Goal: Information Seeking & Learning: Learn about a topic

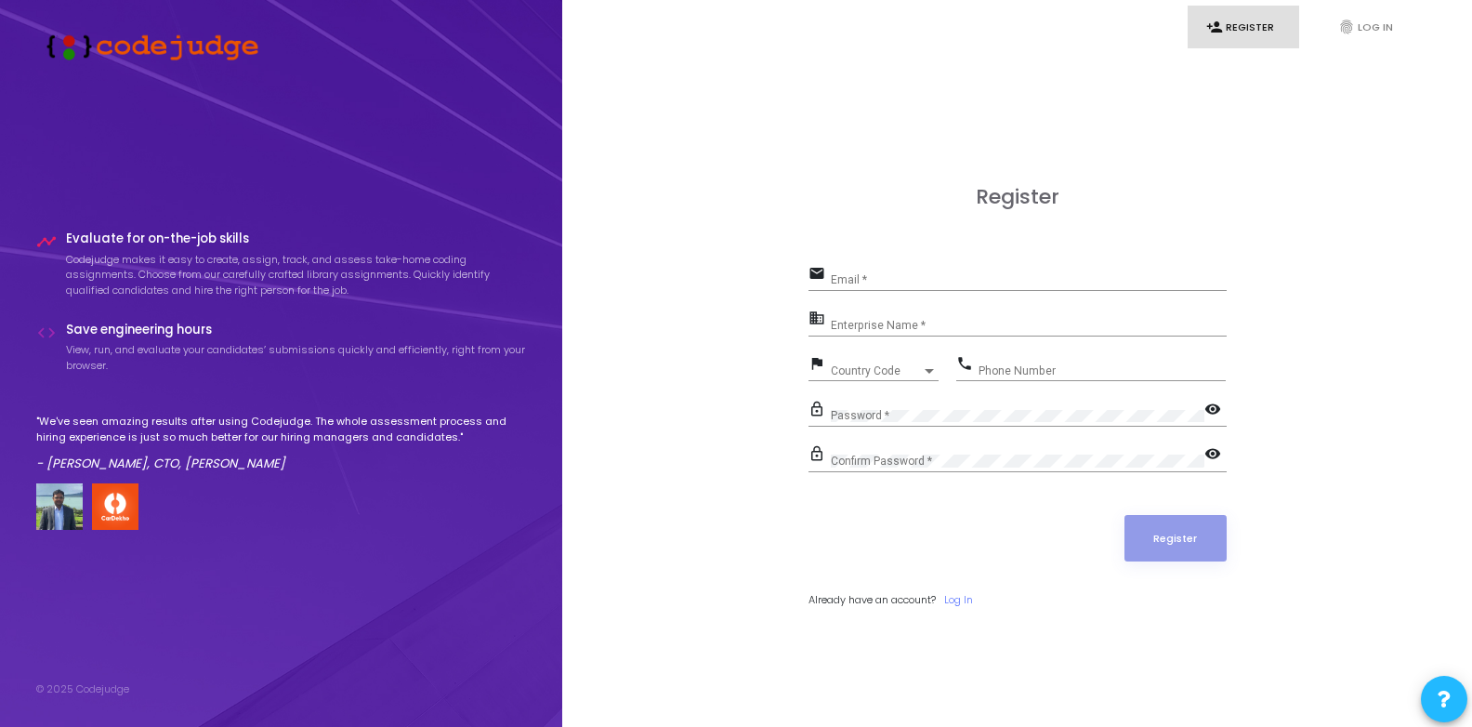
click at [972, 629] on div "Register email Email * business Enterprise Name * flag Country Code Country Cod…" at bounding box center [1018, 417] width 418 height 464
click at [1374, 29] on link "fingerprint Log In" at bounding box center [1376, 28] width 112 height 44
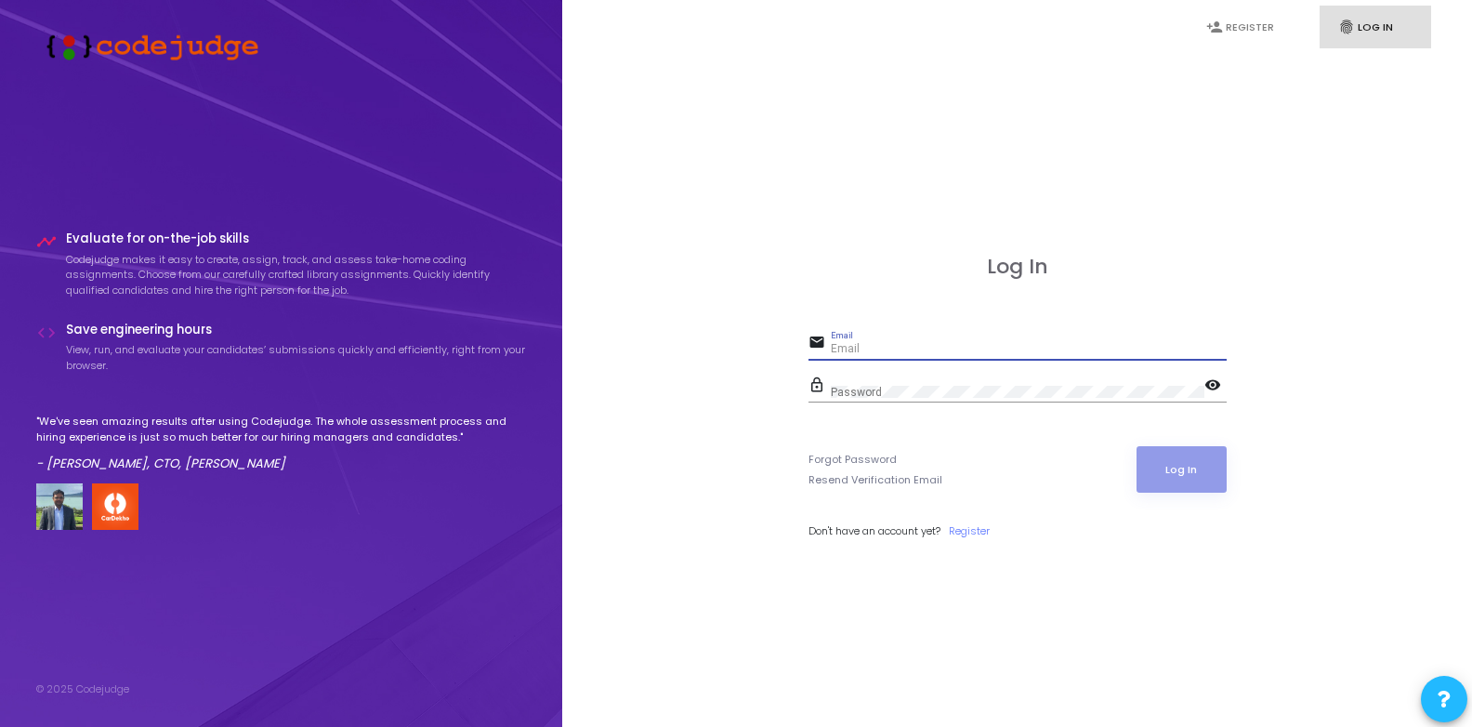
click at [870, 354] on input "Email" at bounding box center [1029, 349] width 396 height 13
paste input "vijaypal@jaquar.com"
type input "vijaypal@jaquar.com"
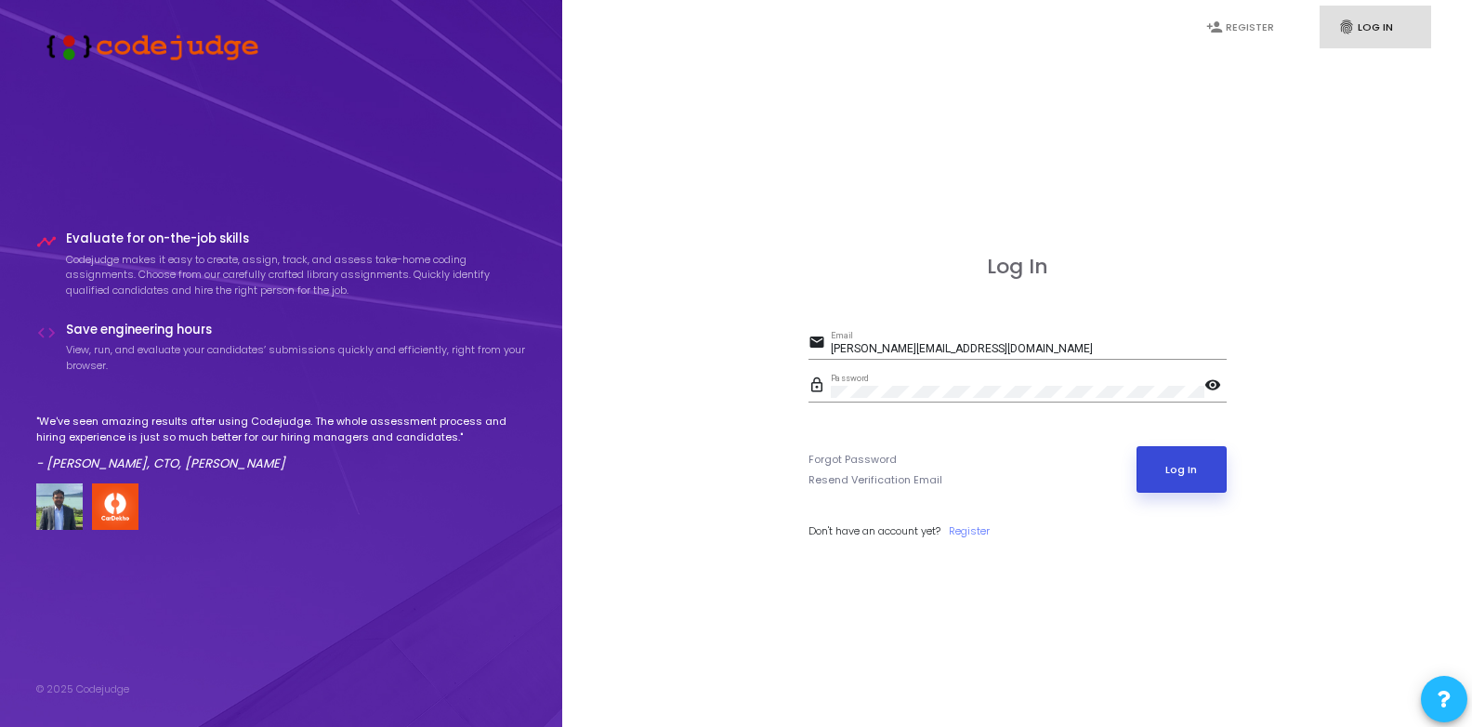
click at [1175, 478] on button "Log In" at bounding box center [1182, 469] width 90 height 46
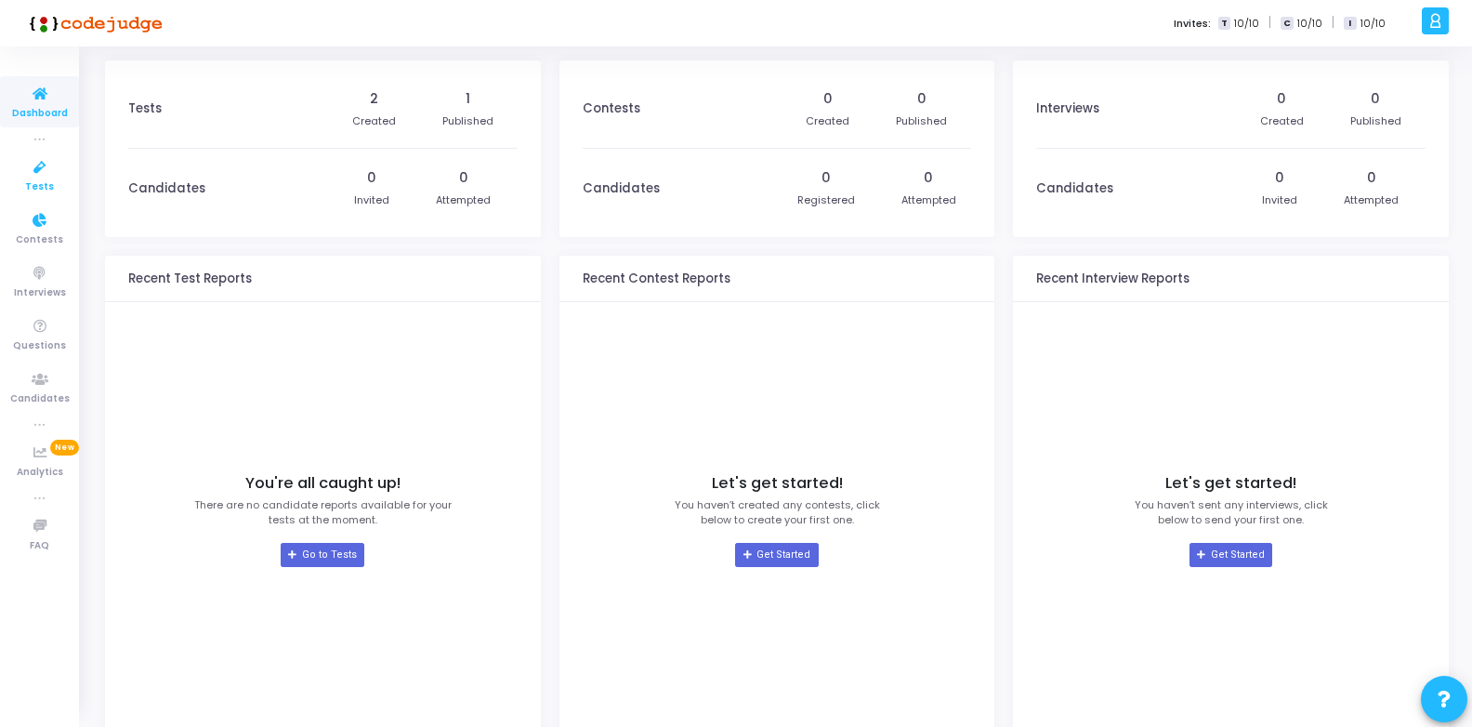
click at [38, 172] on icon at bounding box center [39, 167] width 39 height 23
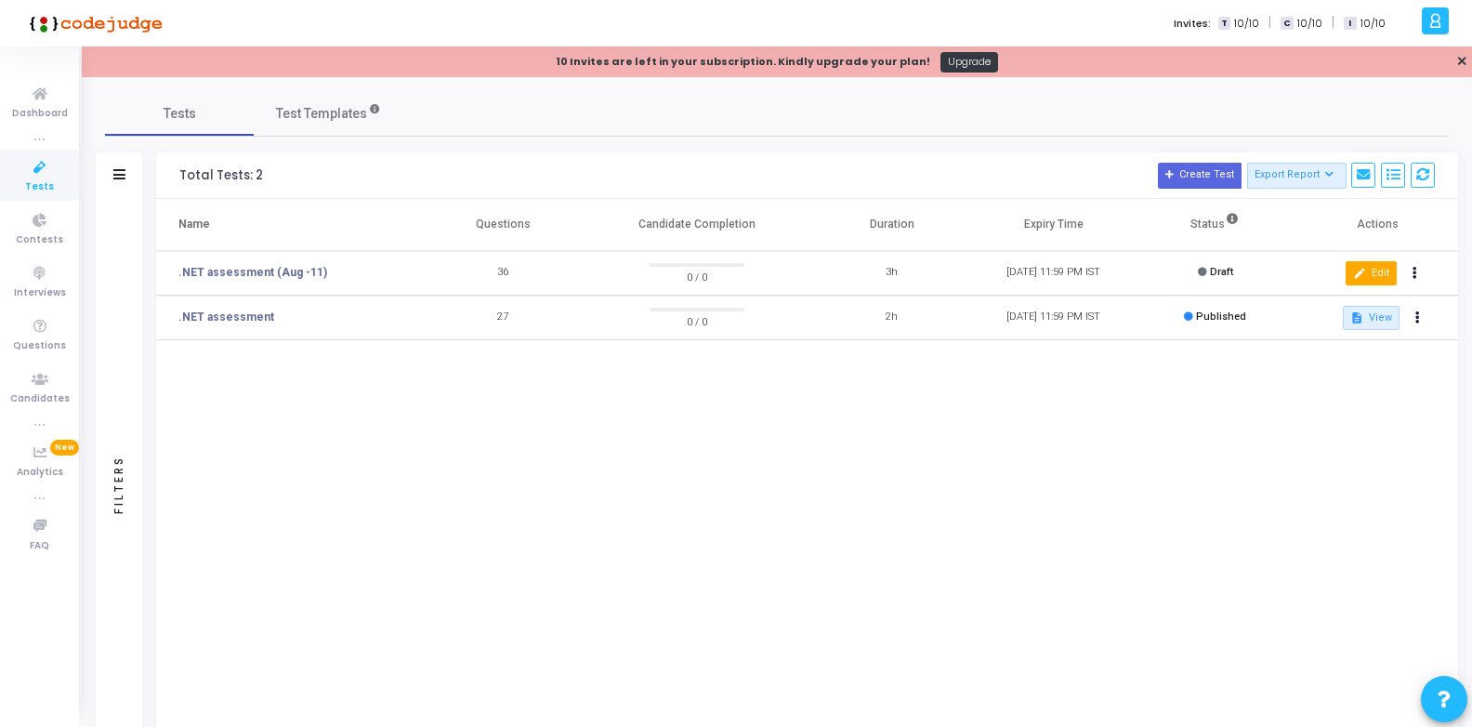
click at [1367, 273] on button "edit Edit" at bounding box center [1371, 273] width 51 height 24
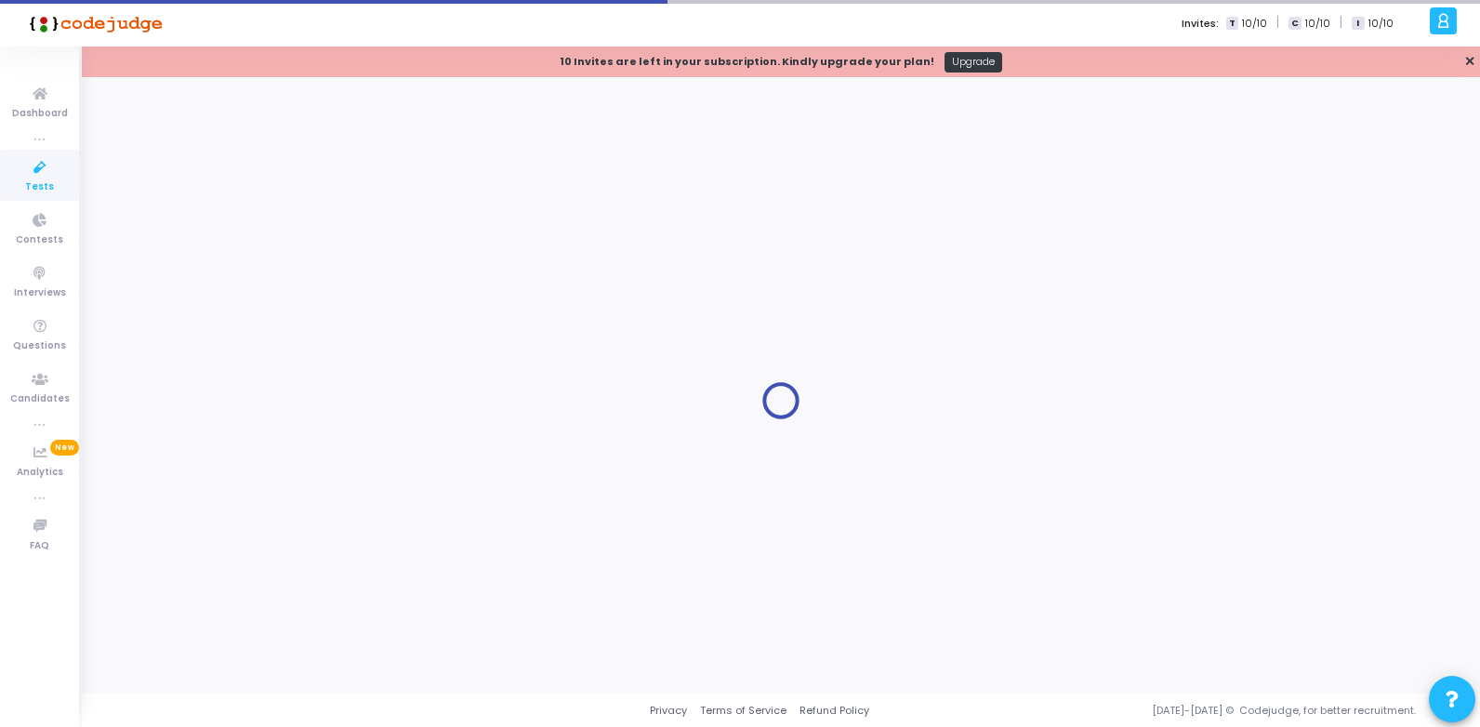
type input ".NET assessment (Aug -11)"
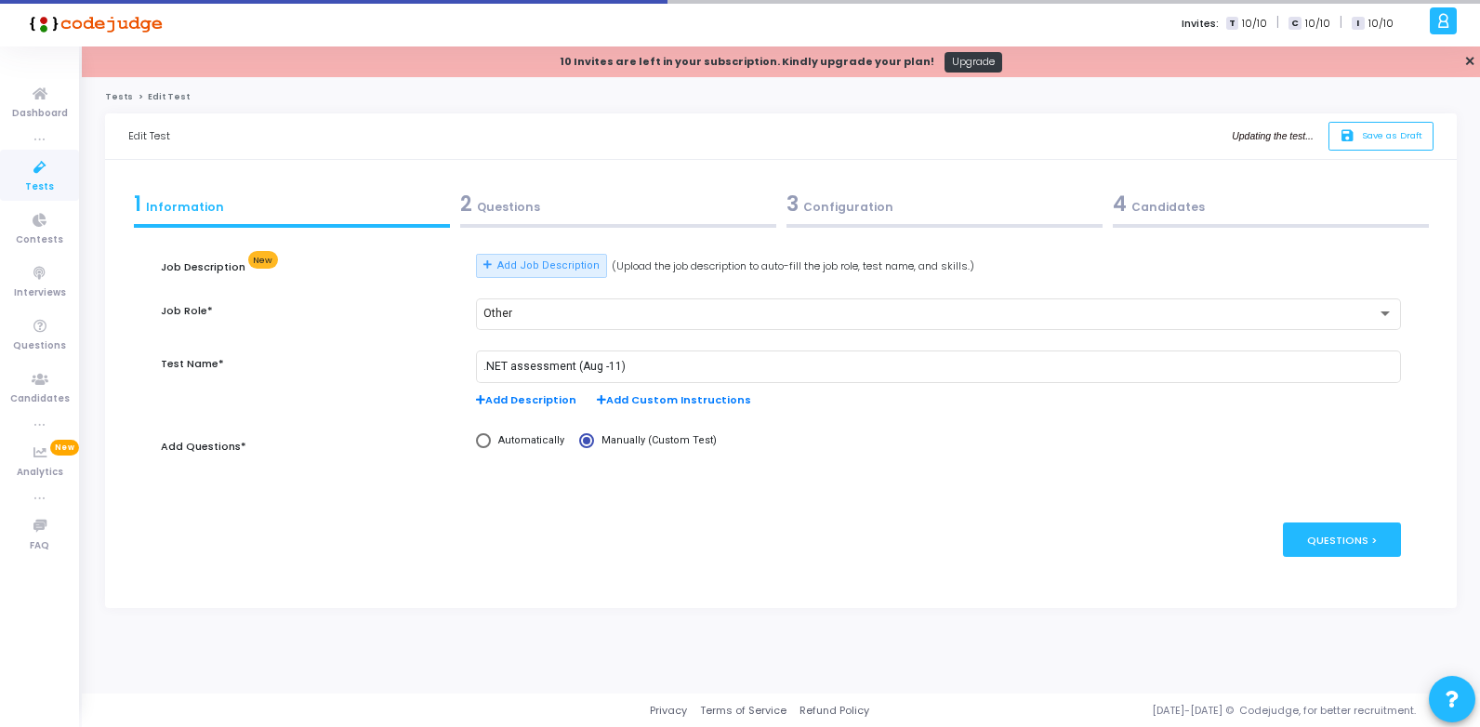
click at [31, 172] on icon at bounding box center [39, 167] width 39 height 23
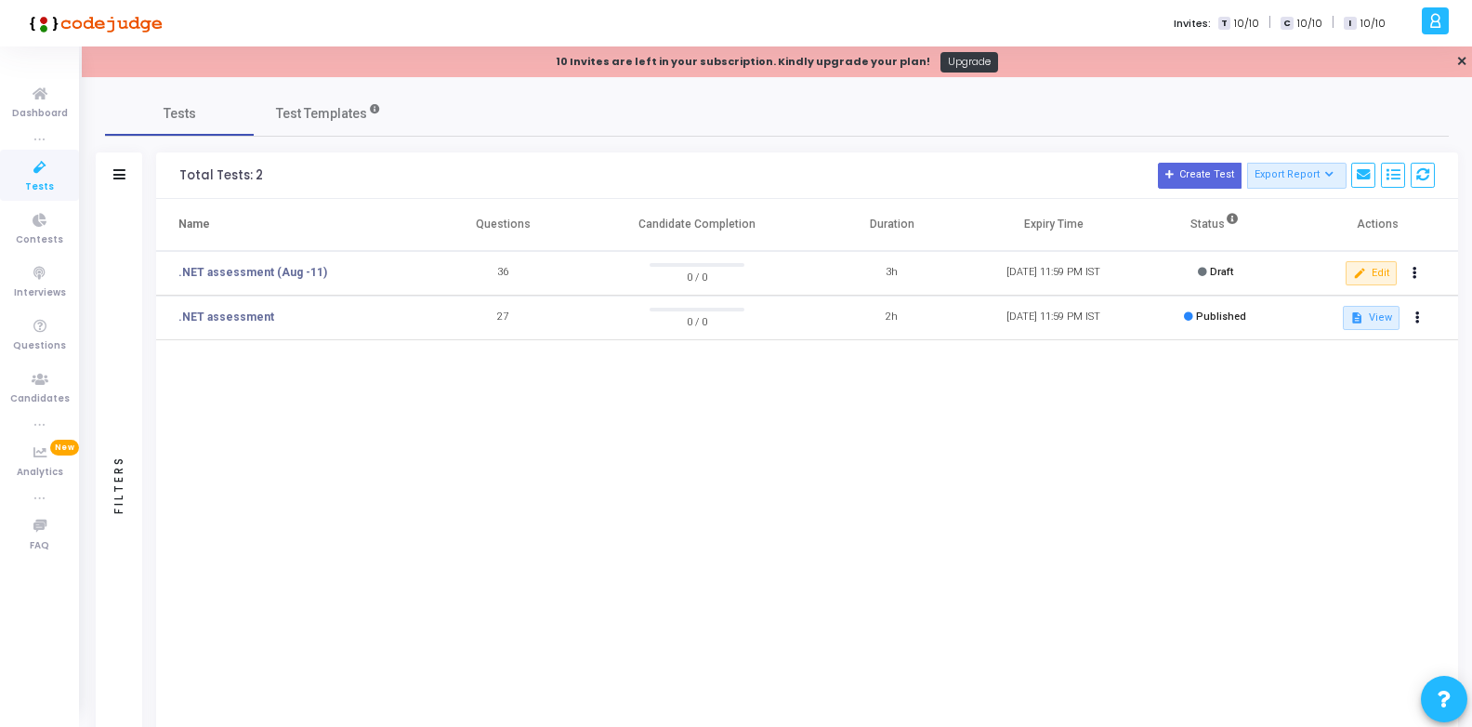
click at [1144, 268] on td "Draft" at bounding box center [1216, 273] width 162 height 45
drag, startPoint x: 1195, startPoint y: 268, endPoint x: 1275, endPoint y: 262, distance: 80.1
click at [1196, 268] on td "Draft" at bounding box center [1216, 273] width 162 height 45
click at [1297, 178] on button "Export Report" at bounding box center [1296, 176] width 99 height 26
click at [1011, 259] on td "31 Aug, 2025 11:59 PM IST" at bounding box center [1054, 273] width 162 height 45
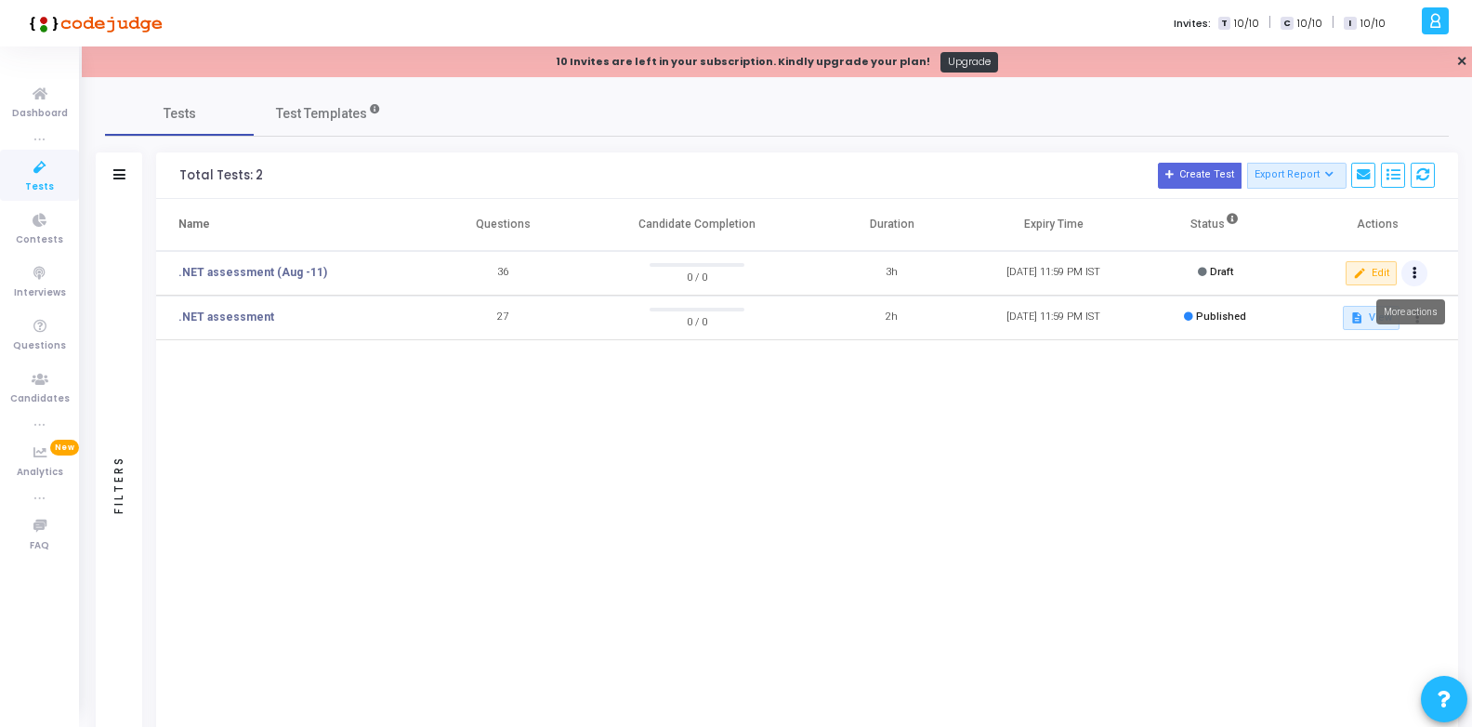
click at [1410, 269] on button at bounding box center [1415, 273] width 26 height 26
click at [309, 254] on div at bounding box center [736, 363] width 1472 height 727
click at [285, 268] on link ".NET assessment (Aug -11)" at bounding box center [252, 272] width 149 height 17
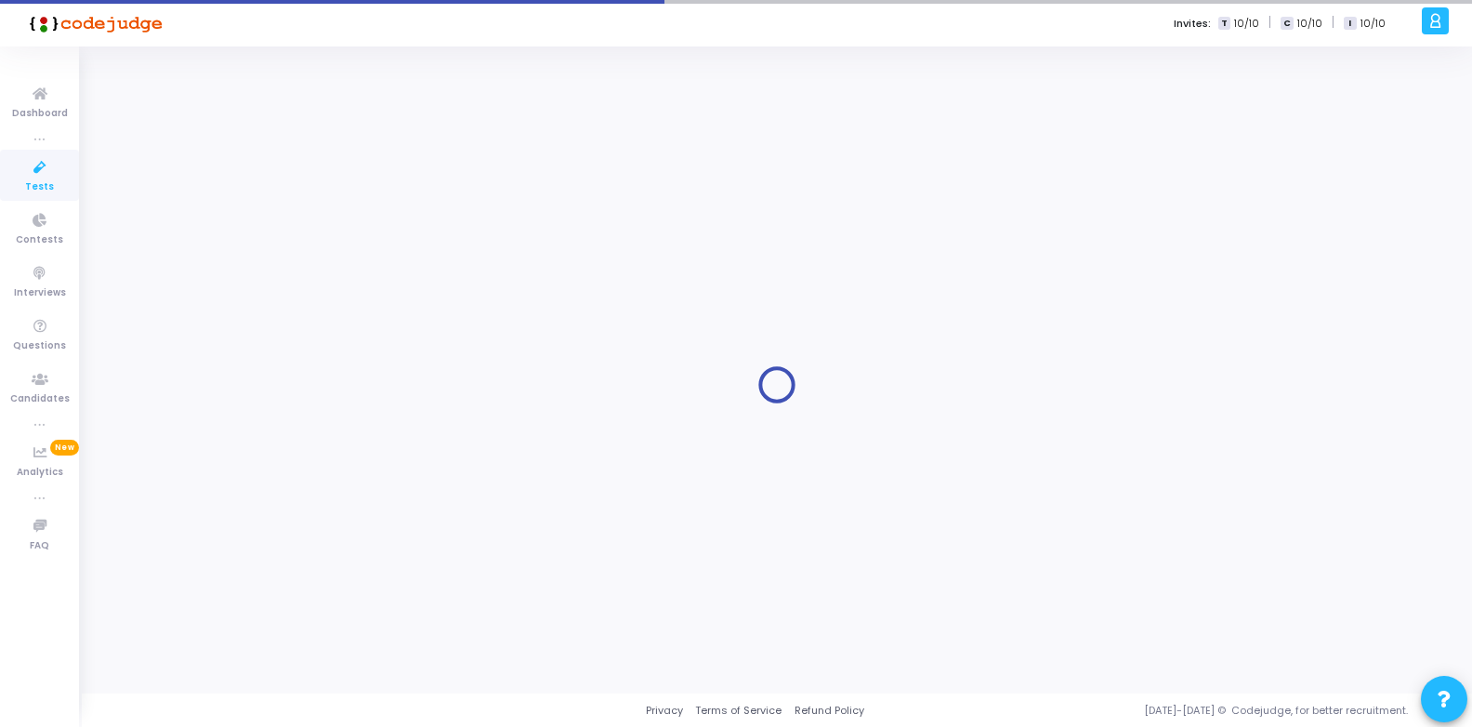
type input ".NET assessment (Aug -11)"
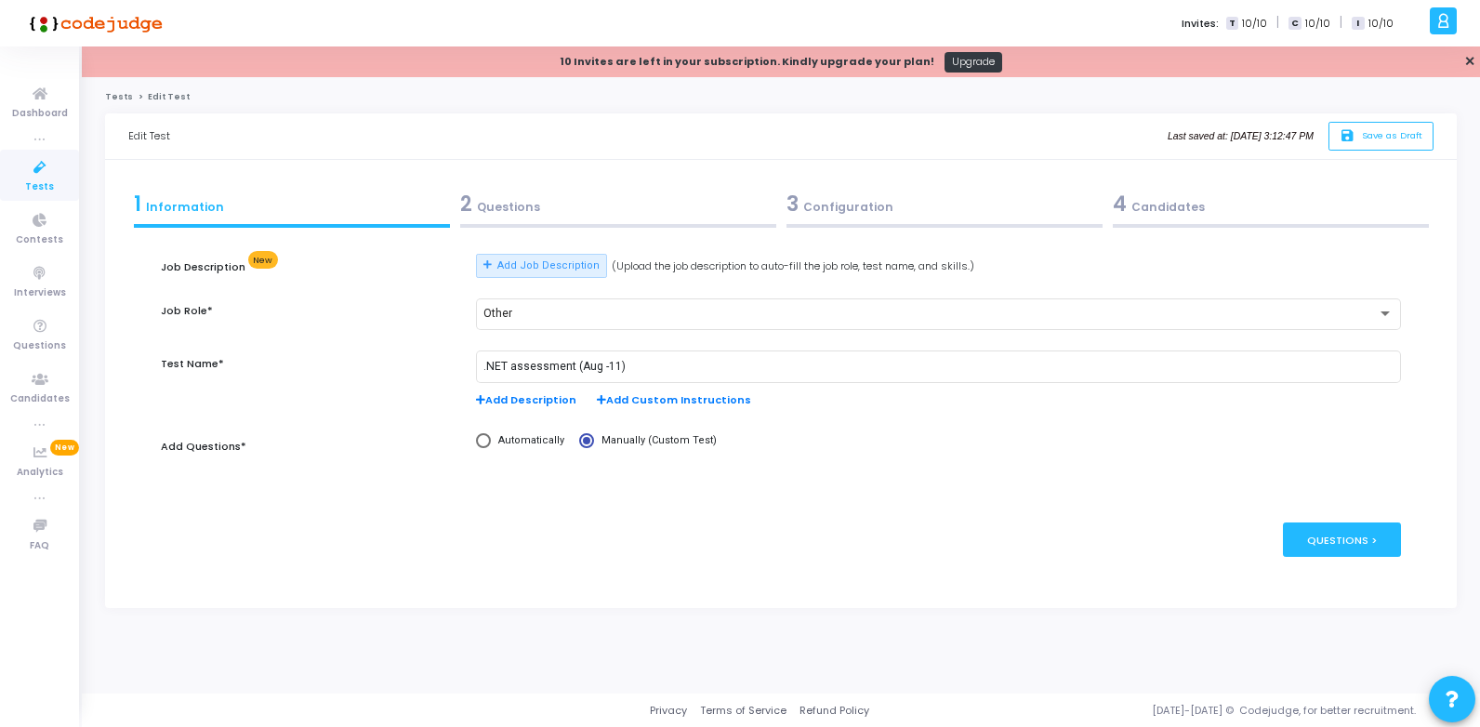
click at [515, 205] on div "2 Questions" at bounding box center [618, 204] width 316 height 31
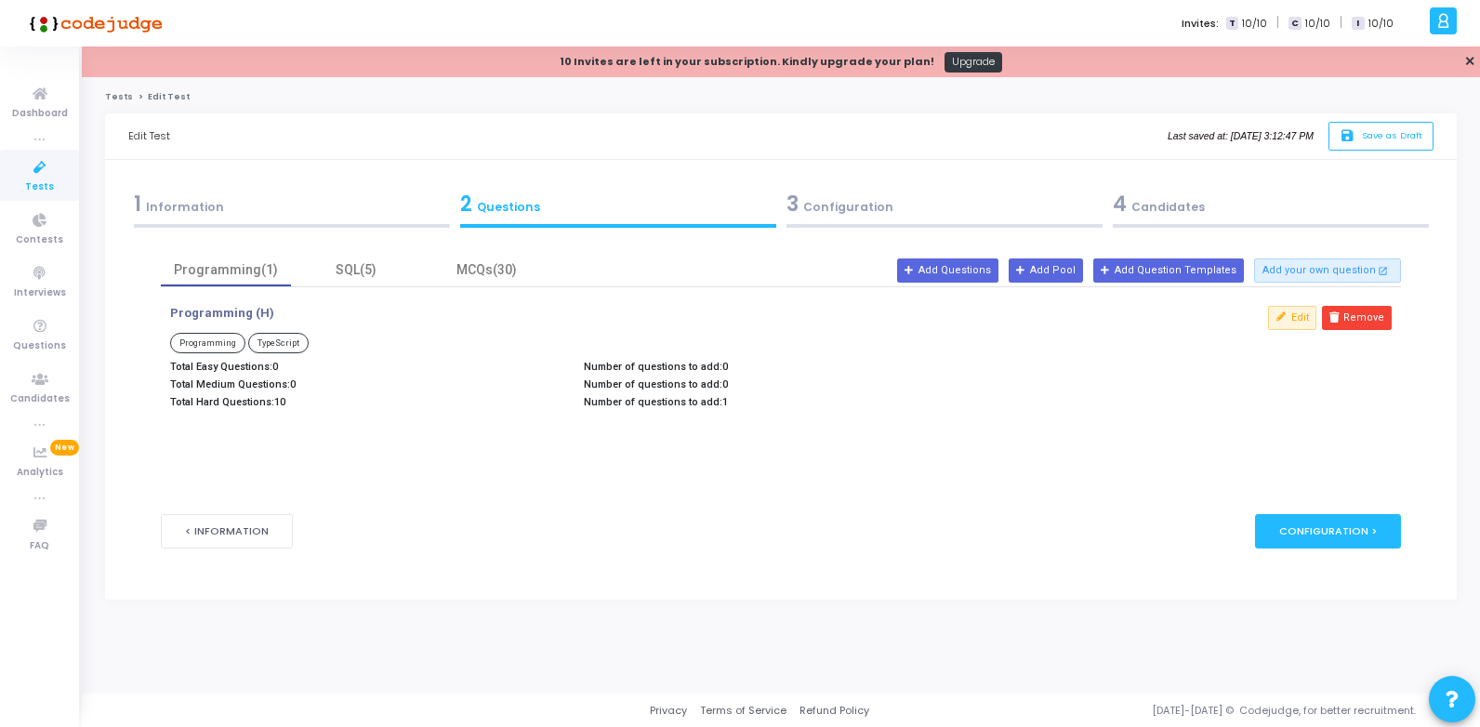
click at [815, 203] on div "3 Configuration" at bounding box center [944, 204] width 316 height 31
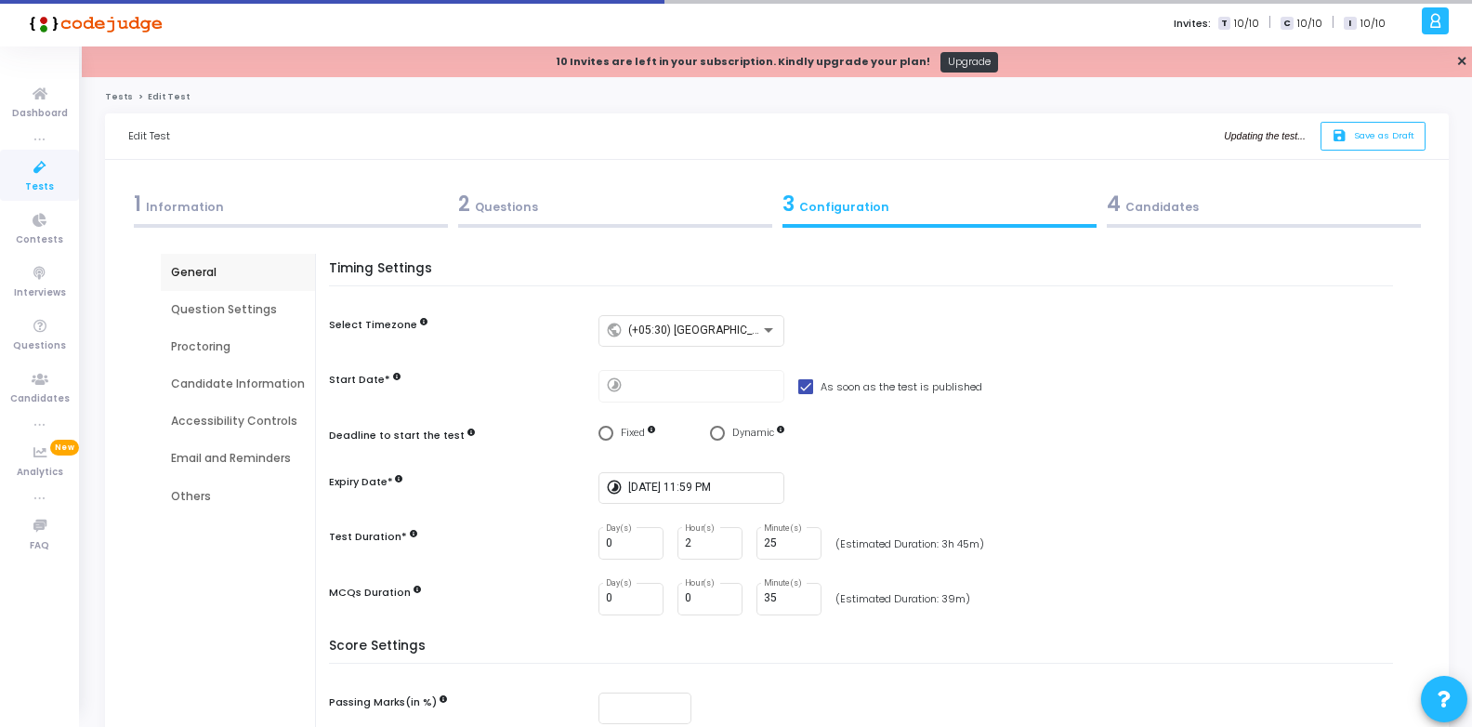
click at [1158, 200] on div "4 Candidates" at bounding box center [1264, 204] width 314 height 31
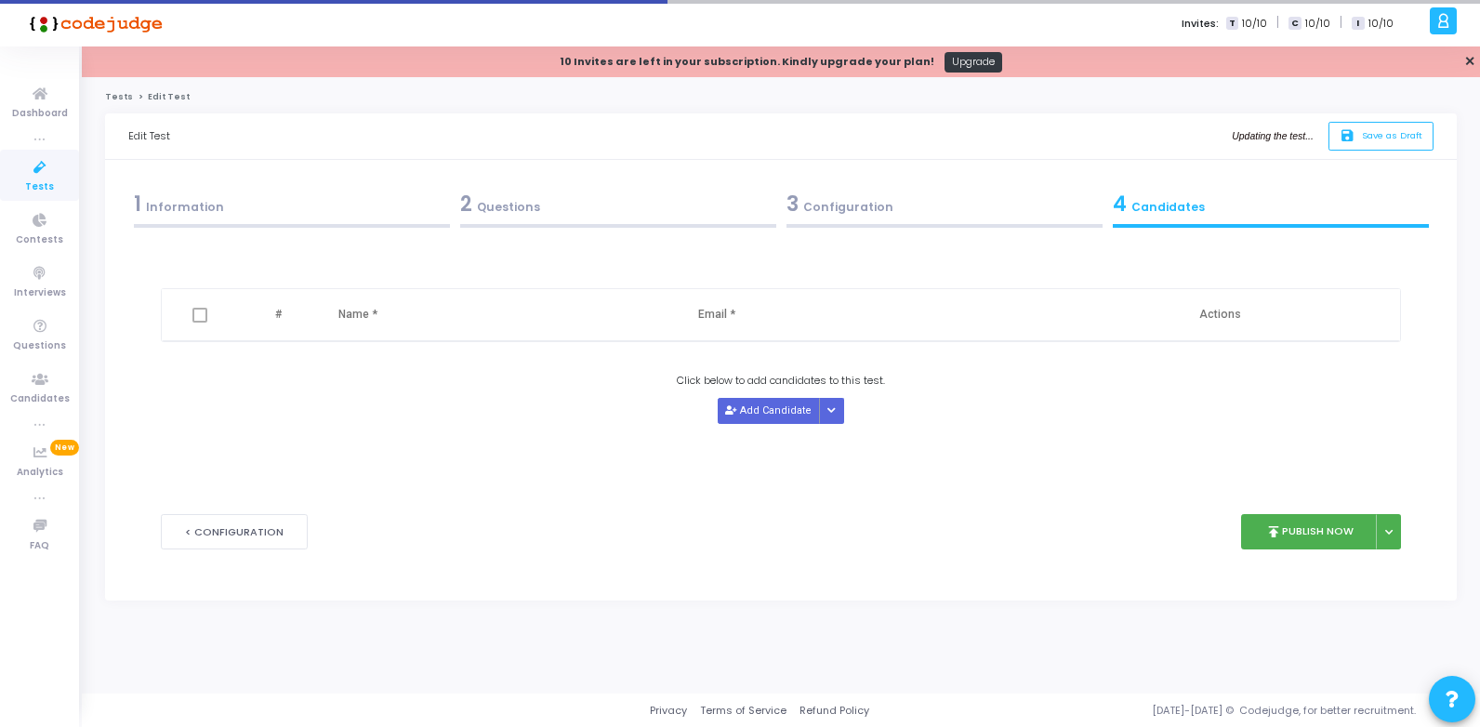
click at [1155, 203] on div "4 Candidates" at bounding box center [1271, 204] width 316 height 31
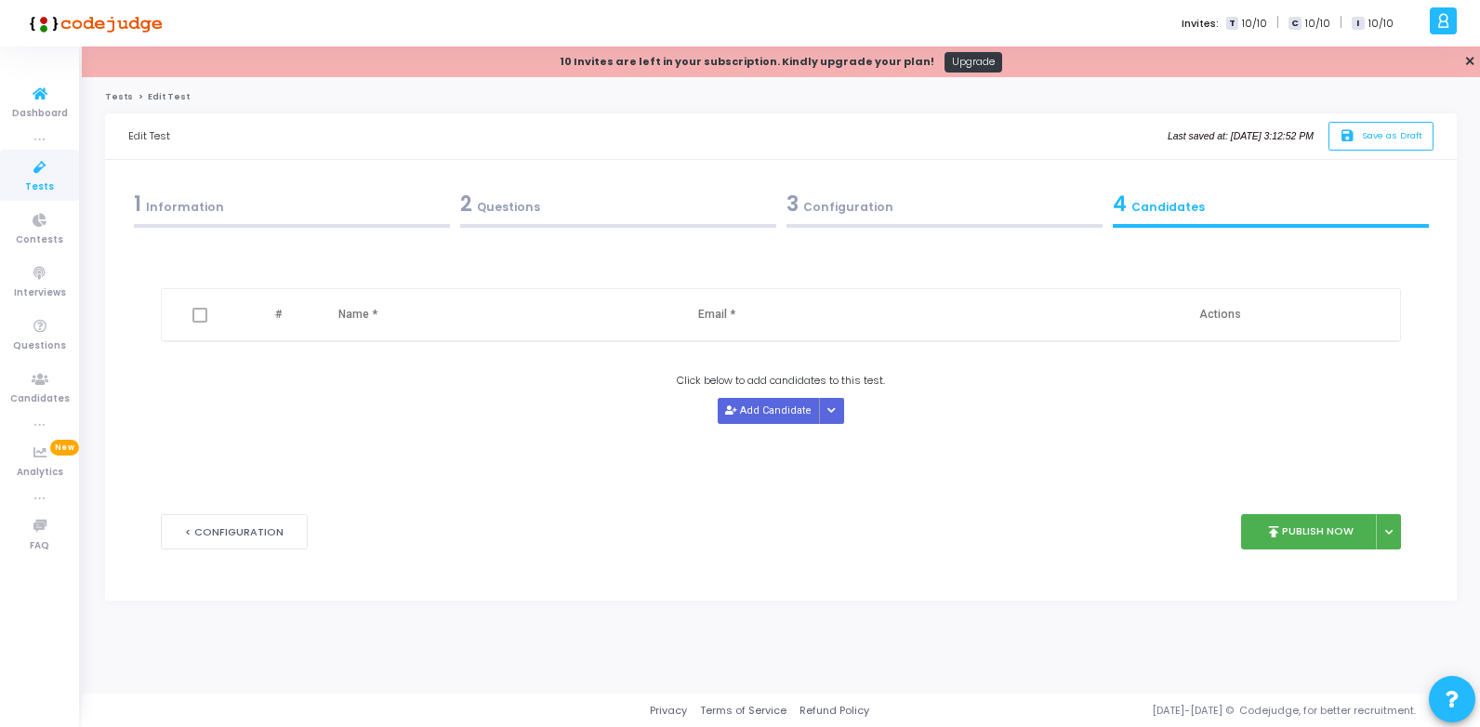
click at [27, 167] on icon at bounding box center [39, 167] width 39 height 23
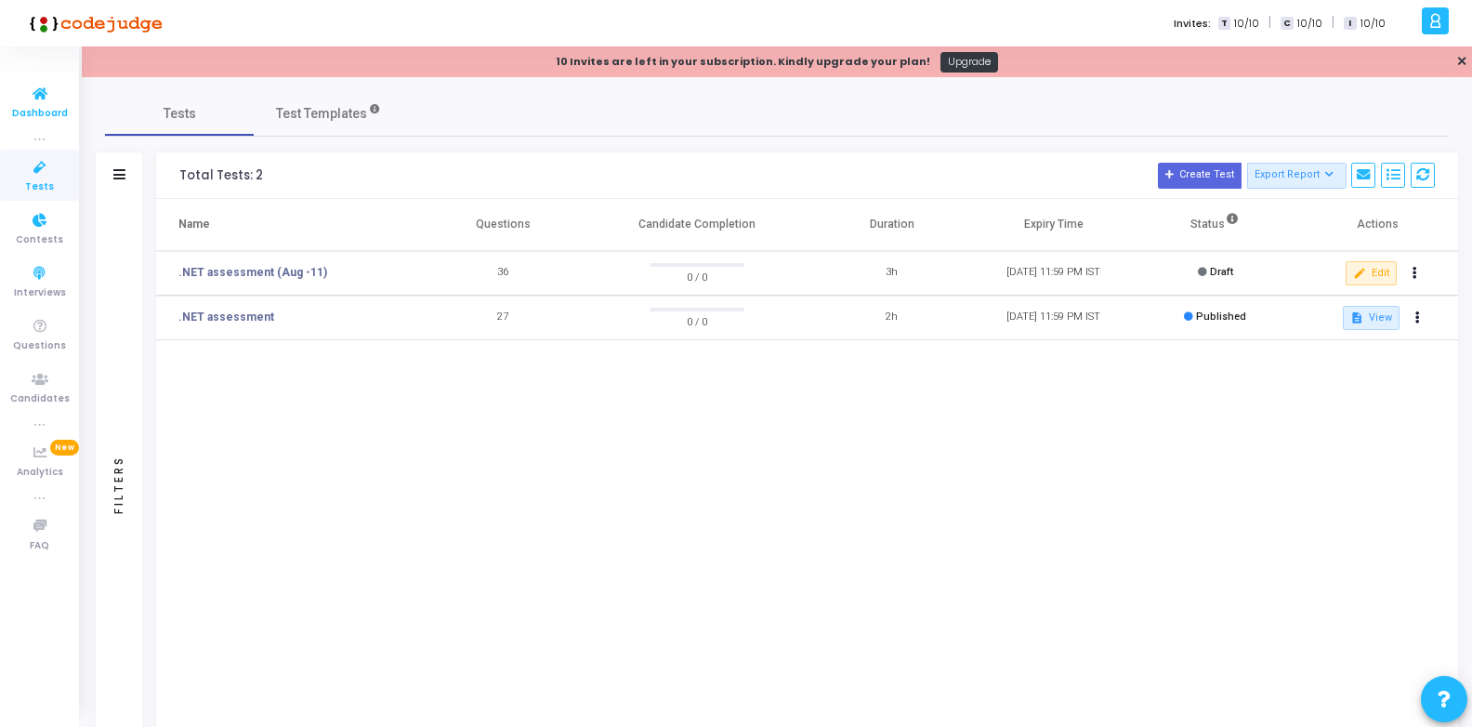
click at [49, 106] on span "Dashboard" at bounding box center [40, 114] width 56 height 16
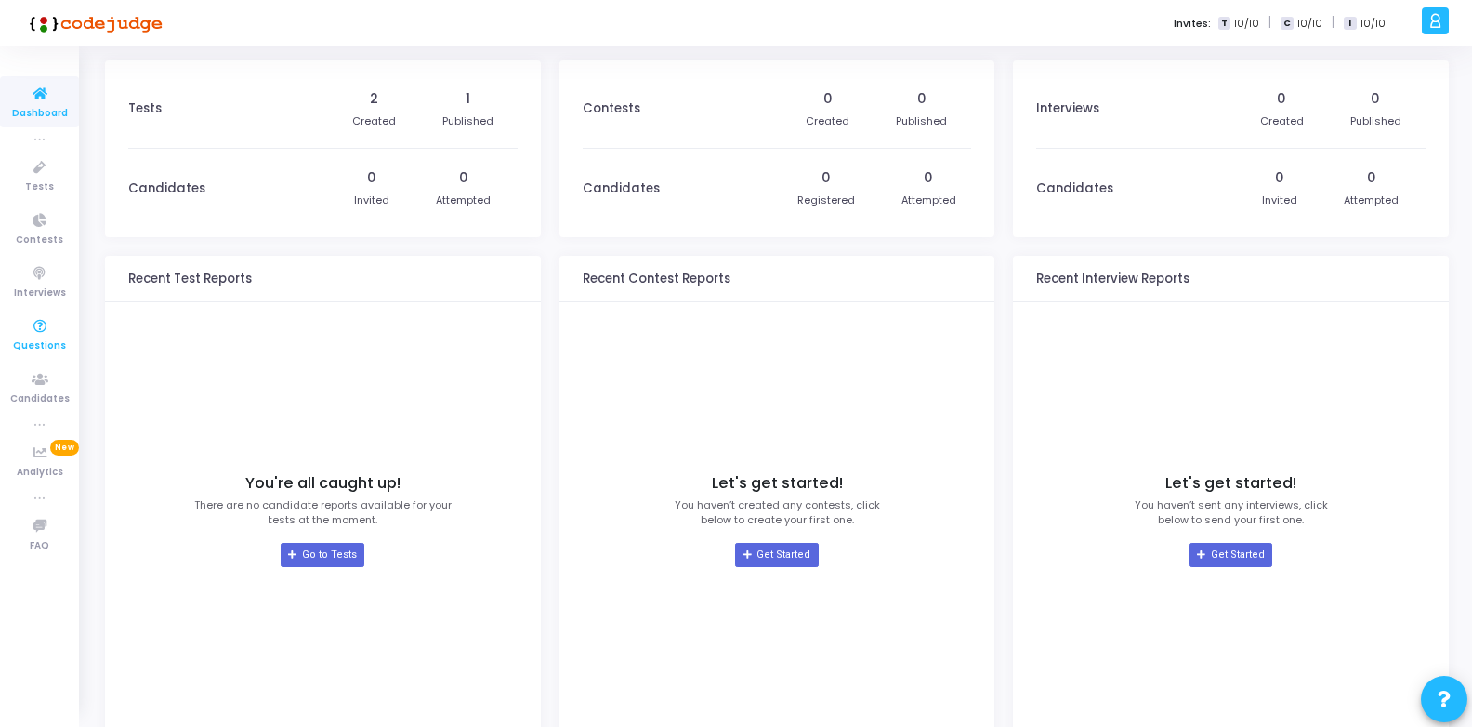
click at [43, 334] on icon at bounding box center [39, 326] width 39 height 23
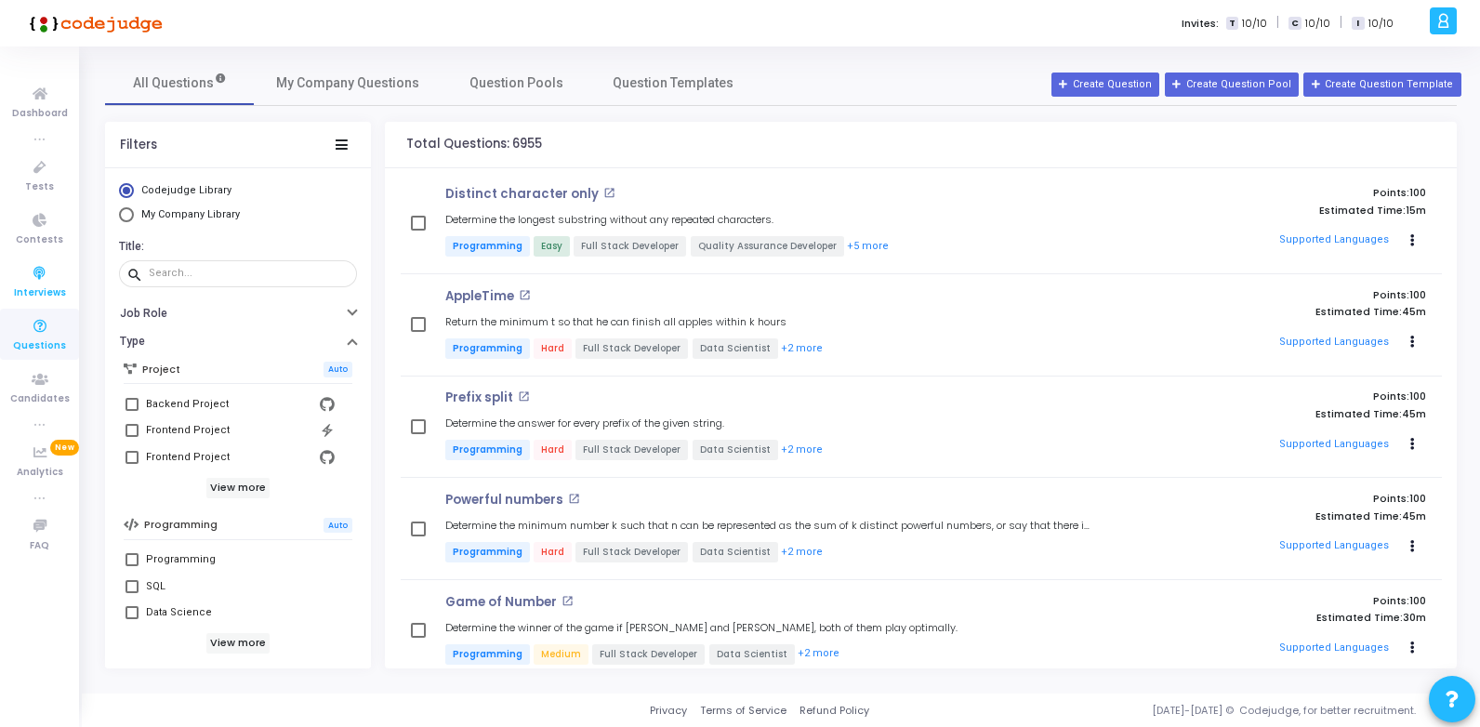
click at [41, 278] on icon at bounding box center [39, 273] width 39 height 23
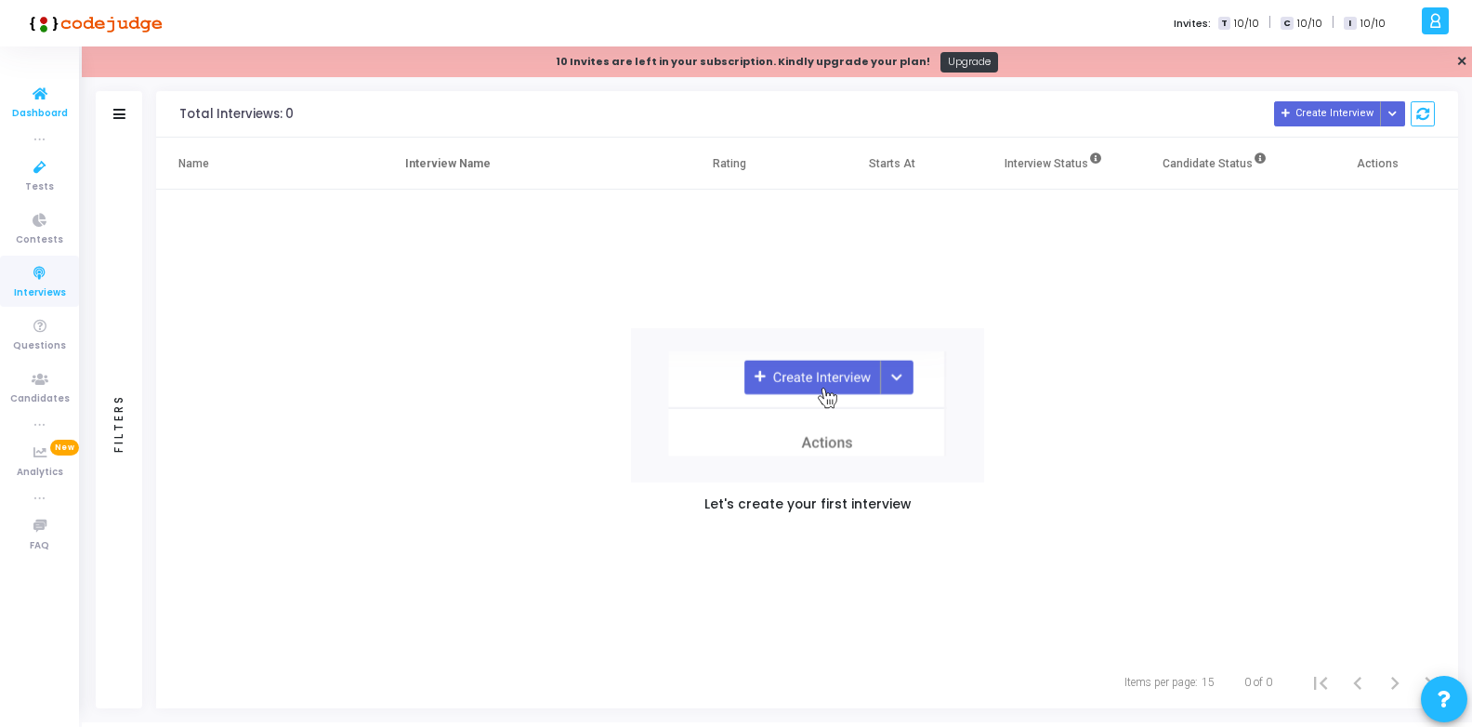
click at [38, 117] on span "Dashboard" at bounding box center [40, 114] width 56 height 16
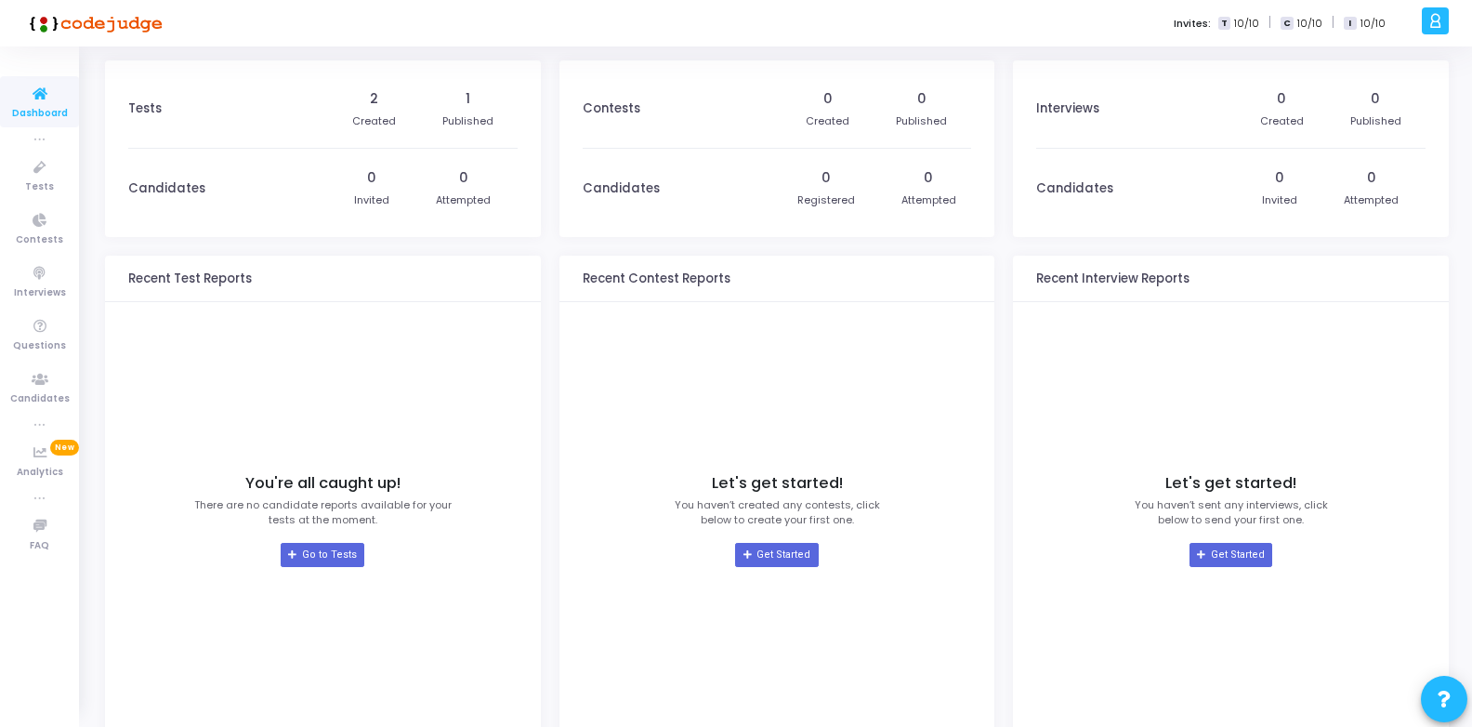
click at [472, 107] on div "1 Published" at bounding box center [467, 109] width 51 height 78
click at [378, 190] on div "0 Invited" at bounding box center [371, 188] width 35 height 79
click at [429, 202] on div "0 Invited 0 Attempted" at bounding box center [422, 188] width 190 height 79
click at [357, 217] on div "0 Invited" at bounding box center [371, 188] width 35 height 79
click at [474, 198] on div "Attempted" at bounding box center [463, 200] width 55 height 16
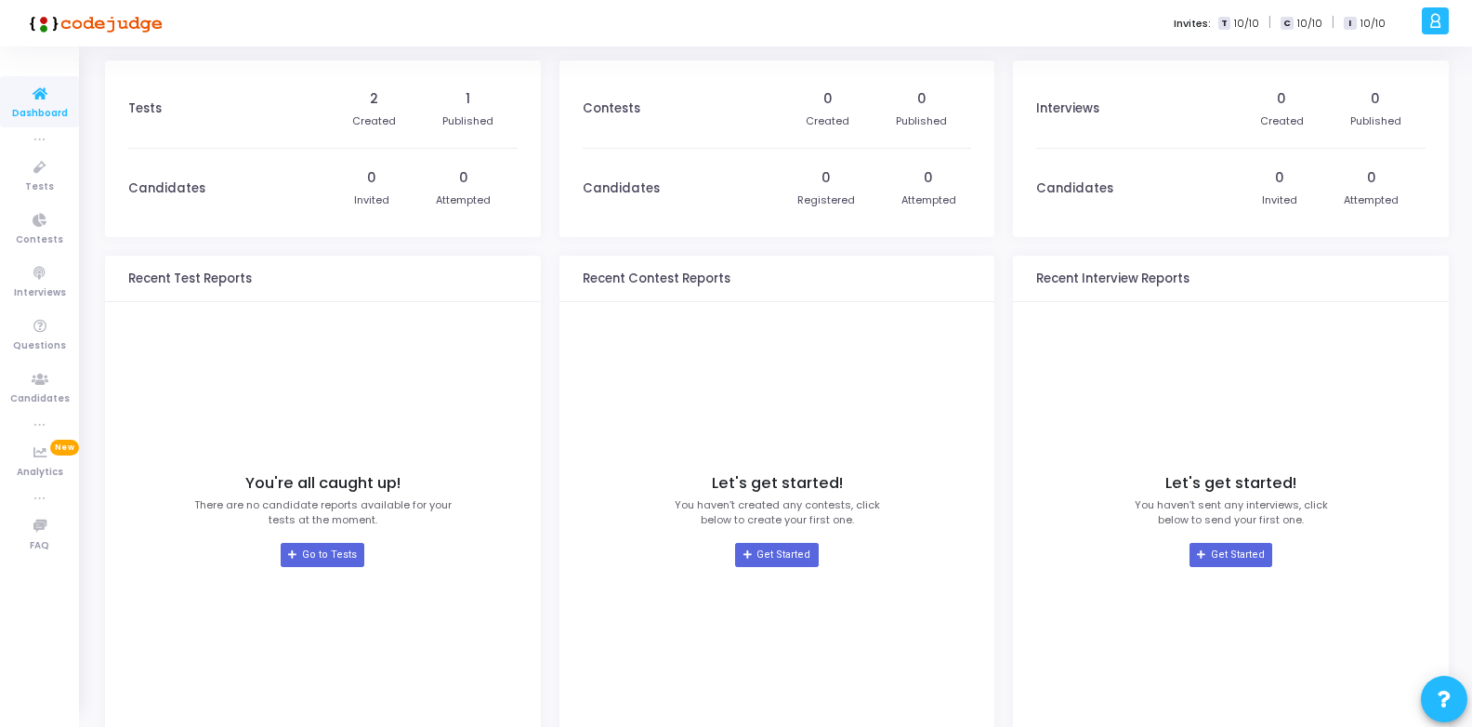
click at [878, 167] on div "0 Registered 0 Attempted" at bounding box center [877, 188] width 190 height 79
click at [1432, 21] on icon at bounding box center [1436, 20] width 14 height 21
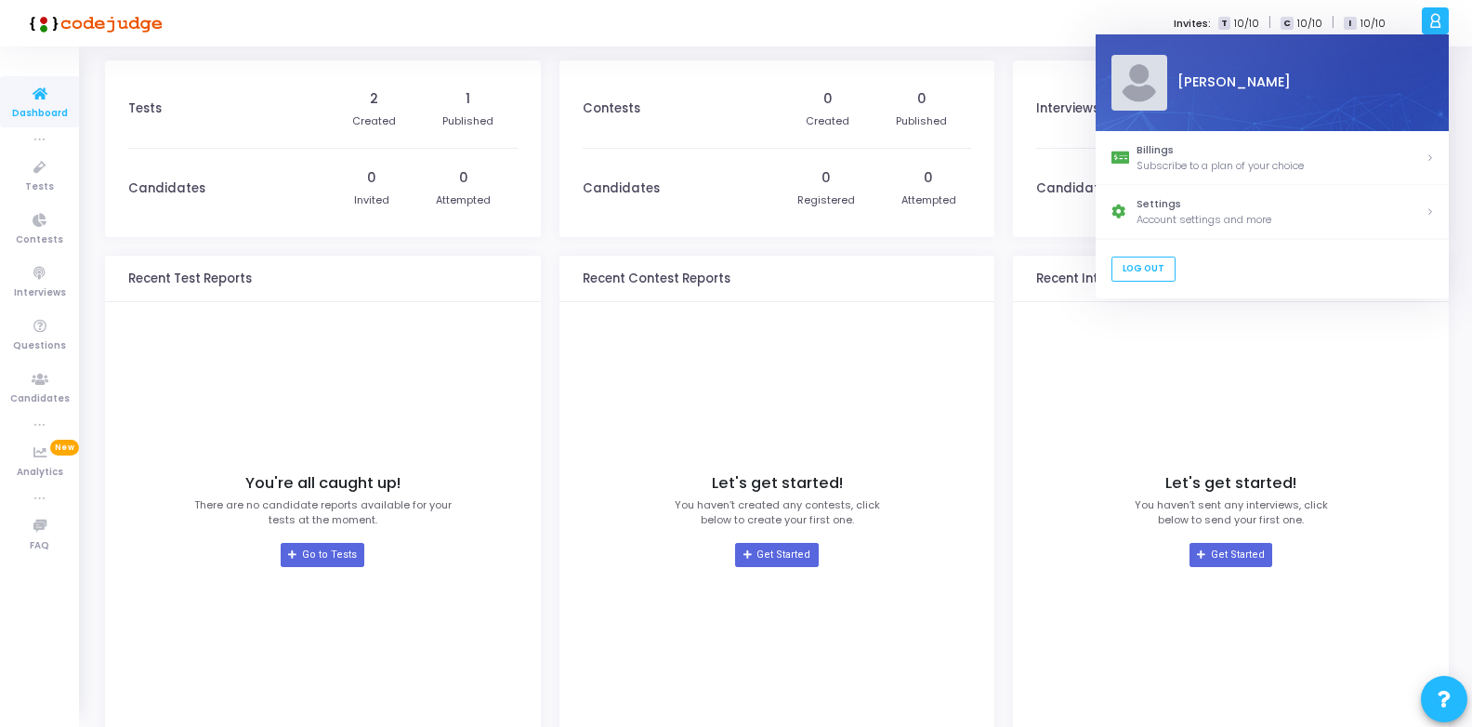
click at [739, 393] on div "Let's get started! You haven’t created any contests, click below to create your…" at bounding box center [777, 520] width 389 height 418
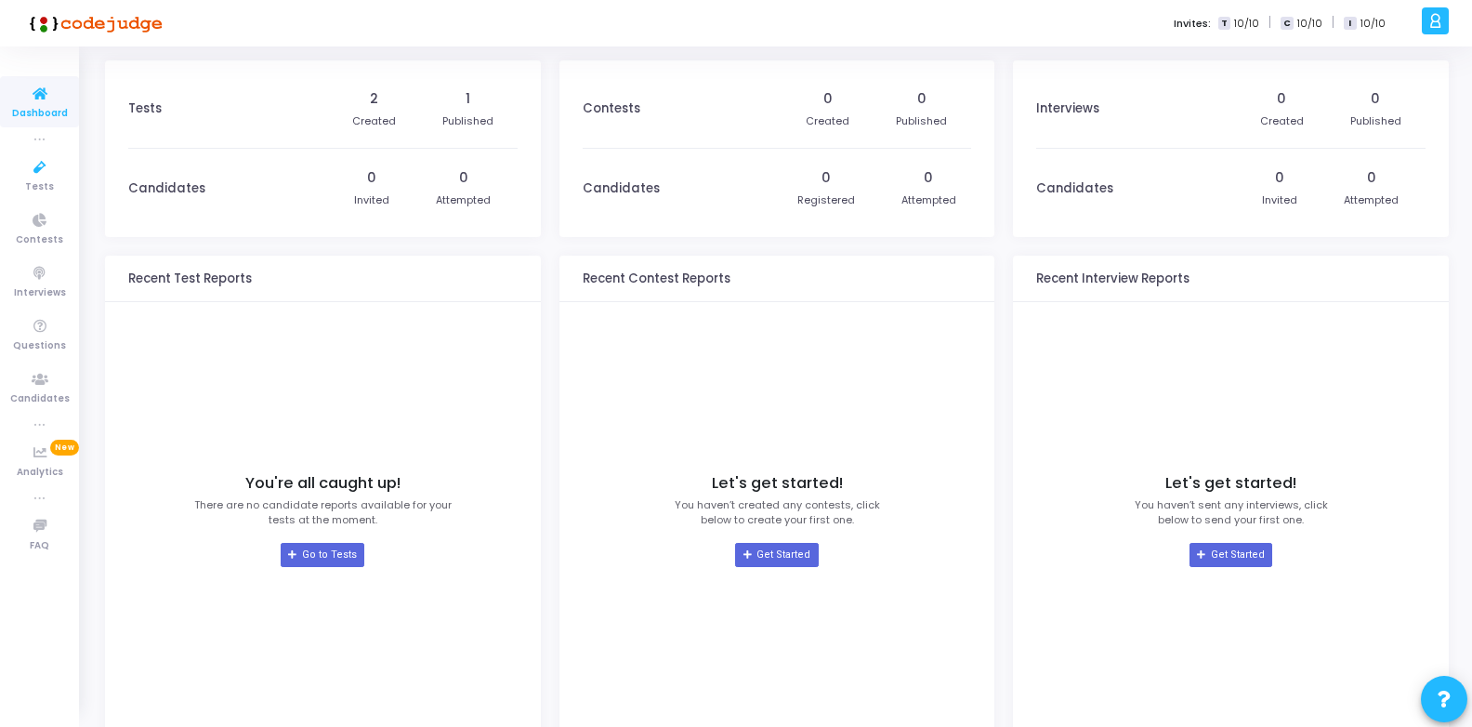
click at [36, 88] on icon at bounding box center [39, 94] width 39 height 23
click at [39, 333] on icon at bounding box center [39, 326] width 39 height 23
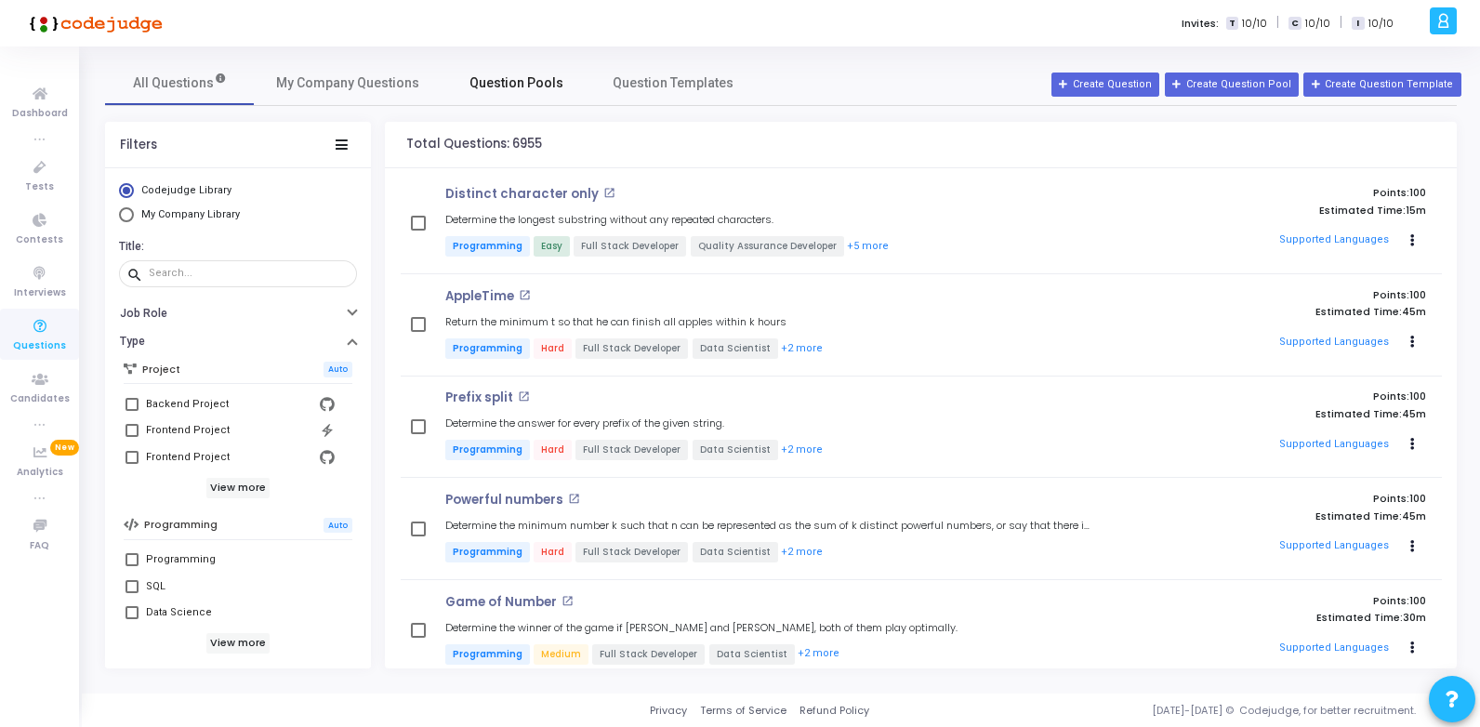
click at [508, 84] on span "Question Pools" at bounding box center [516, 83] width 94 height 20
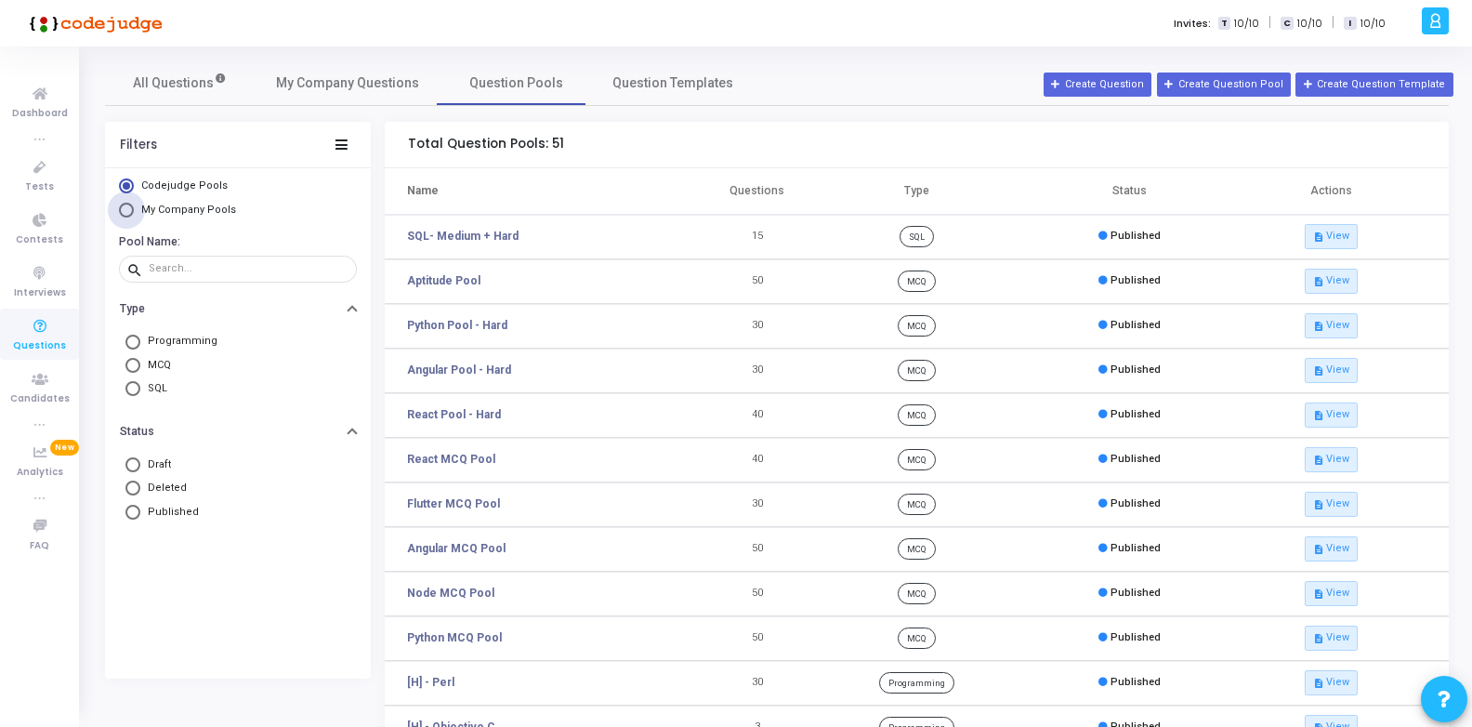
click at [178, 211] on span "My Company Pools" at bounding box center [188, 210] width 95 height 12
click at [134, 211] on input "My Company Pools" at bounding box center [126, 210] width 15 height 15
radio input "true"
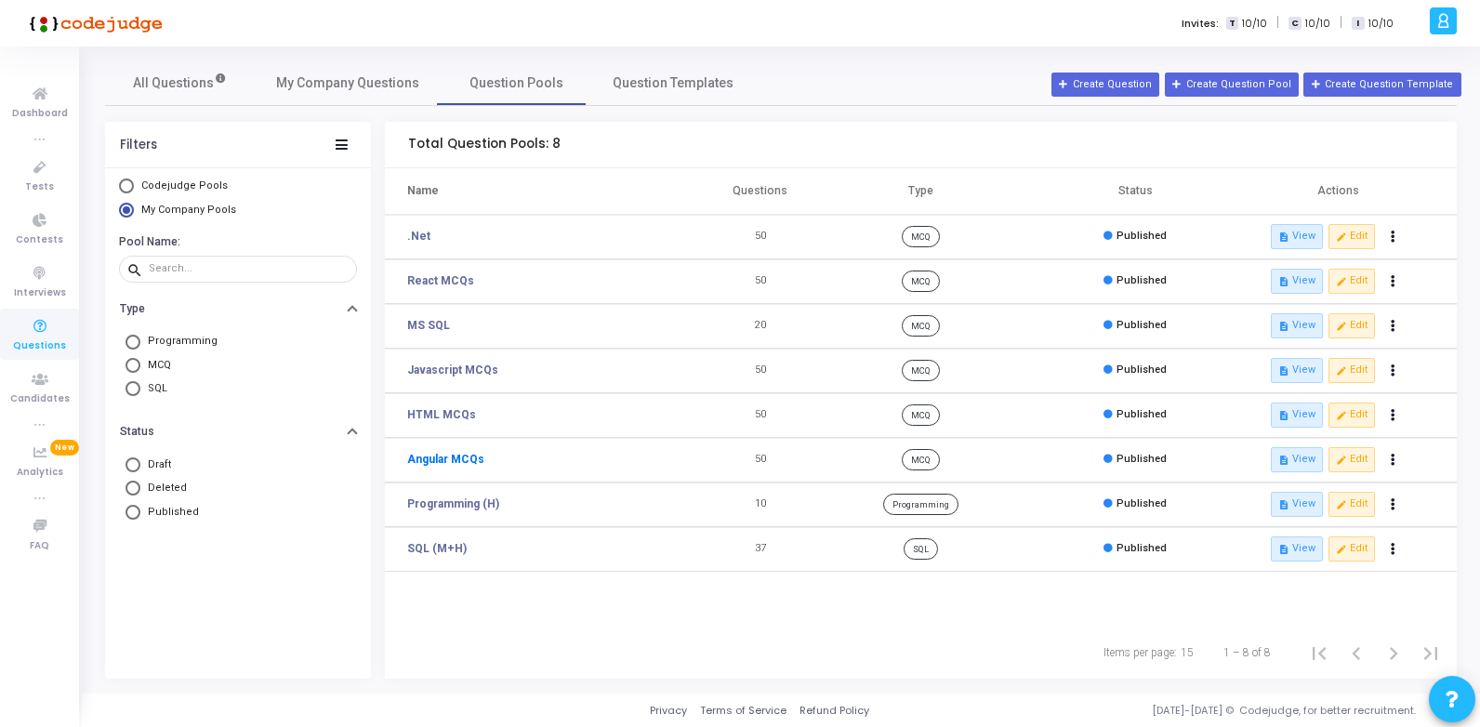
click at [462, 453] on link "Angular MCQs" at bounding box center [445, 459] width 77 height 17
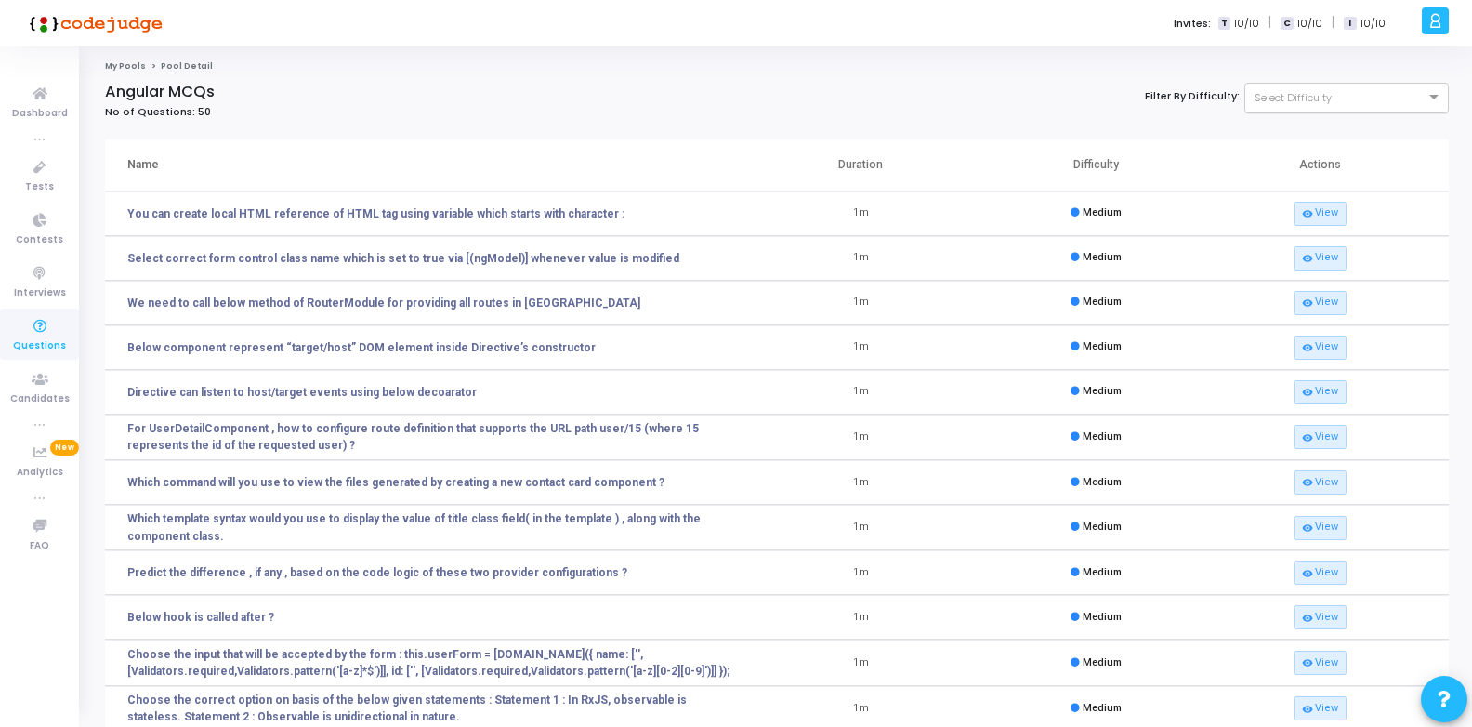
click at [1376, 103] on div at bounding box center [1347, 96] width 203 height 16
click at [897, 83] on h4 "Angular MCQs" at bounding box center [550, 92] width 890 height 19
click at [397, 217] on link "You can create local HTML reference of HTML tag using variable which starts wit…" at bounding box center [375, 213] width 497 height 17
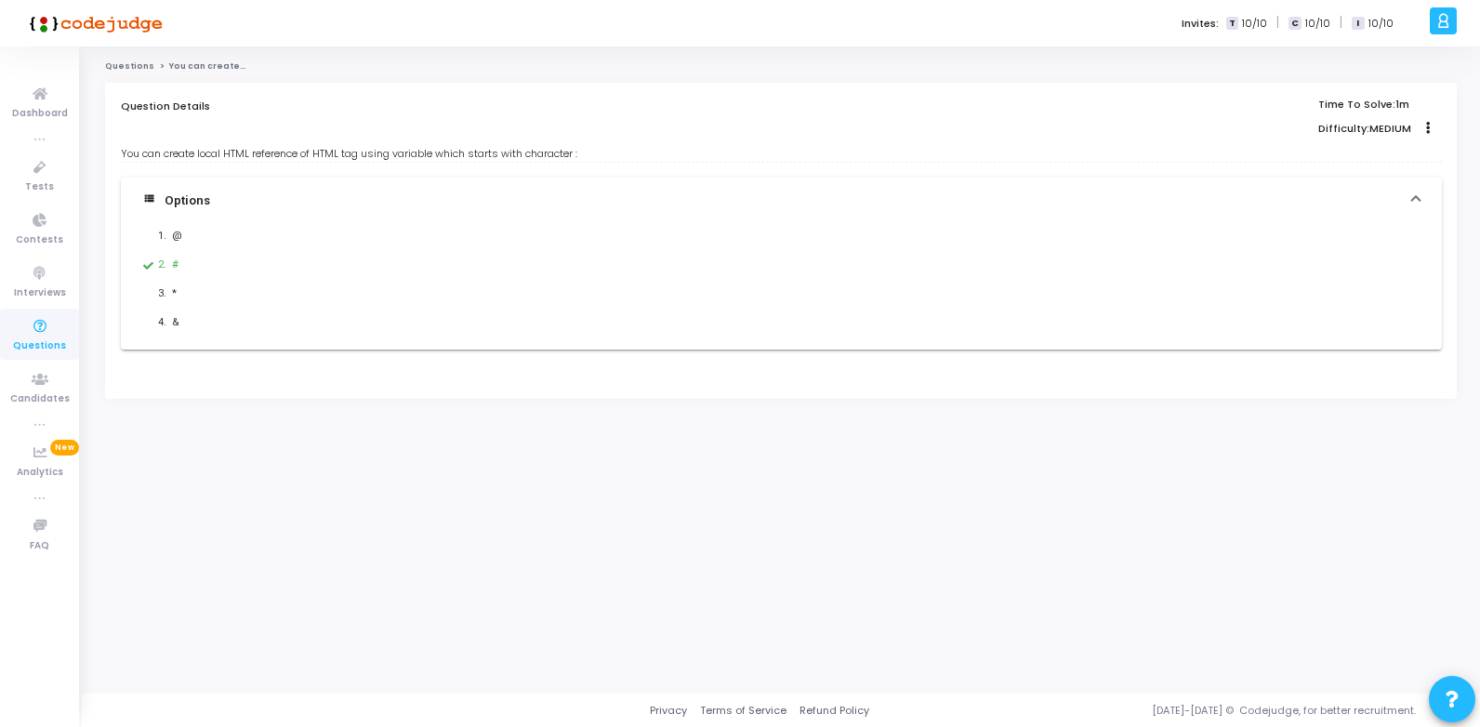
click at [402, 256] on div "#" at bounding box center [650, 265] width 957 height 19
drag, startPoint x: 581, startPoint y: 154, endPoint x: 118, endPoint y: 160, distance: 463.0
click at [118, 160] on div "Question Details Time To Solve: 1m Difficulty: MEDIUM Clone Add To Test You can…" at bounding box center [781, 241] width 1352 height 316
copy div "You can create local HTML reference of HTML tag using variable which starts wit…"
click at [453, 492] on div "Questions You can create local HTML reference of HTML tag using variable which …" at bounding box center [781, 369] width 1352 height 619
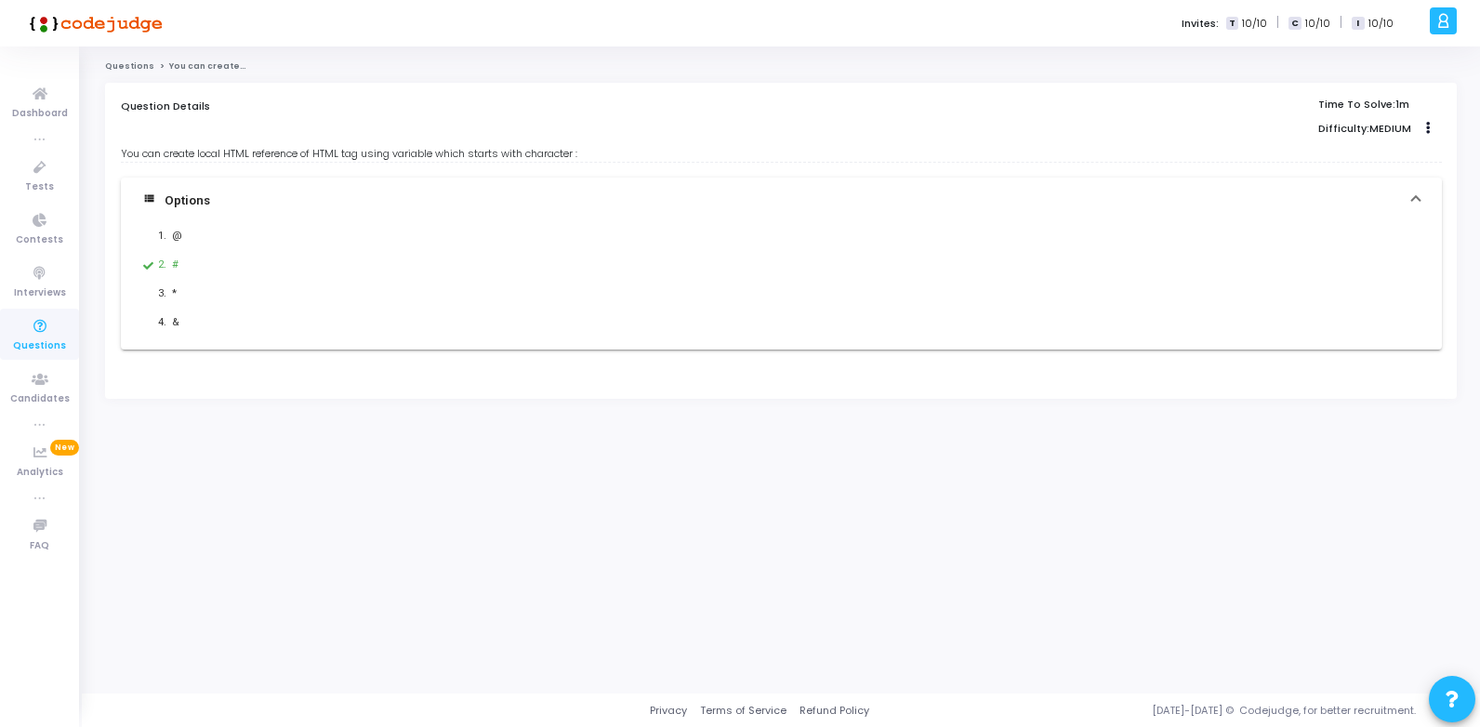
drag, startPoint x: 437, startPoint y: 154, endPoint x: 553, endPoint y: 140, distance: 117.0
click at [553, 140] on div "Question Details Time To Solve: 1m Difficulty: MEDIUM Clone Add To Test You can…" at bounding box center [781, 234] width 1321 height 270
drag, startPoint x: 553, startPoint y: 140, endPoint x: 556, endPoint y: 153, distance: 13.3
click at [556, 153] on div "You can create local HTML reference of HTML tag using variable which starts wit…" at bounding box center [781, 154] width 1321 height 16
click at [1419, 198] on span at bounding box center [1415, 201] width 7 height 21
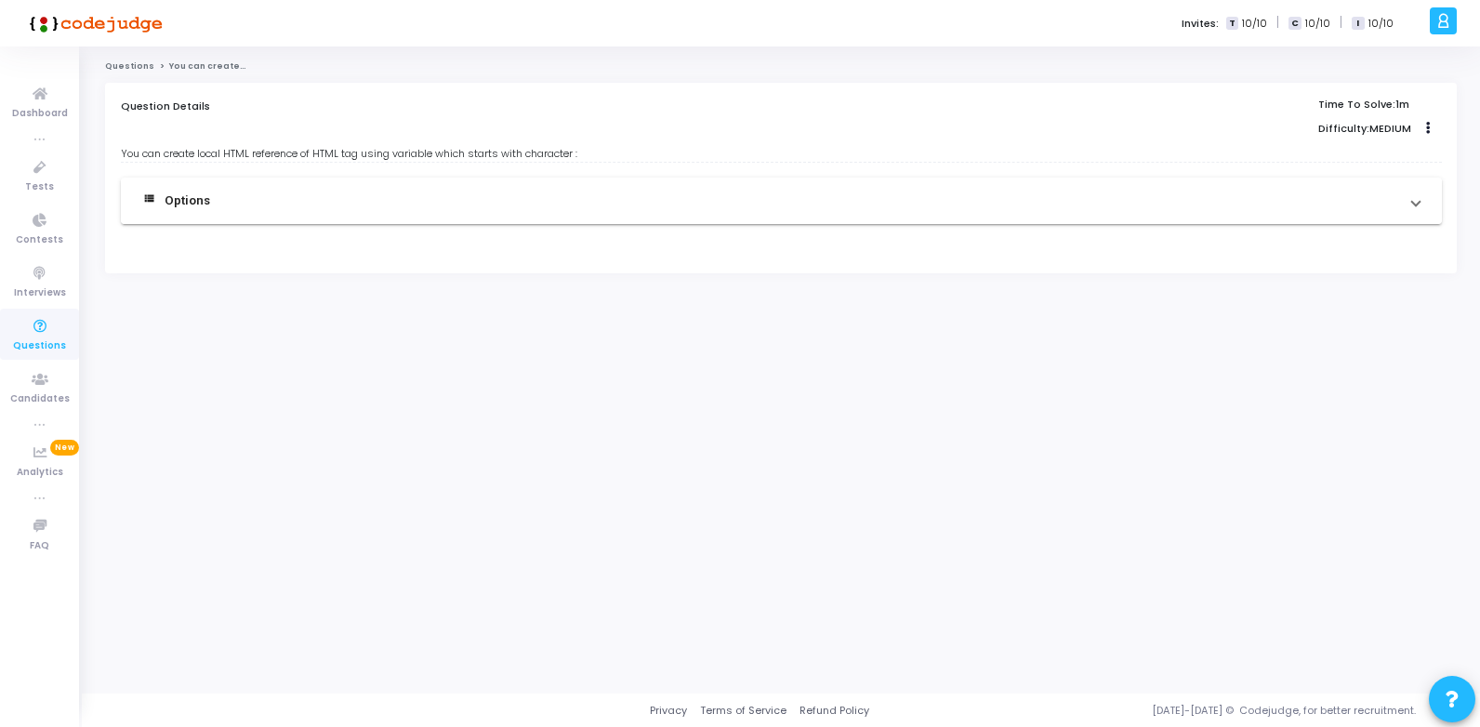
click at [1417, 201] on span at bounding box center [1415, 201] width 7 height 21
click at [1433, 127] on button "Actions" at bounding box center [1429, 128] width 26 height 26
click at [1049, 269] on div "#" at bounding box center [650, 265] width 957 height 19
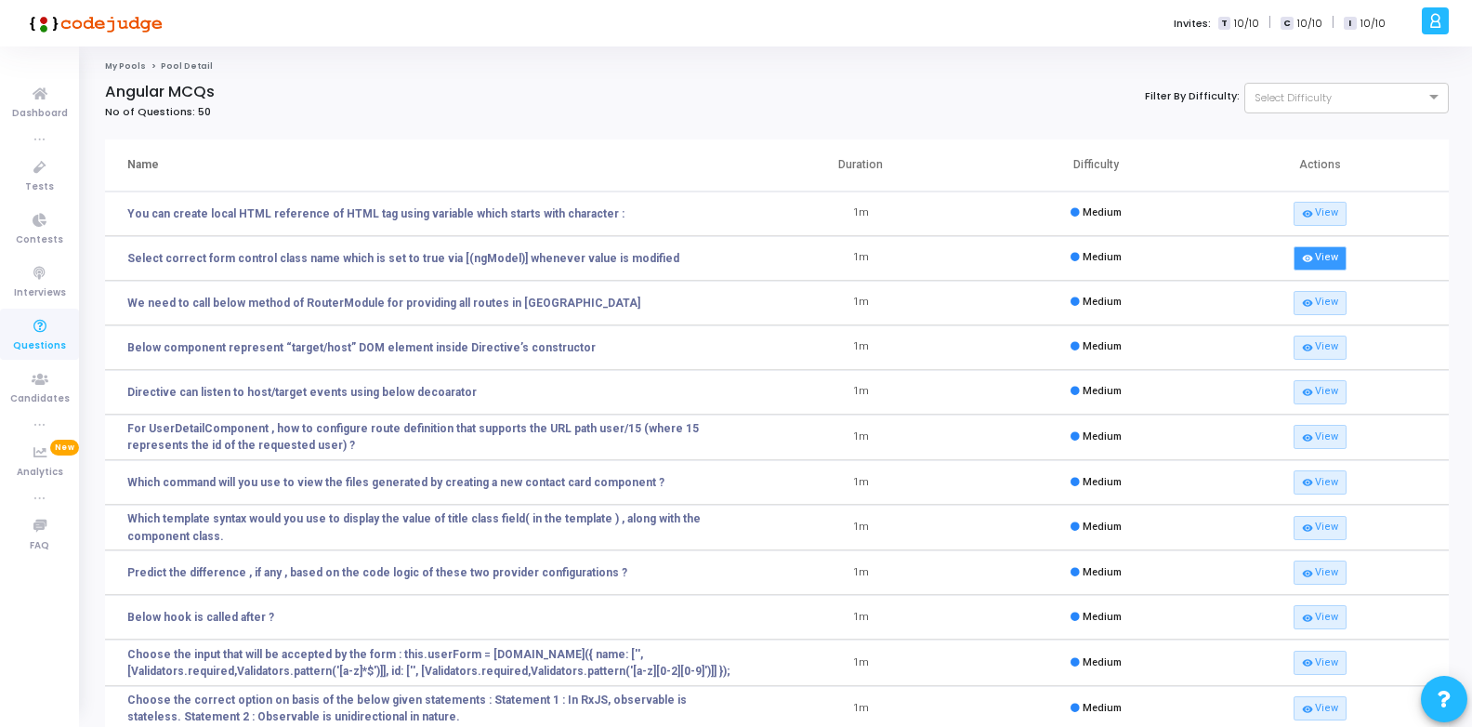
click at [1325, 257] on link "visibility View" at bounding box center [1320, 258] width 52 height 24
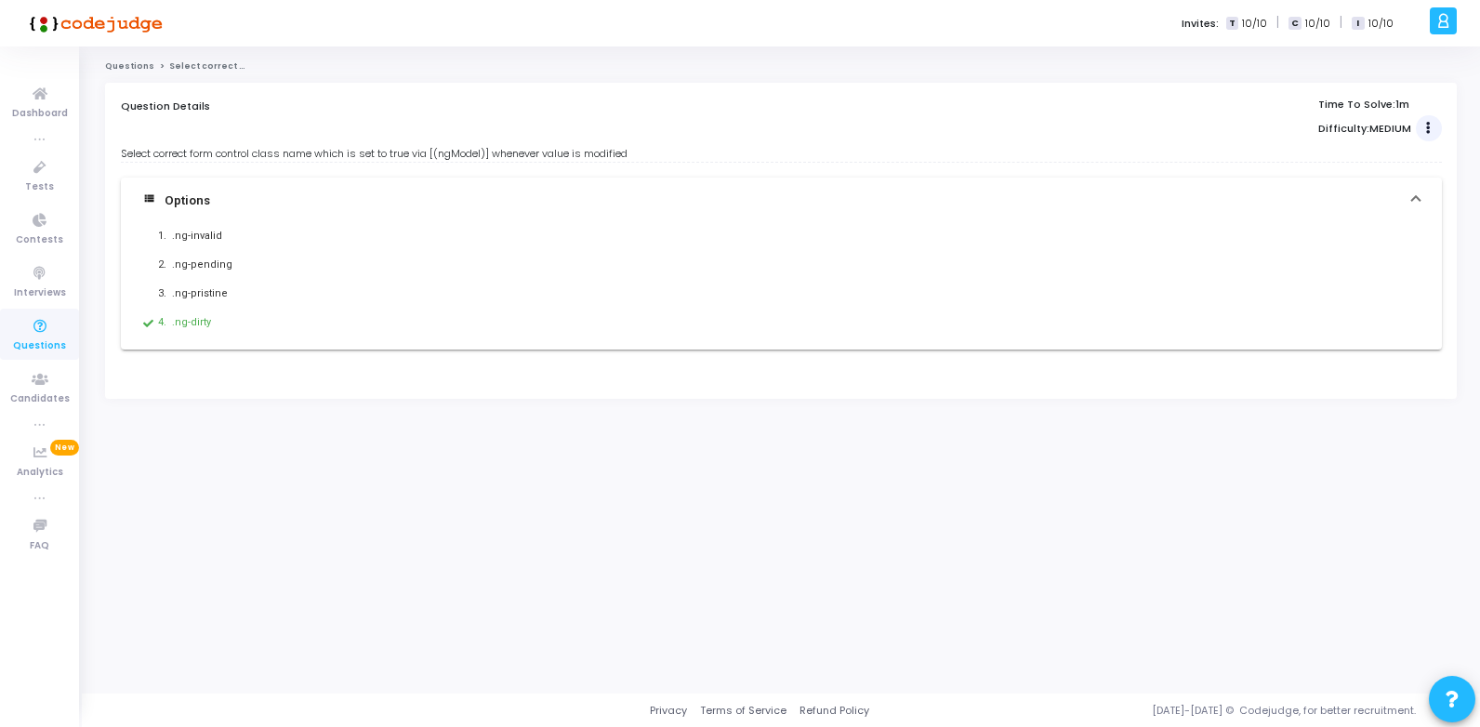
click at [1429, 127] on icon "Actions" at bounding box center [1428, 128] width 5 height 9
click at [899, 297] on div ".ng-pristine" at bounding box center [650, 293] width 957 height 19
click at [1165, 617] on div "Questions Select correct form control class name which is set to true via [(ngM…" at bounding box center [781, 369] width 1352 height 619
click at [454, 157] on div "Select correct form control class name which is set to true via [(ngModel)] whe…" at bounding box center [781, 154] width 1321 height 16
click at [1418, 197] on span at bounding box center [1415, 201] width 7 height 21
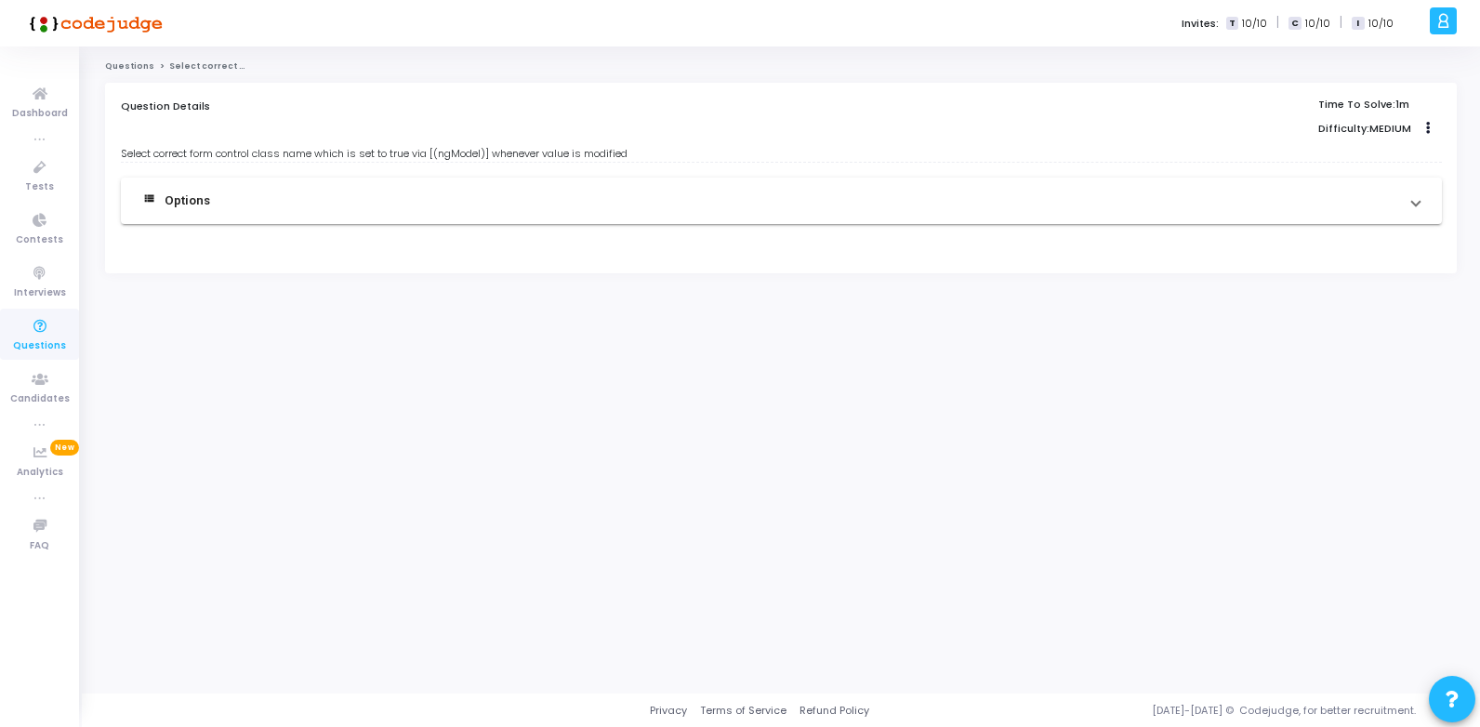
click at [125, 67] on link "Questions" at bounding box center [129, 65] width 49 height 11
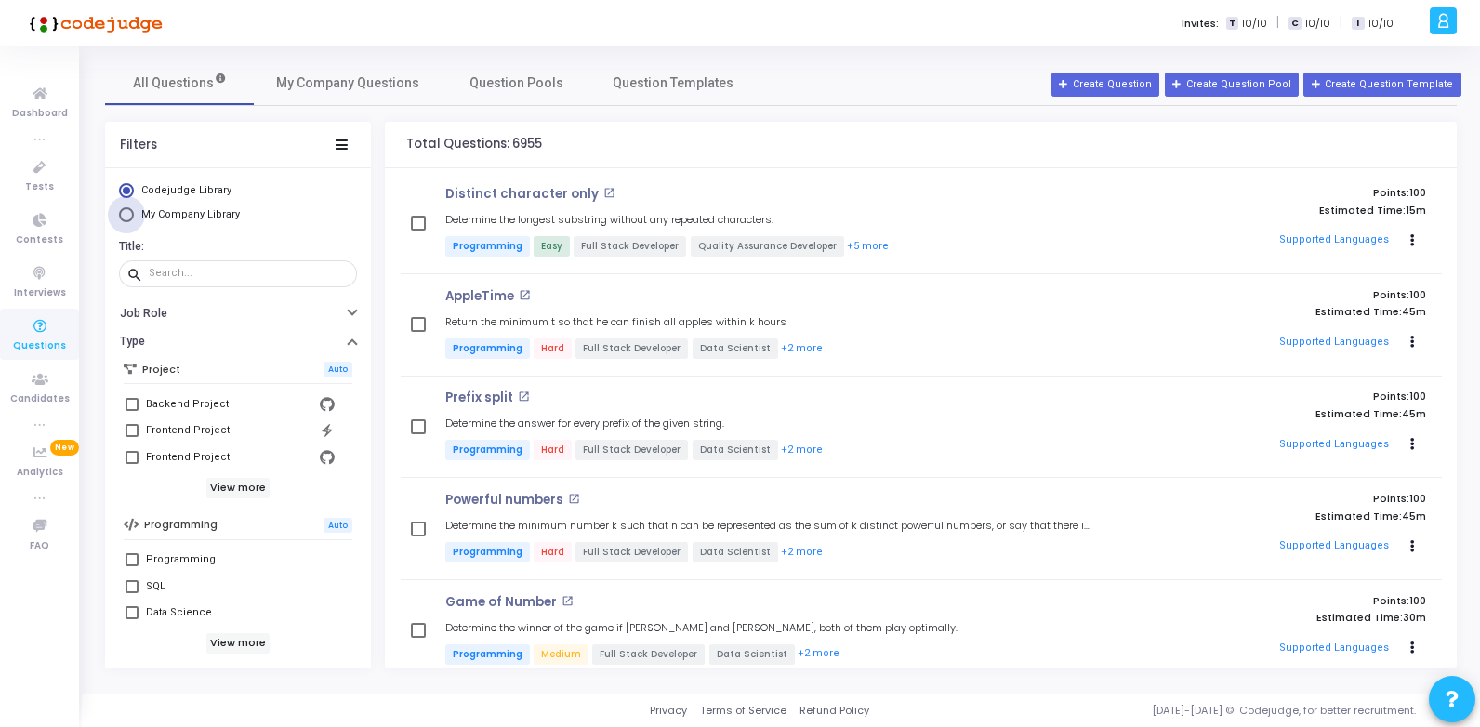
click at [180, 214] on span "My Company Library" at bounding box center [190, 214] width 99 height 12
click at [134, 214] on input "My Company Library" at bounding box center [126, 214] width 15 height 15
radio input "true"
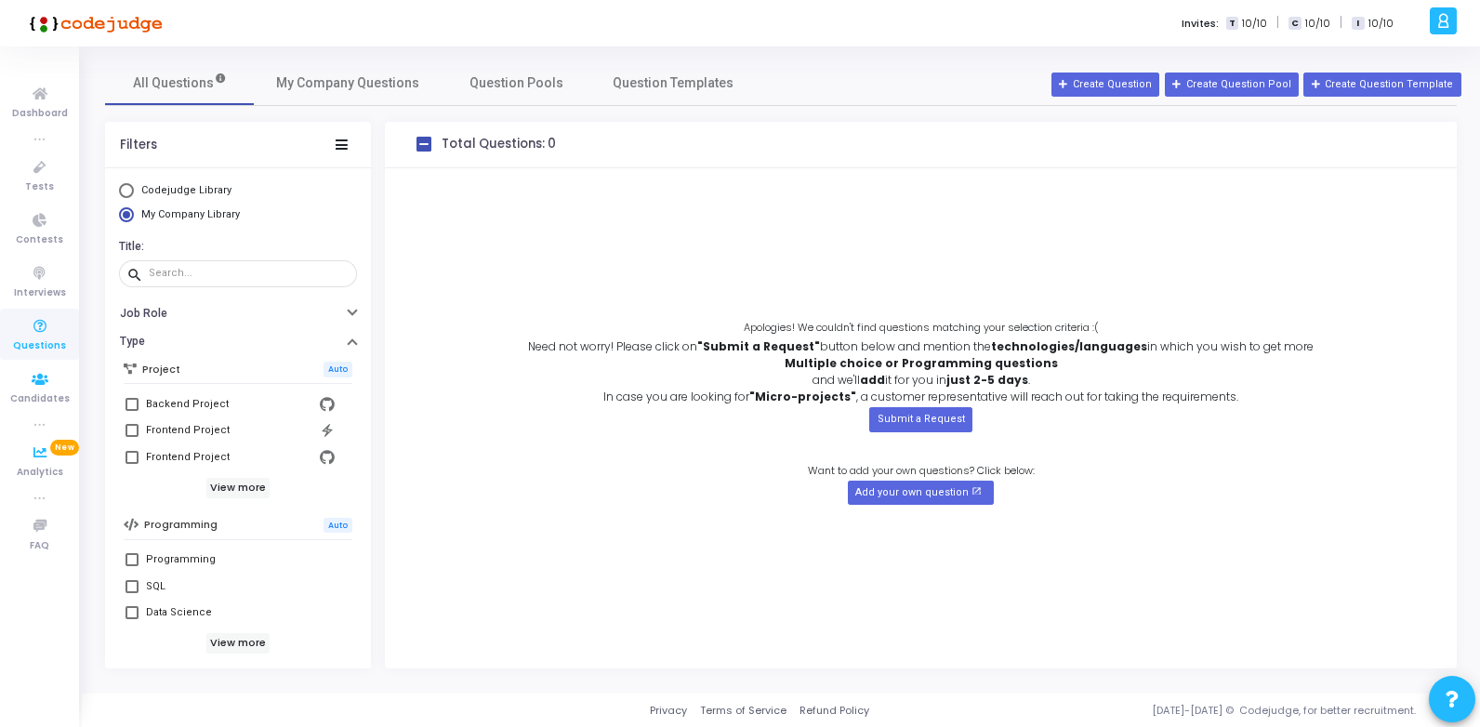
click at [33, 334] on icon at bounding box center [39, 326] width 39 height 23
click at [538, 81] on span "Question Pools" at bounding box center [516, 83] width 94 height 20
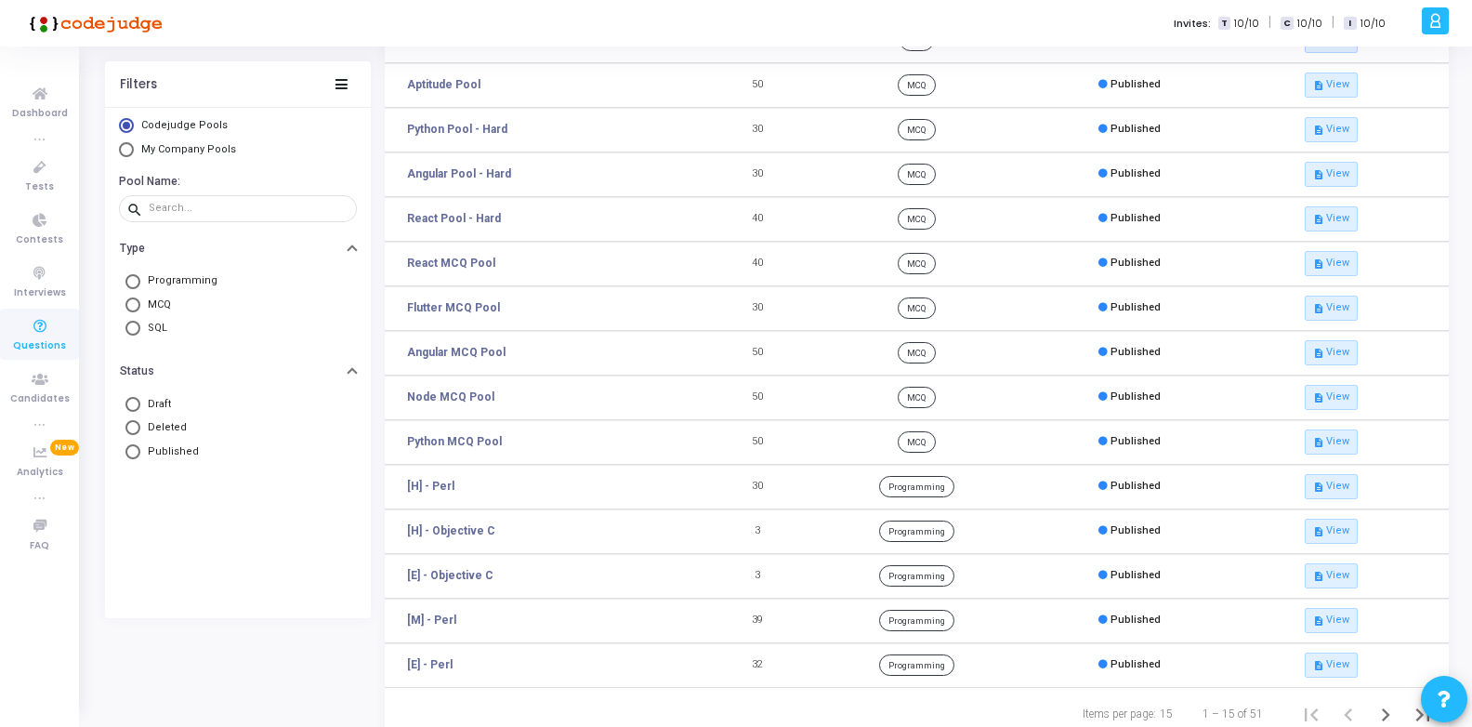
scroll to position [164, 0]
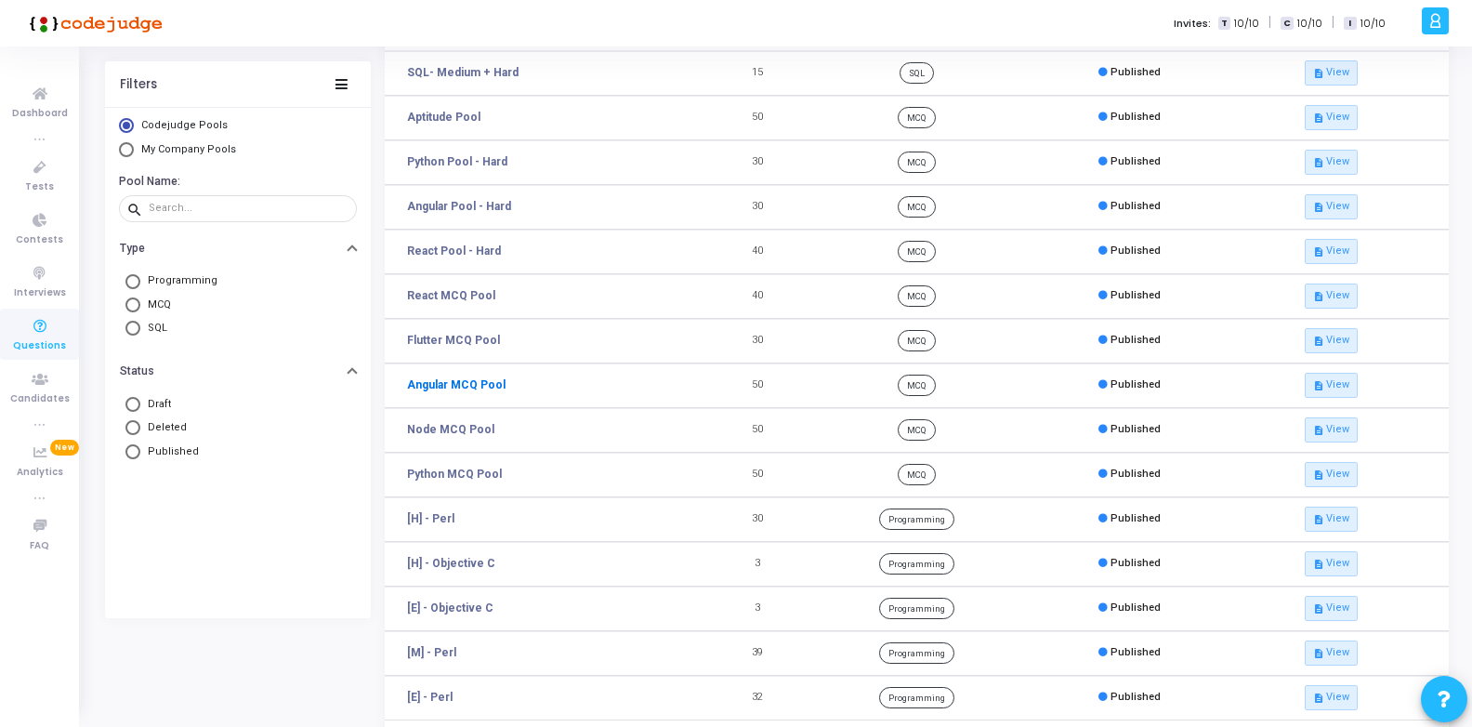
click at [475, 383] on link "Angular MCQ Pool" at bounding box center [456, 384] width 99 height 17
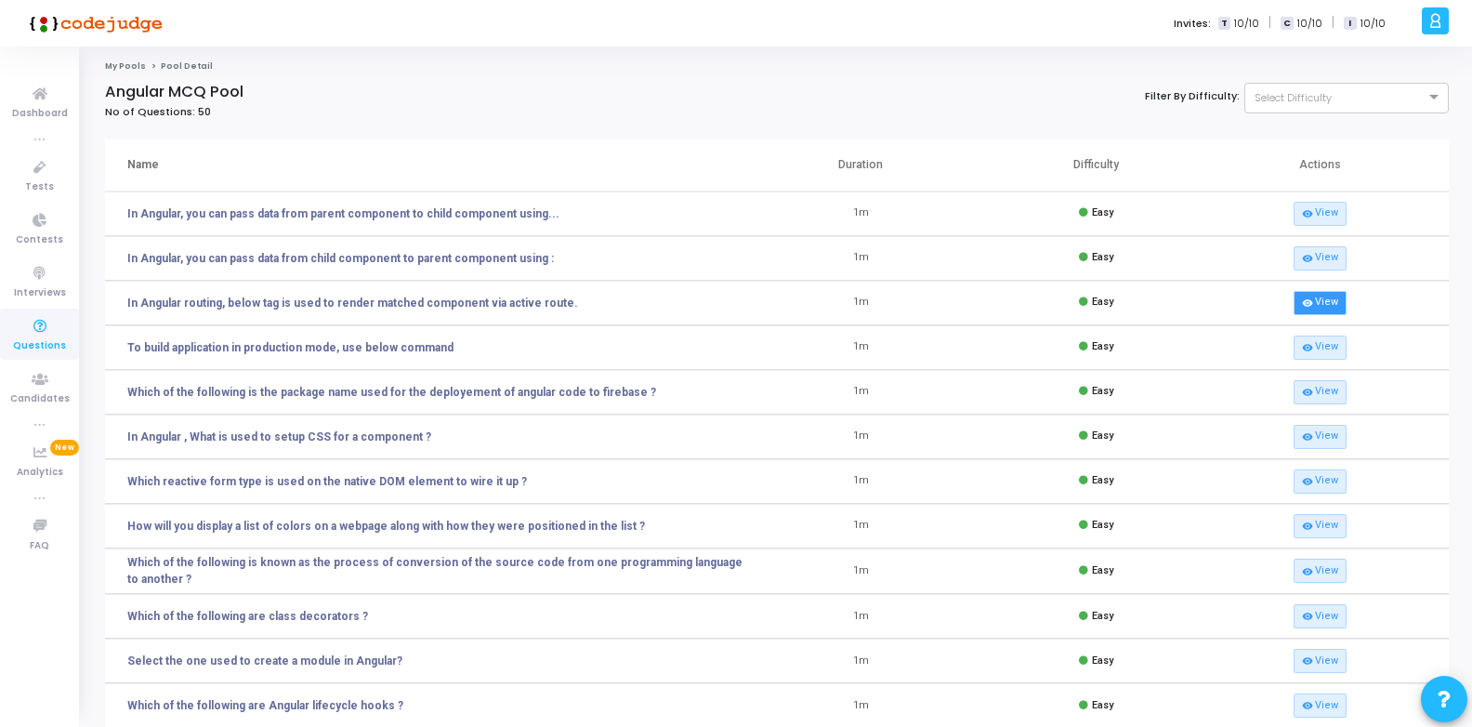
click at [1325, 300] on link "visibility View" at bounding box center [1320, 303] width 52 height 24
drag, startPoint x: 1308, startPoint y: 349, endPoint x: 1269, endPoint y: 347, distance: 39.1
click at [1308, 349] on icon "visibility" at bounding box center [1307, 347] width 10 height 10
click at [1314, 390] on link "visibility View" at bounding box center [1320, 392] width 52 height 24
click at [1318, 389] on link "visibility View" at bounding box center [1320, 392] width 52 height 24
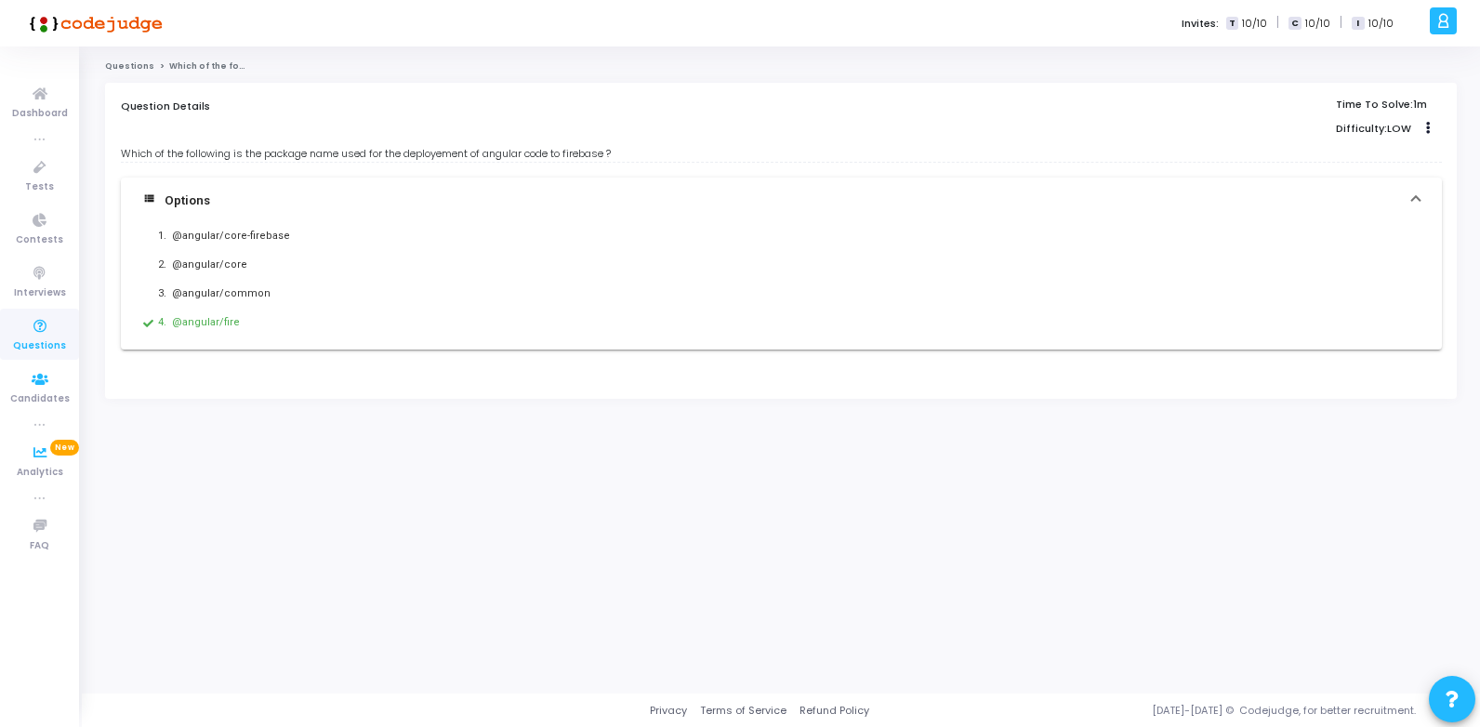
click at [25, 342] on span "Questions" at bounding box center [39, 346] width 53 height 16
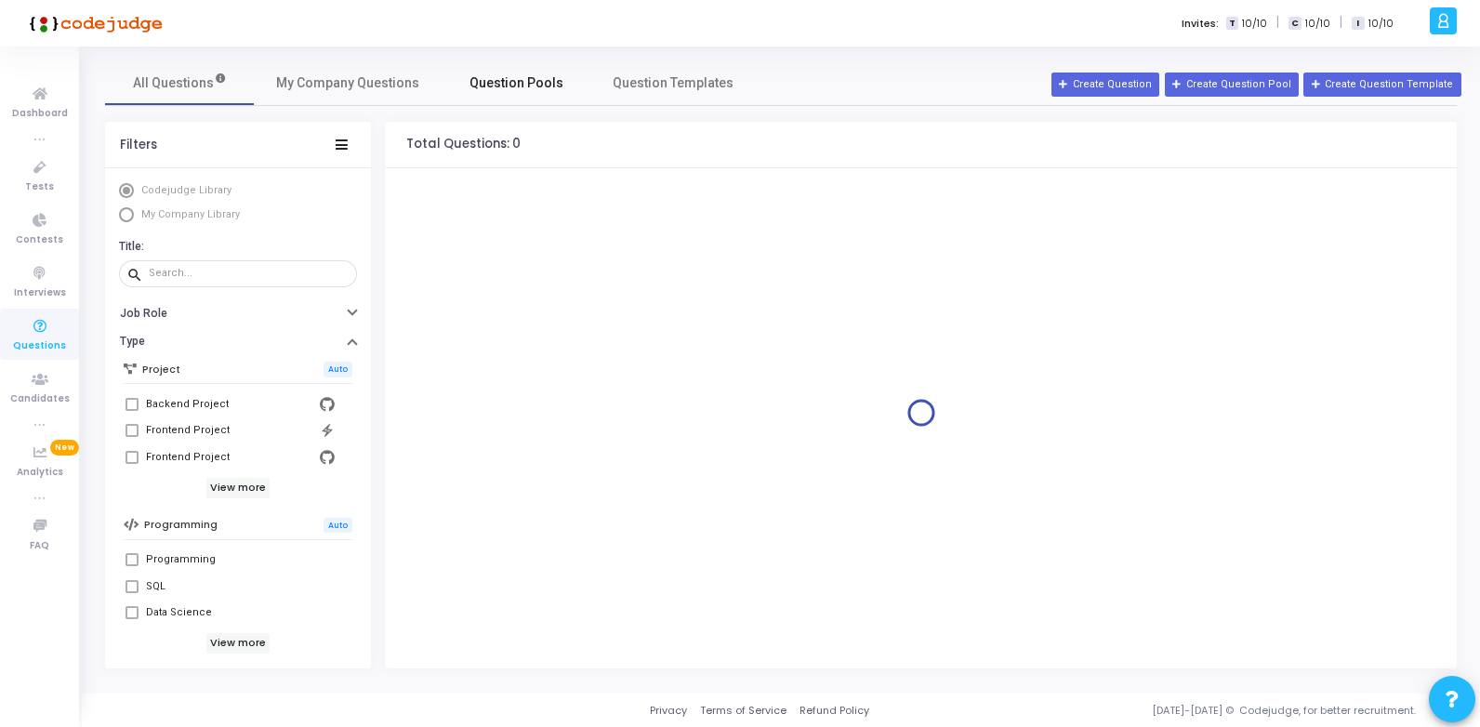
click at [504, 85] on span "Question Pools" at bounding box center [516, 83] width 94 height 20
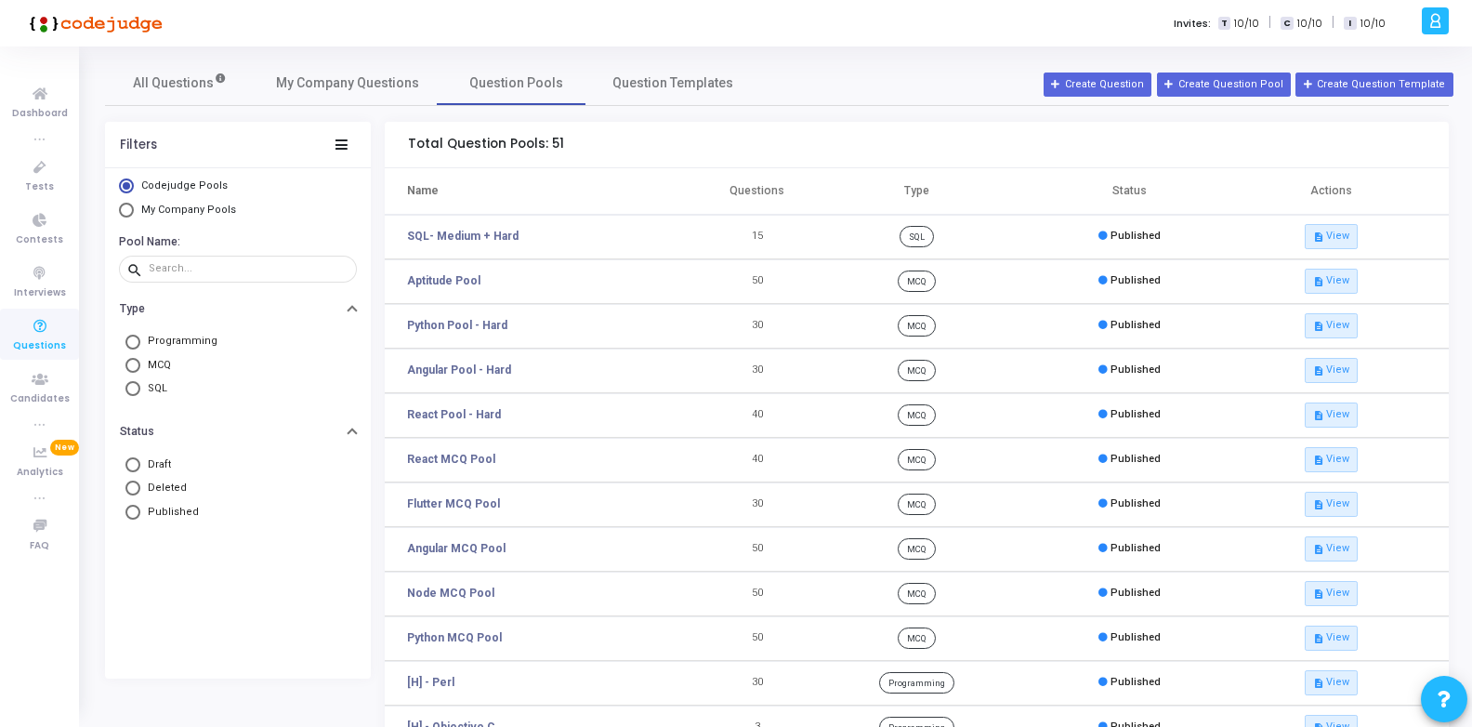
click at [123, 207] on span "Select Library" at bounding box center [126, 210] width 15 height 15
click at [123, 207] on input "My Company Pools" at bounding box center [126, 210] width 15 height 15
radio input "true"
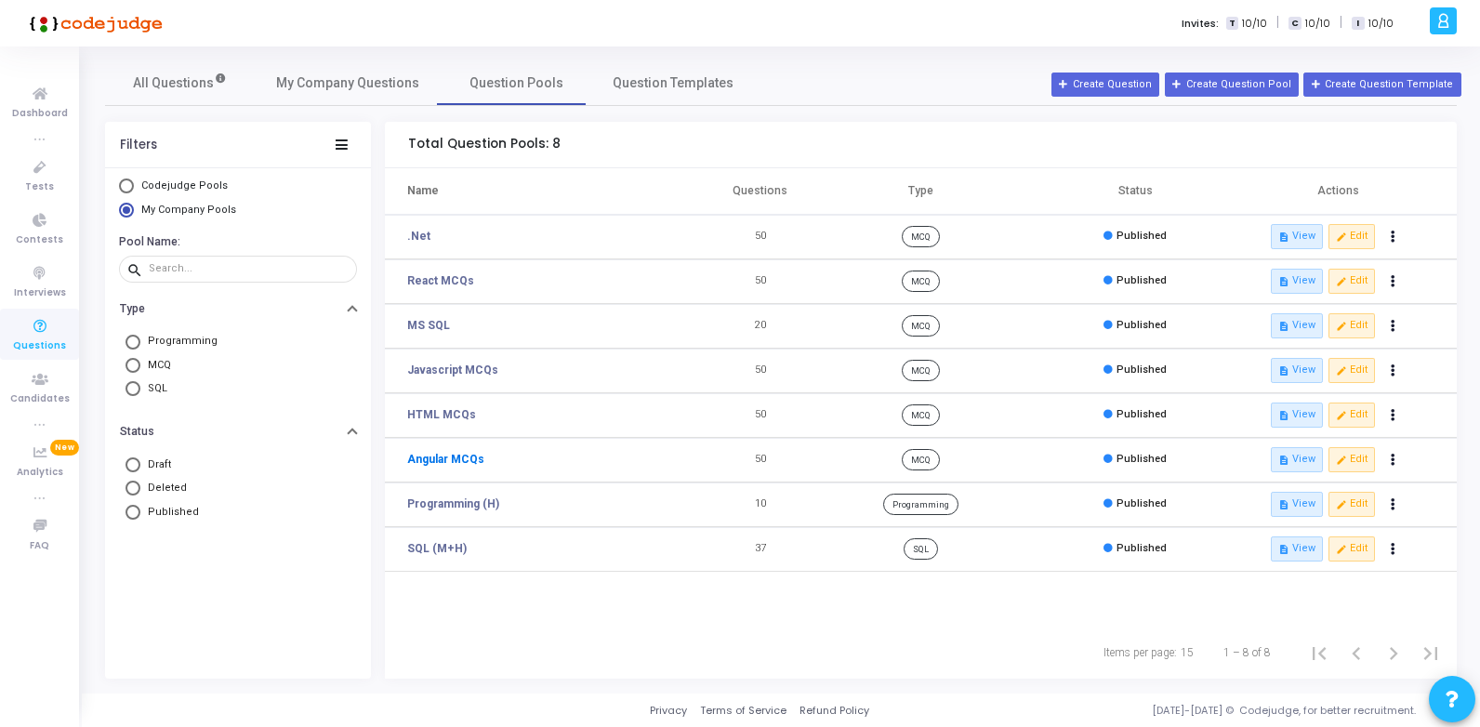
click at [447, 457] on link "Angular MCQs" at bounding box center [445, 459] width 77 height 17
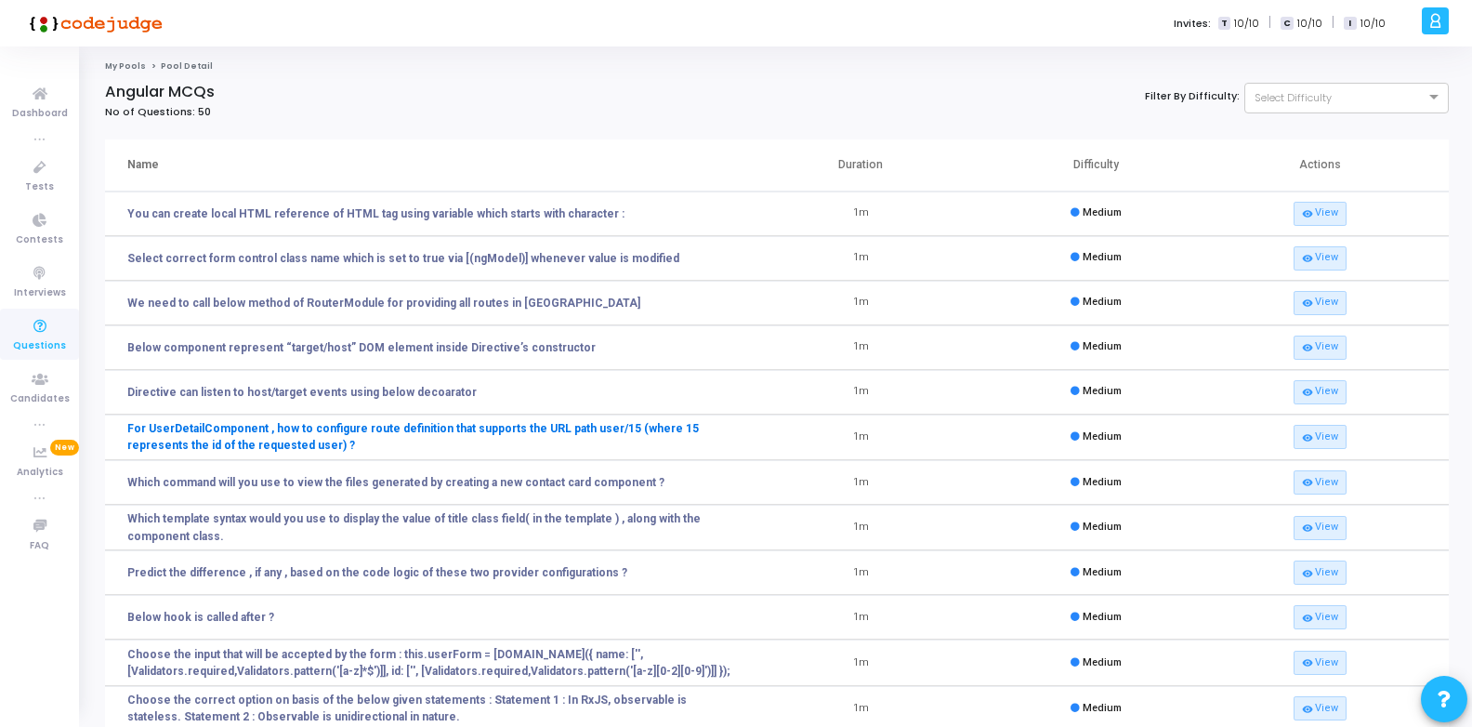
click at [508, 428] on link "For UserDetailComponent , how to configure route definition that supports the U…" at bounding box center [435, 436] width 616 height 33
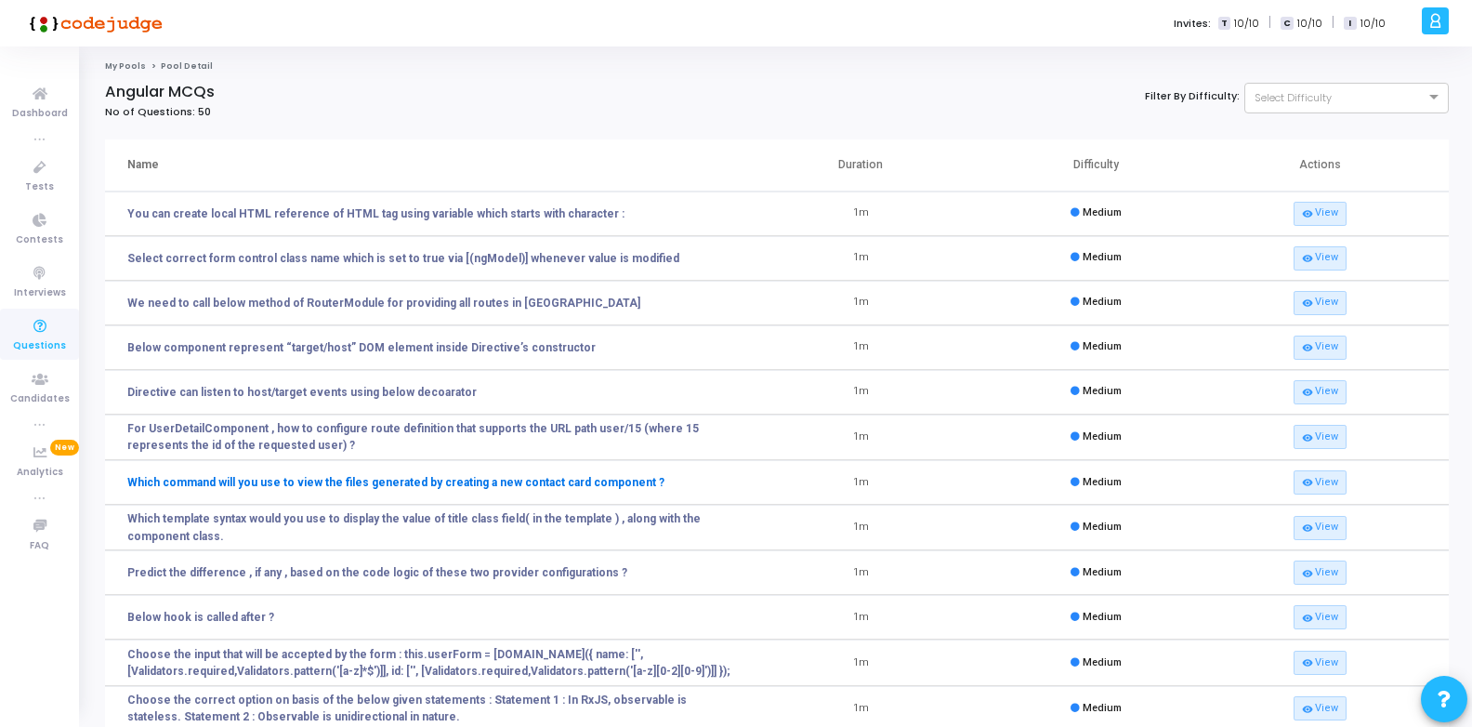
click at [400, 484] on link "Which command will you use to view the files generated by creating a new contac…" at bounding box center [395, 482] width 537 height 17
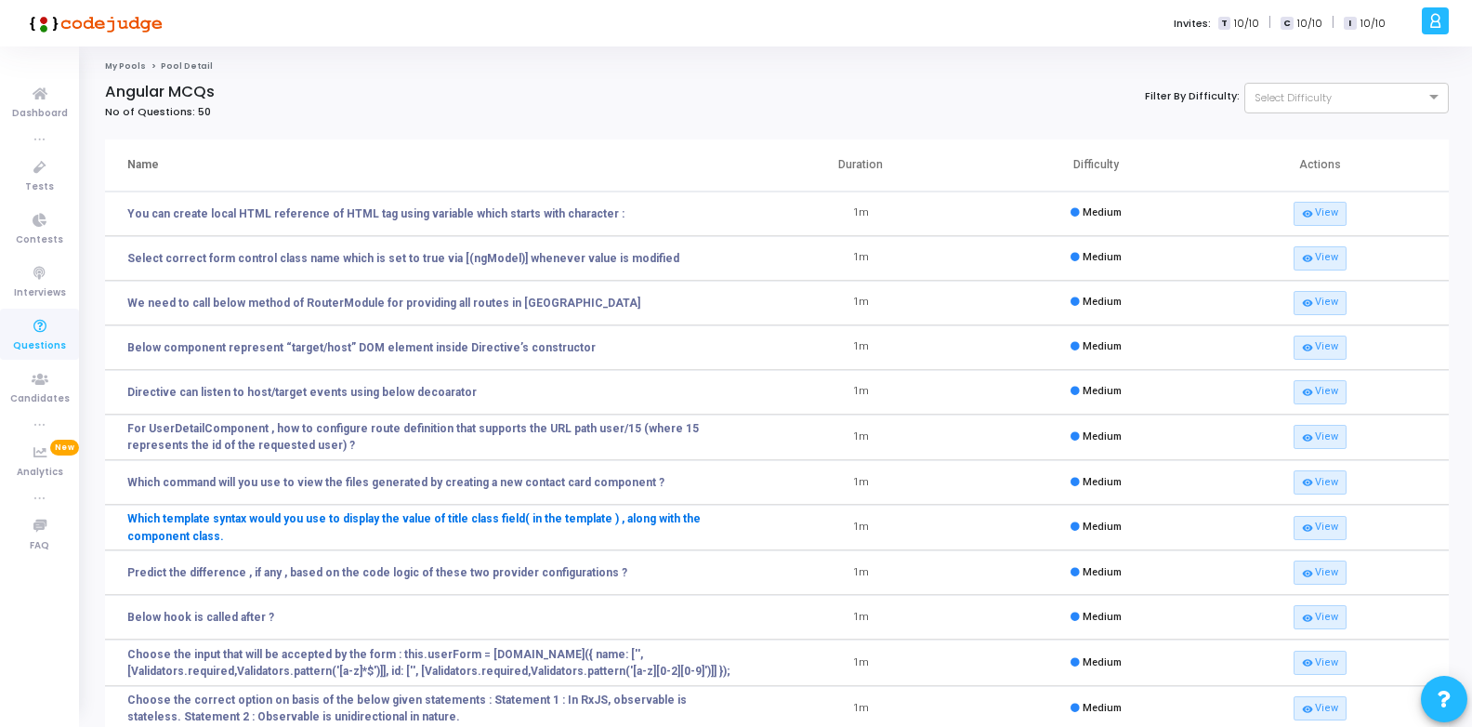
click at [207, 519] on link "Which template syntax would you use to display the value of title class field( …" at bounding box center [435, 526] width 616 height 33
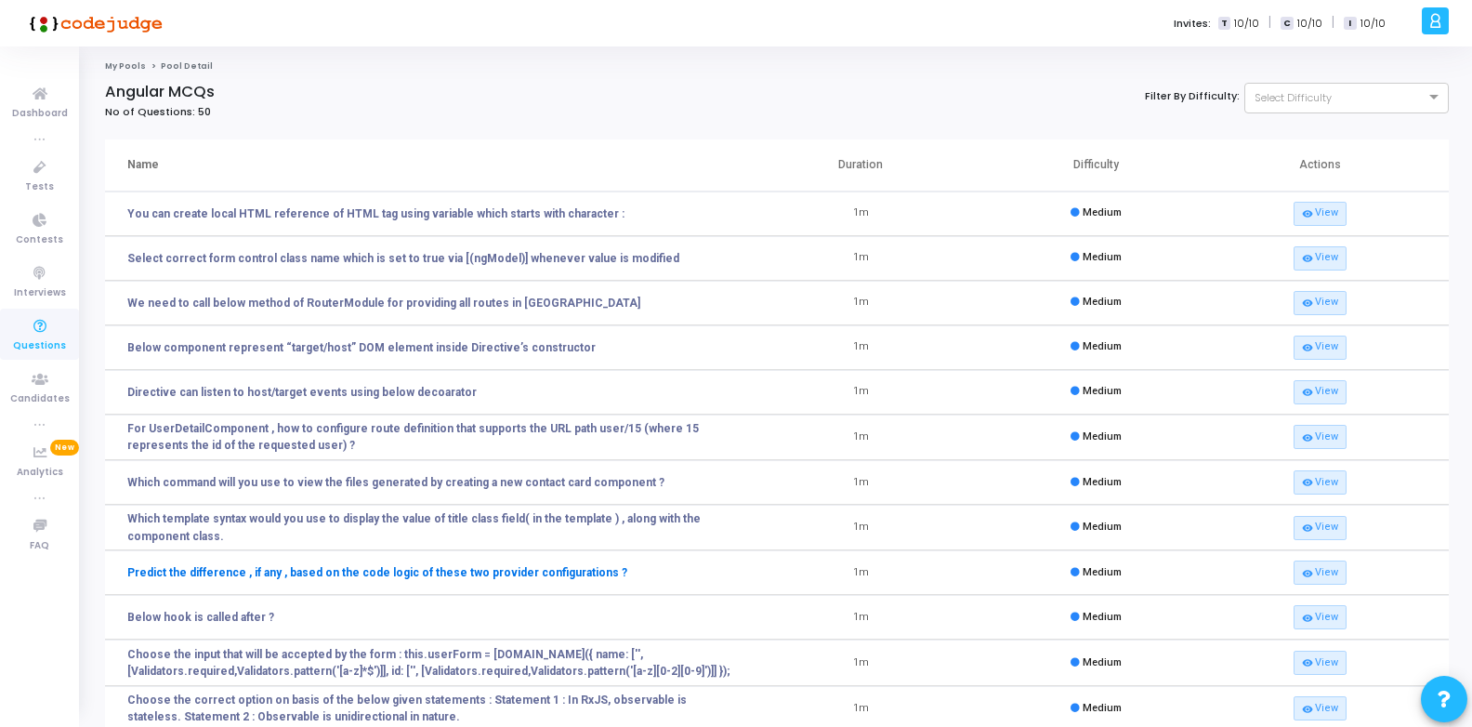
click at [246, 570] on link "Predict the difference , if any , based on the code logic of these two provider…" at bounding box center [377, 572] width 500 height 17
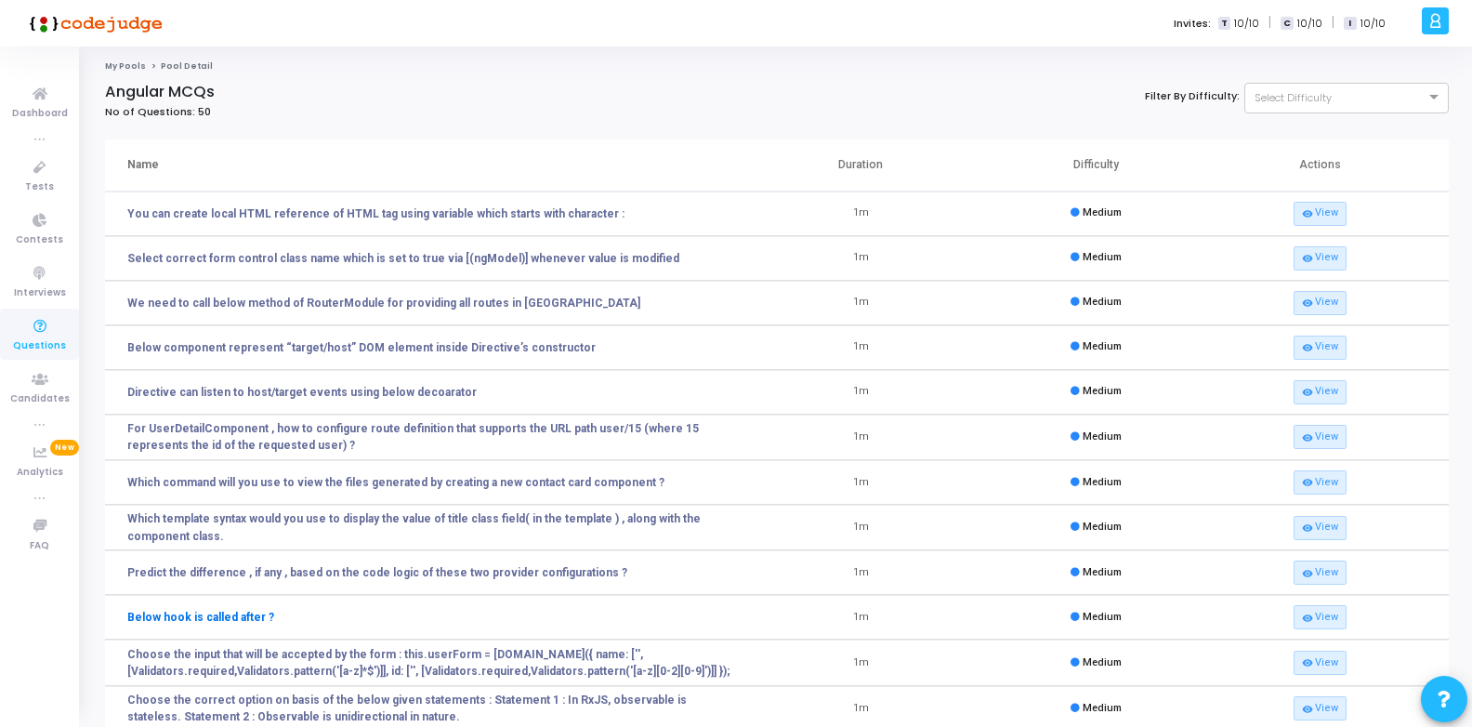
click at [224, 624] on link "Below hook is called after ?" at bounding box center [200, 617] width 147 height 17
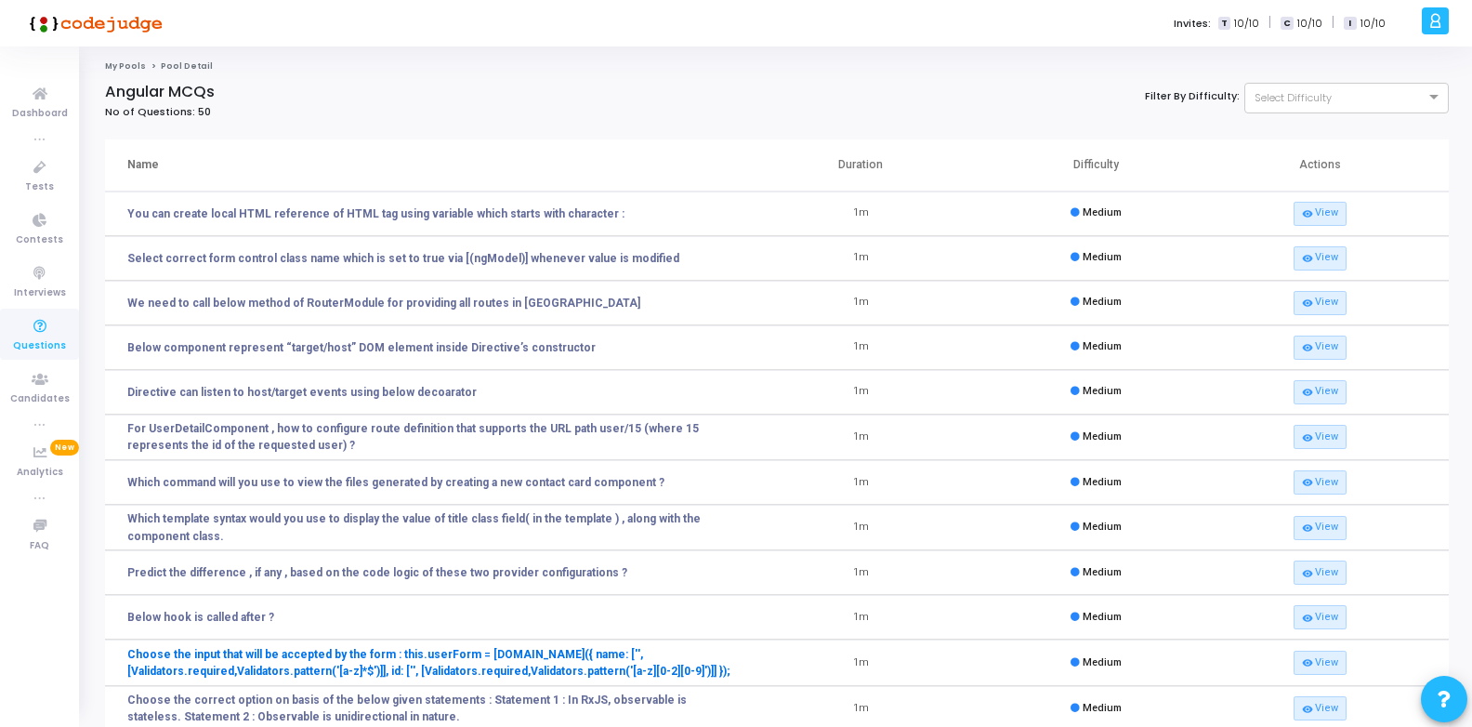
click at [245, 659] on link "Choose the input that will be accepted by the form : this.userForm = this.fb.gr…" at bounding box center [435, 662] width 616 height 33
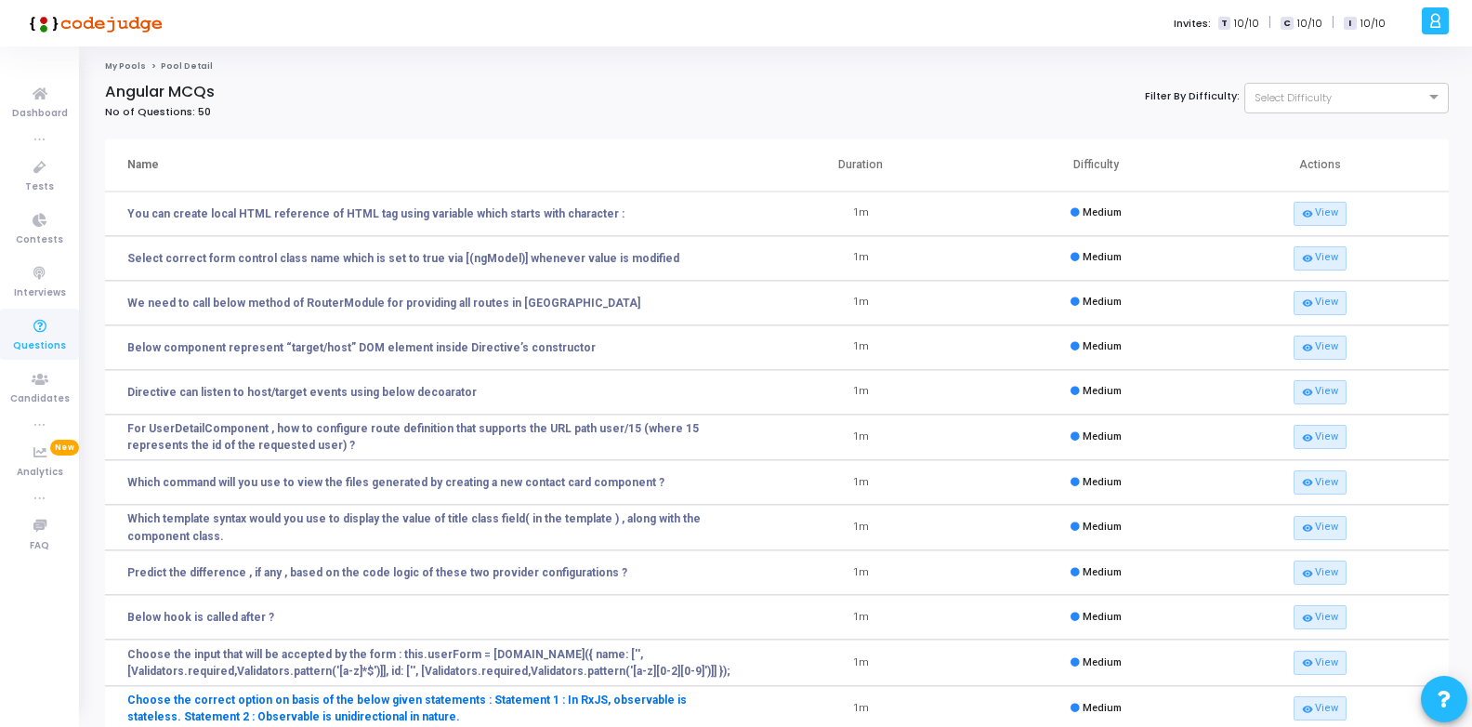
click at [308, 701] on link "Choose the correct option on basis of the below given statements : Statement 1 …" at bounding box center [435, 708] width 616 height 33
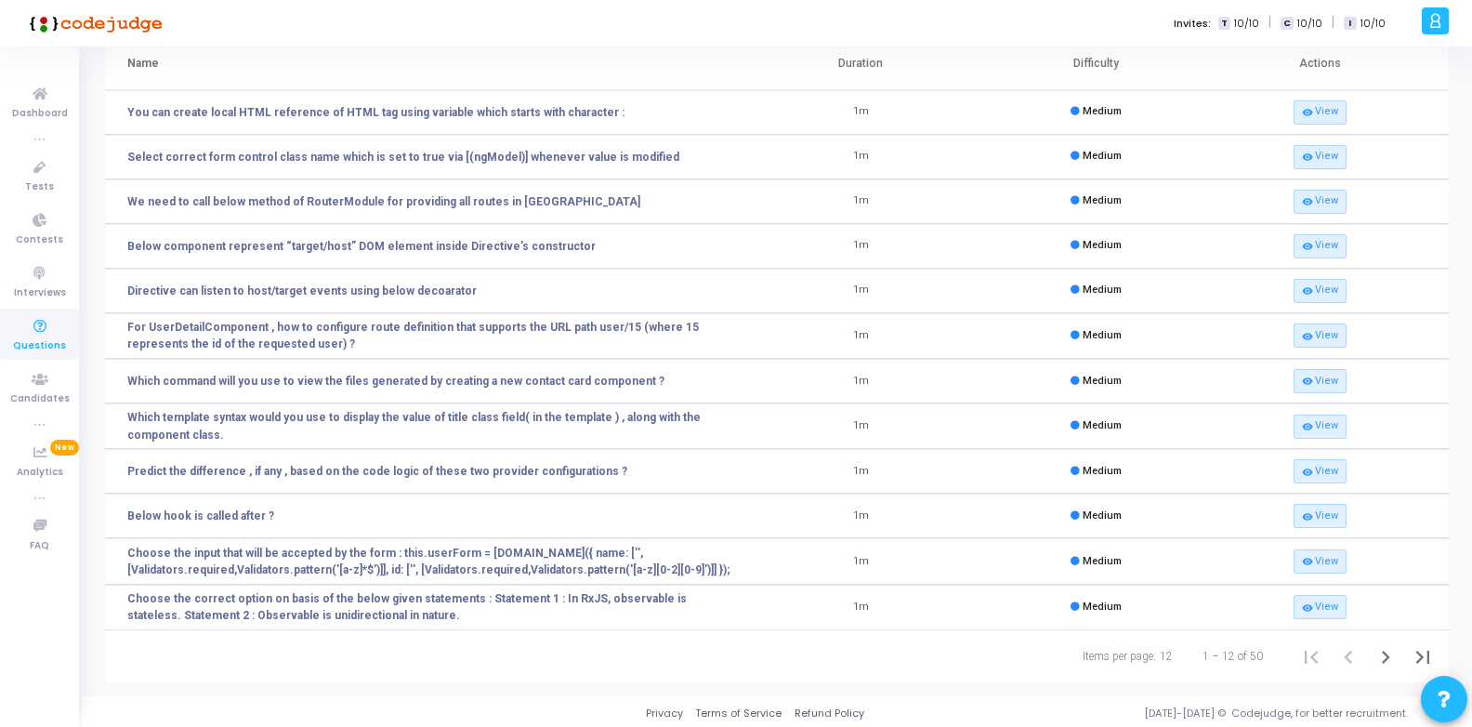
scroll to position [104, 0]
click at [1389, 652] on icon "Next page" at bounding box center [1386, 654] width 26 height 26
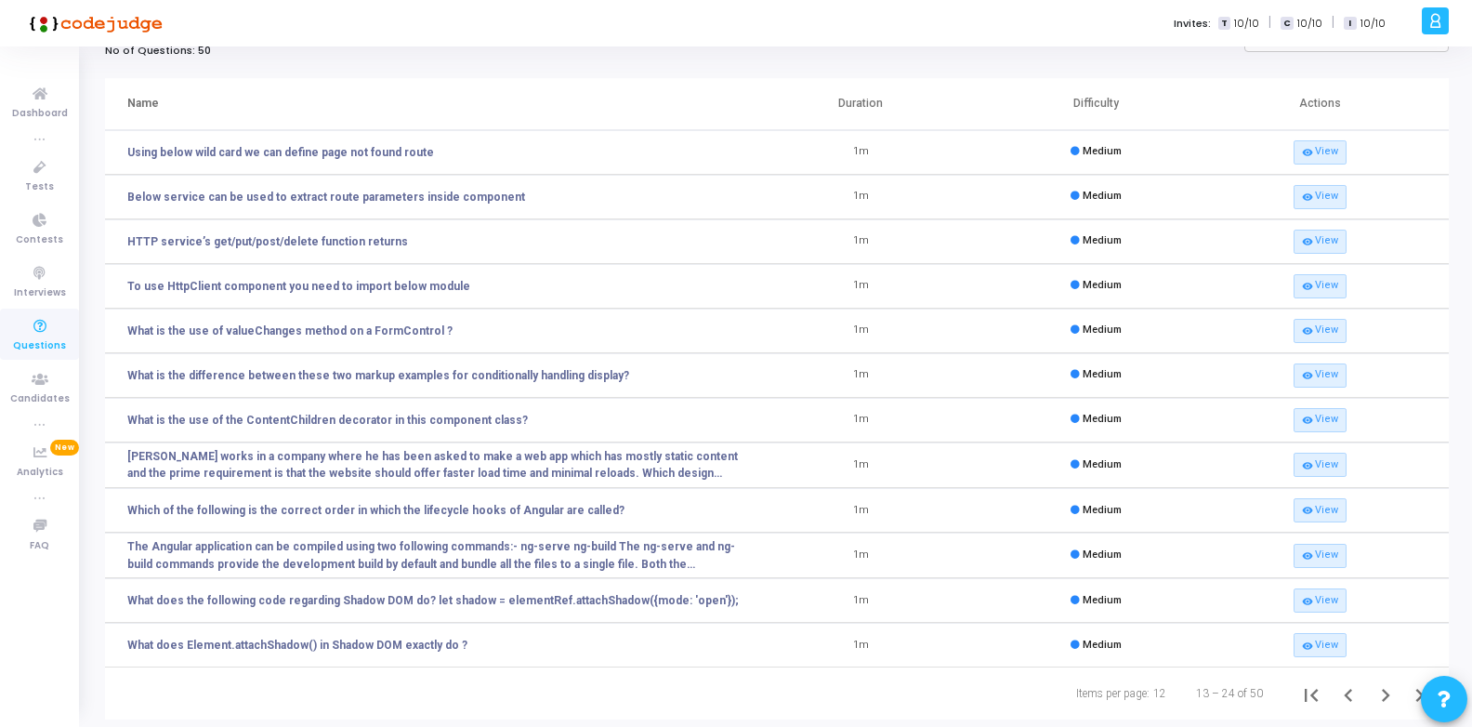
scroll to position [0, 0]
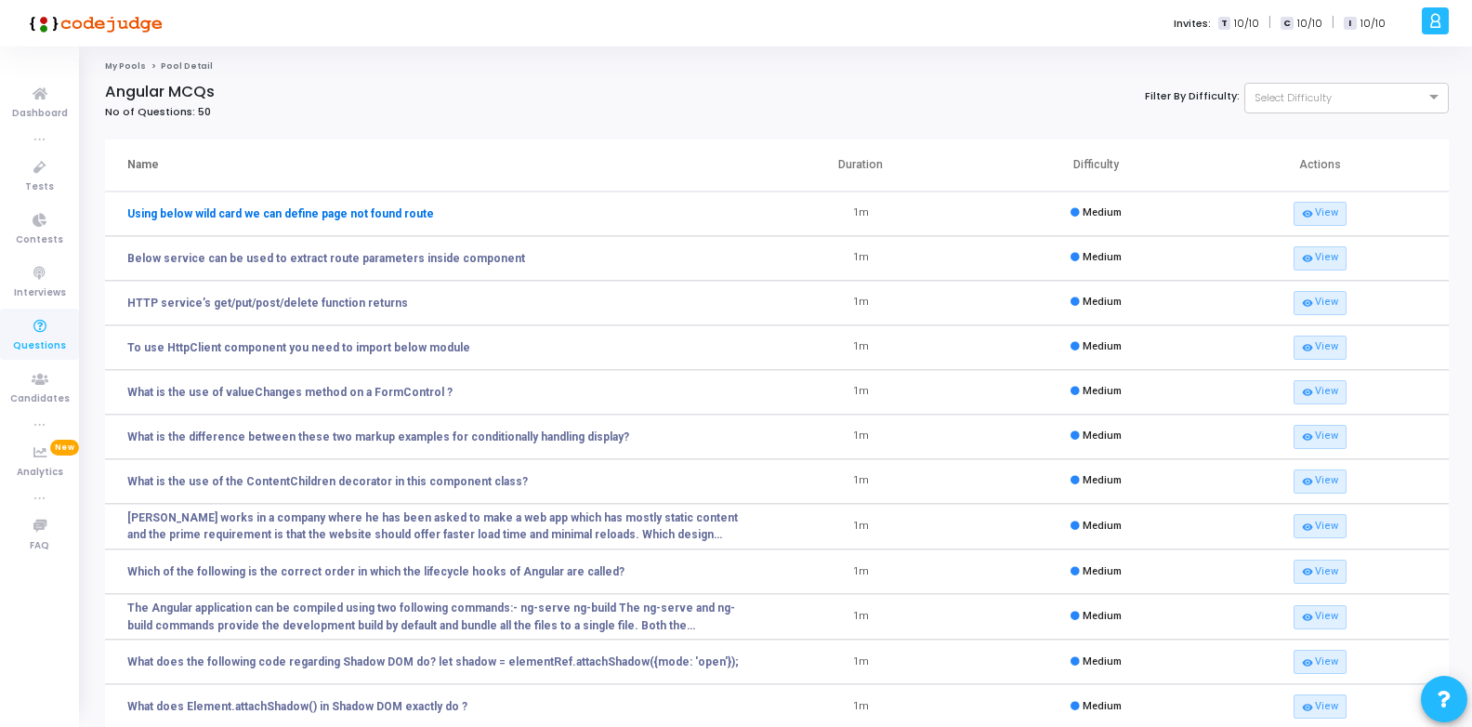
click at [408, 212] on link "Using below wild card we can define page not found route" at bounding box center [280, 213] width 307 height 17
click at [403, 252] on link "Below service can be used to extract route parameters inside component" at bounding box center [326, 258] width 398 height 17
click at [370, 296] on link "HTTP service’s get/put/post/delete function returns" at bounding box center [267, 303] width 281 height 17
click at [362, 356] on td "To use HttpClient component you need to import below module" at bounding box center [424, 347] width 639 height 45
click at [364, 350] on link "To use HttpClient component you need to import below module" at bounding box center [298, 347] width 343 height 17
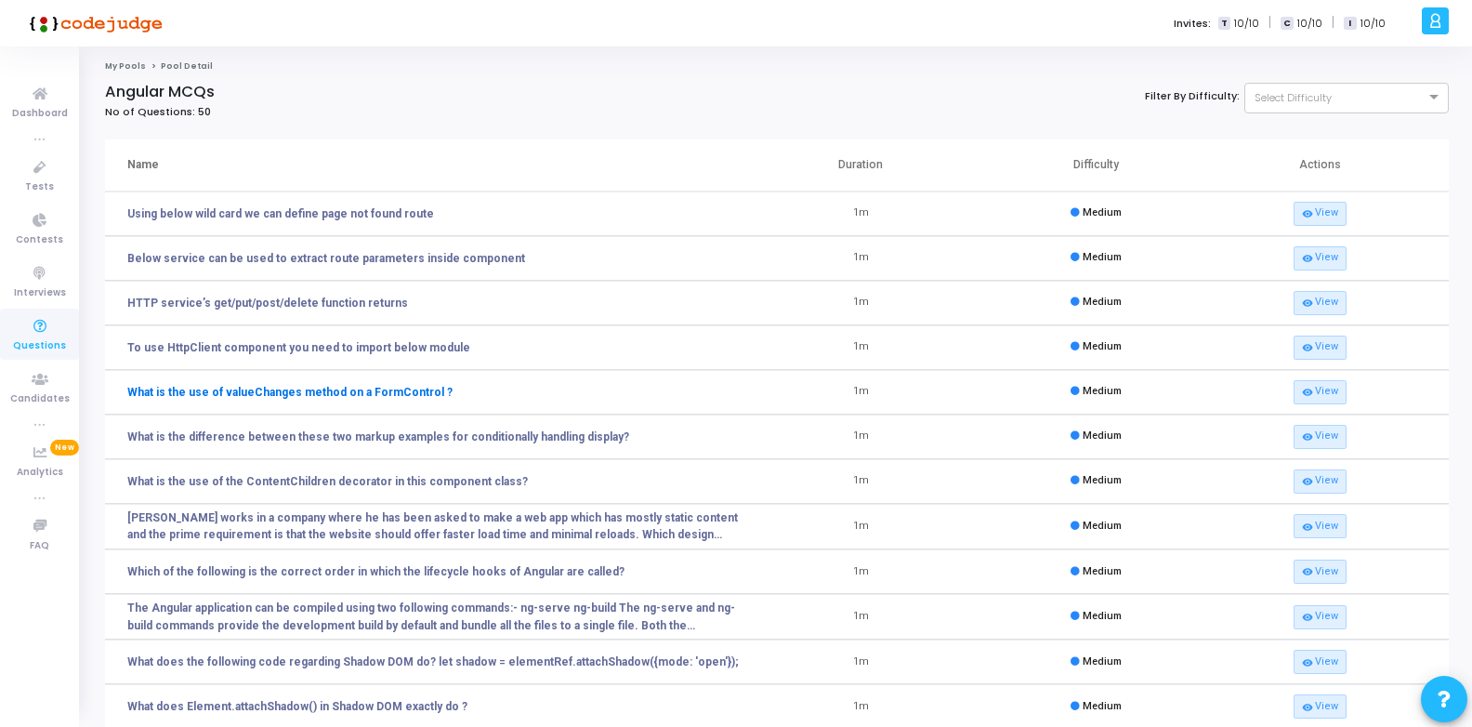
click at [346, 389] on link "What is the use of valueChanges method on a FormControl ?" at bounding box center [289, 392] width 325 height 17
drag, startPoint x: 366, startPoint y: 435, endPoint x: 376, endPoint y: 492, distance: 57.6
click at [366, 436] on link "What is the difference between these two markup examples for conditionally hand…" at bounding box center [378, 437] width 502 height 17
click at [378, 481] on link "What is the use of the ContentChildren decorator in this component class?" at bounding box center [327, 481] width 401 height 17
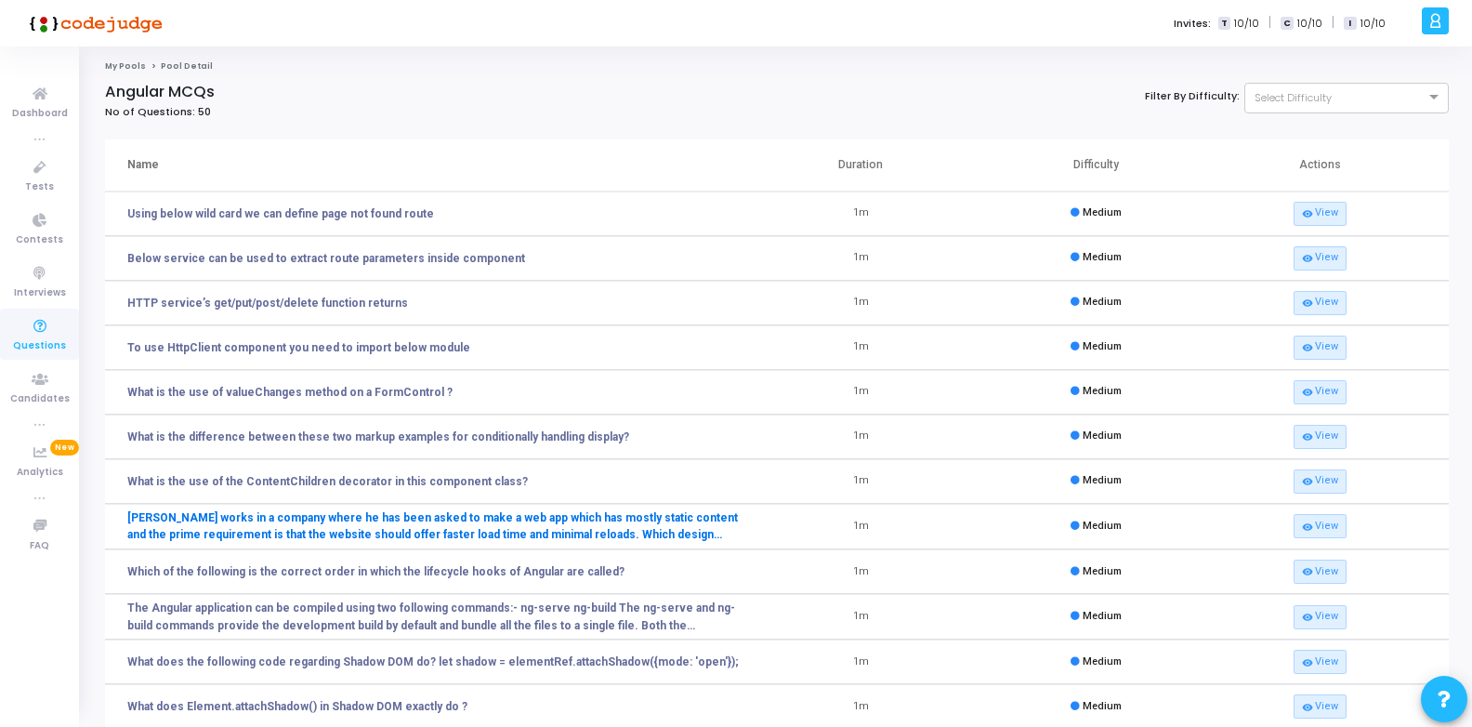
click at [371, 526] on link "Ron works in a company where he has been asked to make a web app which has most…" at bounding box center [435, 525] width 616 height 33
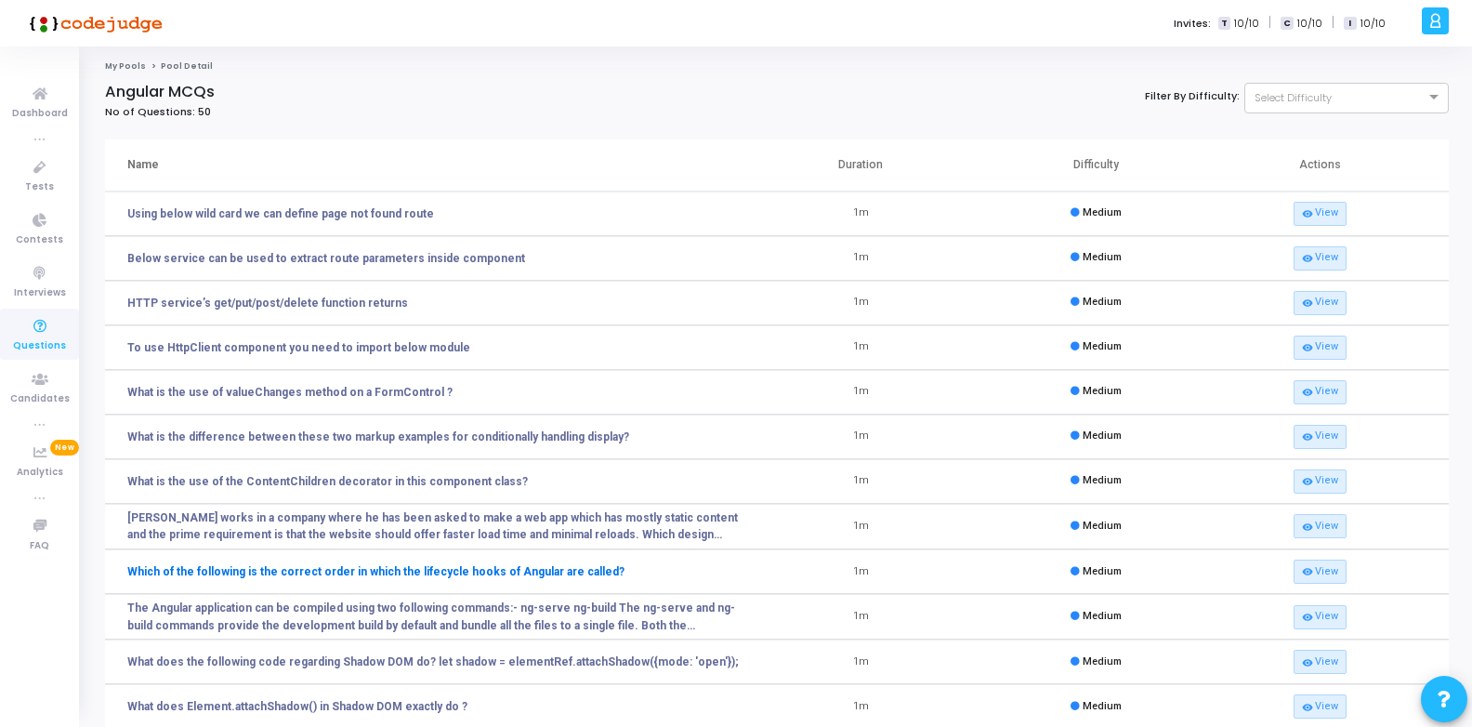
click at [363, 577] on link "Which of the following is the correct order in which the lifecycle hooks of Ang…" at bounding box center [375, 571] width 497 height 17
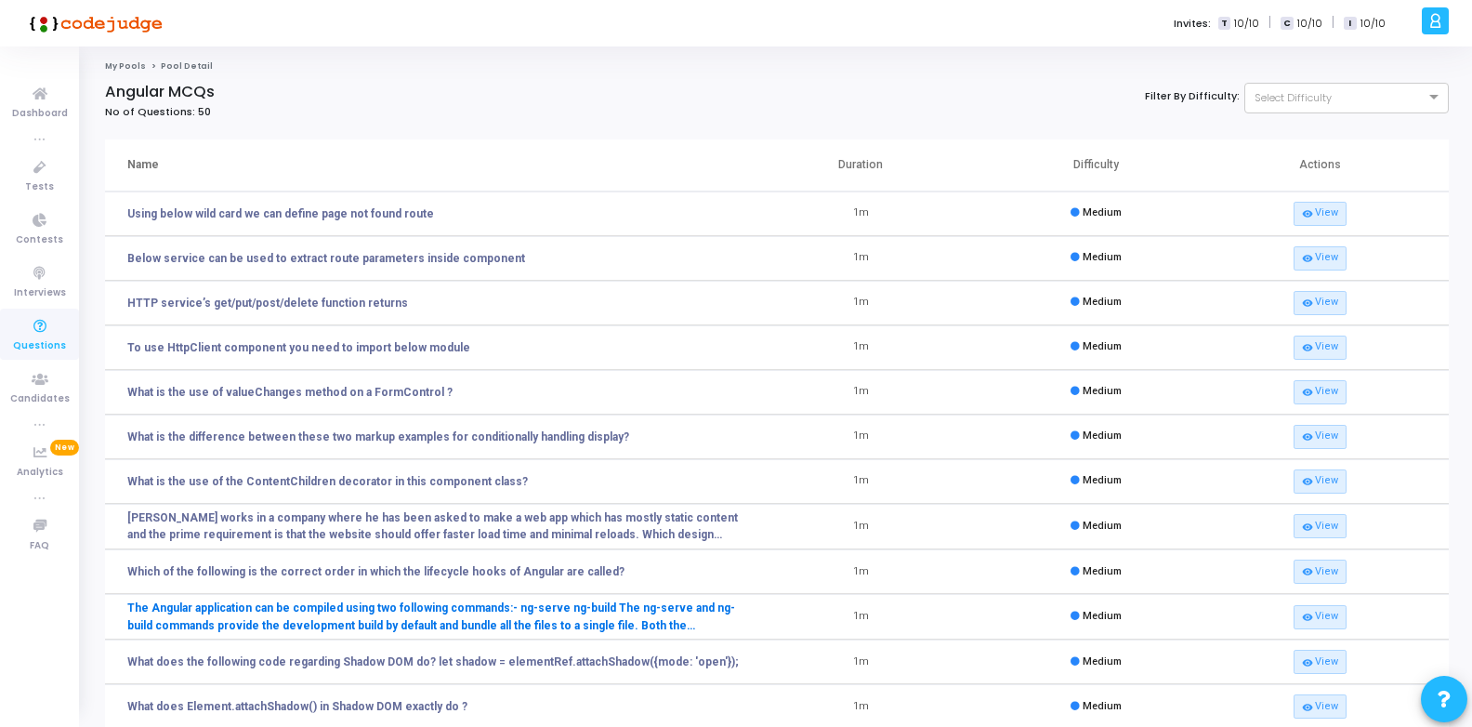
click at [363, 610] on link "The Angular application can be compiled using two following commands:- ng-serve…" at bounding box center [435, 616] width 616 height 33
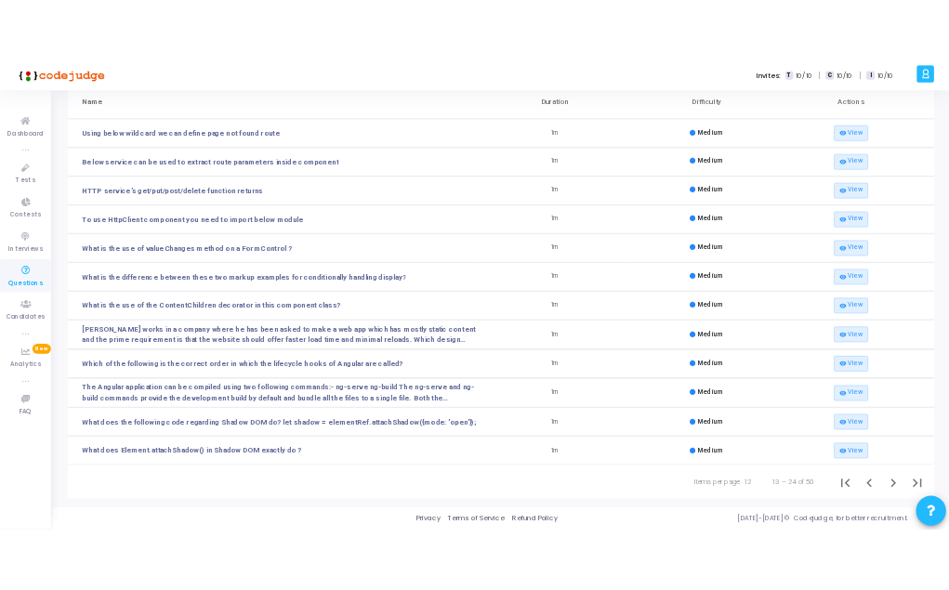
scroll to position [102, 0]
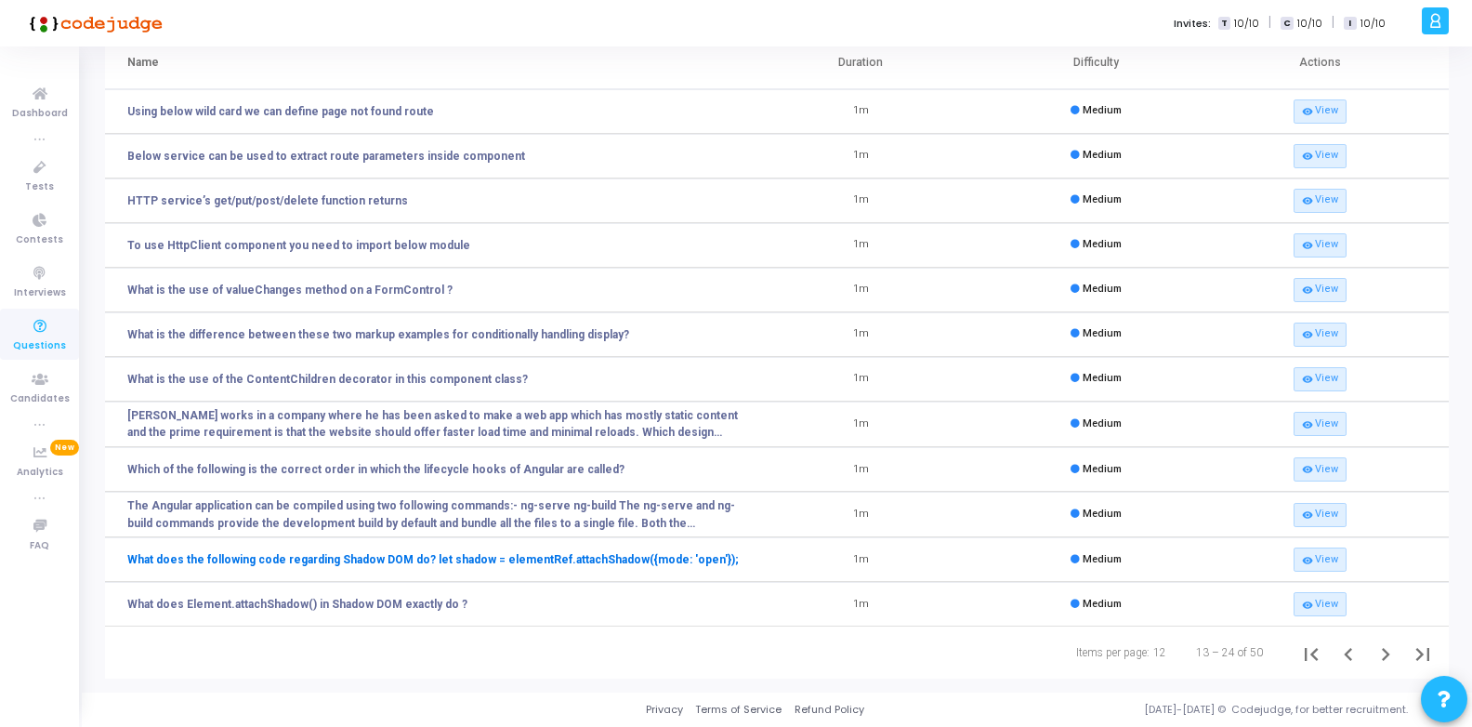
click at [427, 560] on link "What does the following code regarding Shadow DOM do? let shadow = elementRef.a…" at bounding box center [433, 559] width 612 height 17
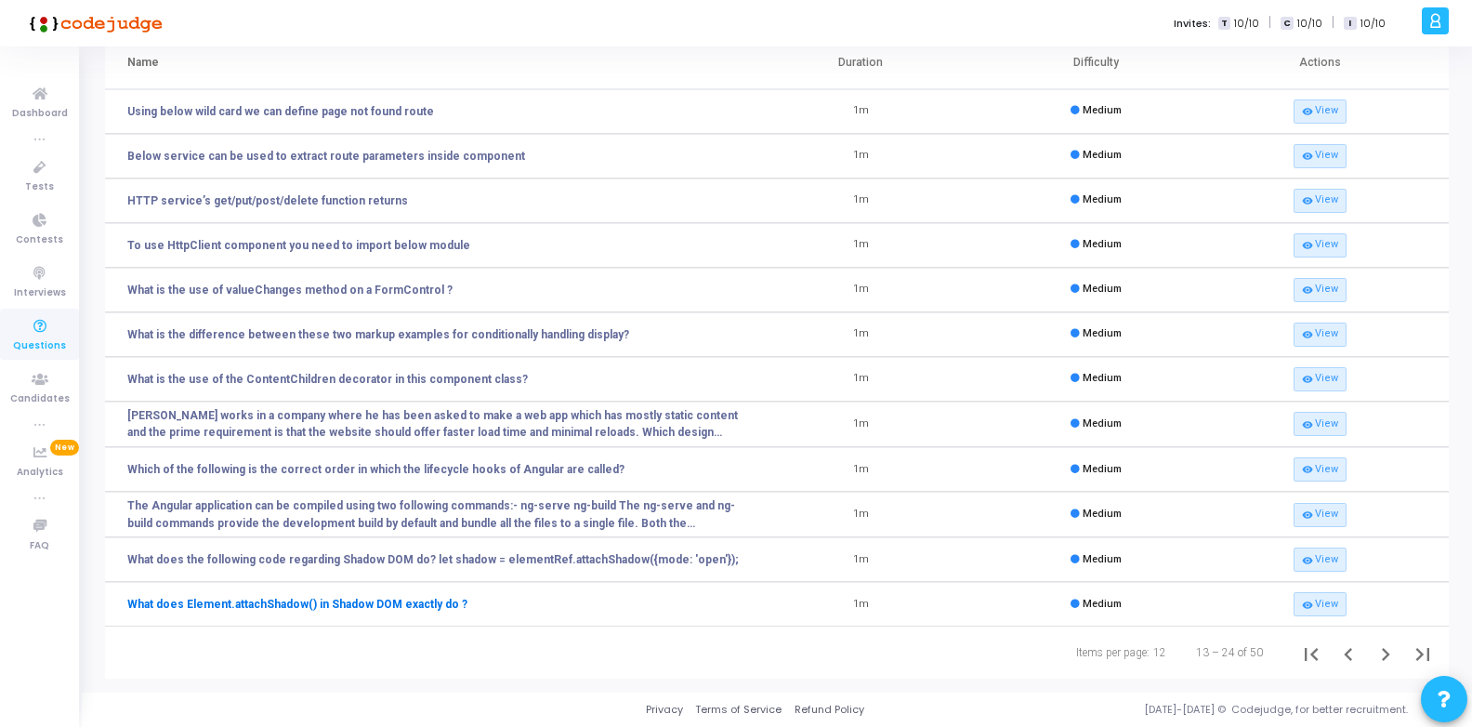
click at [412, 609] on link "What does Element.attachShadow() in Shadow DOM exactly do ?" at bounding box center [297, 604] width 340 height 17
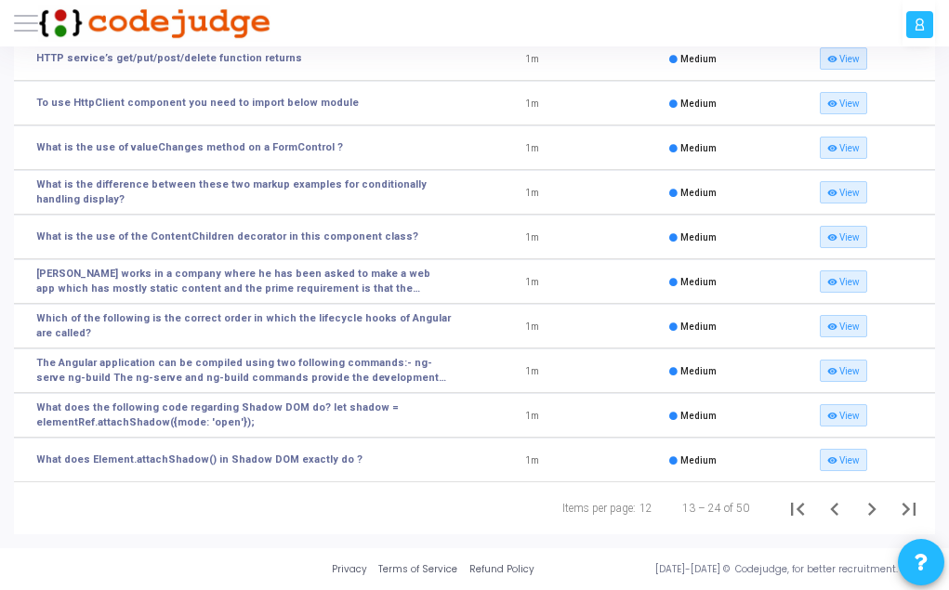
scroll to position [250, 0]
click at [864, 520] on icon "Next page" at bounding box center [872, 509] width 26 height 26
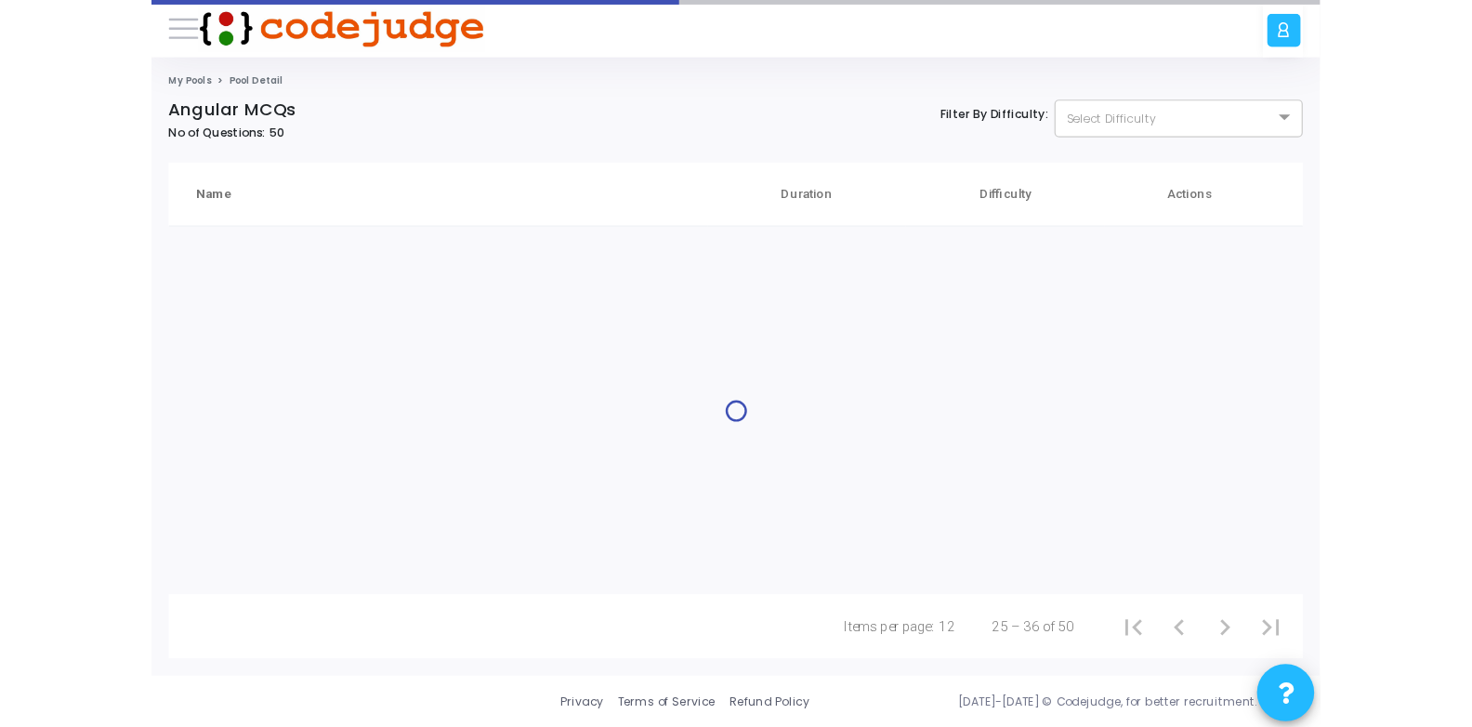
scroll to position [0, 0]
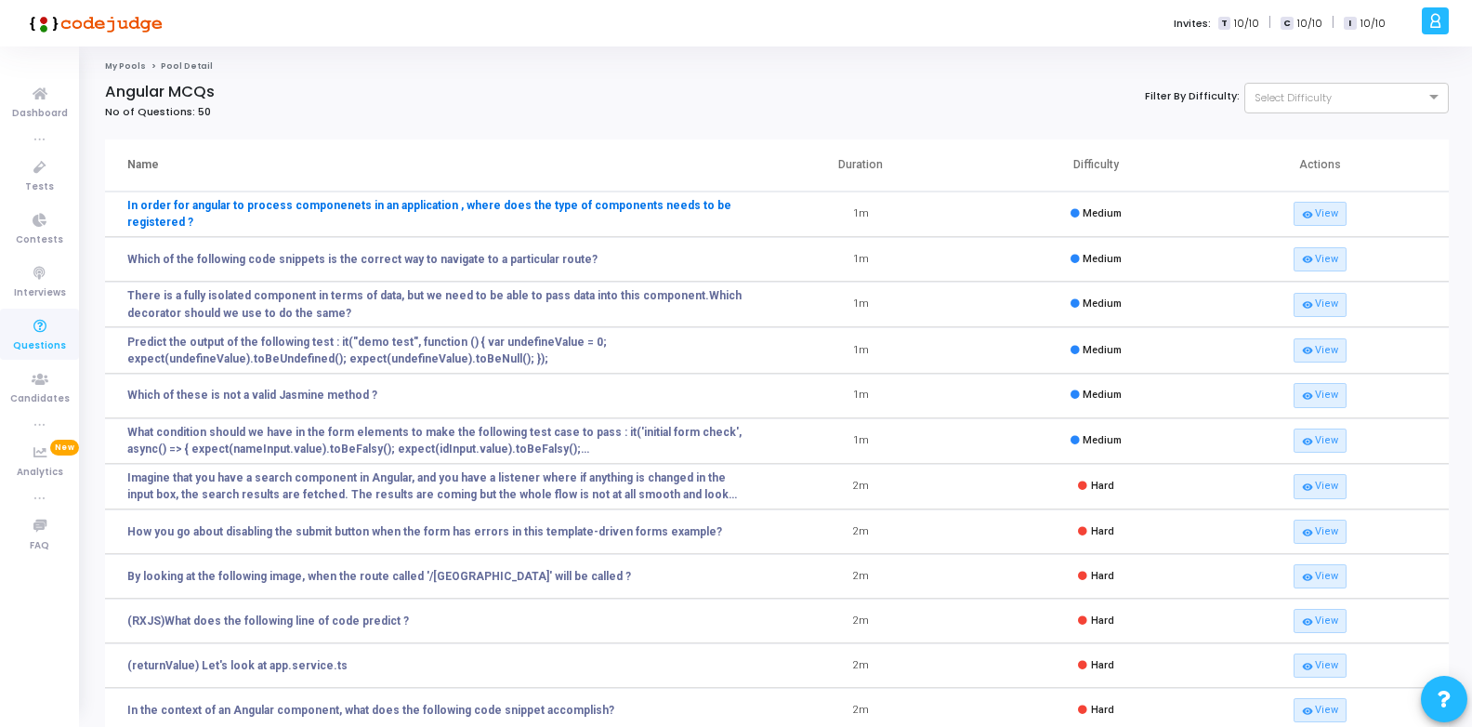
click at [500, 203] on link "In order for angular to process componenets in an application , where does the …" at bounding box center [435, 213] width 616 height 33
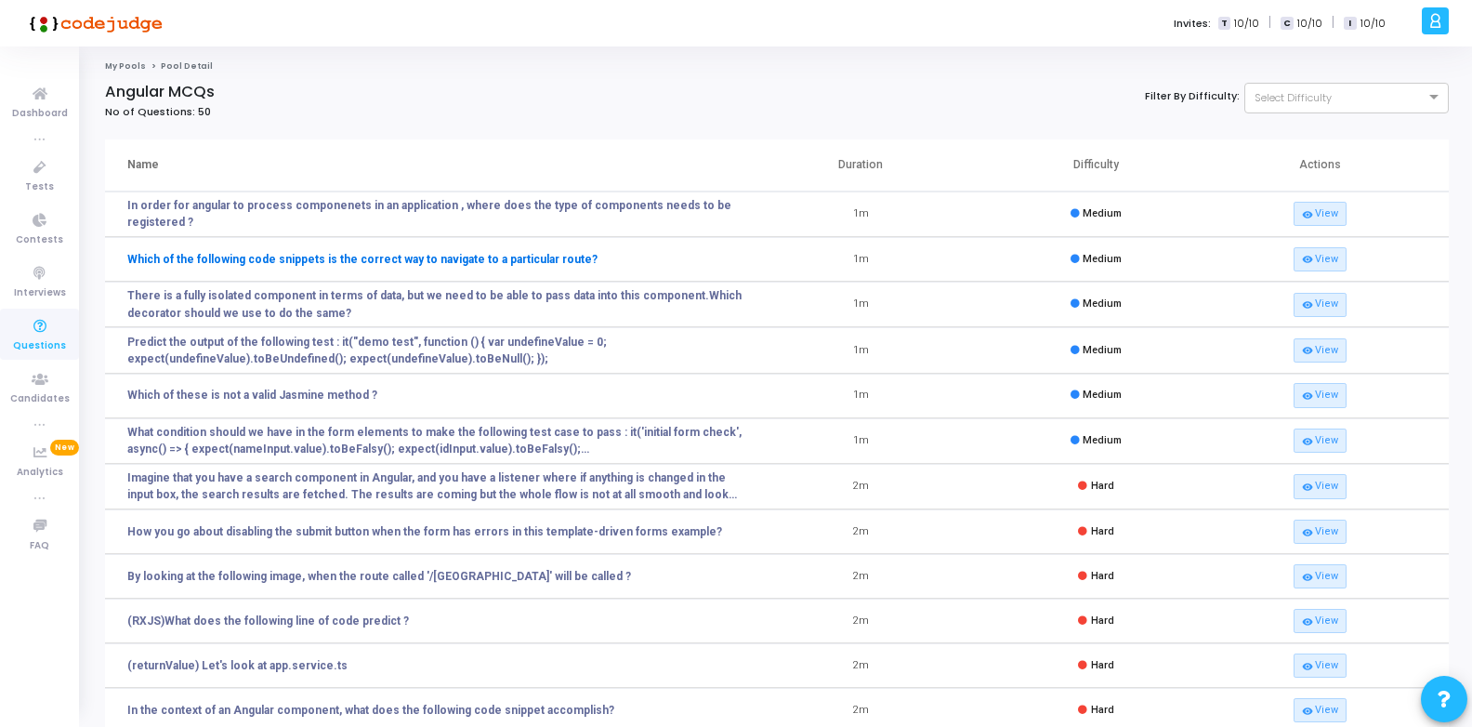
click at [456, 252] on link "Which of the following code snippets is the correct way to navigate to a partic…" at bounding box center [362, 259] width 470 height 17
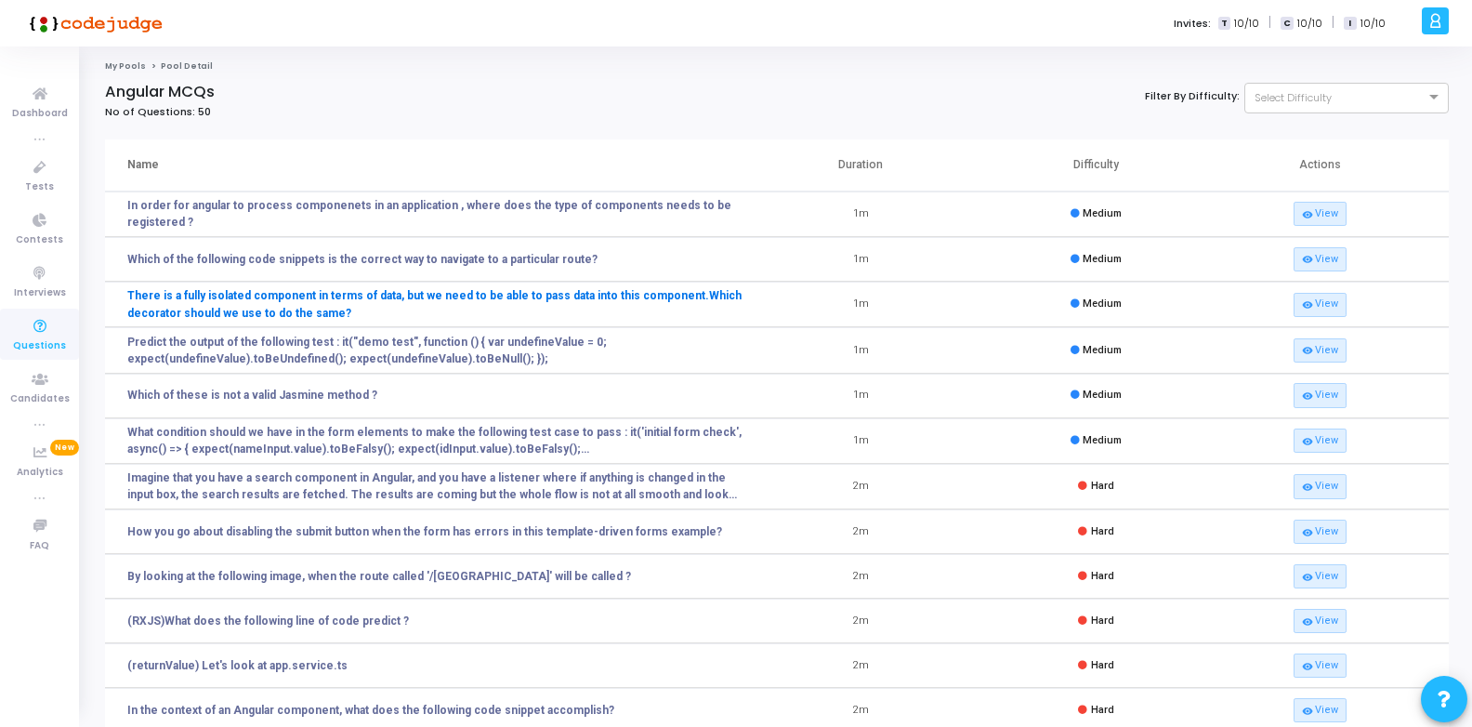
click at [459, 299] on link "There is a fully isolated component in terms of data, but we need to be able to…" at bounding box center [435, 303] width 616 height 33
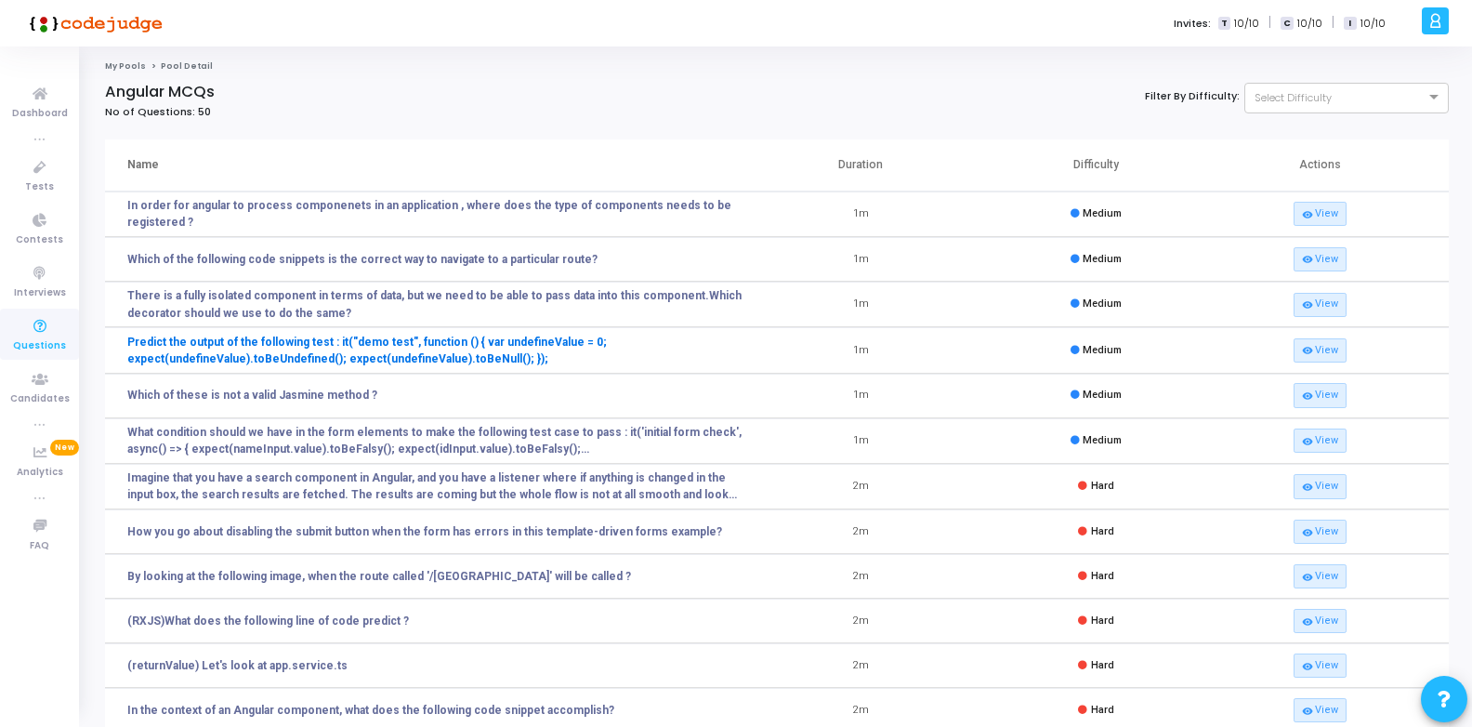
click at [454, 345] on link "Predict the output of the following test : it("demo test", function () { var un…" at bounding box center [435, 350] width 616 height 33
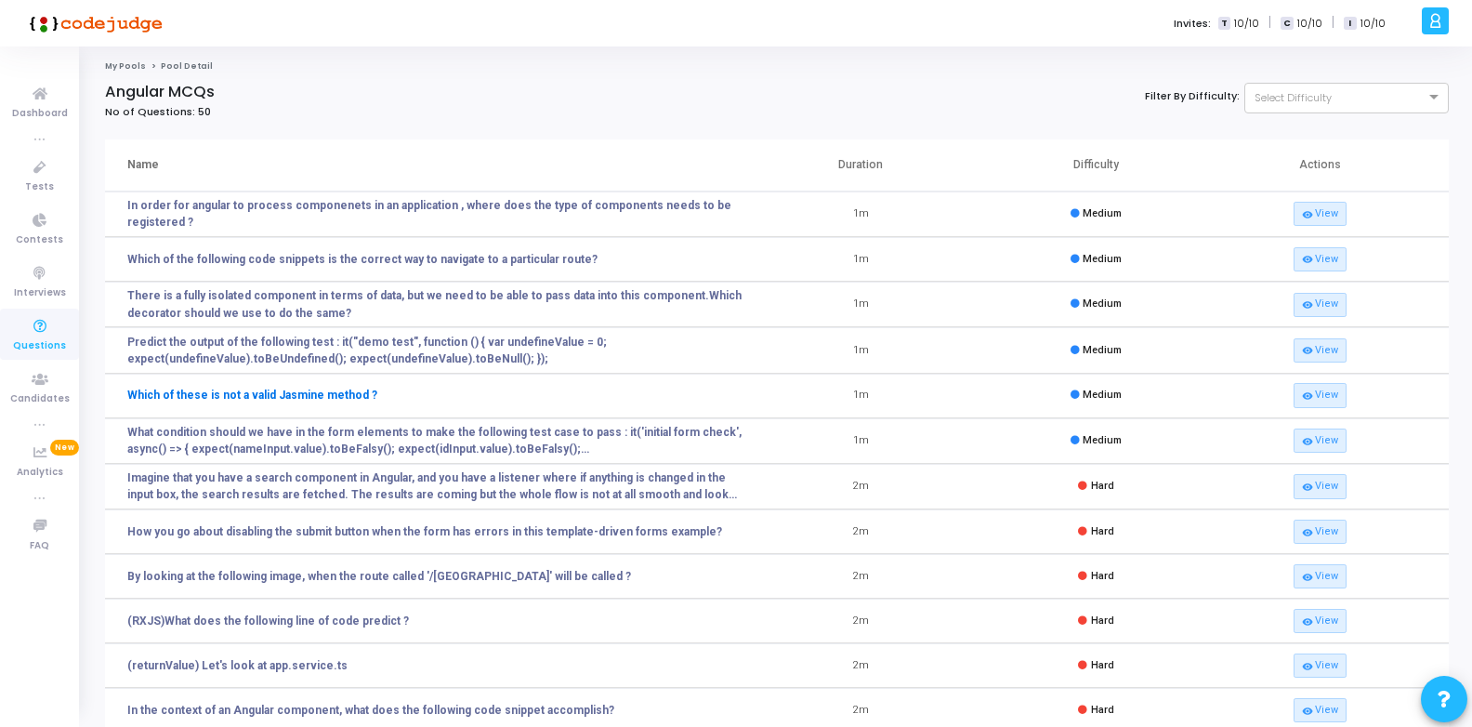
click at [310, 403] on link "Which of these is not a valid Jasmine method ?" at bounding box center [252, 395] width 250 height 17
click at [312, 392] on link "Which of these is not a valid Jasmine method ?" at bounding box center [252, 395] width 250 height 17
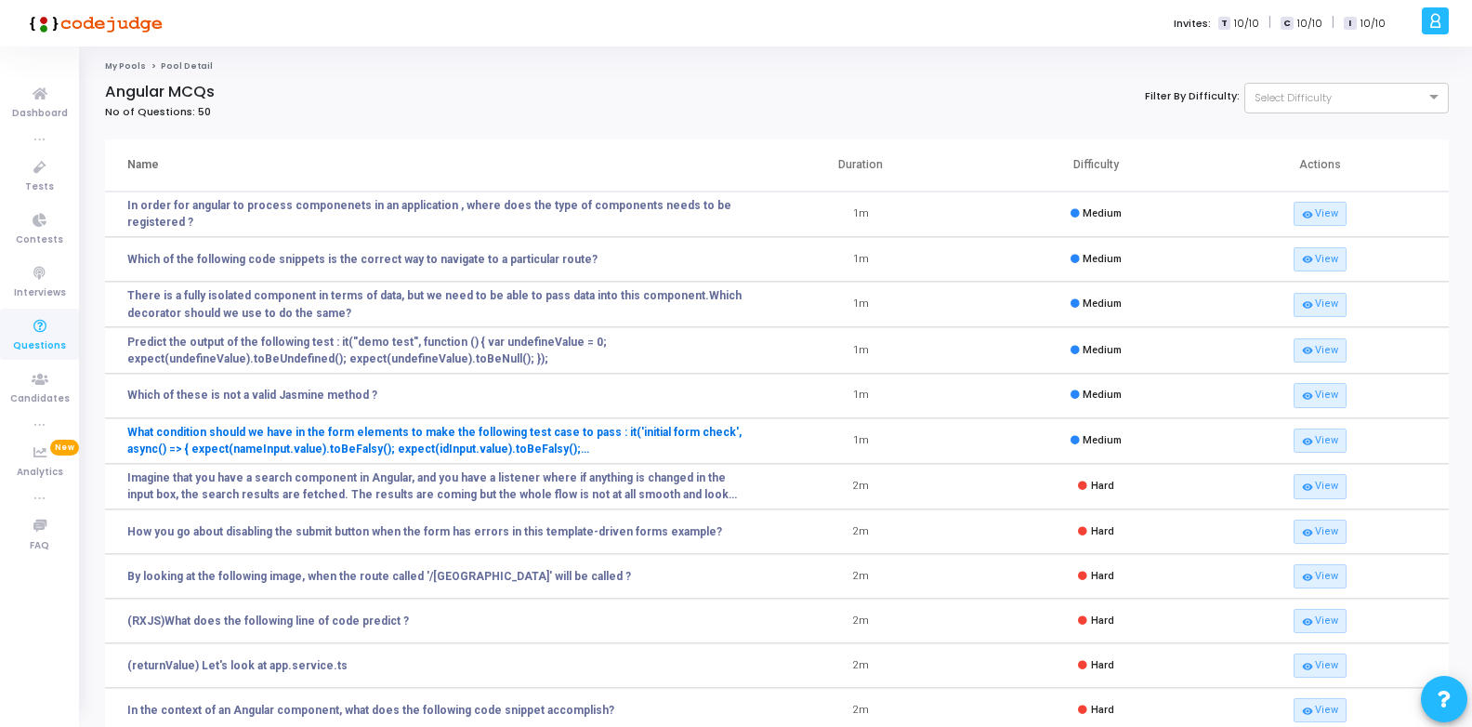
click at [313, 441] on link "What condition should we have in the form elements to make the following test c…" at bounding box center [435, 440] width 616 height 33
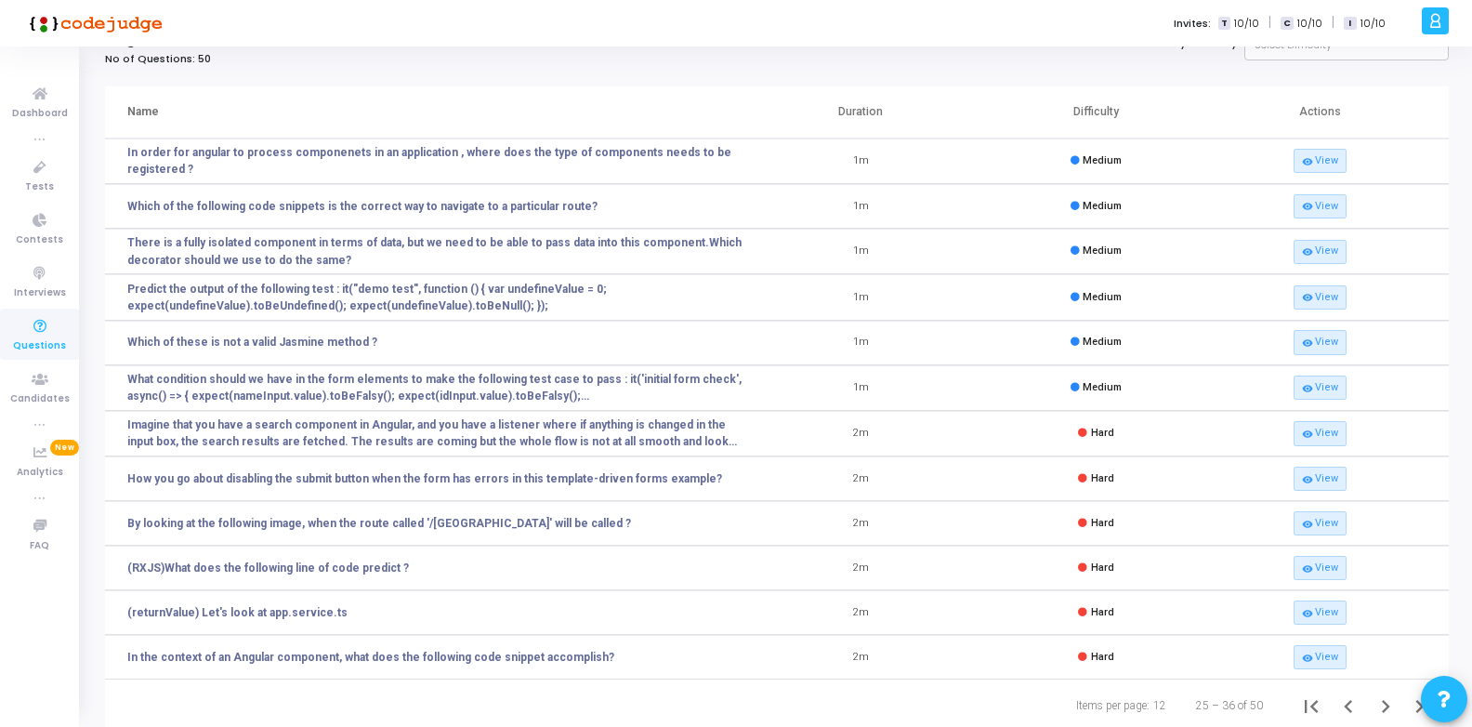
scroll to position [106, 0]
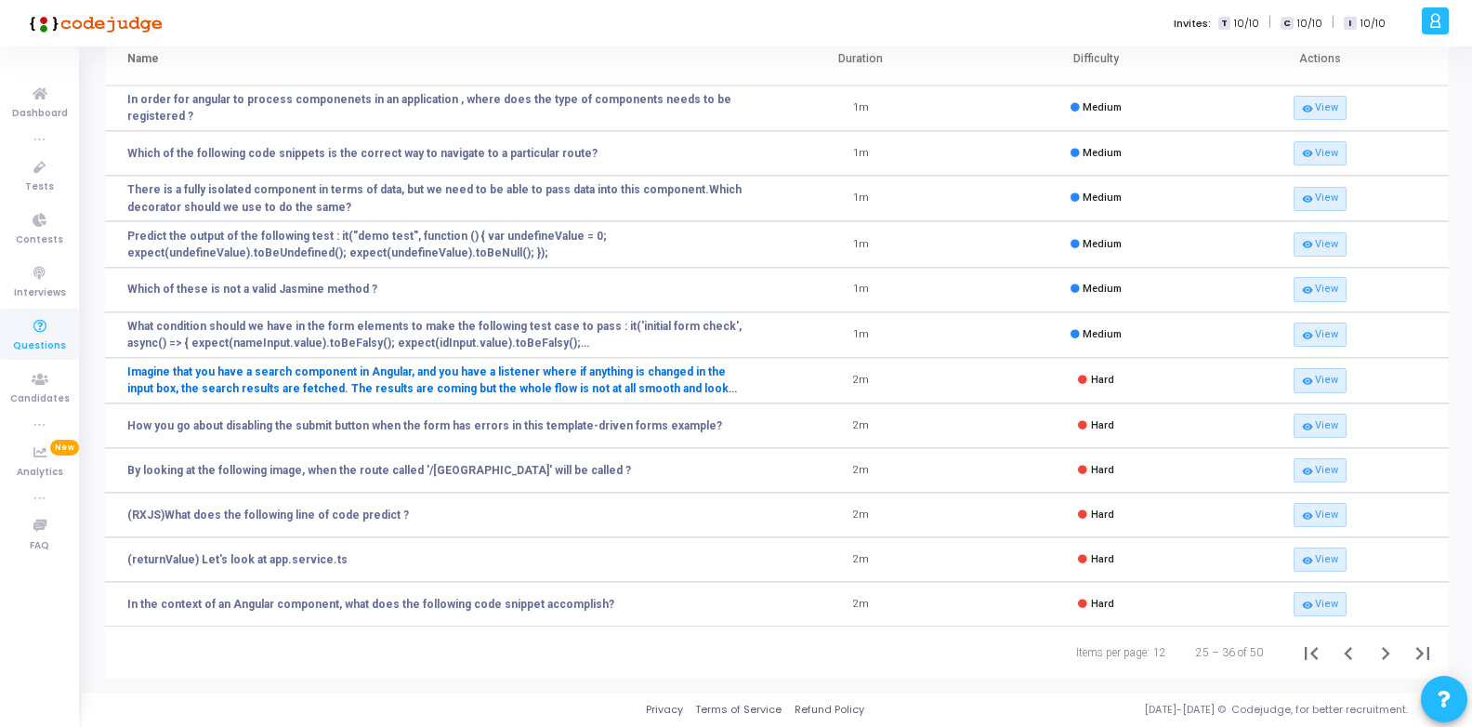
click at [540, 382] on link "Imagine that you have a search component in Angular, and you have a listener wh…" at bounding box center [435, 379] width 616 height 33
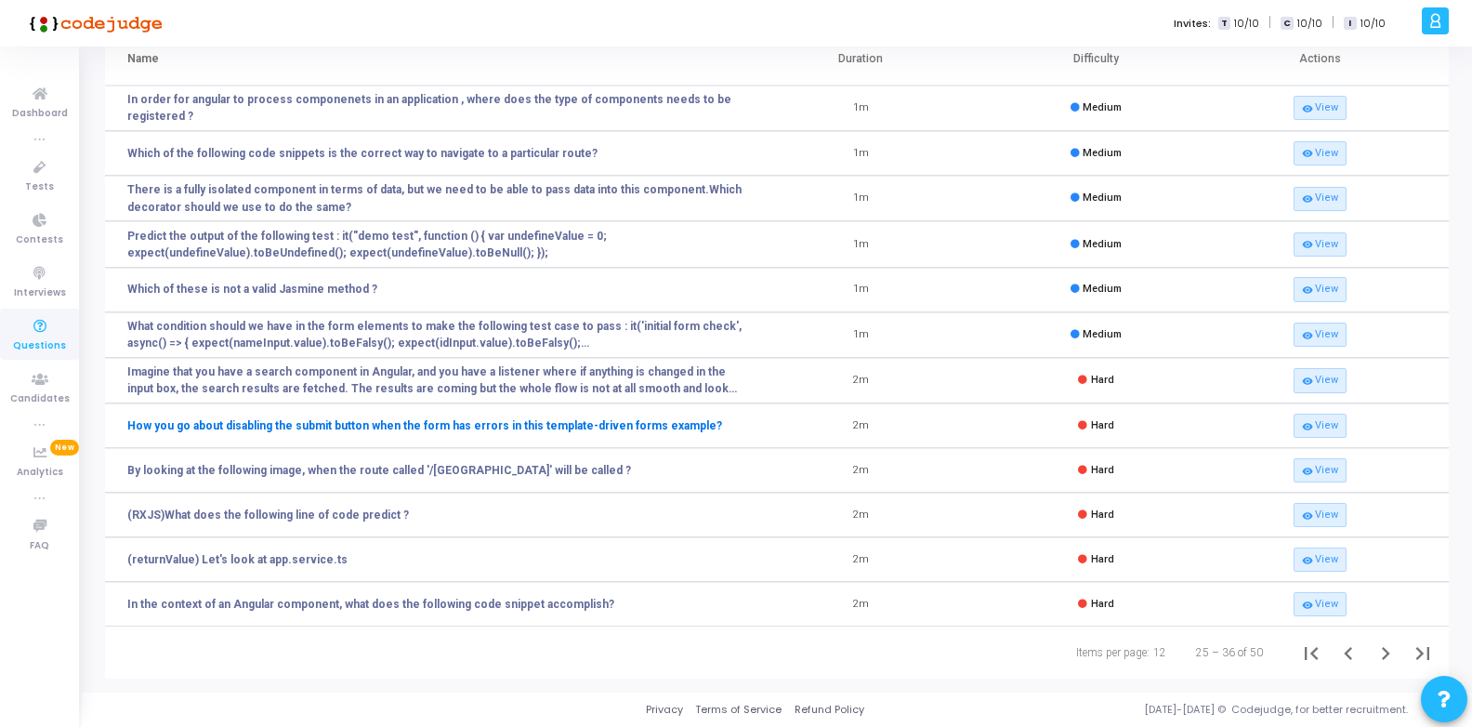
click at [475, 424] on link "How you go about disabling the submit button when the form has errors in this t…" at bounding box center [424, 425] width 595 height 17
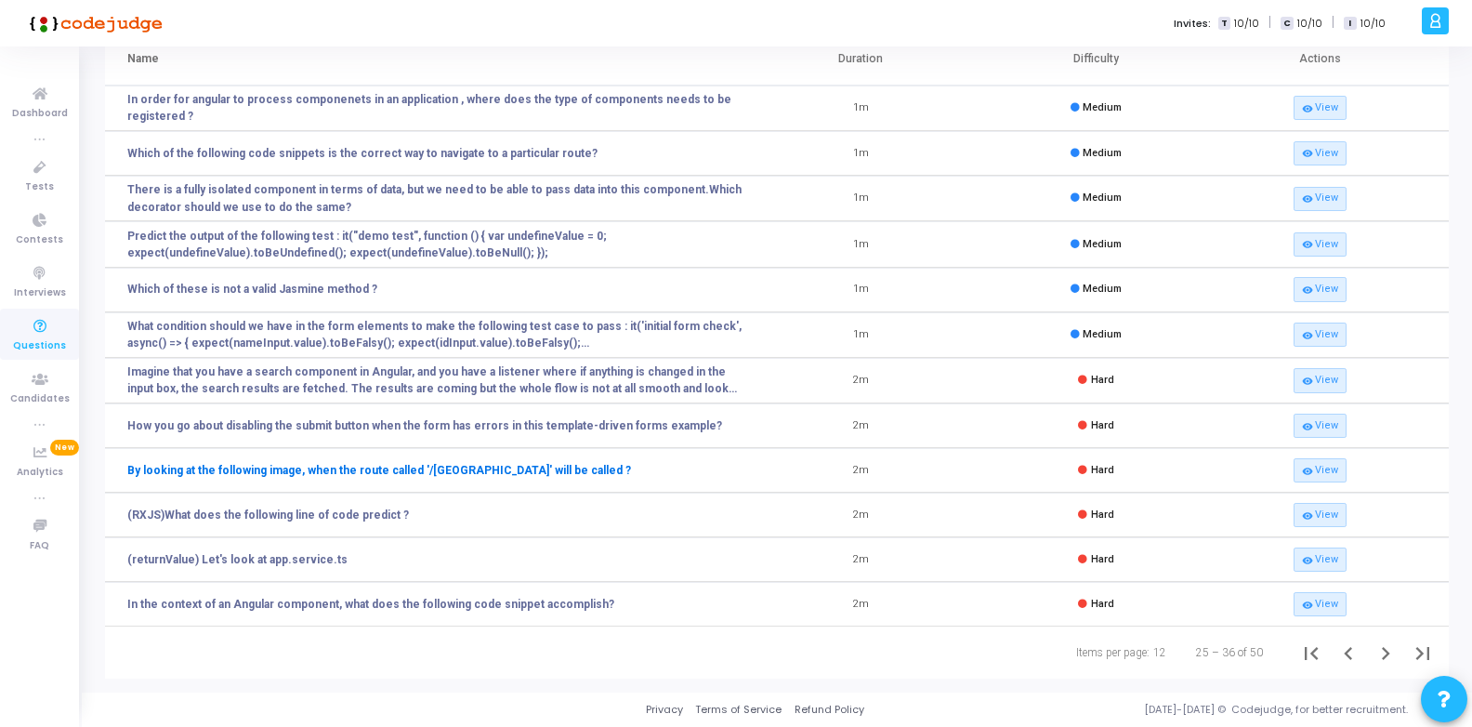
click at [430, 470] on link "By looking at the following image, when the route called '/login' will be calle…" at bounding box center [379, 470] width 504 height 17
click at [354, 521] on link "(RXJS)What does the following line of code predict ?" at bounding box center [268, 515] width 282 height 17
click at [305, 558] on link "(returnValue) Let's look at app.service.ts" at bounding box center [237, 559] width 220 height 17
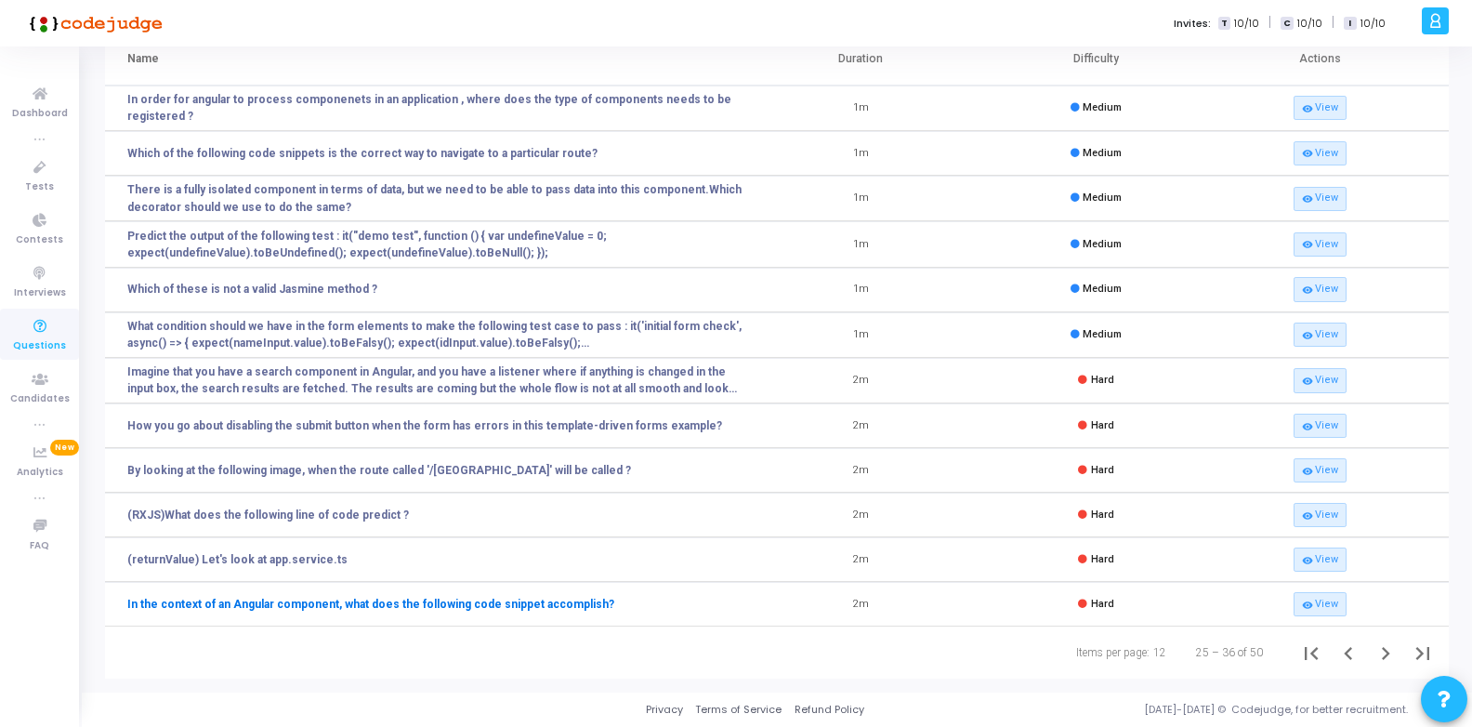
click at [315, 606] on link "In the context of an Angular component, what does the following code snippet ac…" at bounding box center [370, 604] width 487 height 17
click at [1387, 648] on icon "Next page" at bounding box center [1386, 653] width 26 height 26
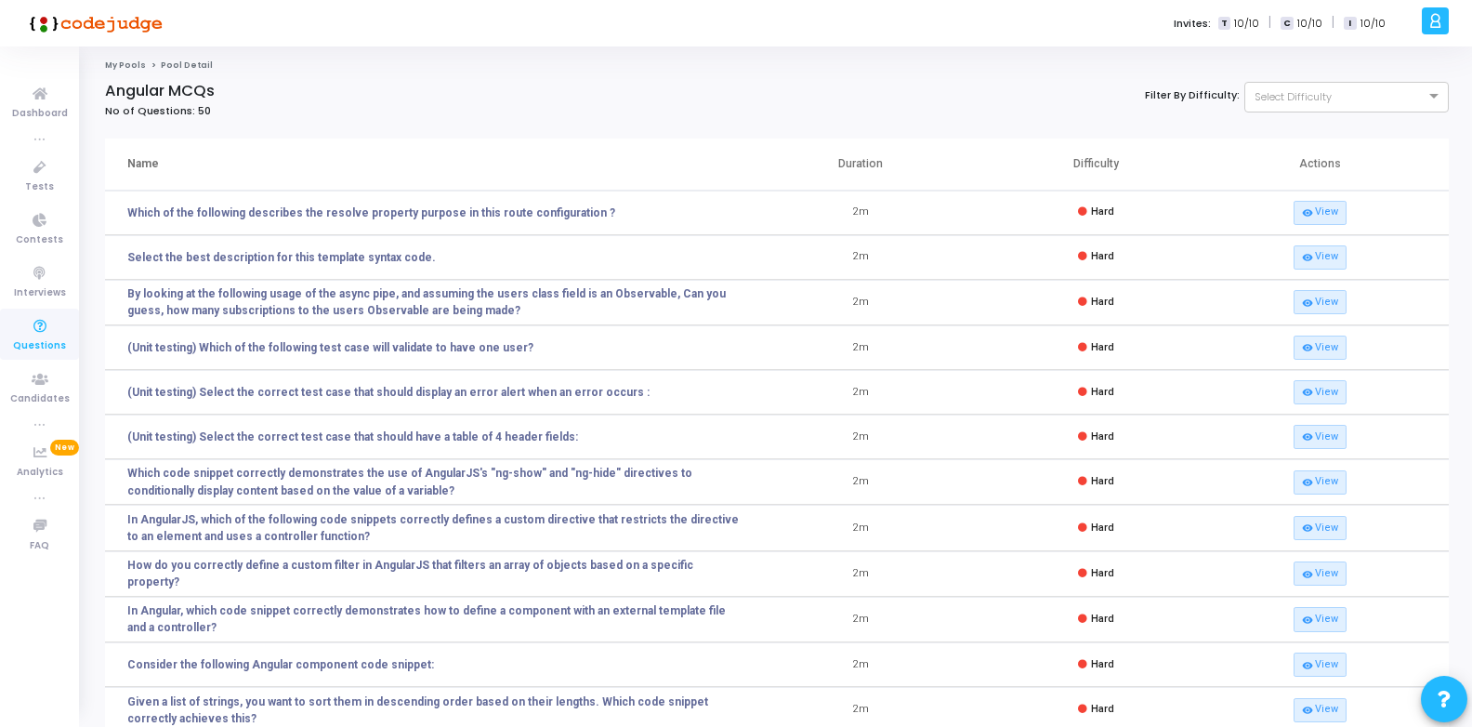
scroll to position [0, 0]
click at [405, 216] on link "Which of the following describes the resolve property purpose in this route con…" at bounding box center [371, 213] width 488 height 17
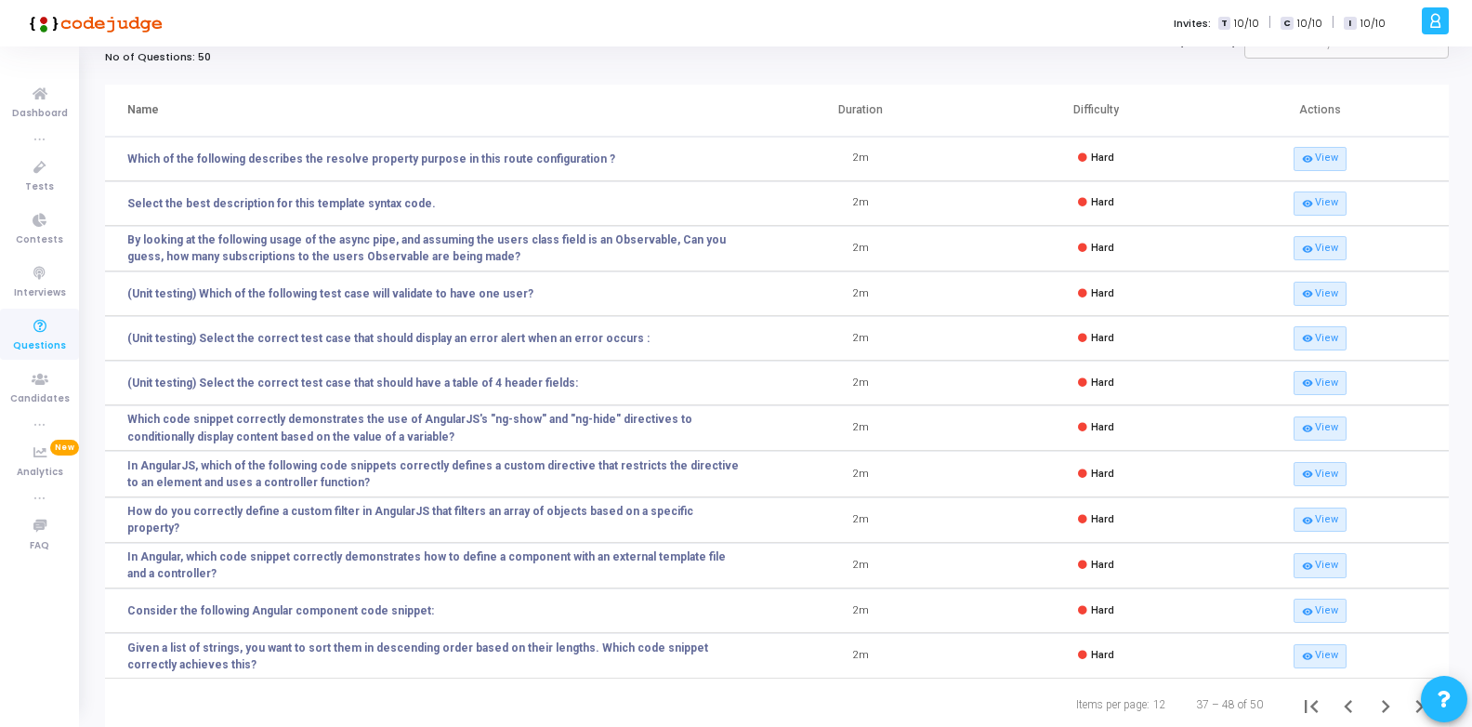
scroll to position [106, 0]
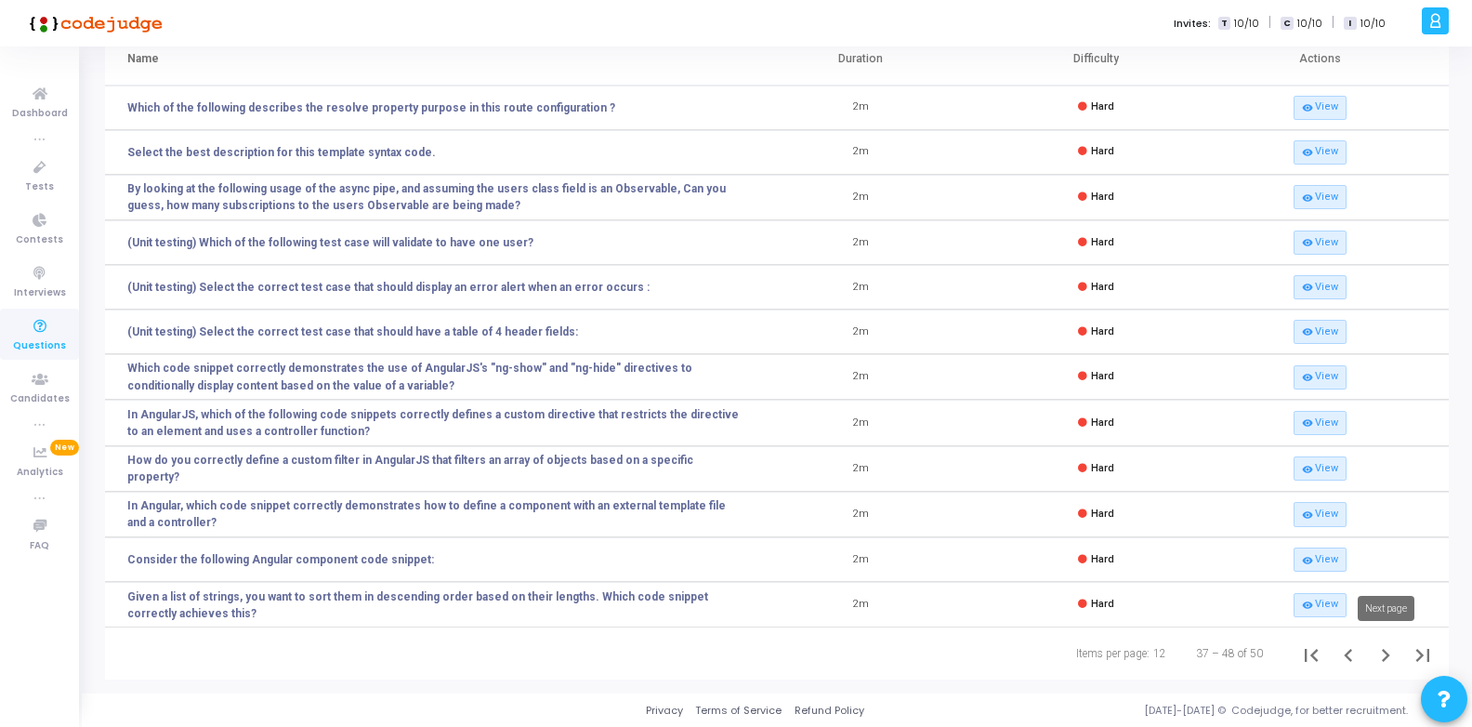
click at [1392, 649] on icon "Next page" at bounding box center [1386, 655] width 26 height 26
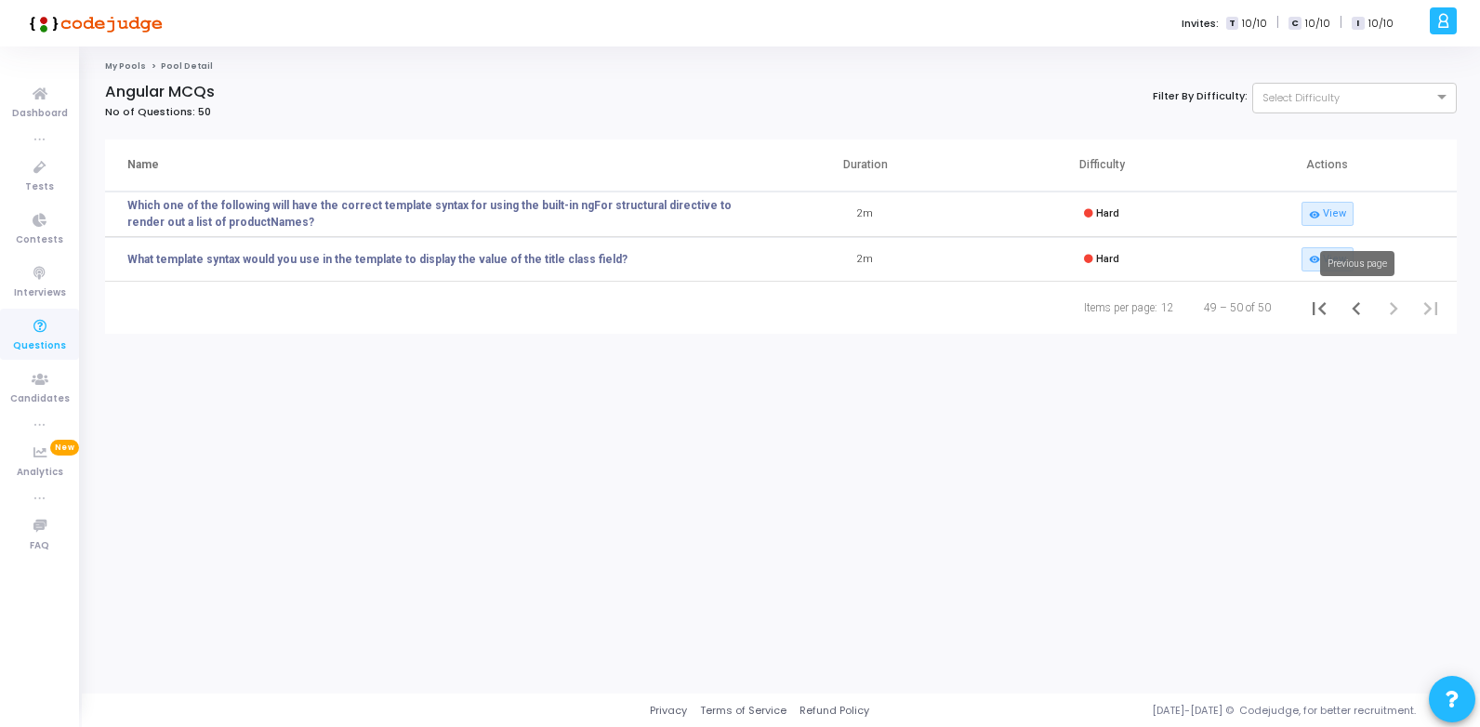
click at [1354, 310] on icon "Previous page" at bounding box center [1356, 308] width 8 height 13
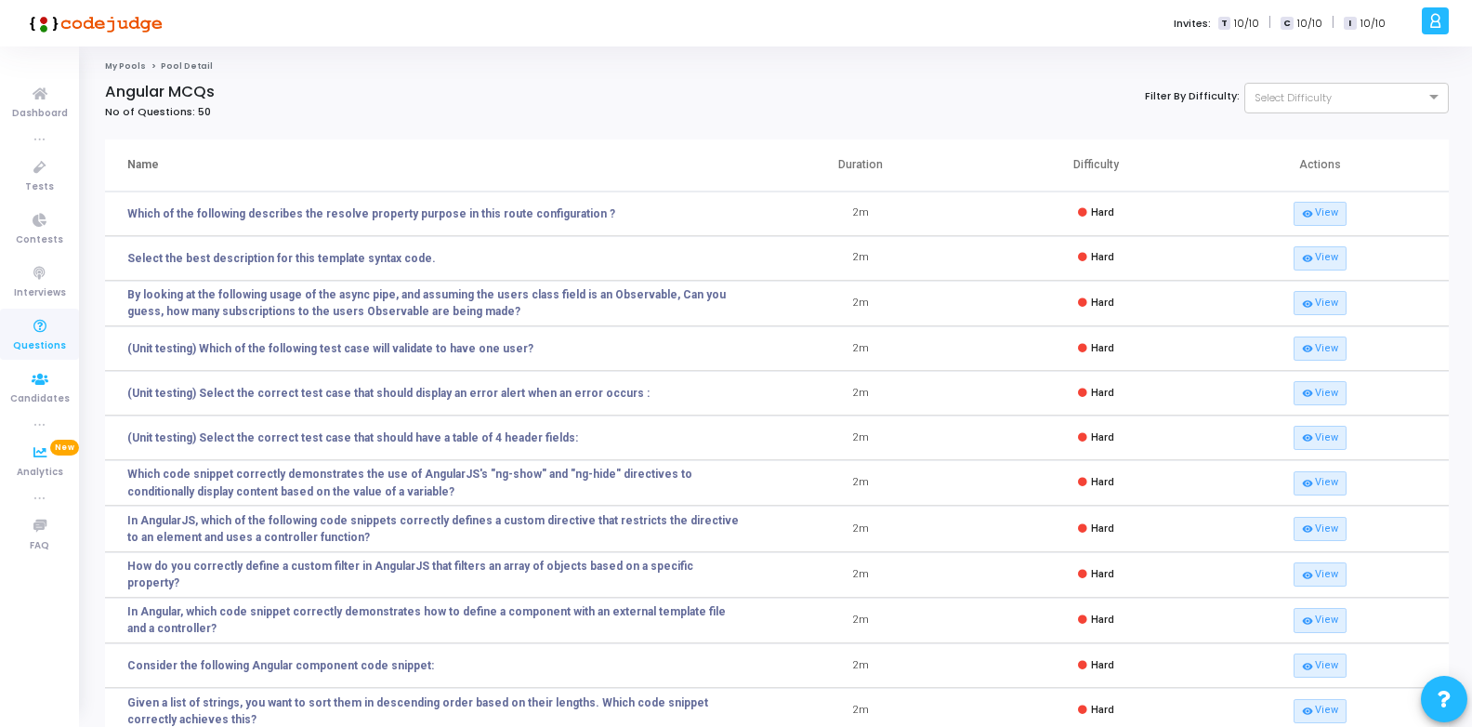
click at [39, 340] on span "Questions" at bounding box center [39, 346] width 53 height 16
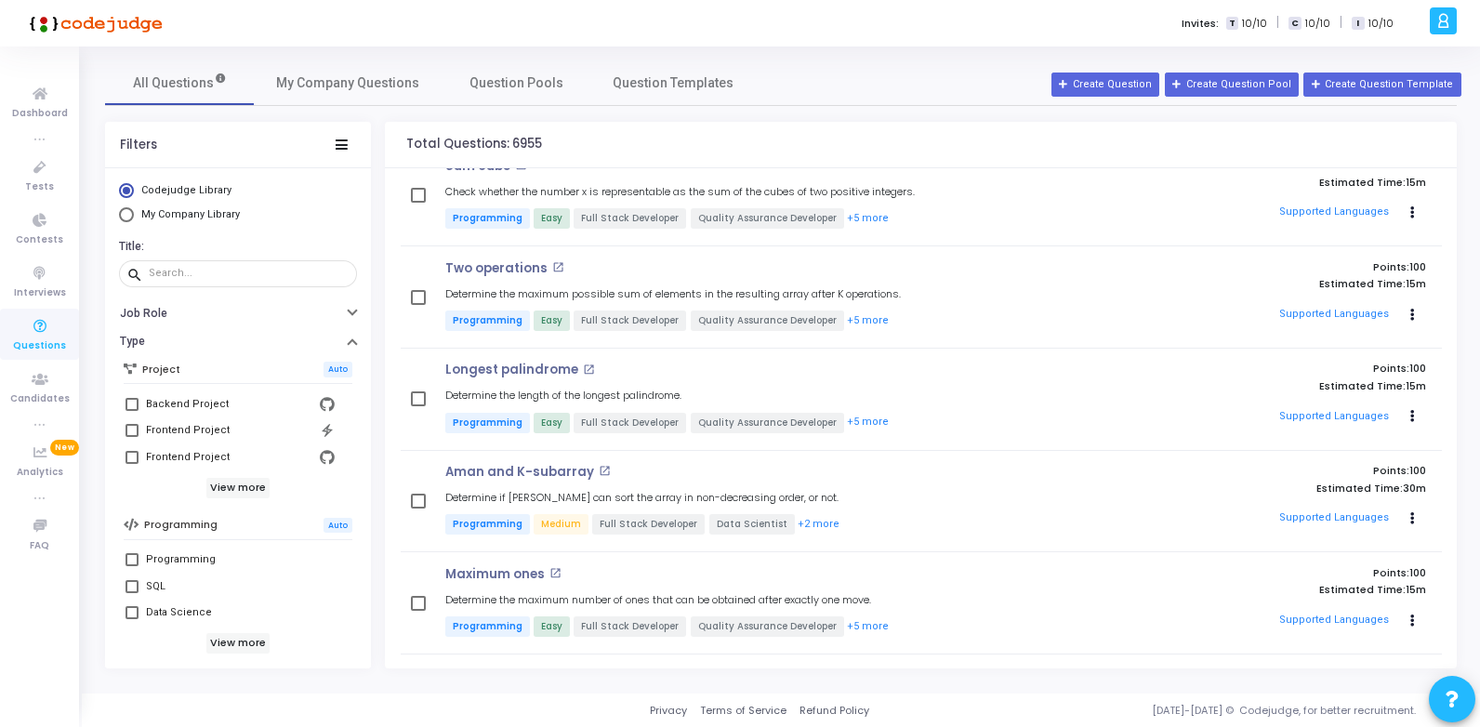
scroll to position [200, 0]
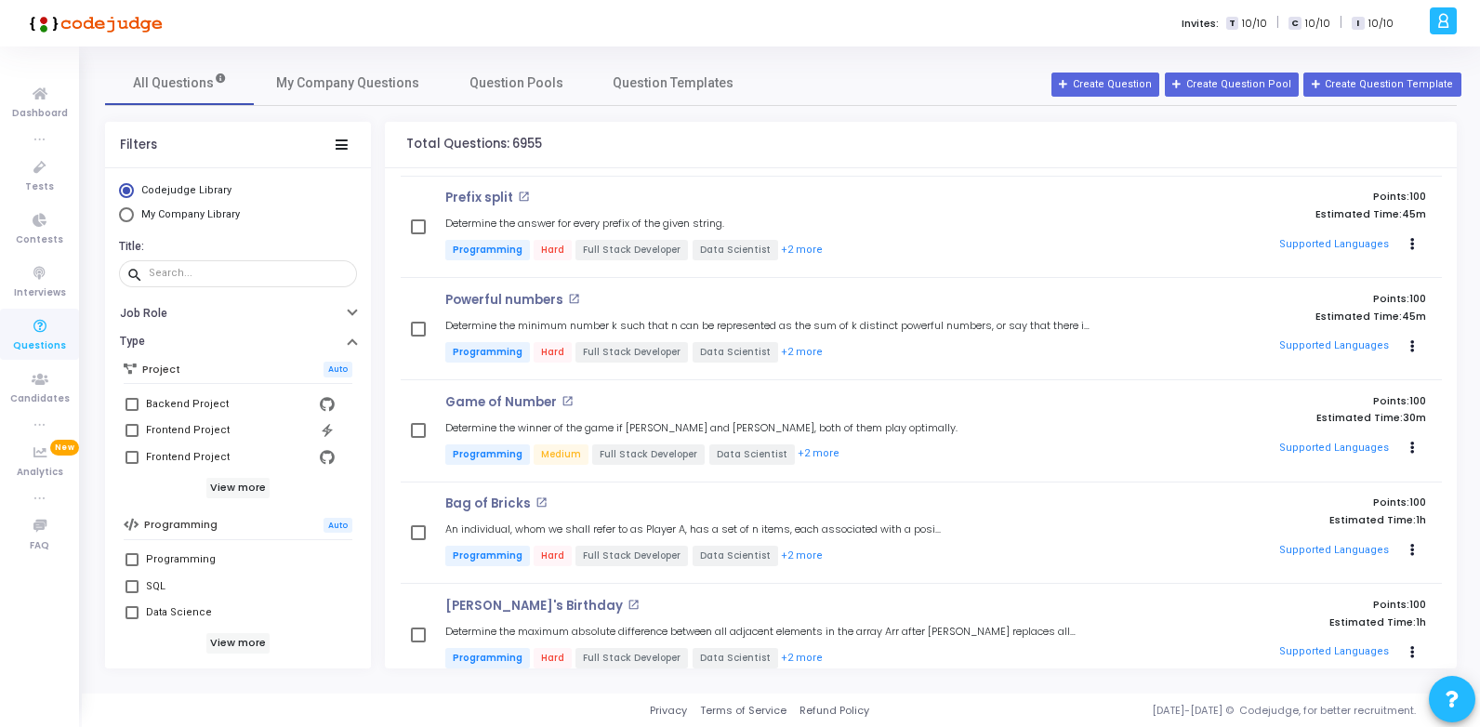
click at [127, 212] on span "Select Library" at bounding box center [126, 214] width 15 height 15
click at [127, 212] on input "My Company Library" at bounding box center [126, 214] width 15 height 15
radio input "true"
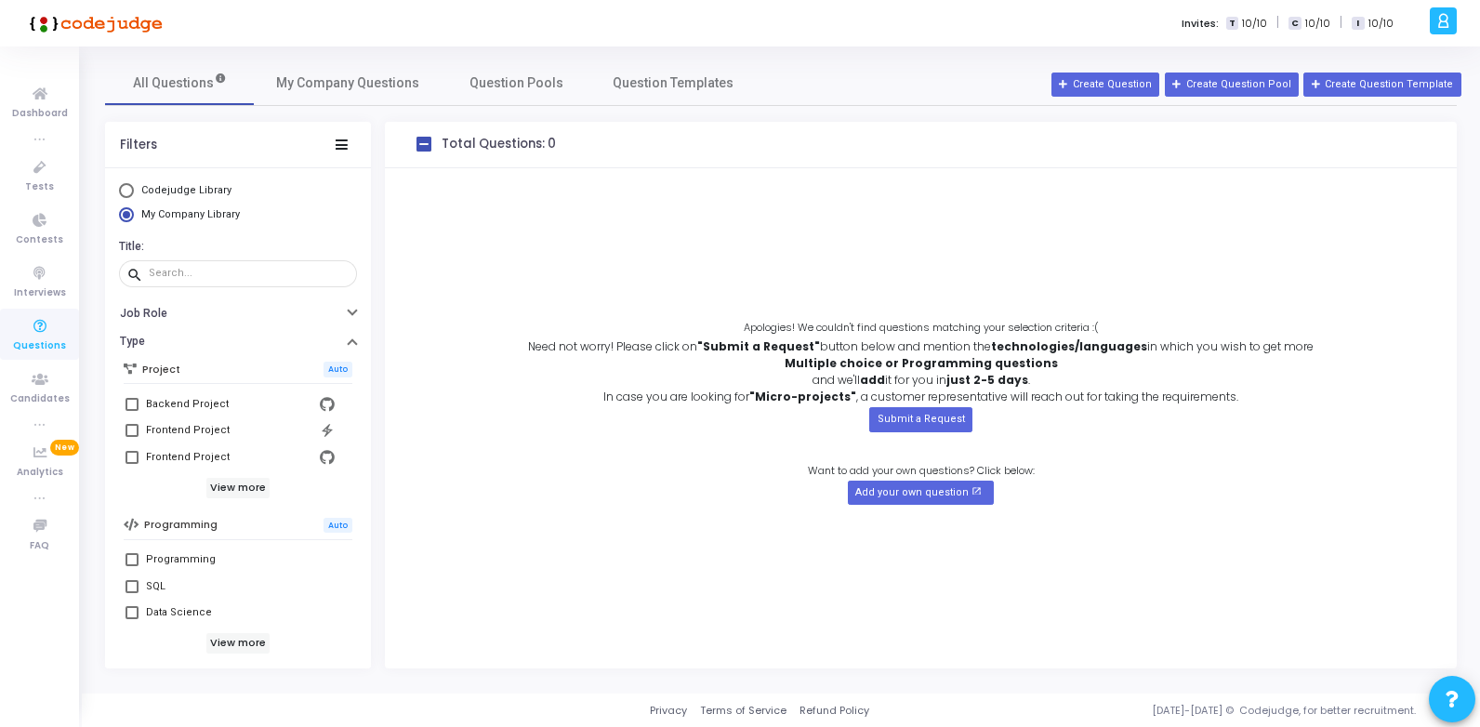
click at [186, 217] on span "My Company Library" at bounding box center [190, 214] width 99 height 12
click at [134, 217] on input "My Company Library" at bounding box center [126, 214] width 15 height 15
click at [193, 191] on span "Codejudge Library" at bounding box center [186, 190] width 90 height 12
click at [134, 191] on input "Codejudge Library" at bounding box center [126, 190] width 15 height 15
radio input "true"
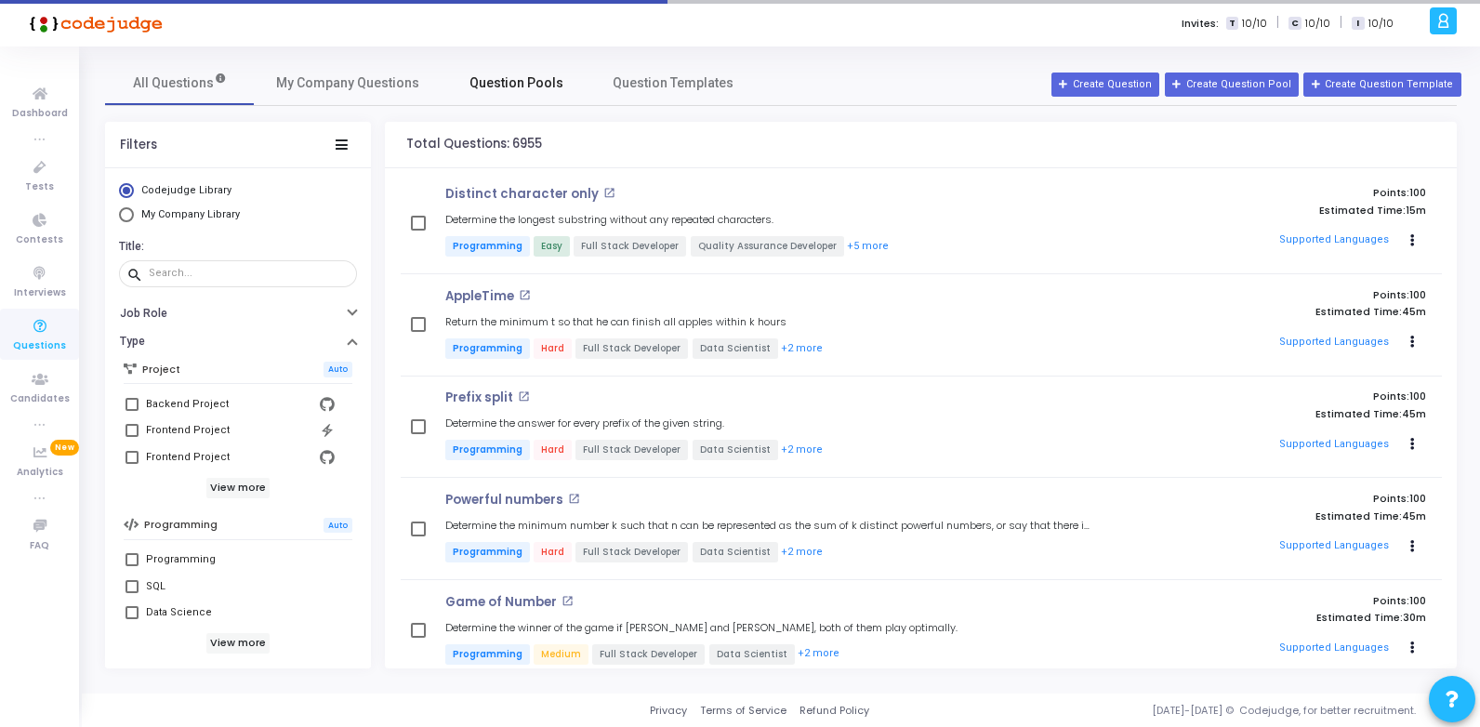
click at [525, 83] on span "Question Pools" at bounding box center [516, 83] width 94 height 20
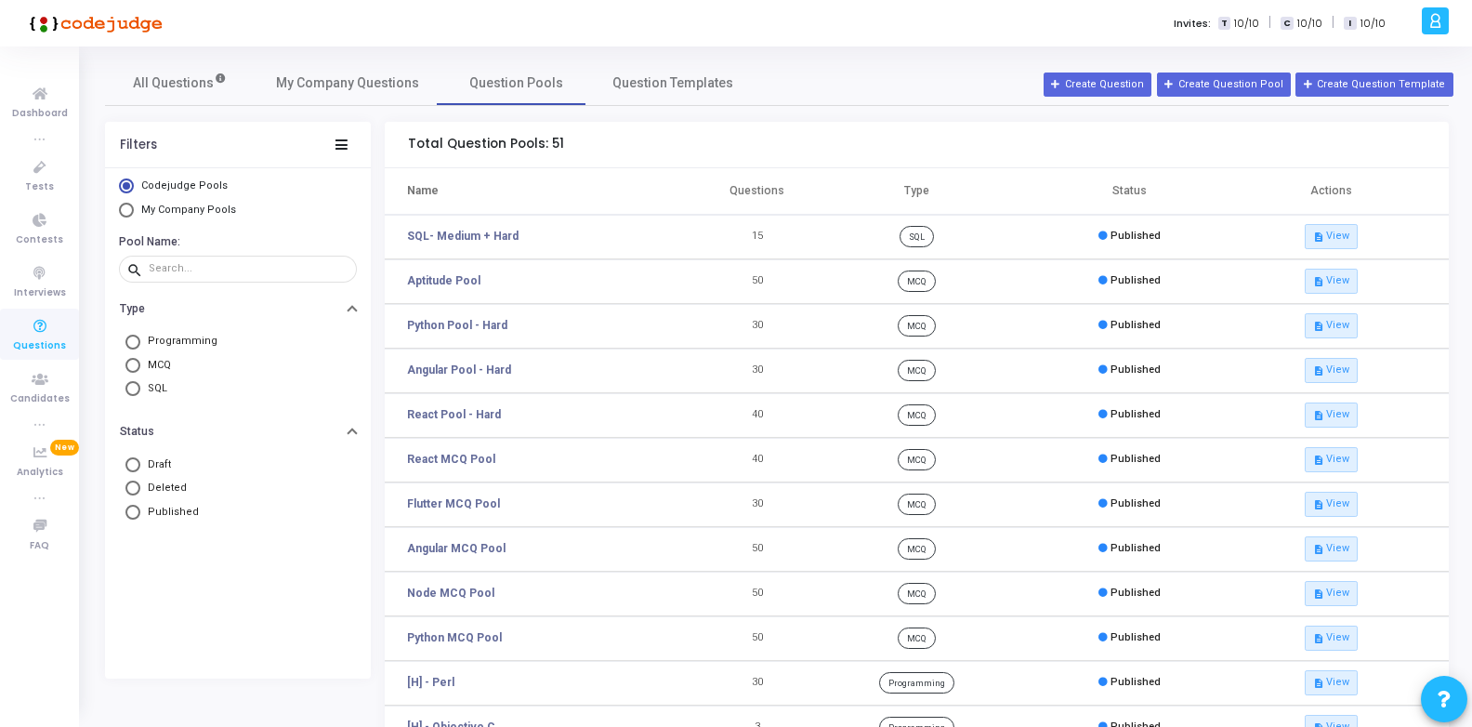
click at [132, 210] on span "Select Library" at bounding box center [126, 210] width 15 height 15
click at [132, 210] on input "My Company Pools" at bounding box center [126, 210] width 15 height 15
radio input "true"
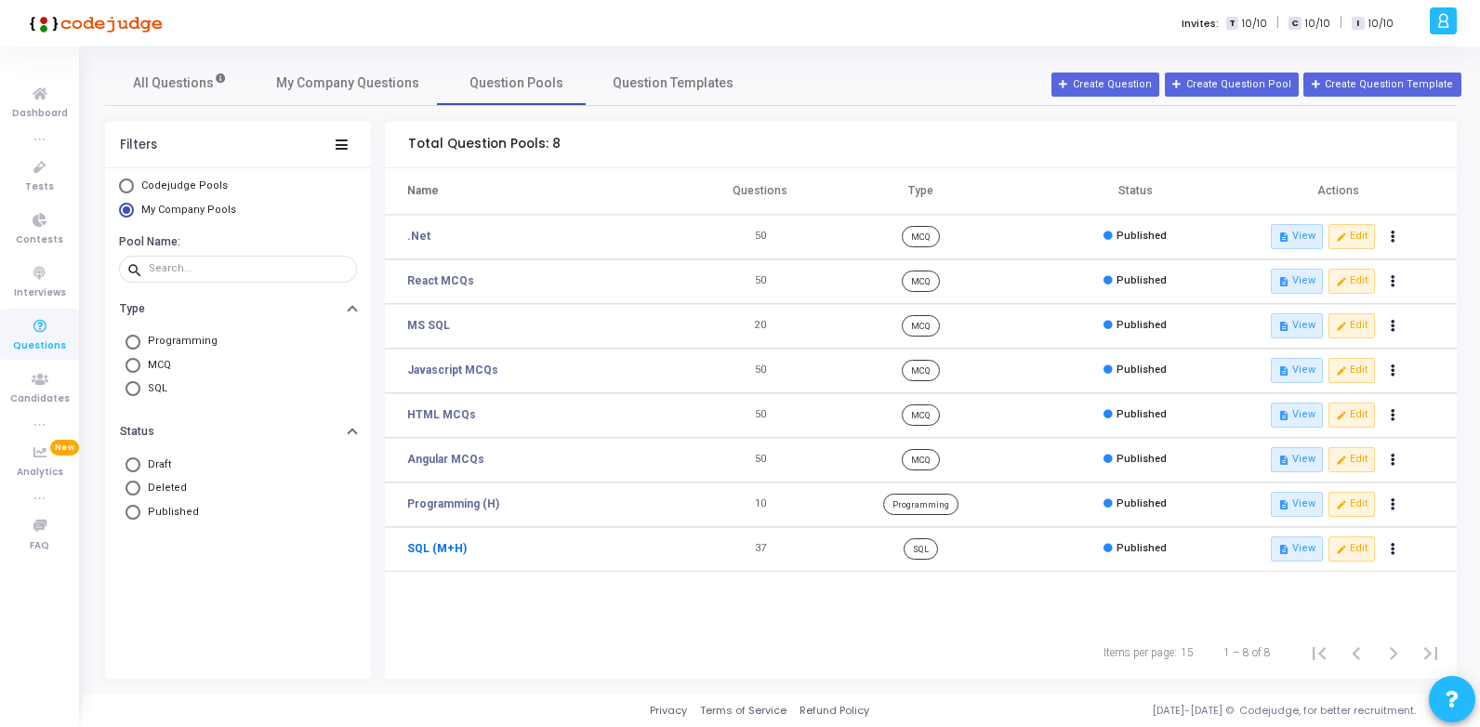
click at [446, 551] on link "SQL (M+H)" at bounding box center [436, 548] width 59 height 17
click at [1440, 22] on icon at bounding box center [1443, 20] width 14 height 21
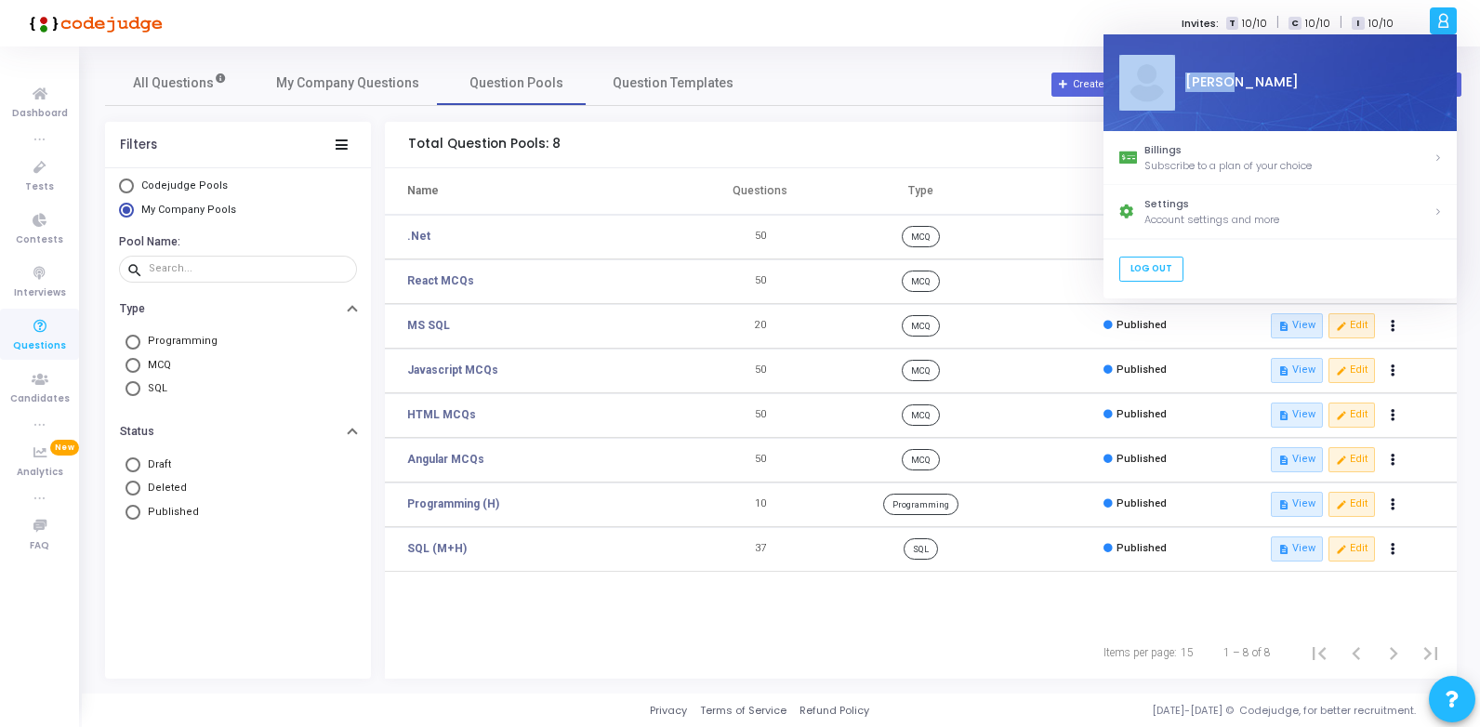
drag, startPoint x: 1221, startPoint y: 84, endPoint x: 1133, endPoint y: 94, distance: 88.0
click at [1133, 94] on div "V Vijay" at bounding box center [1279, 82] width 353 height 97
drag, startPoint x: 1133, startPoint y: 94, endPoint x: 1181, endPoint y: 158, distance: 80.3
click at [1181, 158] on div "Subscribe to a plan of your choice" at bounding box center [1288, 166] width 289 height 16
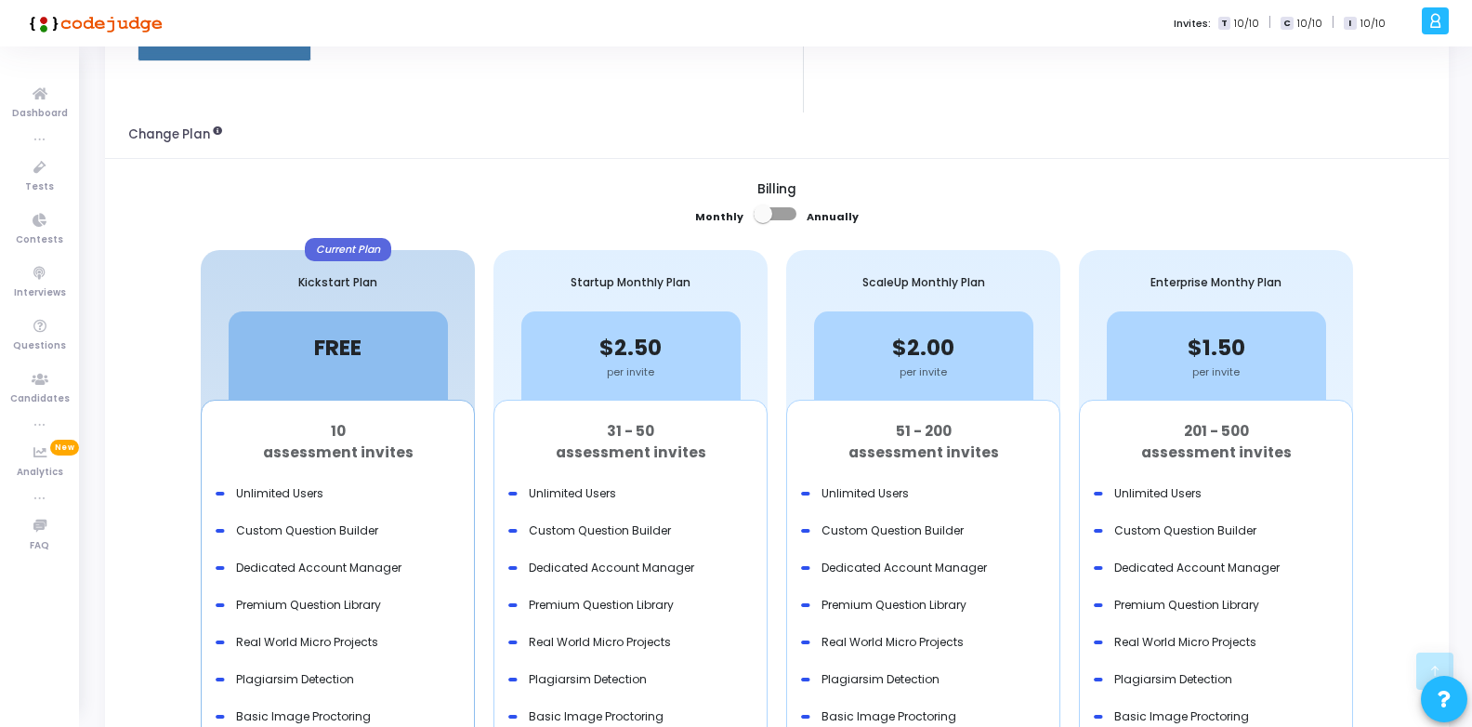
scroll to position [372, 0]
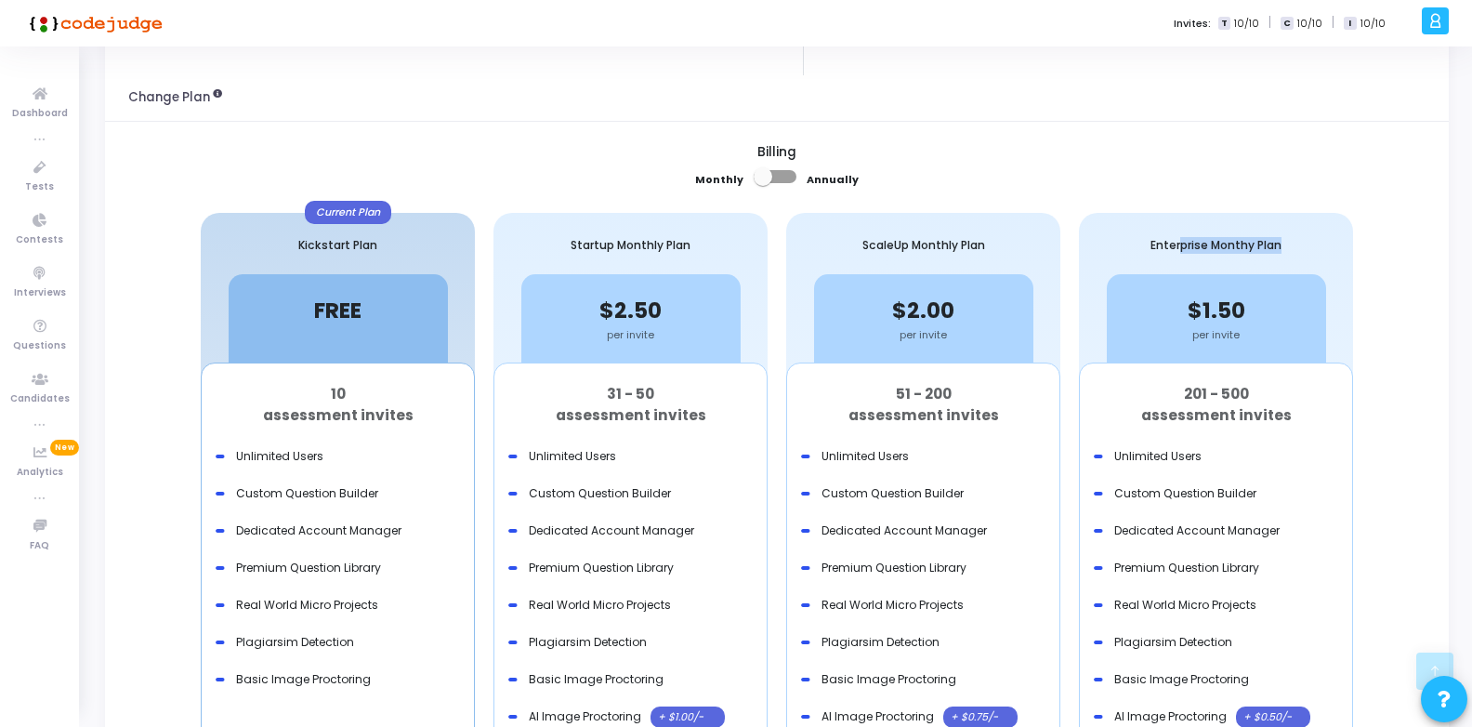
drag, startPoint x: 1226, startPoint y: 240, endPoint x: 1386, endPoint y: 240, distance: 159.9
click at [1386, 240] on div "Billing Monthly Annually Current Plan Kickstart Plan FREE per invite 10 assessm…" at bounding box center [777, 558] width 1344 height 872
click at [1155, 178] on div "Billing Monthly Annually" at bounding box center [777, 171] width 1298 height 53
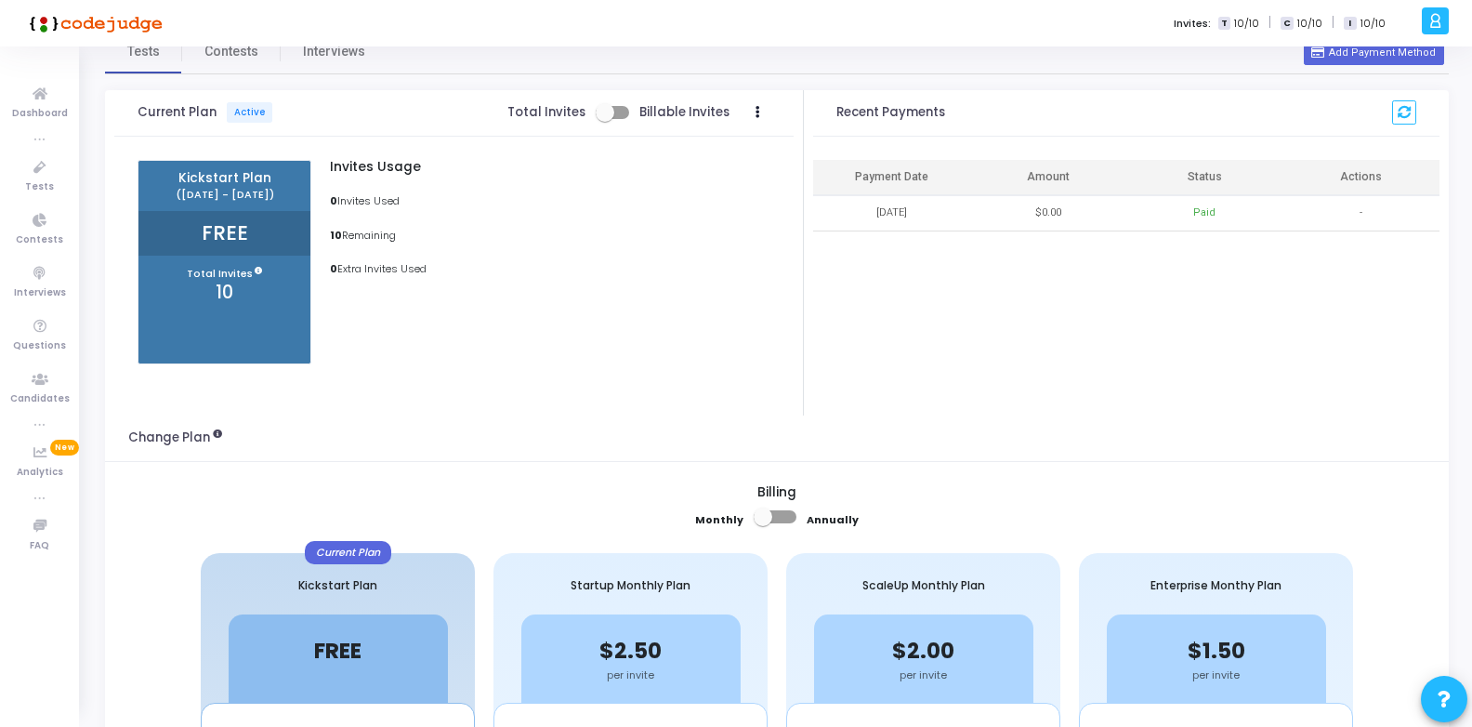
scroll to position [0, 0]
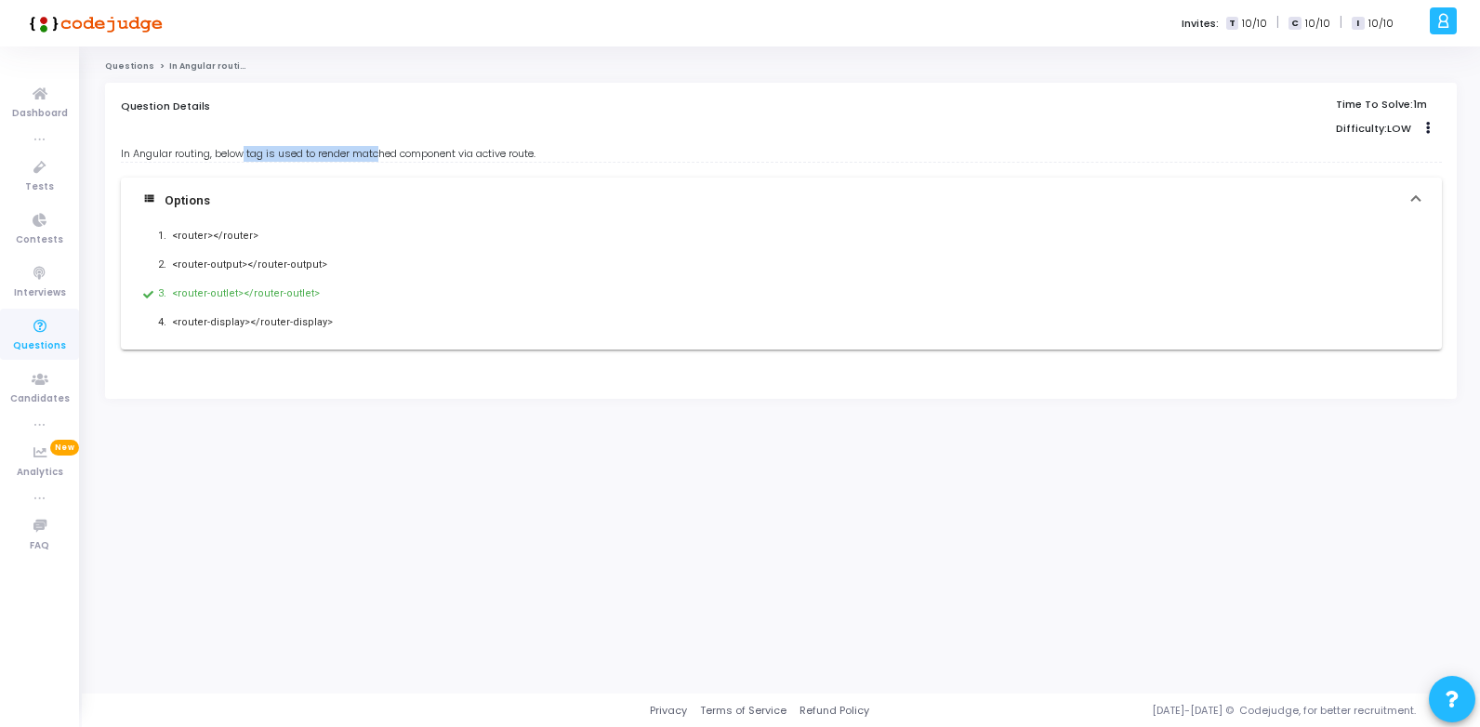
drag, startPoint x: 245, startPoint y: 156, endPoint x: 385, endPoint y: 154, distance: 139.4
click at [385, 154] on div "In Angular routing, below tag is used to render matched component via active ro…" at bounding box center [781, 154] width 1321 height 16
drag, startPoint x: 385, startPoint y: 154, endPoint x: 219, endPoint y: 173, distance: 166.5
click at [219, 173] on div "view_list Options 1. <router></router> 2. <router-output></router-output> 3. <r…" at bounding box center [781, 256] width 1321 height 188
drag, startPoint x: 290, startPoint y: 150, endPoint x: 344, endPoint y: 150, distance: 53.9
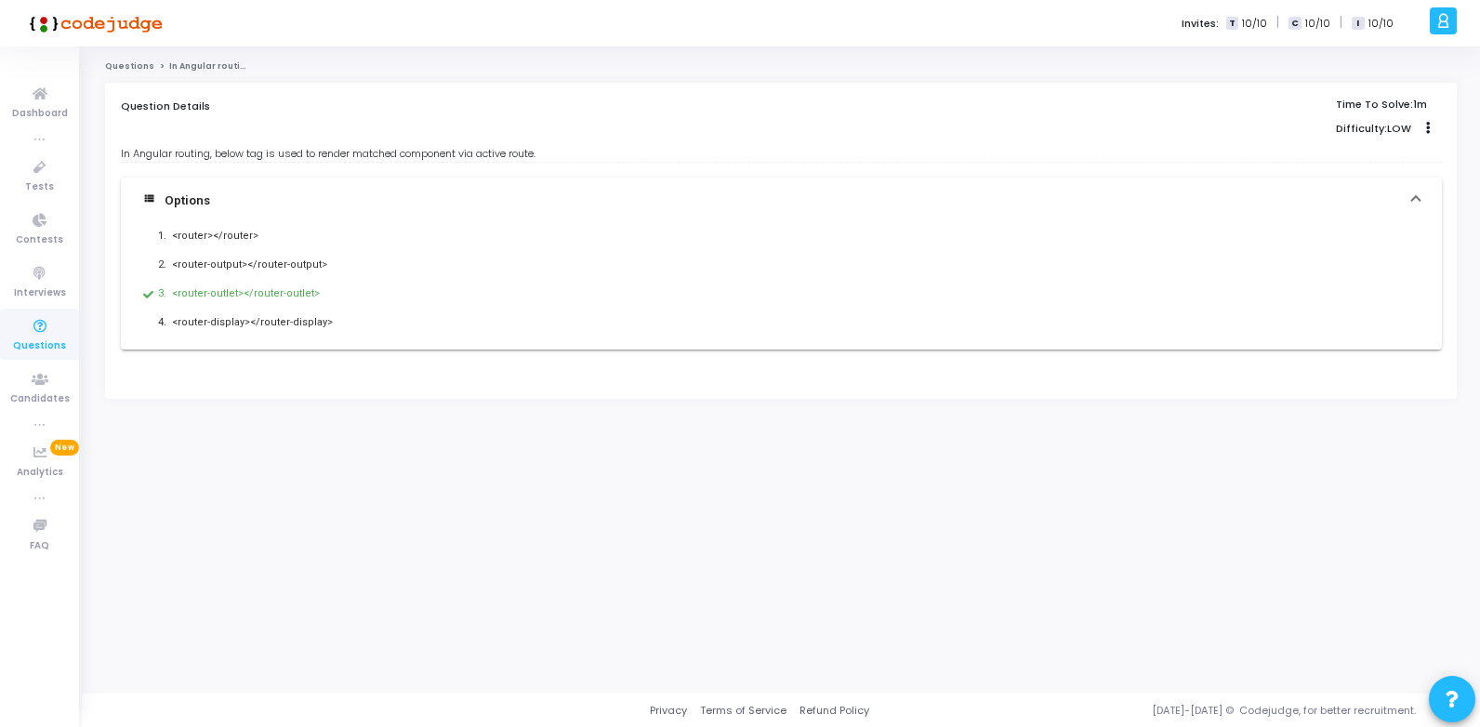
click at [344, 150] on div "In Angular routing, below tag is used to render matched component via active ro…" at bounding box center [781, 154] width 1321 height 16
drag, startPoint x: 344, startPoint y: 150, endPoint x: 389, endPoint y: 163, distance: 47.4
click at [389, 163] on div "view_list Options 1. <router></router> 2. <router-output></router-output> 3. <r…" at bounding box center [781, 256] width 1321 height 188
click at [338, 155] on div "In Angular routing, below tag is used to render matched component via active ro…" at bounding box center [781, 154] width 1321 height 16
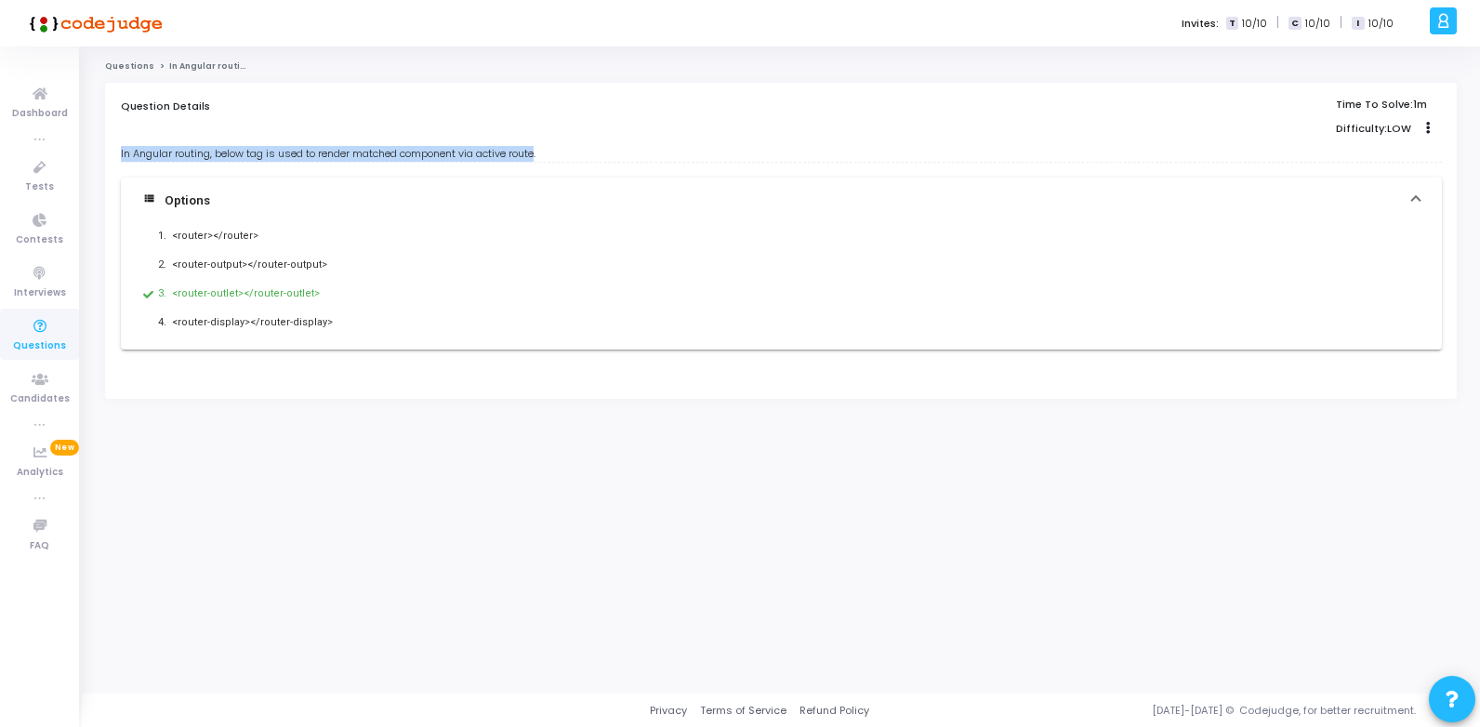
drag, startPoint x: 547, startPoint y: 153, endPoint x: 119, endPoint y: 156, distance: 427.6
click at [119, 156] on div "Question Details Time To Solve: 1m Difficulty: LOW Clone Add To Test In Angular…" at bounding box center [781, 241] width 1352 height 316
copy div "In Angular routing, below tag is used to render matched component via active ro…"
click at [542, 221] on mat-expansion-panel-header "view_list Options" at bounding box center [781, 201] width 1321 height 46
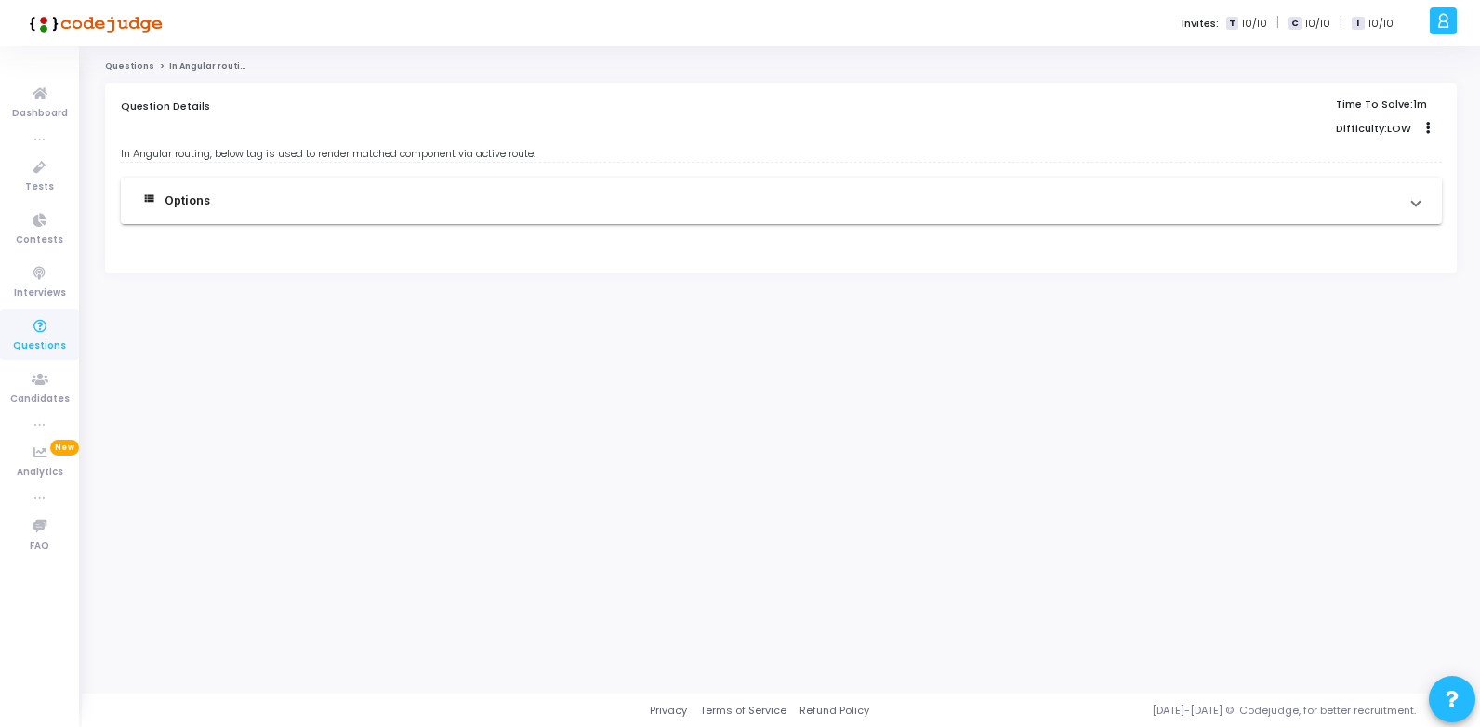
click at [217, 205] on mat-panel-title "view_list Options" at bounding box center [770, 200] width 1254 height 19
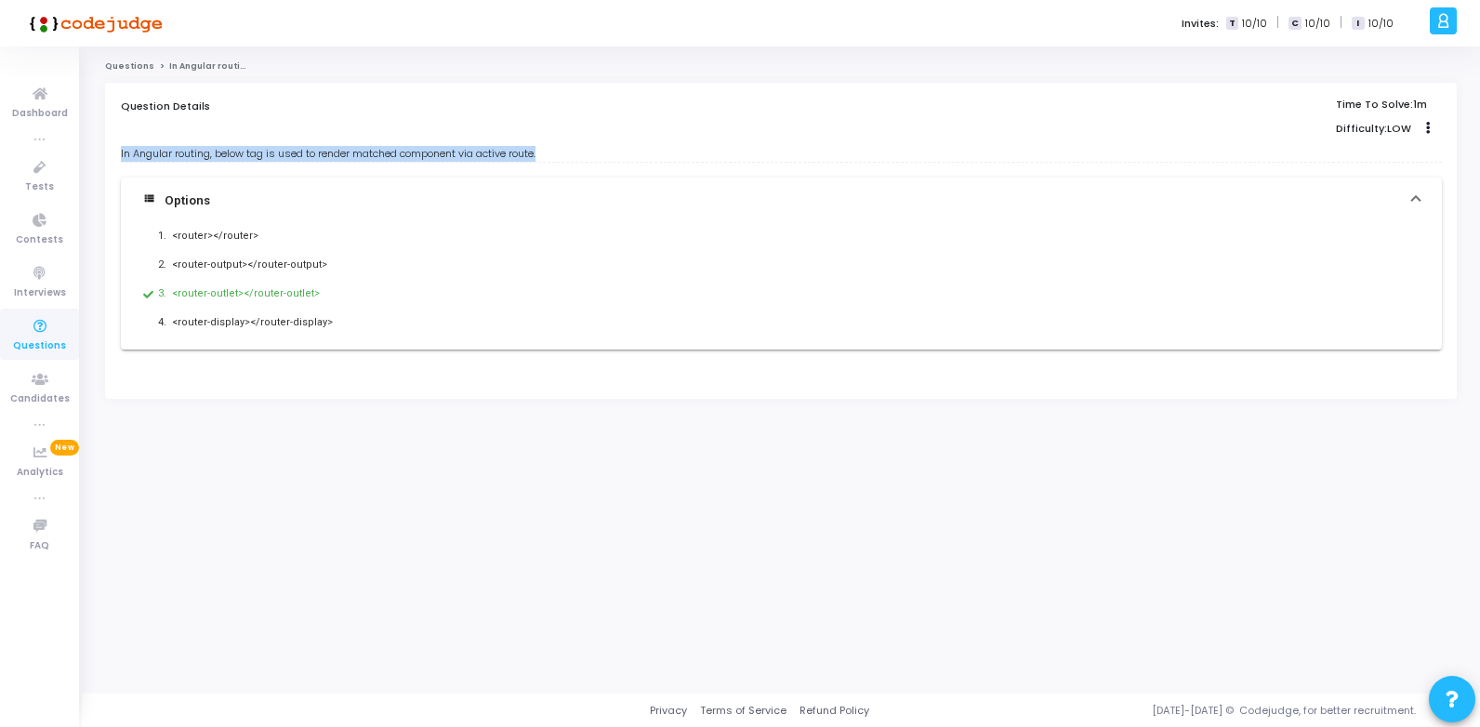
drag, startPoint x: 121, startPoint y: 149, endPoint x: 577, endPoint y: 149, distance: 456.4
click at [577, 149] on div "In Angular routing, below tag is used to render matched component via active ro…" at bounding box center [781, 154] width 1321 height 16
copy div "In Angular routing, below tag is used to render matched component via active ro…"
drag, startPoint x: 119, startPoint y: 151, endPoint x: 470, endPoint y: 152, distance: 351.4
click at [470, 152] on div "Question Details Time To Solve: 1m Difficulty: LOW Clone Add To Test To build a…" at bounding box center [781, 241] width 1352 height 316
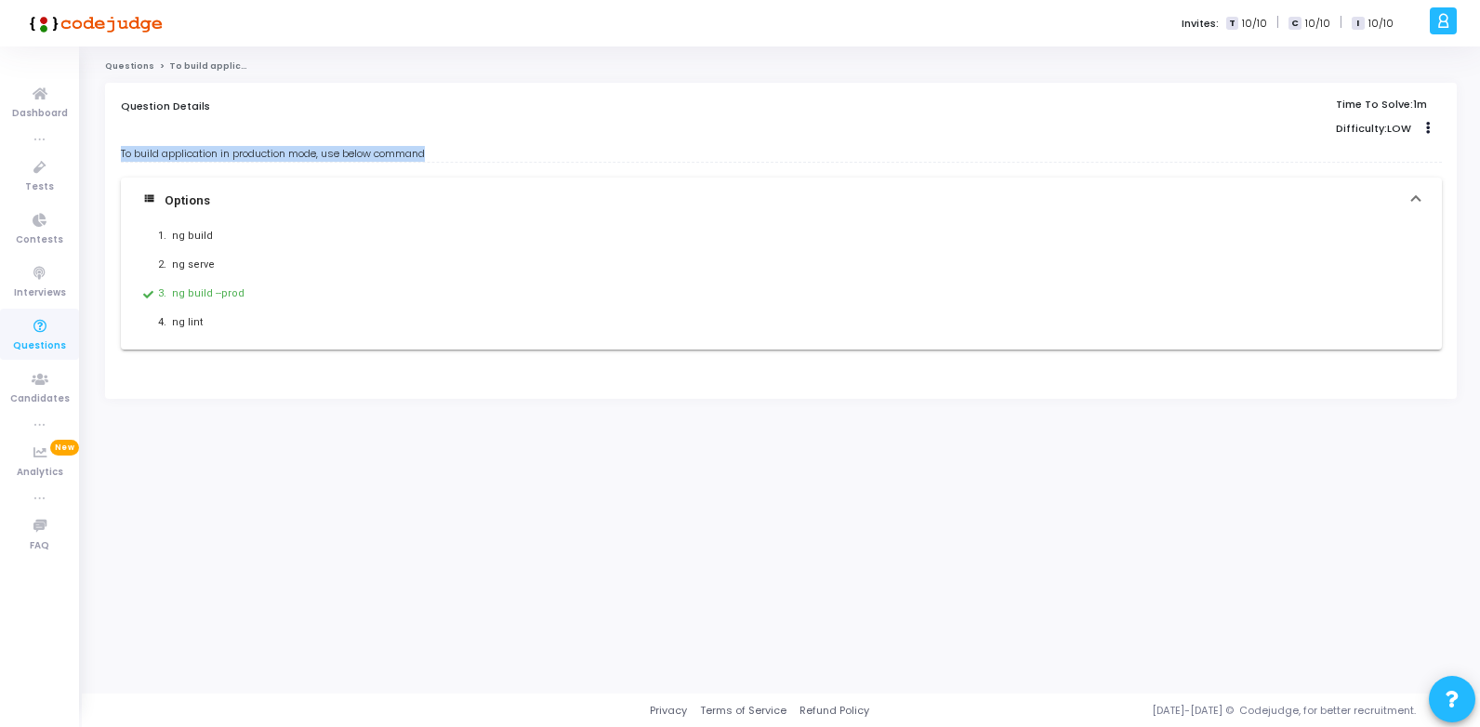
copy div "To build application in production mode, use below command"
drag, startPoint x: 120, startPoint y: 154, endPoint x: 628, endPoint y: 147, distance: 508.5
click at [628, 147] on div "Which of the following is the package name used for the deployement of angular …" at bounding box center [781, 154] width 1321 height 16
copy div "Which of the following is the package name used for the deployement of angular …"
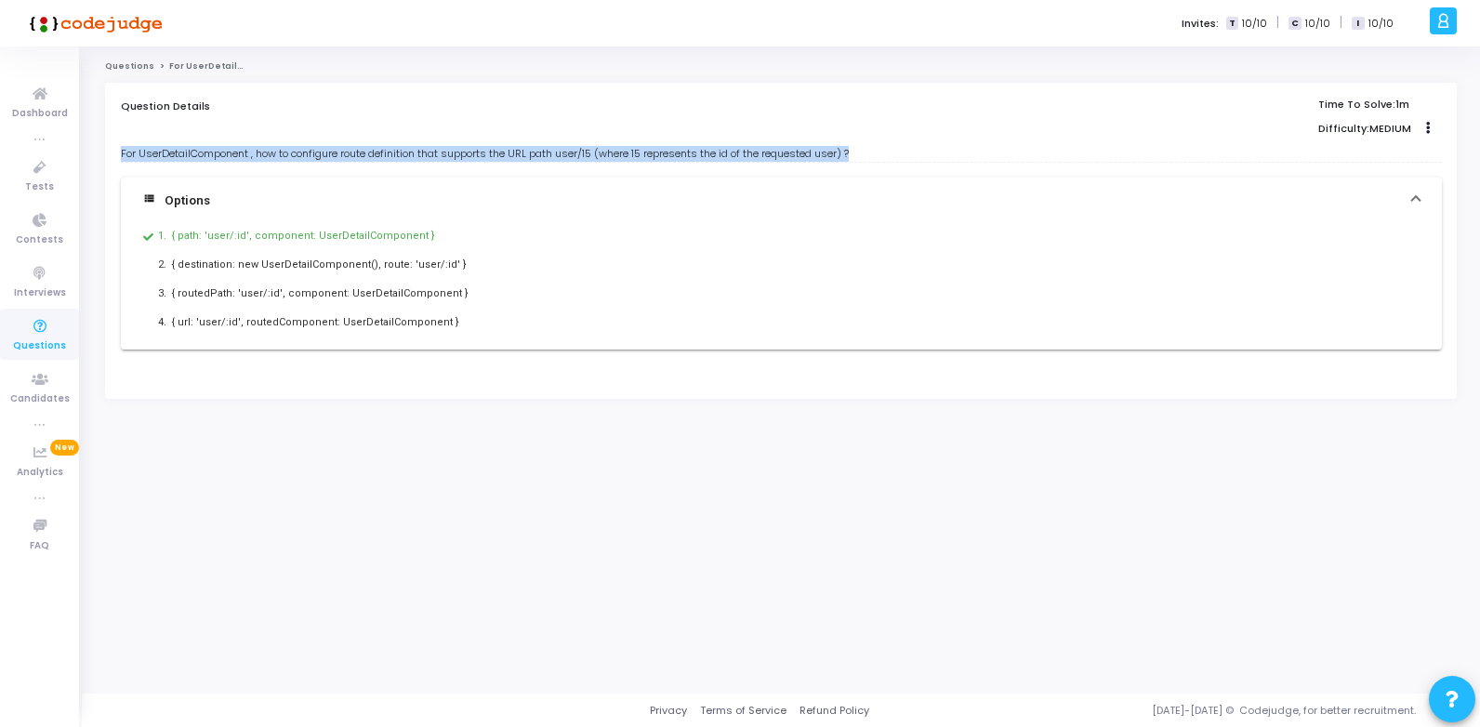
drag, startPoint x: 123, startPoint y: 153, endPoint x: 860, endPoint y: 160, distance: 737.2
click at [860, 160] on div "For UserDetailComponent , how to configure route definition that supports the U…" at bounding box center [781, 154] width 1321 height 16
copy div "For UserDetailComponent , how to configure route definition that supports the U…"
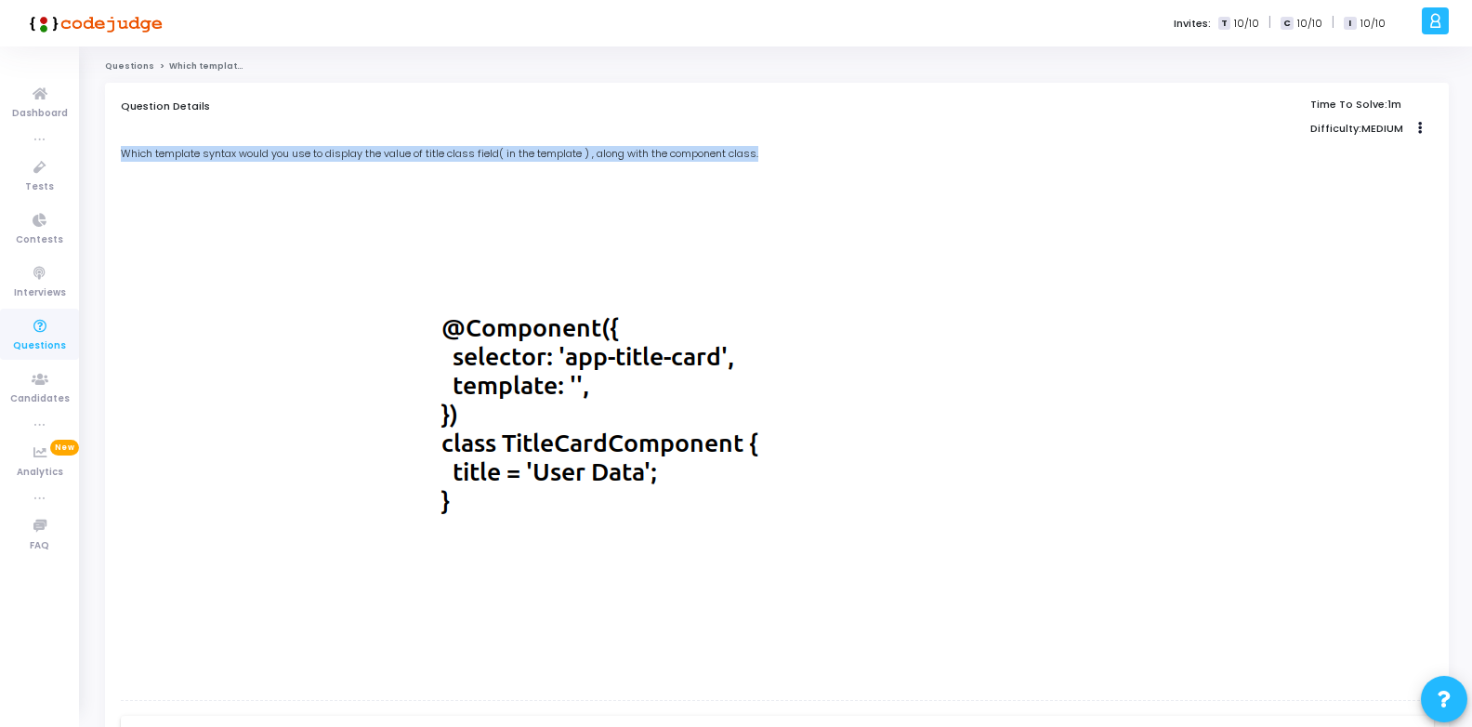
drag, startPoint x: 120, startPoint y: 150, endPoint x: 773, endPoint y: 149, distance: 653.5
click at [773, 149] on div "Which template syntax would you use to display the value of title class field( …" at bounding box center [777, 154] width 1313 height 16
copy div "Which template syntax would you use to display the value of title class field( …"
click at [904, 263] on img at bounding box center [584, 431] width 926 height 538
click at [706, 154] on div "Which template syntax would you use to display the value of title class field( …" at bounding box center [777, 154] width 1313 height 16
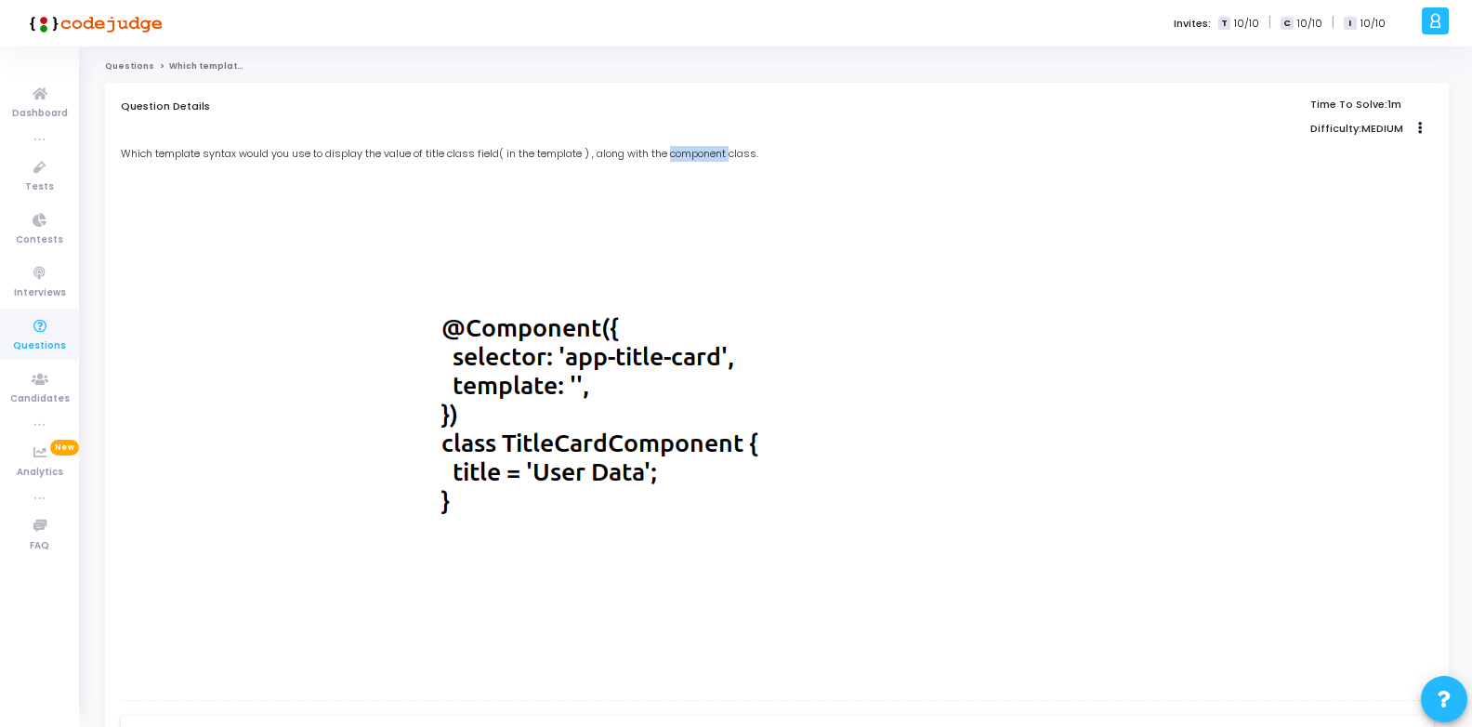
click at [706, 153] on div "Which template syntax would you use to display the value of title class field( …" at bounding box center [777, 154] width 1313 height 16
drag, startPoint x: 706, startPoint y: 153, endPoint x: 880, endPoint y: 243, distance: 196.2
click at [880, 243] on img at bounding box center [584, 431] width 926 height 538
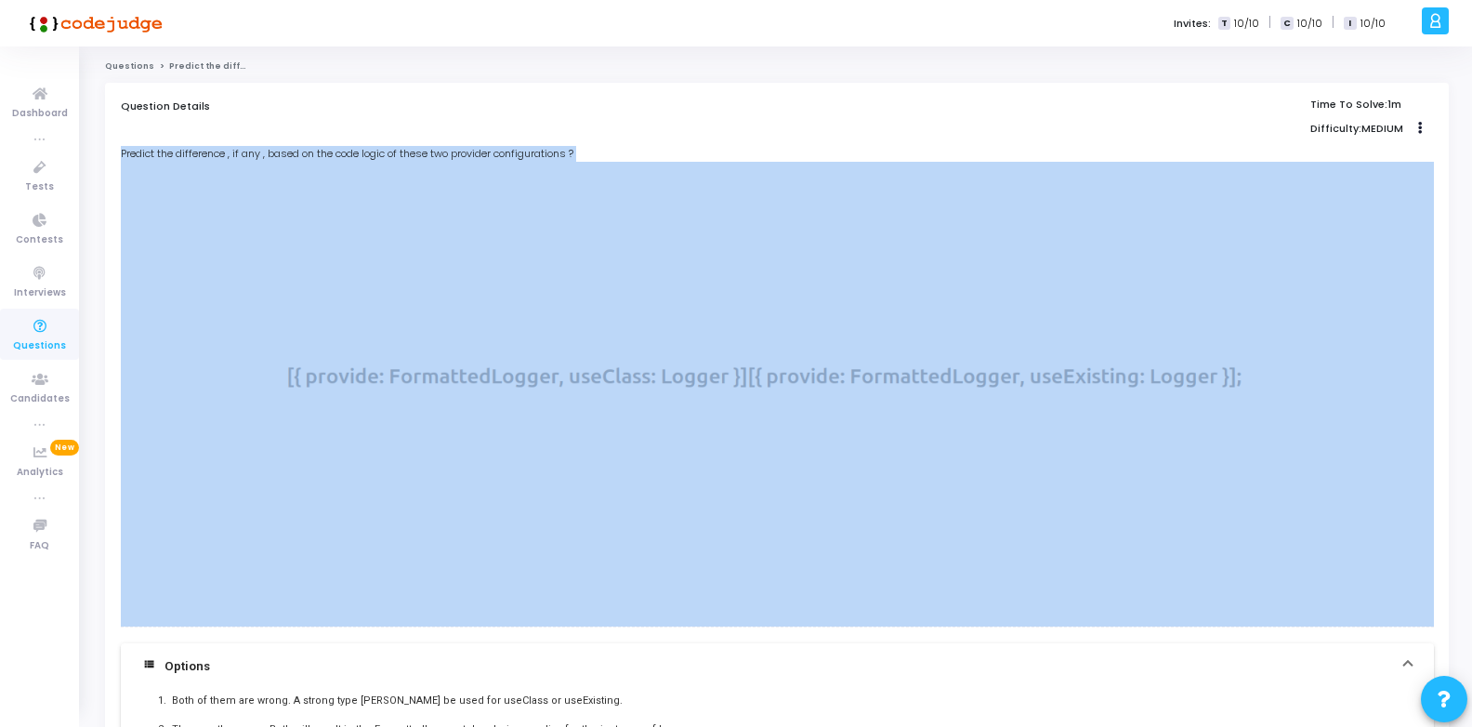
drag, startPoint x: 121, startPoint y: 152, endPoint x: 751, endPoint y: 161, distance: 630.3
click at [751, 161] on div "Predict the difference , if any , based on the code logic of these two provider…" at bounding box center [777, 386] width 1313 height 481
copy div "Predict the difference , if any , based on the code logic of these two provider…"
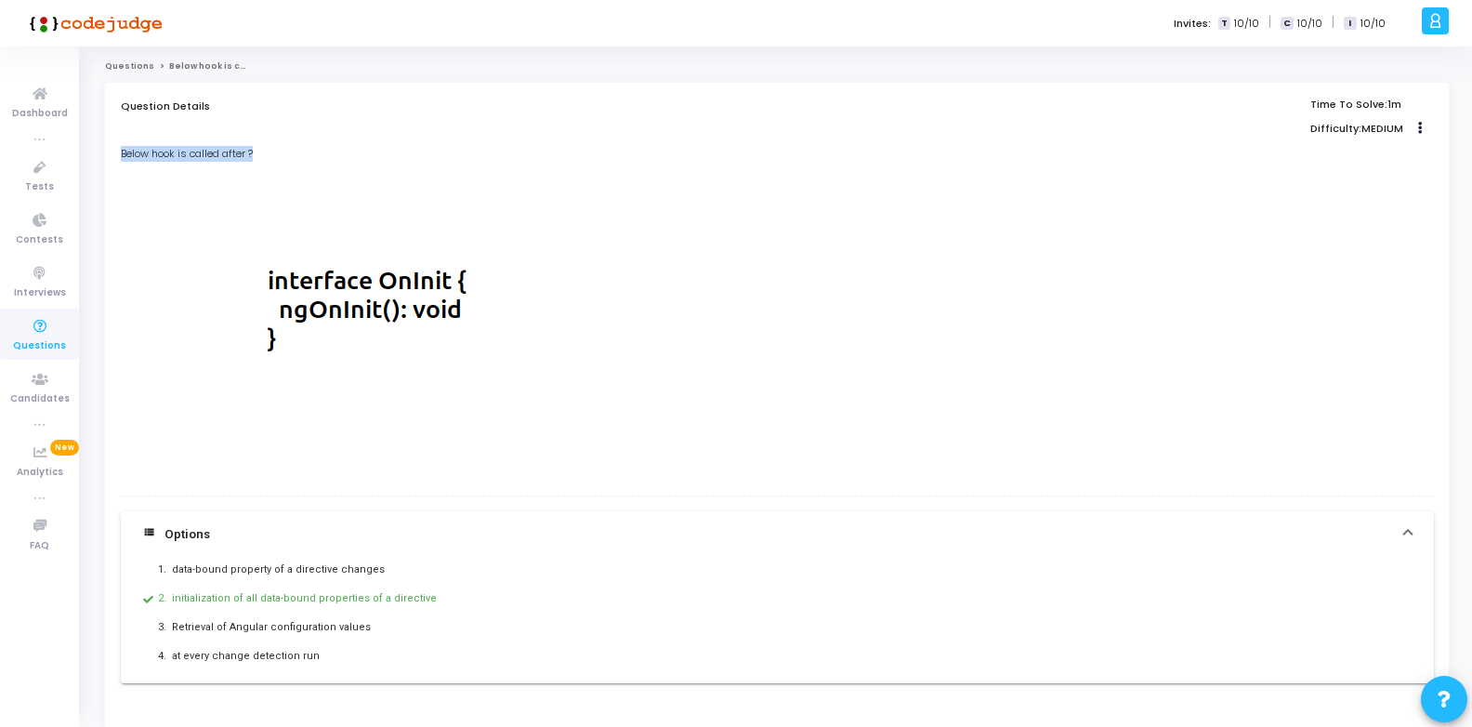
drag, startPoint x: 123, startPoint y: 149, endPoint x: 272, endPoint y: 149, distance: 149.7
click at [272, 149] on div "Below hook is called after ?" at bounding box center [777, 154] width 1313 height 16
copy div "Below hook is called after ?"
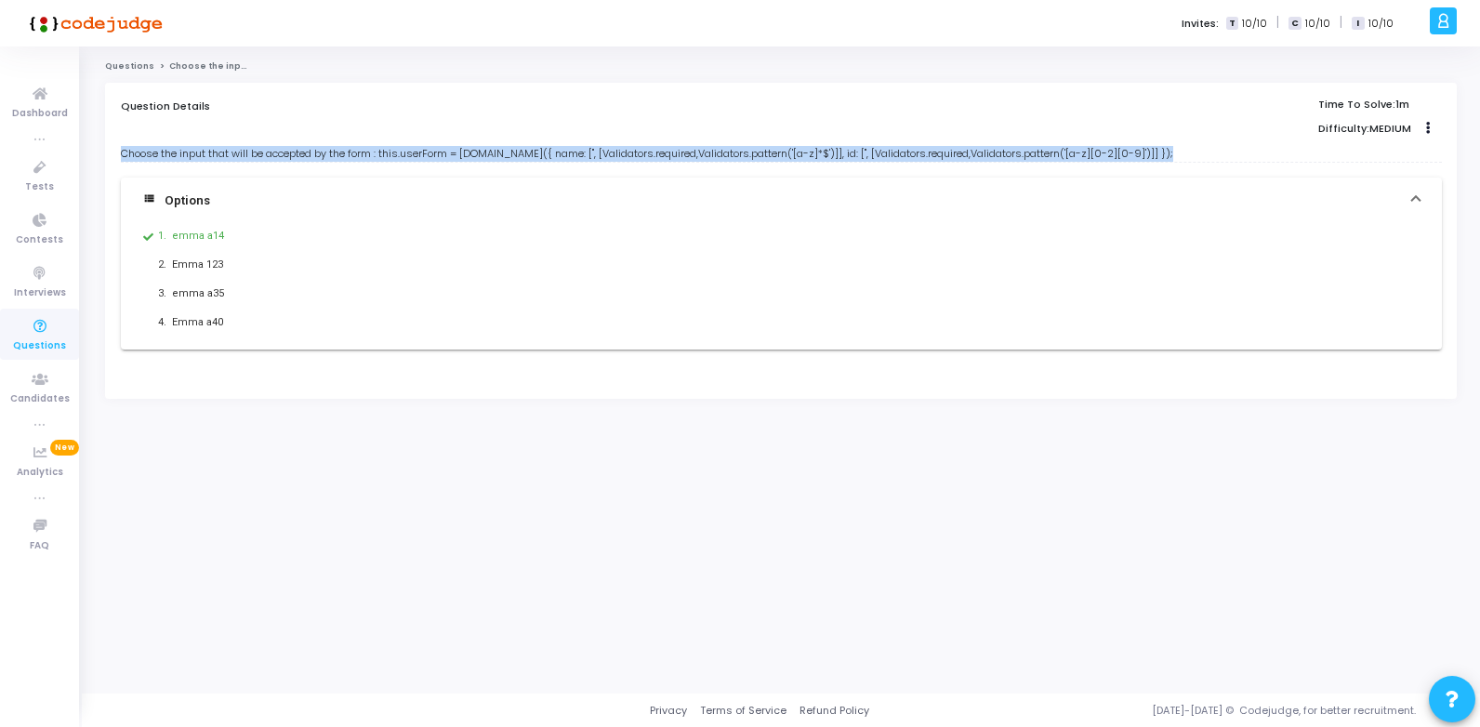
copy div "Choose the input that will be accepted by the form : this.userForm = [DOMAIN_NA…"
drag, startPoint x: 121, startPoint y: 152, endPoint x: 1165, endPoint y: 156, distance: 1043.9
click at [1165, 156] on div "Choose the input that will be accepted by the form : this.userForm = [DOMAIN_NA…" at bounding box center [781, 154] width 1321 height 16
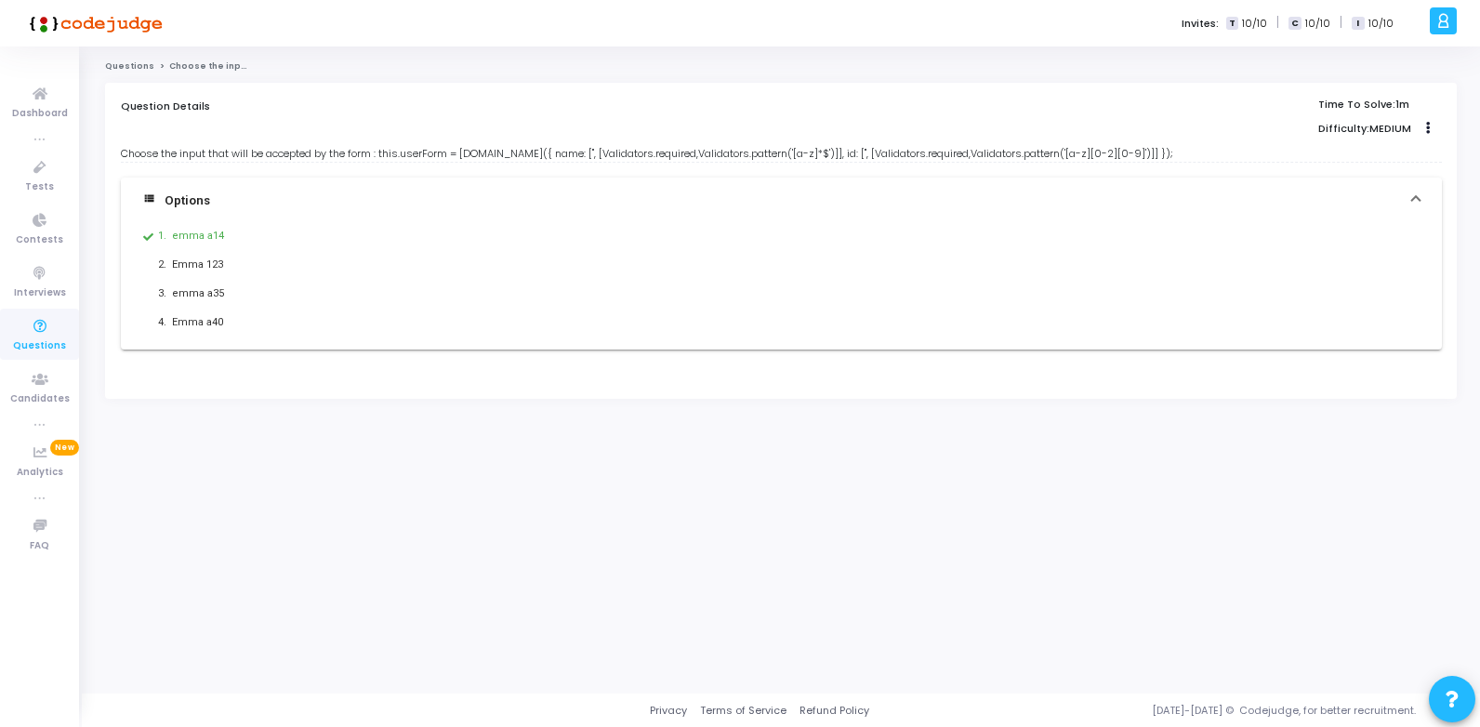
click at [339, 211] on mat-expansion-panel-header "view_list Options" at bounding box center [781, 201] width 1321 height 46
click at [273, 153] on div "Choose the input that will be accepted by the form : this.userForm = this.fb.gr…" at bounding box center [781, 154] width 1321 height 16
click at [253, 212] on mat-expansion-panel-header "view_list Options" at bounding box center [781, 201] width 1321 height 46
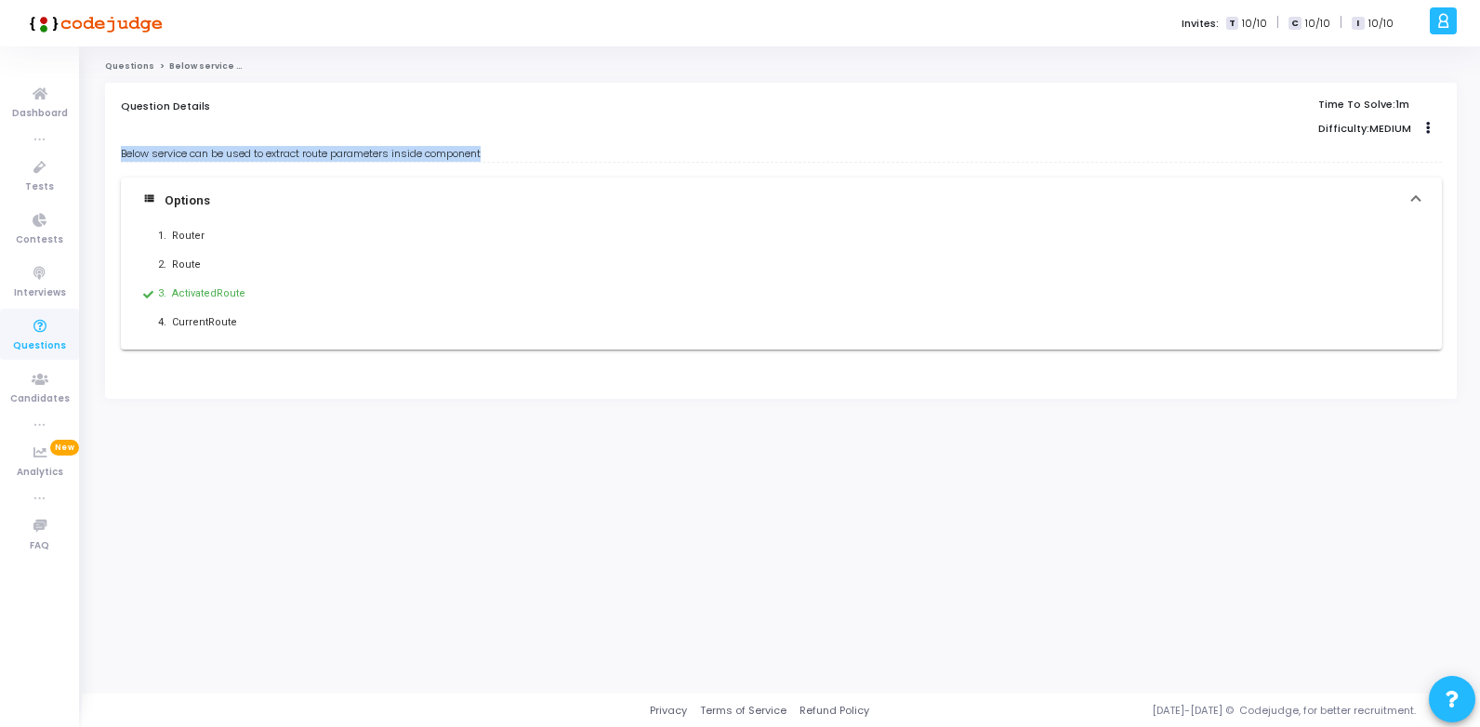
drag, startPoint x: 491, startPoint y: 157, endPoint x: 118, endPoint y: 150, distance: 372.8
click at [118, 150] on div "Question Details Time To Solve: 1m Difficulty: MEDIUM Clone Add To Test Below s…" at bounding box center [781, 241] width 1352 height 316
click at [424, 288] on div "Json data" at bounding box center [650, 293] width 957 height 19
drag, startPoint x: 122, startPoint y: 154, endPoint x: 401, endPoint y: 150, distance: 278.9
click at [401, 150] on div "HTTP service’s get/put/post/delete function returns" at bounding box center [781, 154] width 1321 height 16
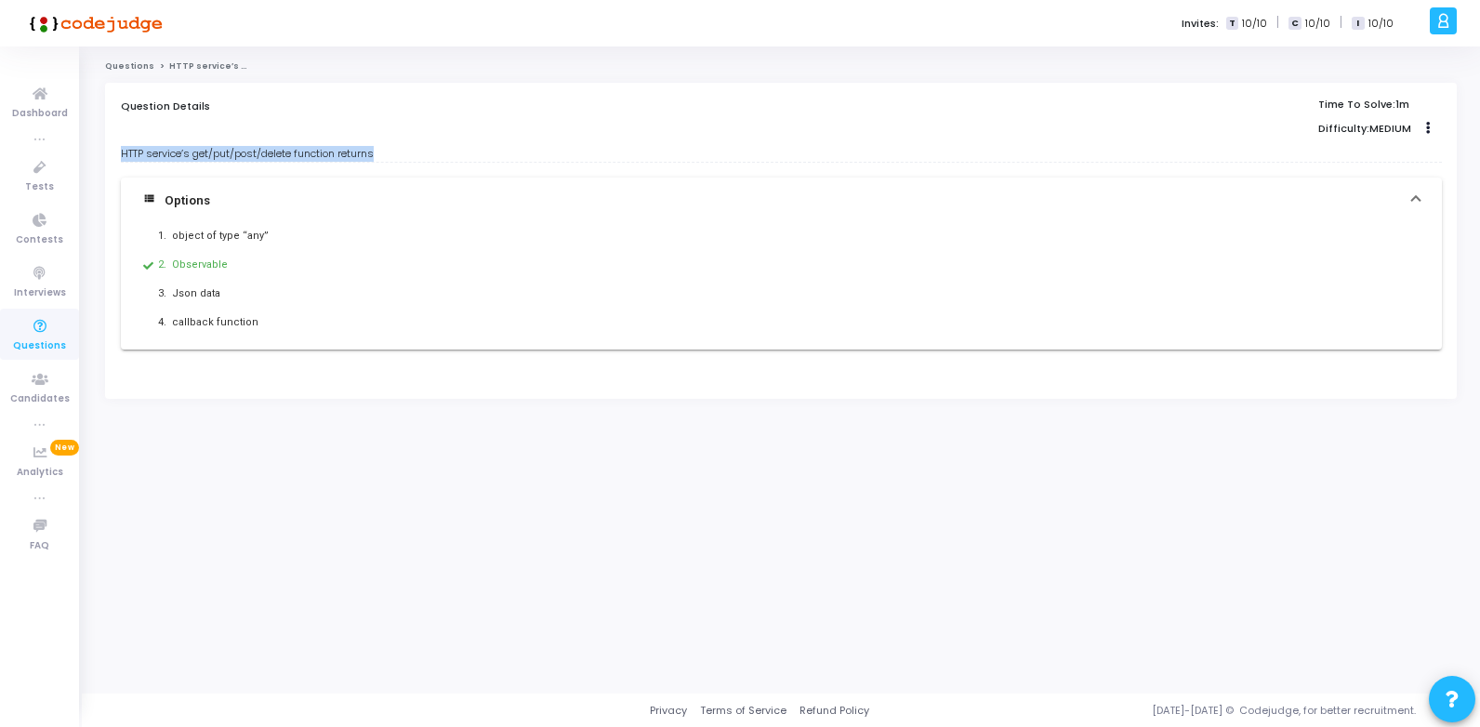
copy div "HTTP service’s get/put/post/delete function returns"
click at [554, 321] on div "callback function" at bounding box center [650, 322] width 957 height 19
drag, startPoint x: 117, startPoint y: 155, endPoint x: 409, endPoint y: 151, distance: 291.9
click at [409, 151] on div "Question Details Time To Solve: 1m Difficulty: MEDIUM Clone Add To Test HTTP se…" at bounding box center [781, 241] width 1352 height 316
copy div "HTTP service’s get/put/post/delete function returns"
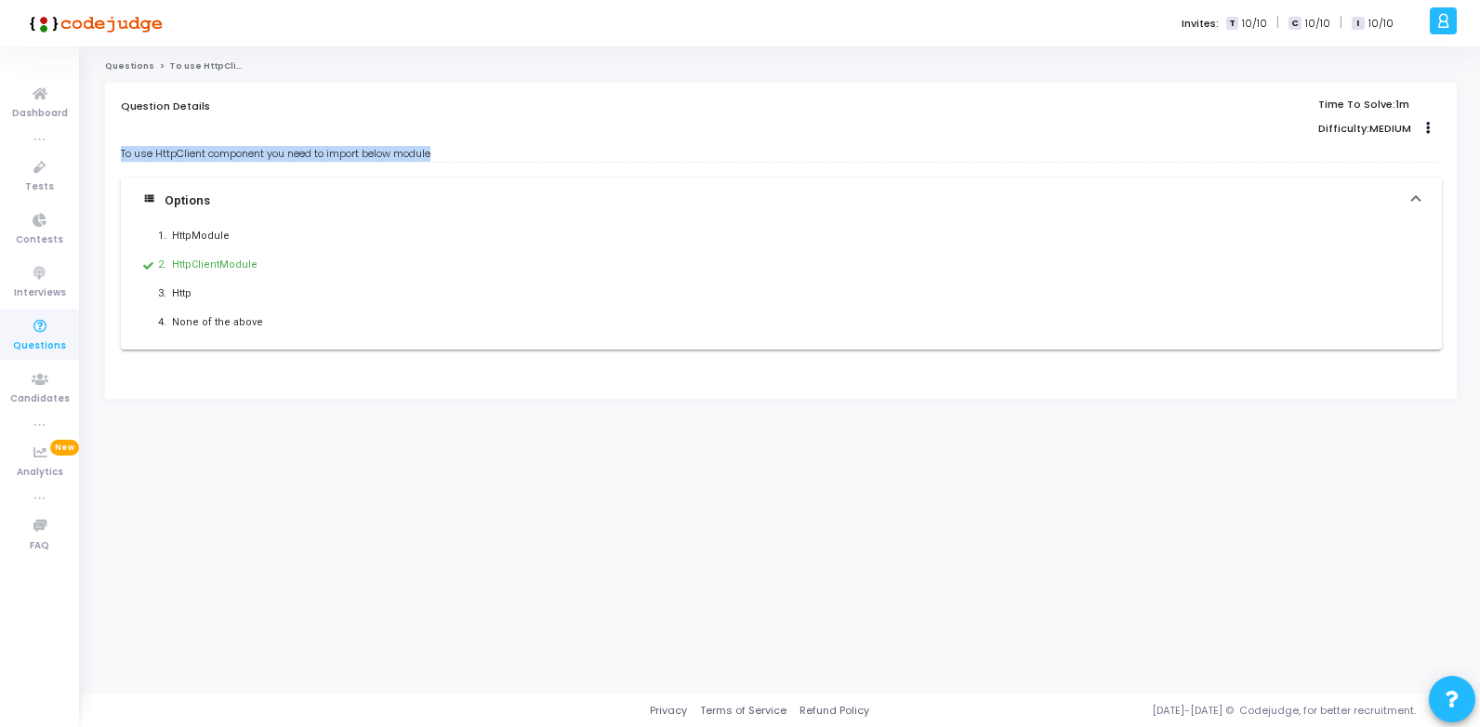
drag, startPoint x: 123, startPoint y: 153, endPoint x: 448, endPoint y: 153, distance: 325.3
click at [448, 153] on div "To use HttpClient component you need to import below module" at bounding box center [781, 154] width 1321 height 16
copy div "To use HttpClient component you need to import below module"
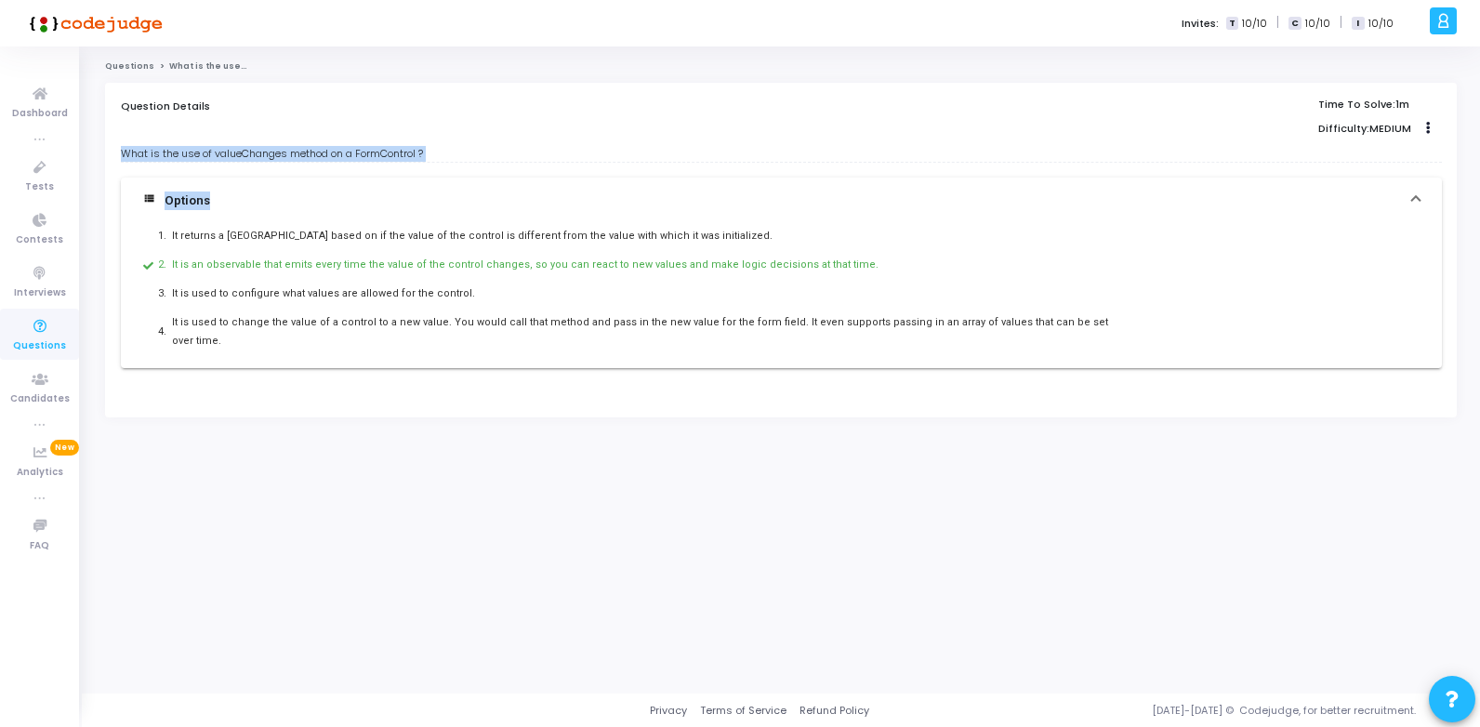
drag, startPoint x: 122, startPoint y: 152, endPoint x: 588, endPoint y: 165, distance: 466.8
click at [588, 165] on div "What is the use of valueChanges method on a FormControl ? view_list Options 1. …" at bounding box center [781, 257] width 1321 height 222
copy div "What is the use of valueChanges method on a FormControl ? view_list Options"
click at [451, 155] on div "What is the use of valueChanges method on a FormControl ?" at bounding box center [781, 154] width 1321 height 16
drag, startPoint x: 389, startPoint y: 151, endPoint x: 118, endPoint y: 160, distance: 271.6
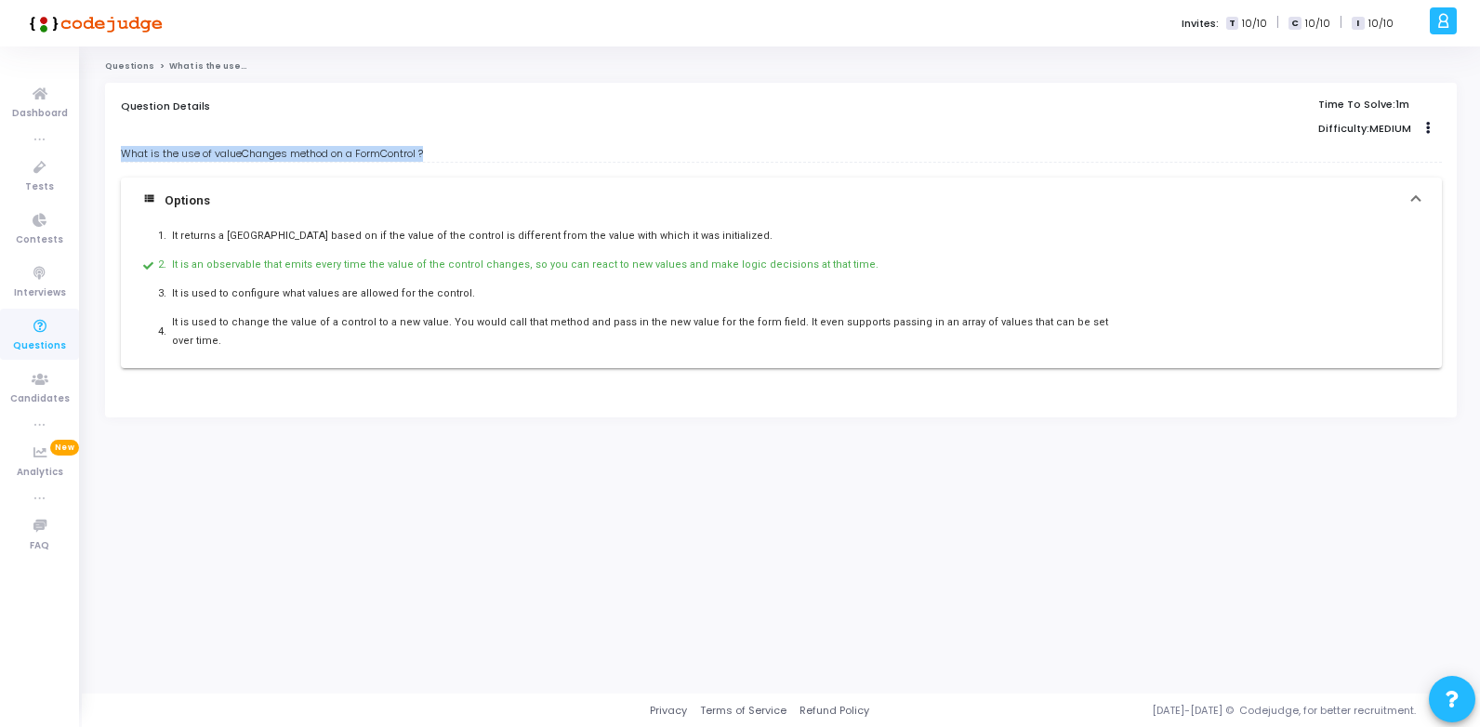
click at [118, 160] on div "Question Details Time To Solve: 1m Difficulty: MEDIUM Clone Add To Test What is…" at bounding box center [781, 250] width 1352 height 335
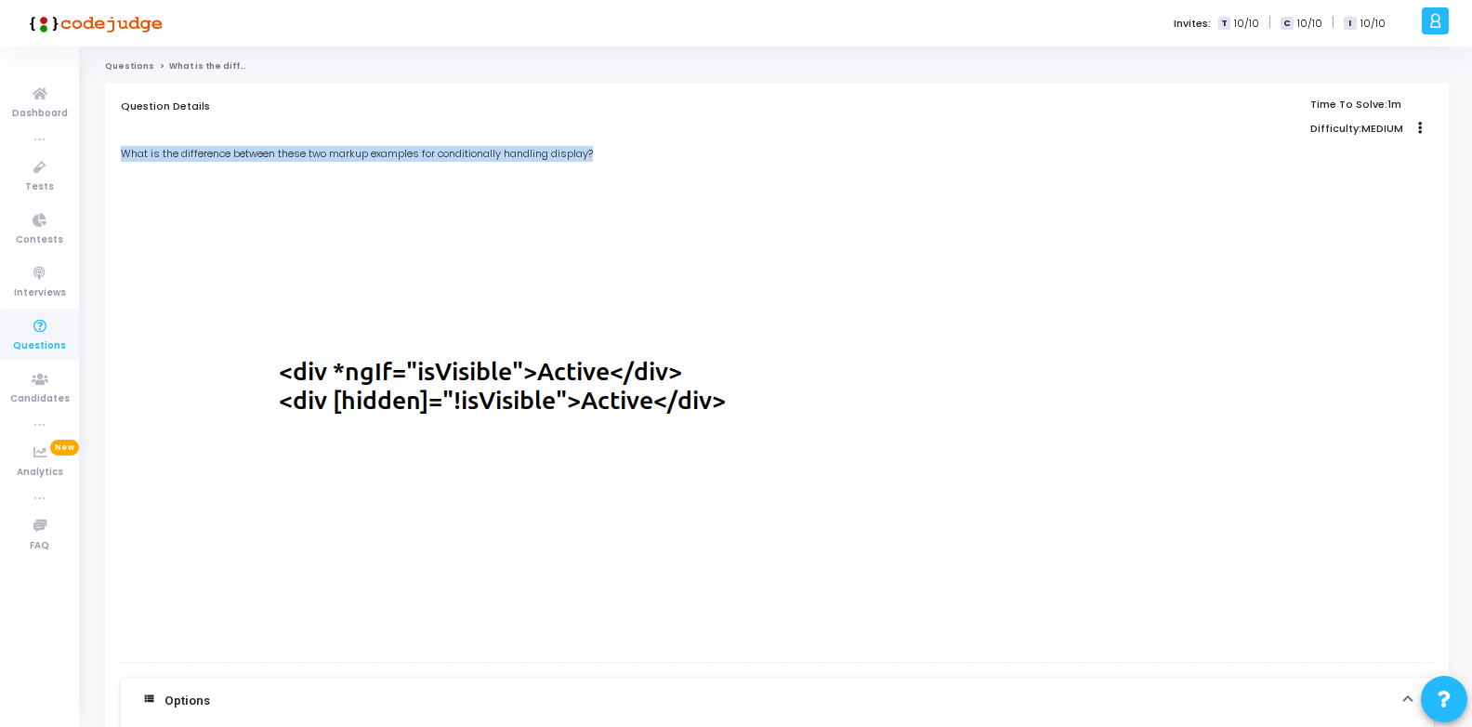
drag, startPoint x: 125, startPoint y: 153, endPoint x: 643, endPoint y: 147, distance: 518.7
click at [643, 147] on div "What is the difference between these two markup examples for conditionally hand…" at bounding box center [777, 154] width 1313 height 16
copy div "What is the difference between these two markup examples for conditionally hand…"
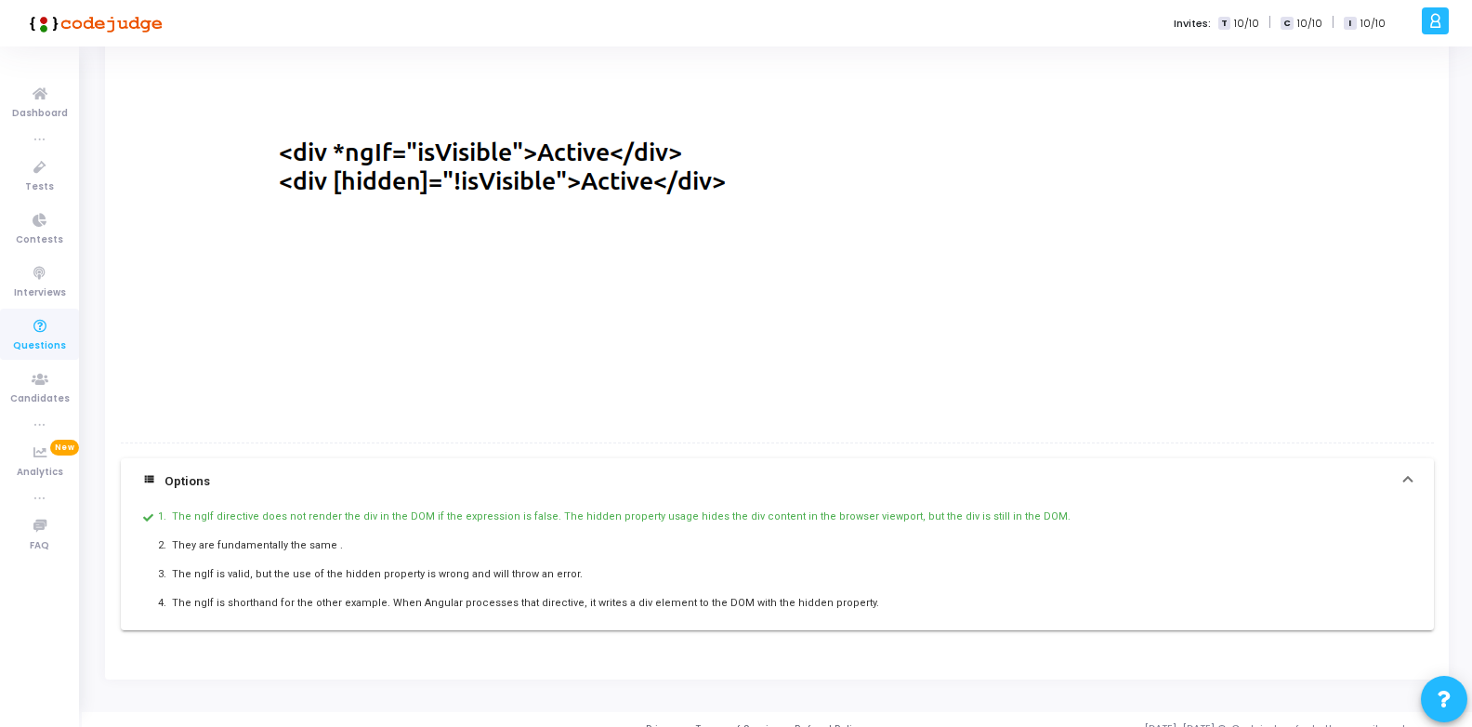
scroll to position [238, 0]
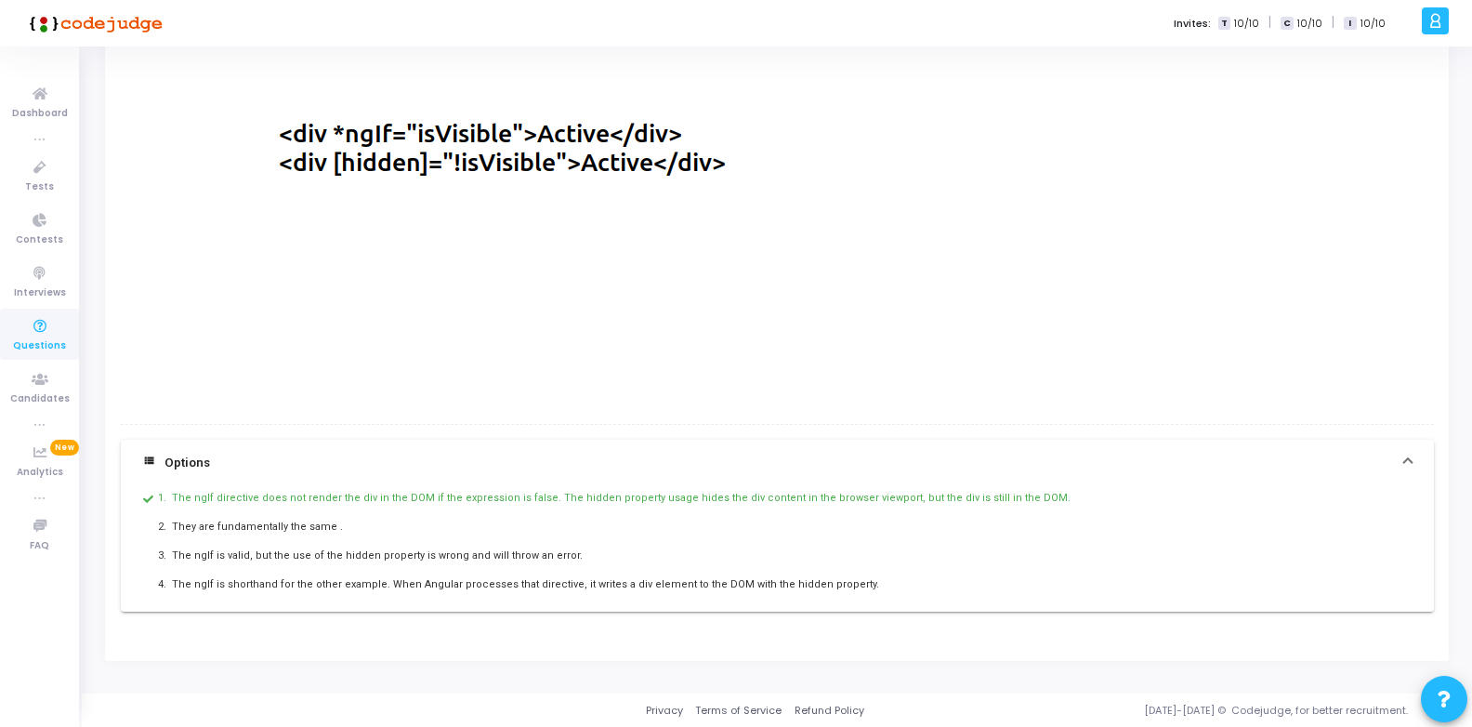
click at [508, 137] on img at bounding box center [712, 174] width 1182 height 500
click at [312, 135] on img at bounding box center [712, 174] width 1182 height 500
copy div "What is the difference between these two markup examples for conditionally hand…"
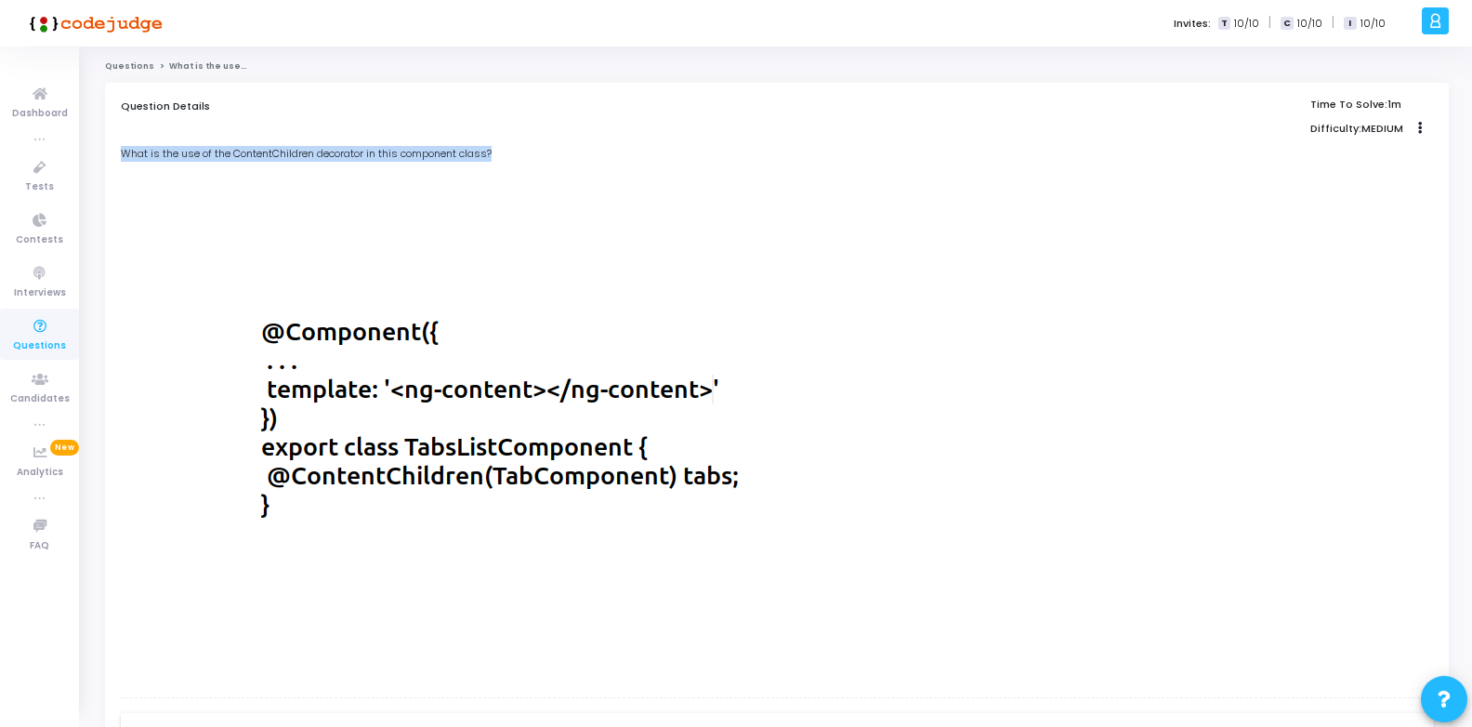
drag, startPoint x: 122, startPoint y: 155, endPoint x: 516, endPoint y: 152, distance: 394.2
click at [516, 152] on div "What is the use of the ContentChildren decorator in this component class?" at bounding box center [777, 154] width 1313 height 16
copy div "What is the use of the ContentChildren decorator in this component class?"
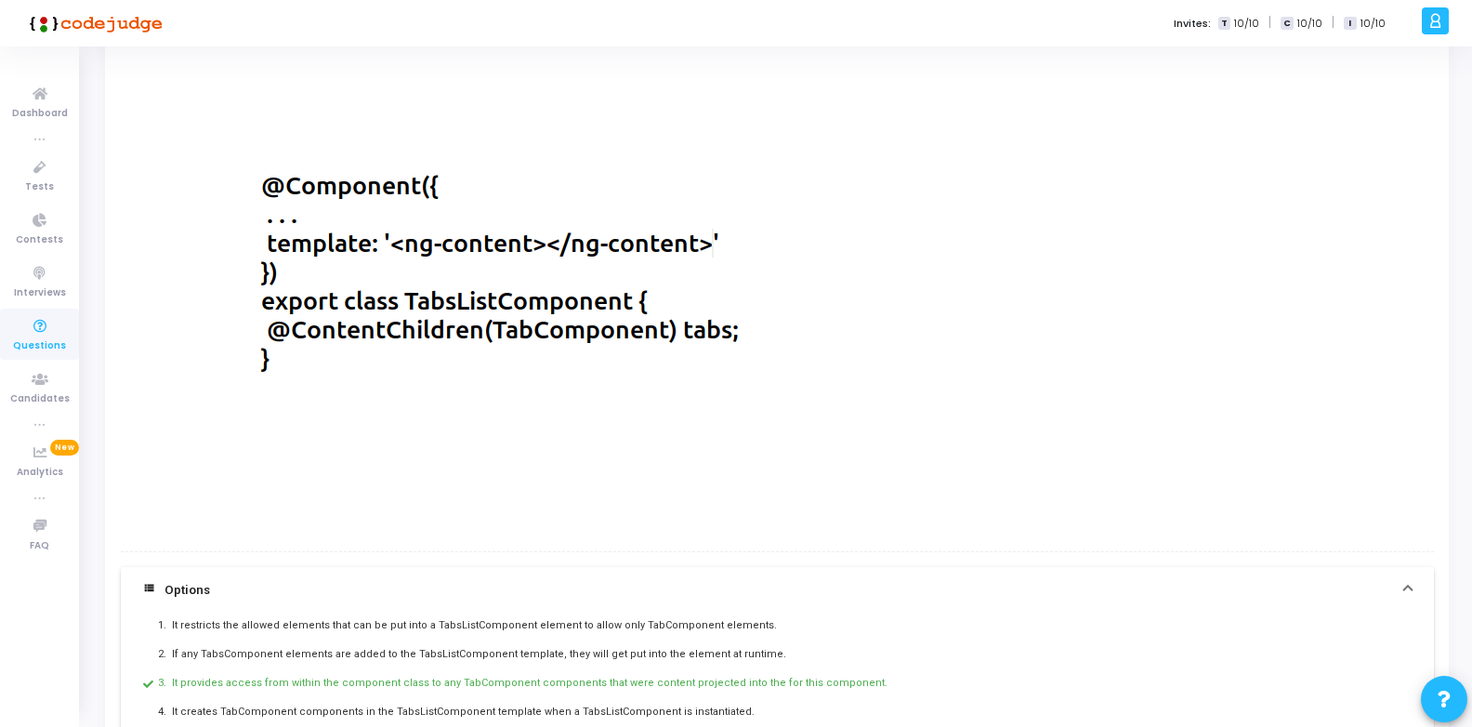
scroll to position [273, 0]
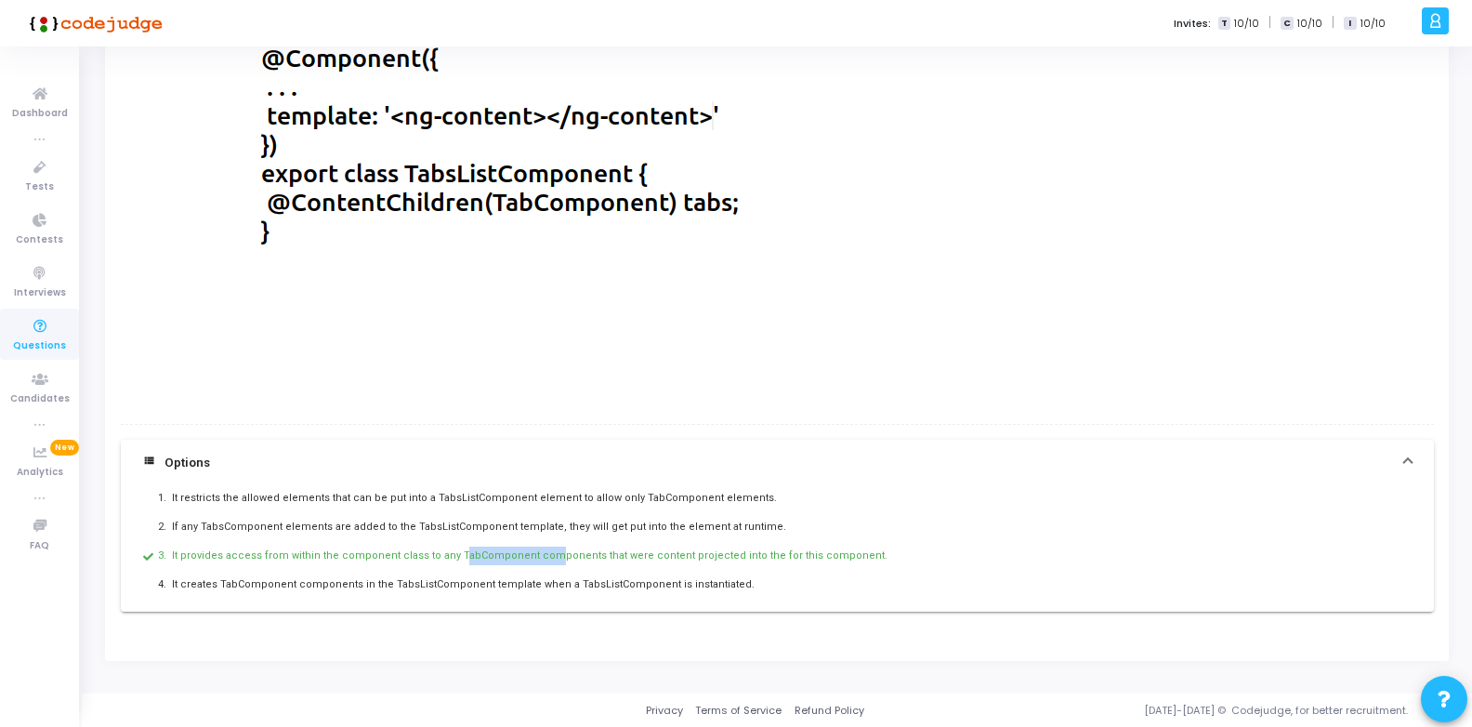
drag, startPoint x: 442, startPoint y: 556, endPoint x: 551, endPoint y: 555, distance: 109.7
click at [551, 555] on div "It provides access from within the component class to any TabComponent componen…" at bounding box center [648, 556] width 952 height 19
click at [549, 555] on div "It provides access from within the component class to any TabComponent componen…" at bounding box center [648, 556] width 952 height 19
drag, startPoint x: 549, startPoint y: 555, endPoint x: 591, endPoint y: 561, distance: 42.2
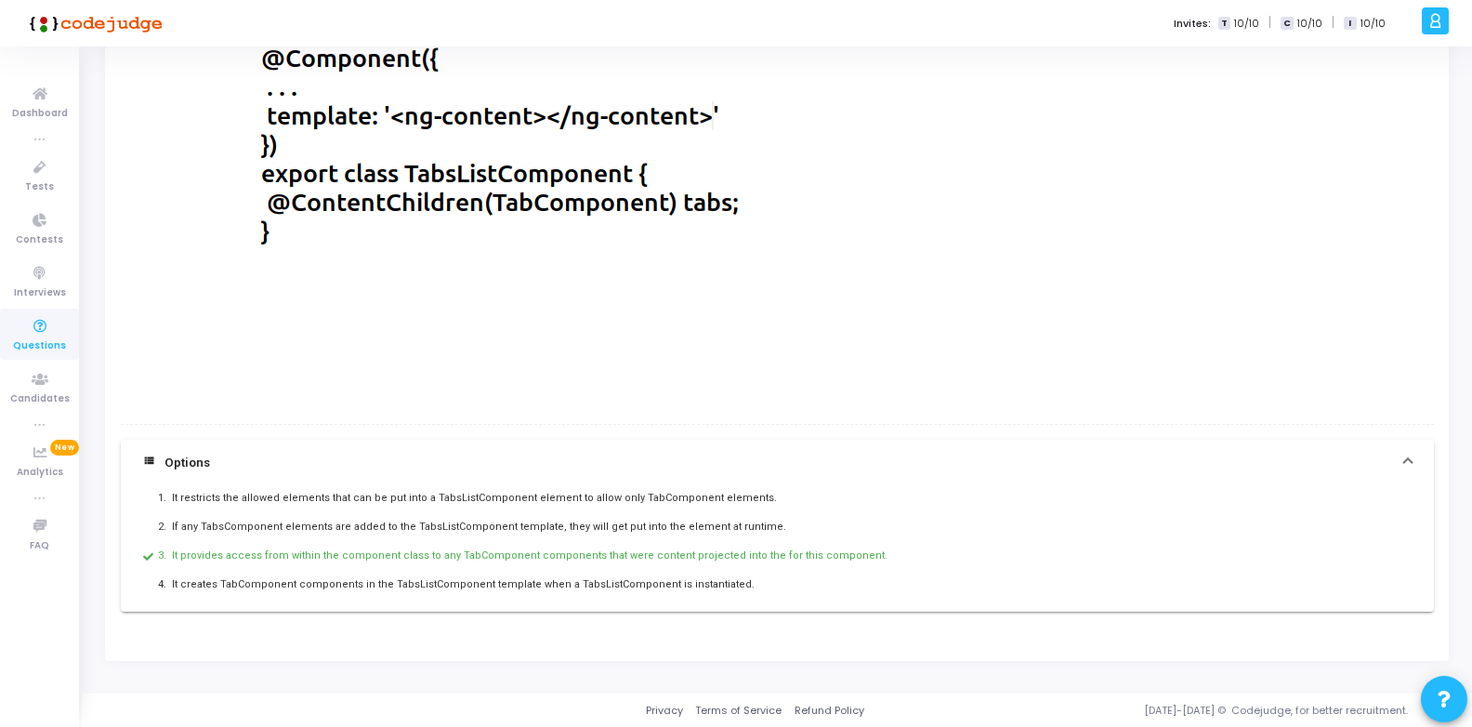
click at [591, 561] on div "It provides access from within the component class to any TabComponent componen…" at bounding box center [648, 556] width 952 height 19
click at [590, 561] on div "It provides access from within the component class to any TabComponent componen…" at bounding box center [648, 556] width 952 height 19
drag, startPoint x: 590, startPoint y: 561, endPoint x: 647, endPoint y: 559, distance: 56.7
click at [647, 559] on div "It provides access from within the component class to any TabComponent componen…" at bounding box center [648, 556] width 952 height 19
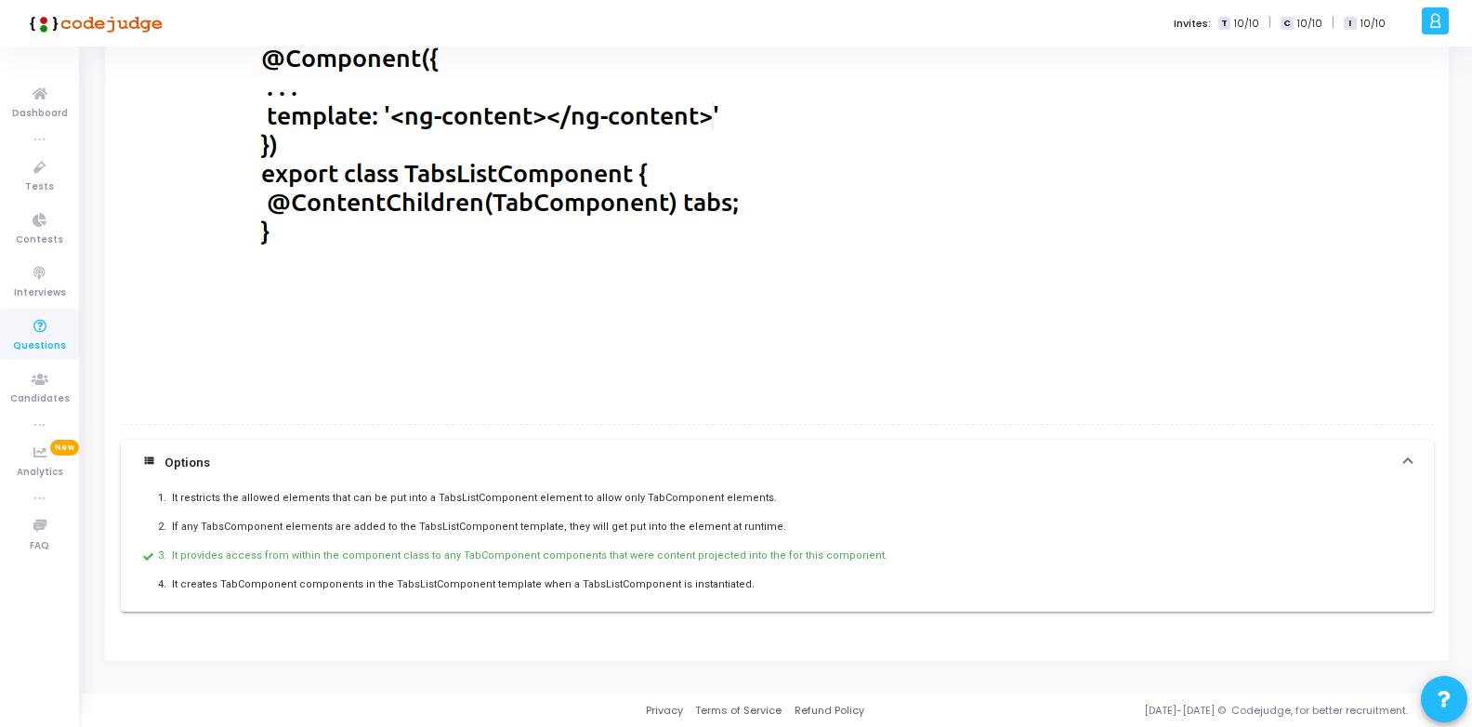
drag, startPoint x: 647, startPoint y: 559, endPoint x: 671, endPoint y: 561, distance: 24.3
click at [671, 561] on div "It provides access from within the component class to any TabComponent componen…" at bounding box center [648, 556] width 952 height 19
drag, startPoint x: 671, startPoint y: 561, endPoint x: 733, endPoint y: 561, distance: 62.3
click at [733, 561] on div "It provides access from within the component class to any TabComponent componen…" at bounding box center [648, 556] width 952 height 19
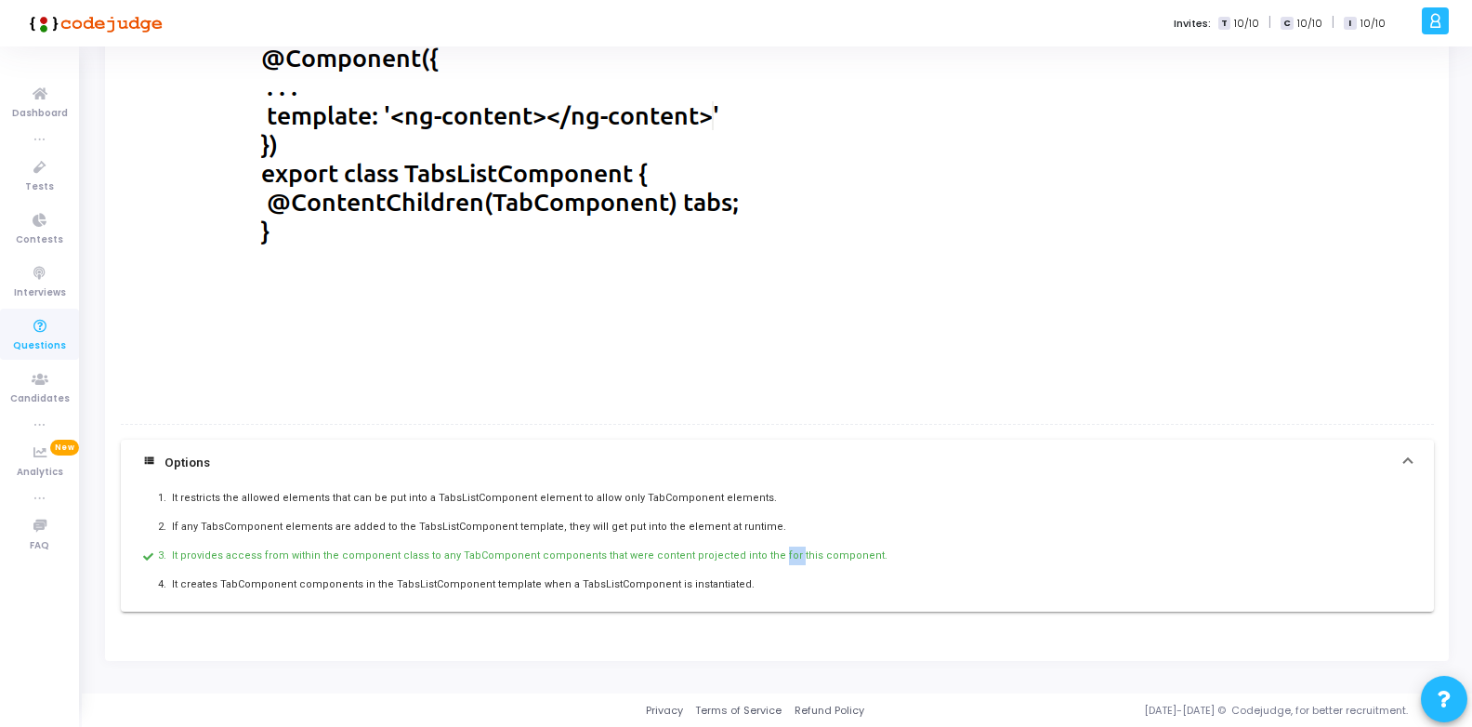
click at [733, 561] on div "It provides access from within the component class to any TabComponent componen…" at bounding box center [648, 556] width 952 height 19
drag, startPoint x: 733, startPoint y: 561, endPoint x: 637, endPoint y: 569, distance: 97.0
click at [637, 569] on div "1. It restricts the allowed elements that can be put into a TabsListComponent e…" at bounding box center [777, 548] width 1313 height 125
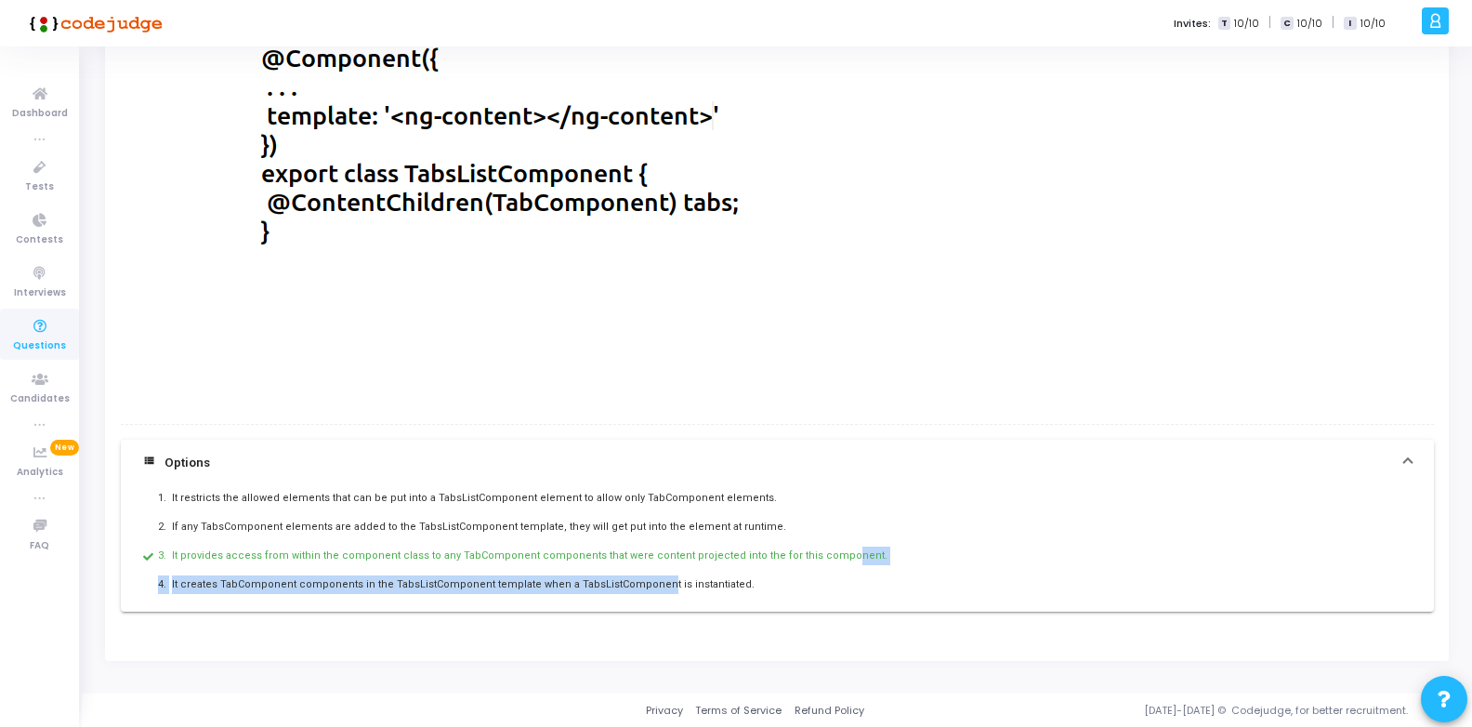
click at [292, 570] on div "1. It restricts the allowed elements that can be put into a TabsListComponent e…" at bounding box center [777, 548] width 1313 height 125
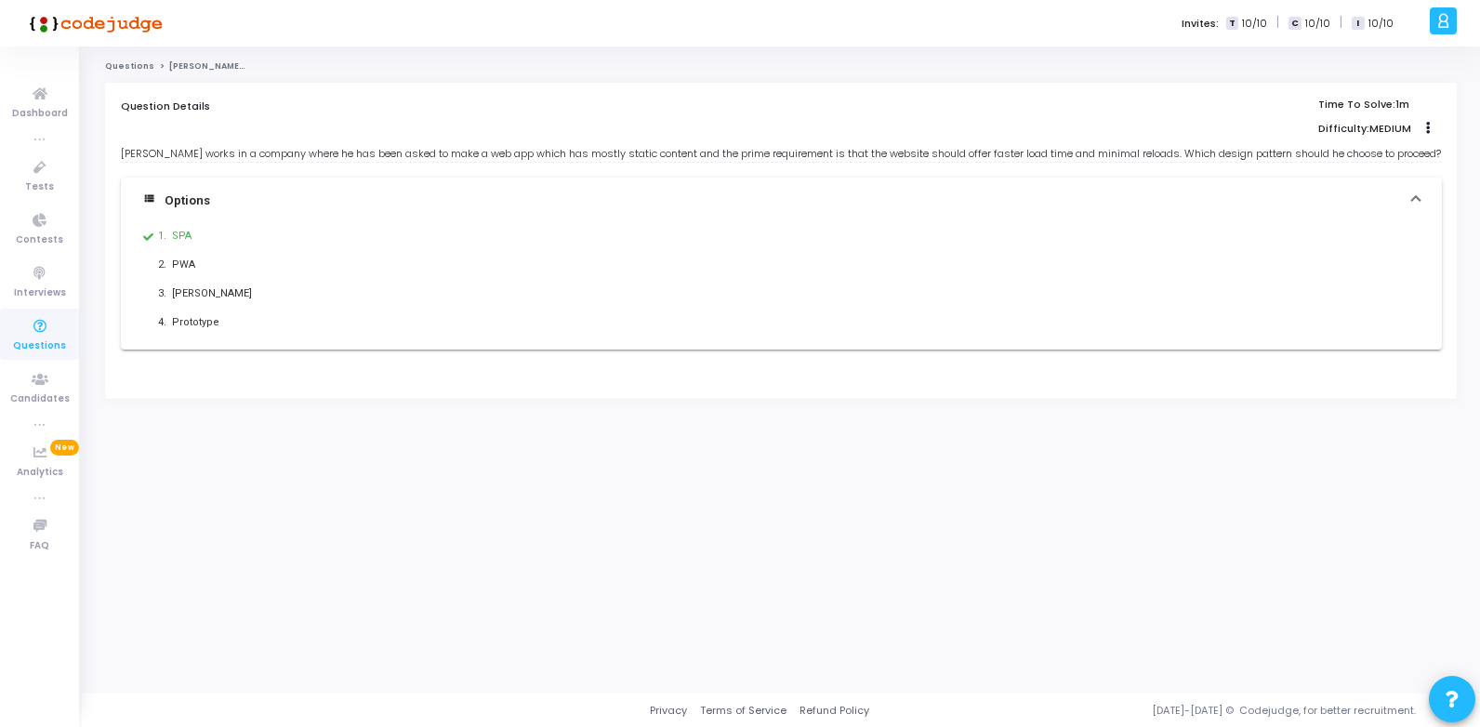
click at [142, 154] on div "[PERSON_NAME] works in a company where he has been asked to make a web app whic…" at bounding box center [781, 154] width 1321 height 16
click at [142, 154] on div "Ron works in a company where he has been asked to make a web app which has most…" at bounding box center [781, 154] width 1321 height 16
drag, startPoint x: 142, startPoint y: 154, endPoint x: 174, endPoint y: 157, distance: 31.7
click at [174, 157] on div "Ron works in a company where he has been asked to make a web app which has most…" at bounding box center [781, 154] width 1321 height 16
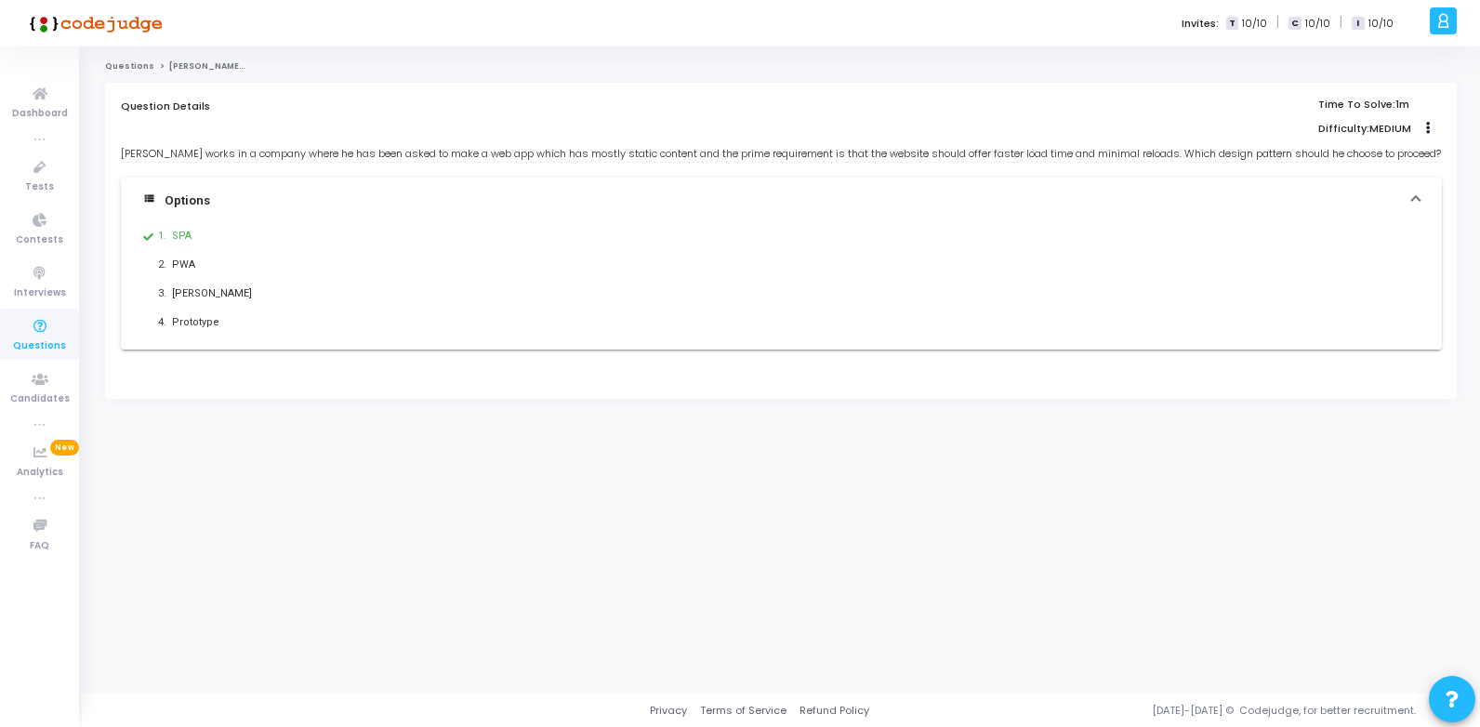
drag, startPoint x: 174, startPoint y: 157, endPoint x: 253, endPoint y: 154, distance: 79.1
click at [253, 154] on div "Ron works in a company where he has been asked to make a web app which has most…" at bounding box center [781, 154] width 1321 height 16
drag, startPoint x: 253, startPoint y: 154, endPoint x: 236, endPoint y: 152, distance: 16.8
click at [236, 152] on div "Ron works in a company where he has been asked to make a web app which has most…" at bounding box center [781, 154] width 1321 height 16
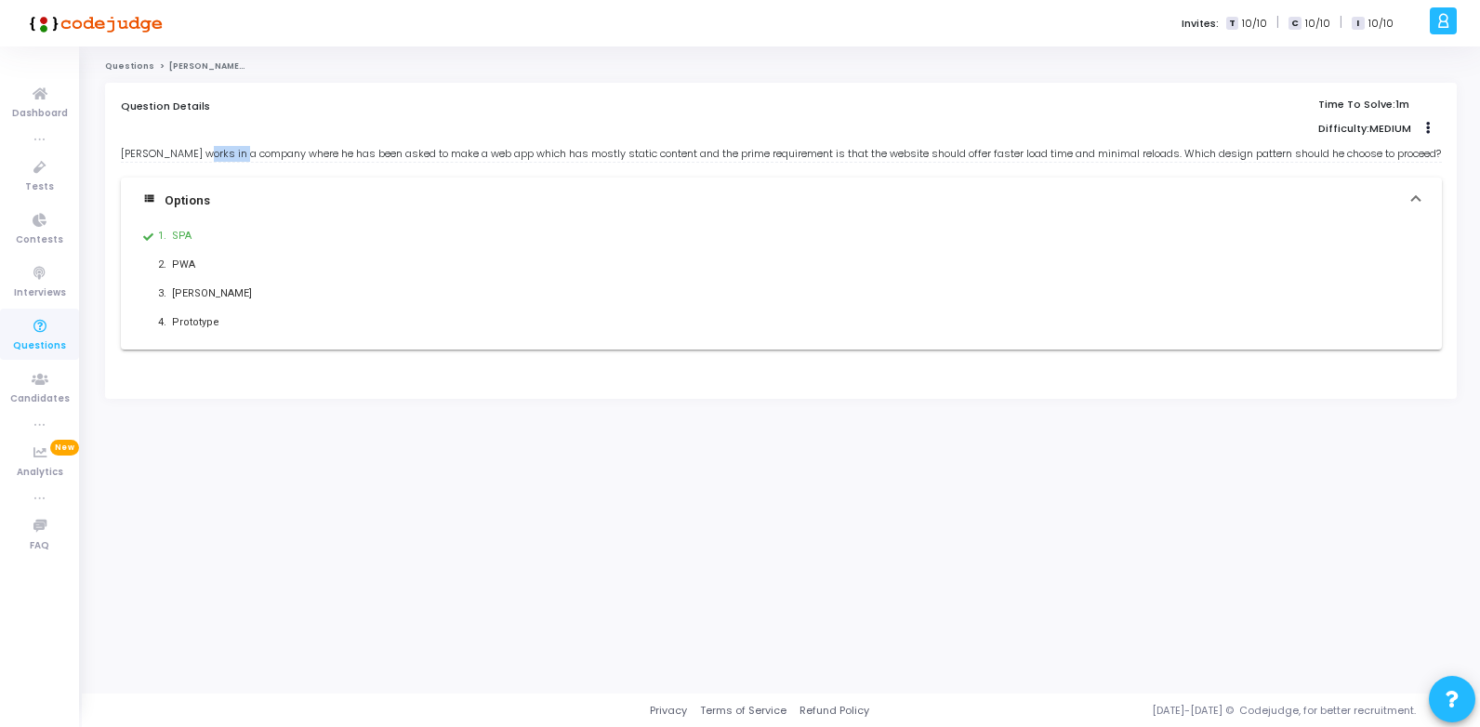
click at [236, 152] on div "Ron works in a company where he has been asked to make a web app which has most…" at bounding box center [781, 154] width 1321 height 16
drag, startPoint x: 236, startPoint y: 152, endPoint x: 237, endPoint y: 163, distance: 10.3
click at [237, 163] on div "Ron works in a company where he has been asked to make a web app which has most…" at bounding box center [781, 248] width 1321 height 204
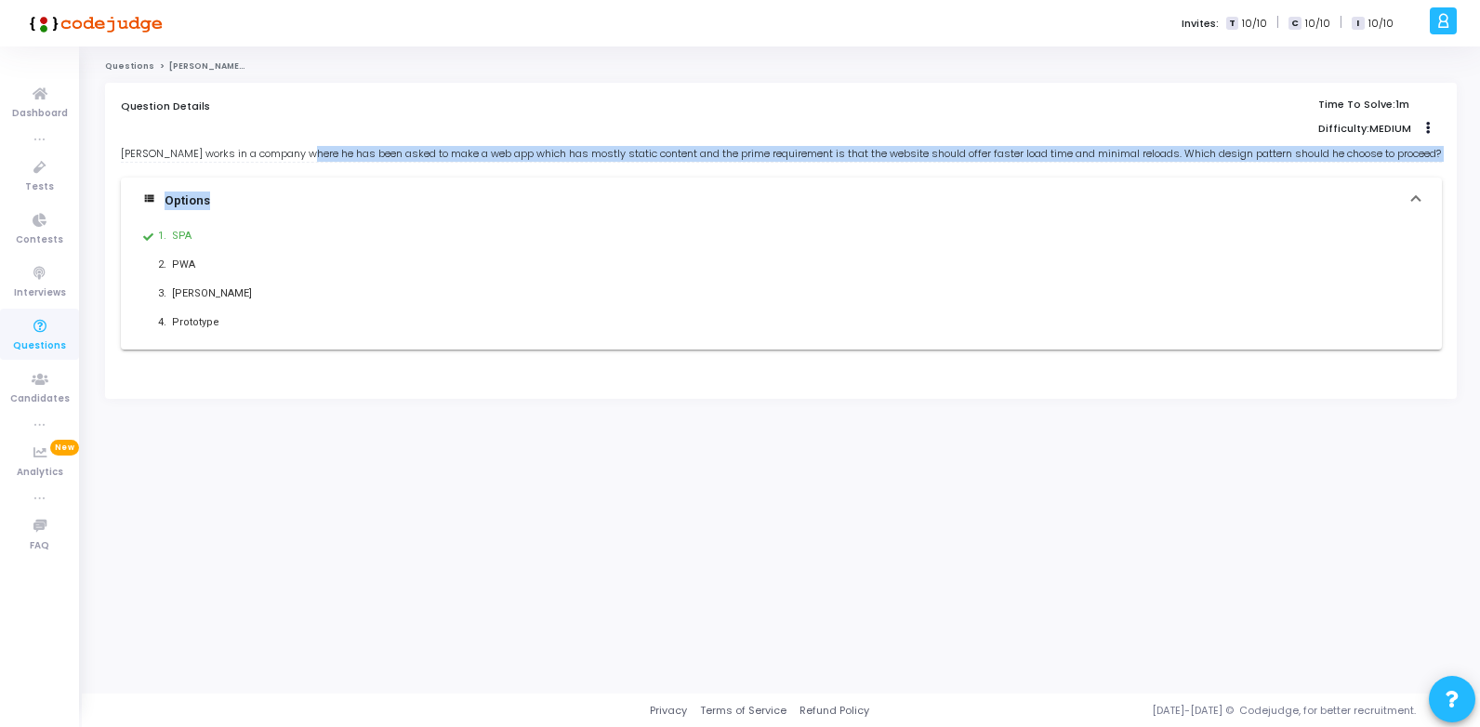
drag, startPoint x: 237, startPoint y: 163, endPoint x: 330, endPoint y: 151, distance: 93.7
click at [330, 151] on div "Ron works in a company where he has been asked to make a web app which has most…" at bounding box center [781, 154] width 1321 height 16
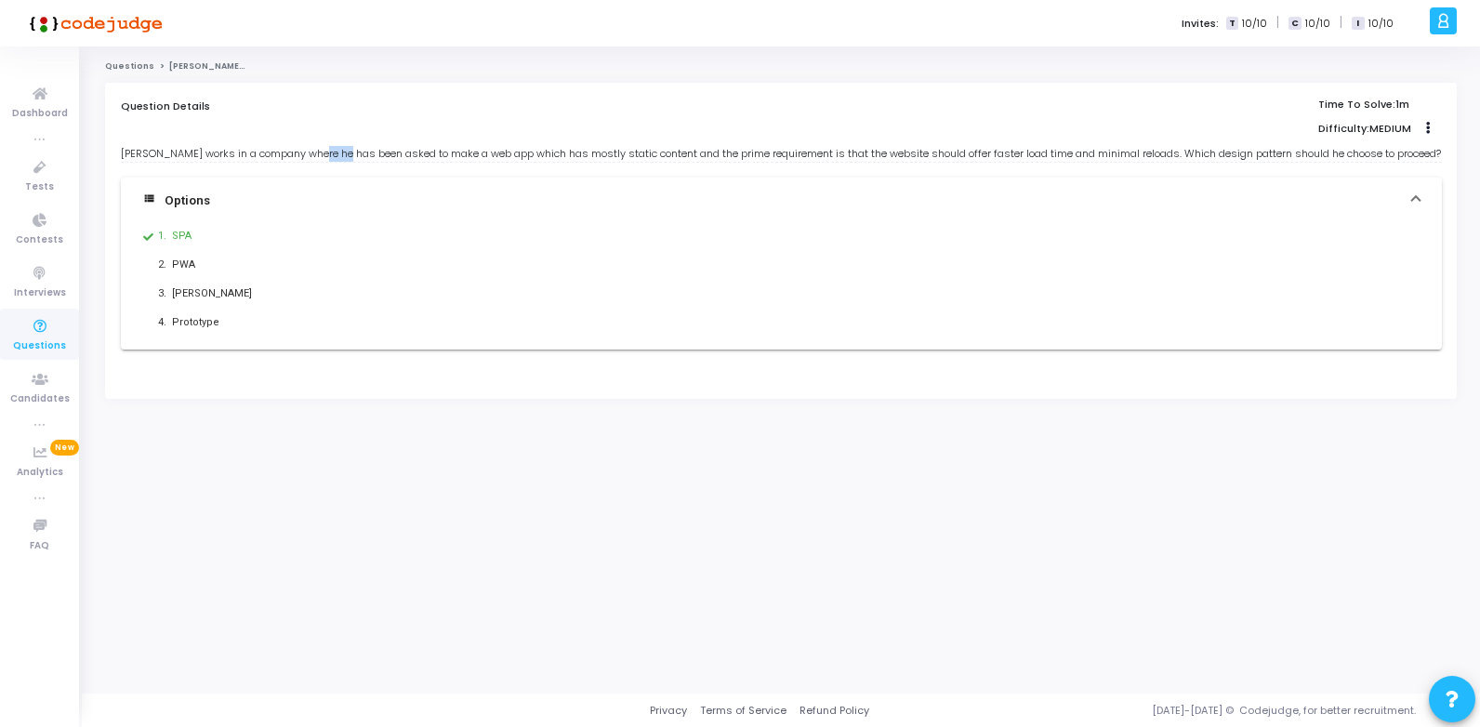
click at [330, 151] on div "Ron works in a company where he has been asked to make a web app which has most…" at bounding box center [781, 154] width 1321 height 16
drag, startPoint x: 330, startPoint y: 151, endPoint x: 452, endPoint y: 157, distance: 121.9
click at [452, 157] on div "Ron works in a company where he has been asked to make a web app which has most…" at bounding box center [781, 154] width 1321 height 16
drag, startPoint x: 452, startPoint y: 157, endPoint x: 512, endPoint y: 154, distance: 60.5
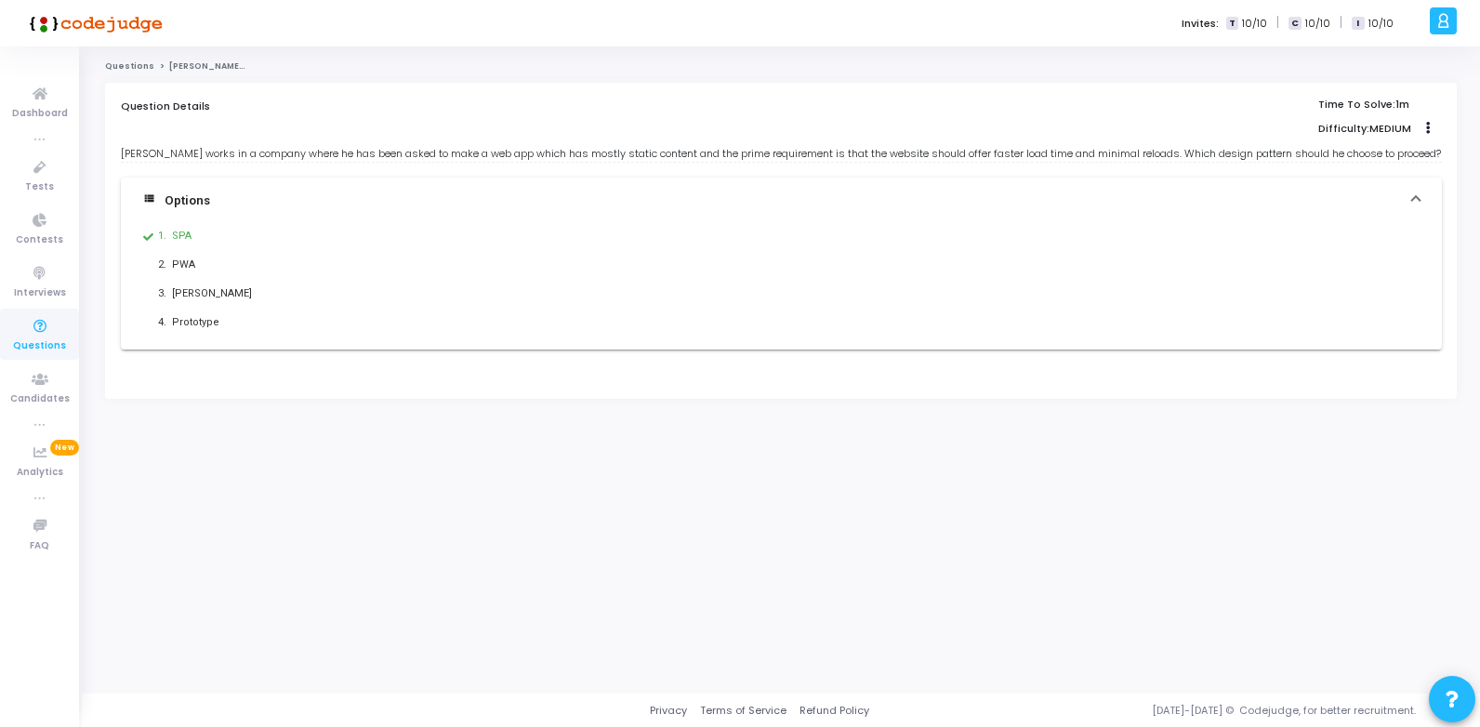
click at [512, 154] on div "Ron works in a company where he has been asked to make a web app which has most…" at bounding box center [781, 154] width 1321 height 16
click at [180, 236] on div "SPA" at bounding box center [650, 236] width 957 height 19
drag, startPoint x: 1287, startPoint y: 154, endPoint x: 1391, endPoint y: 152, distance: 104.1
click at [1391, 152] on div "Ron works in a company where he has been asked to make a web app which has most…" at bounding box center [781, 154] width 1321 height 16
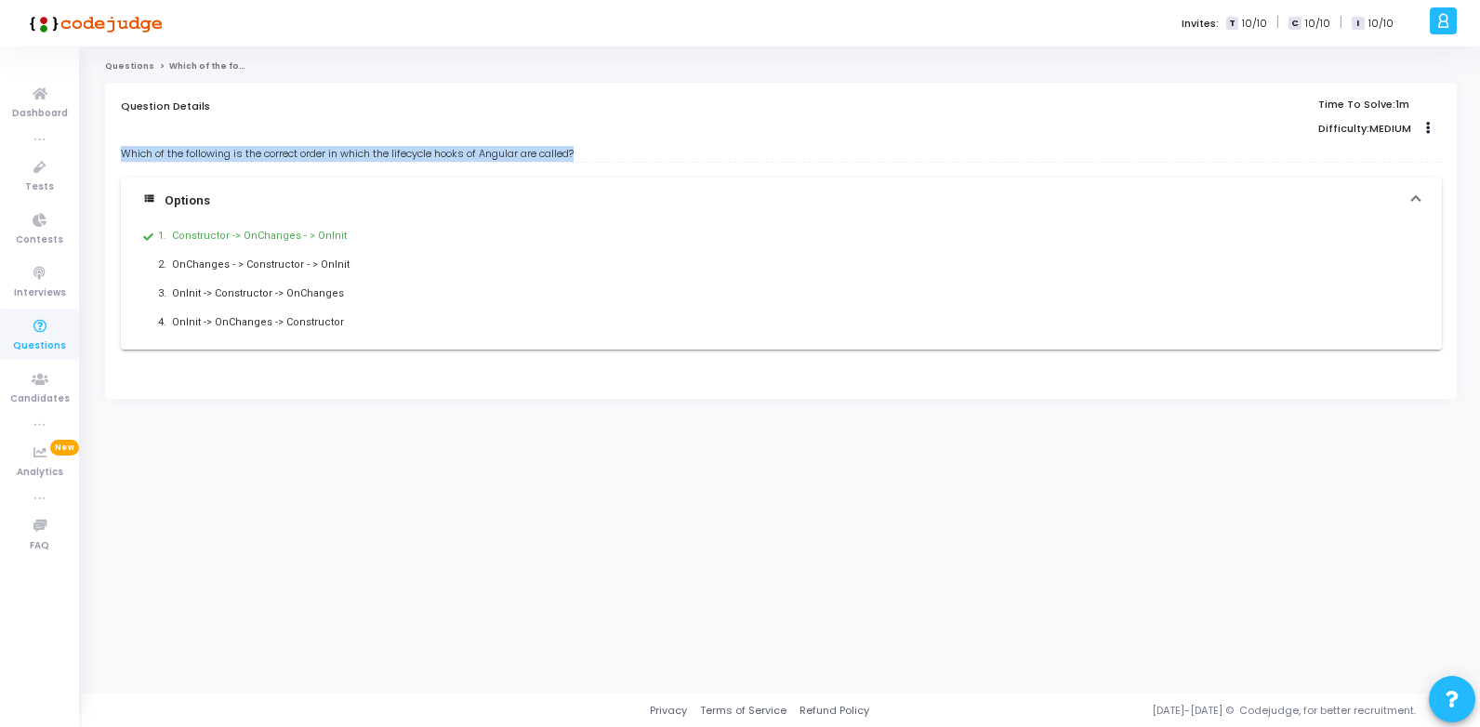
drag, startPoint x: 122, startPoint y: 151, endPoint x: 751, endPoint y: 154, distance: 629.3
click at [751, 154] on div "Which of the following is the correct order in which the lifecycle hooks of Ang…" at bounding box center [781, 154] width 1321 height 16
copy div "Which of the following is the correct order in which the lifecycle hooks of Ang…"
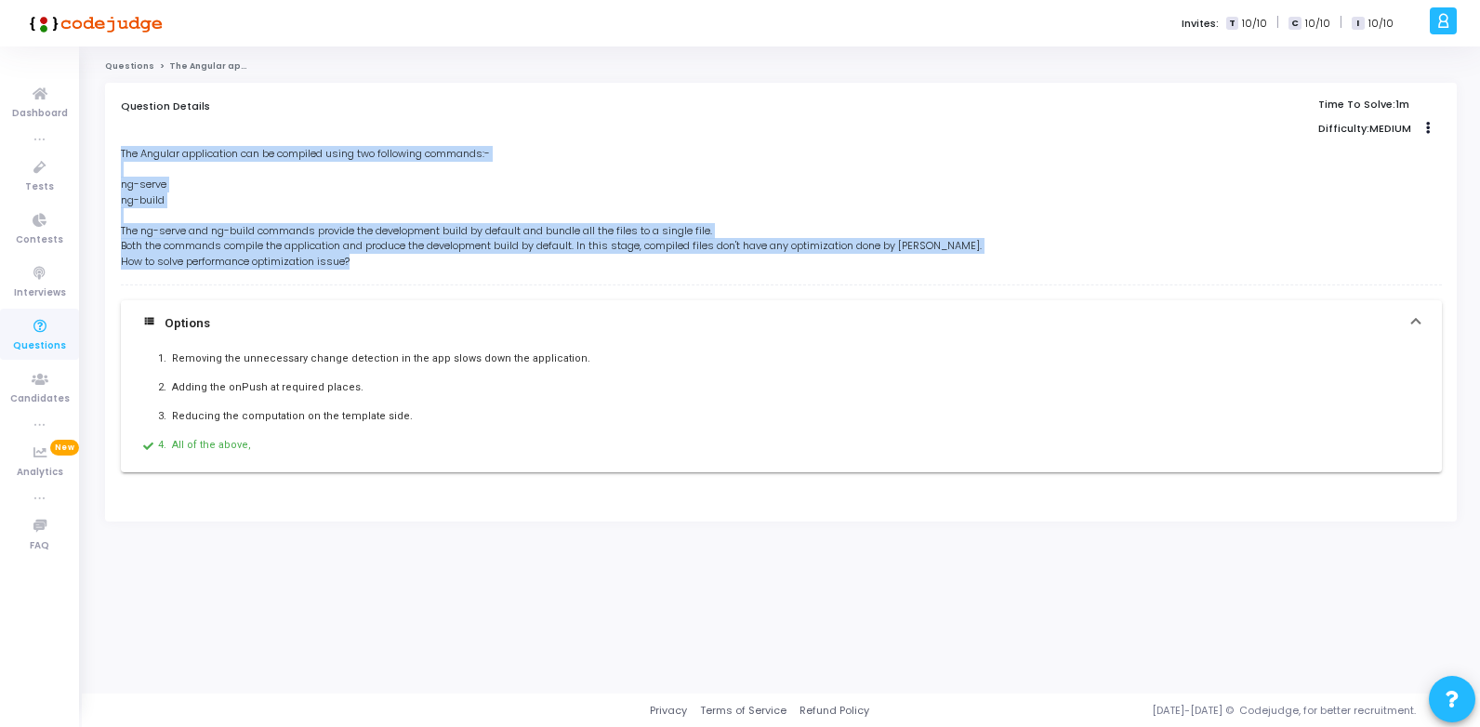
drag, startPoint x: 123, startPoint y: 154, endPoint x: 508, endPoint y: 268, distance: 401.2
click at [508, 268] on div "The Angular application can be compiled using two following commands:- ng-serve…" at bounding box center [781, 215] width 1321 height 139
copy div "The Angular application can be compiled using two following commands:- ng-serve…"
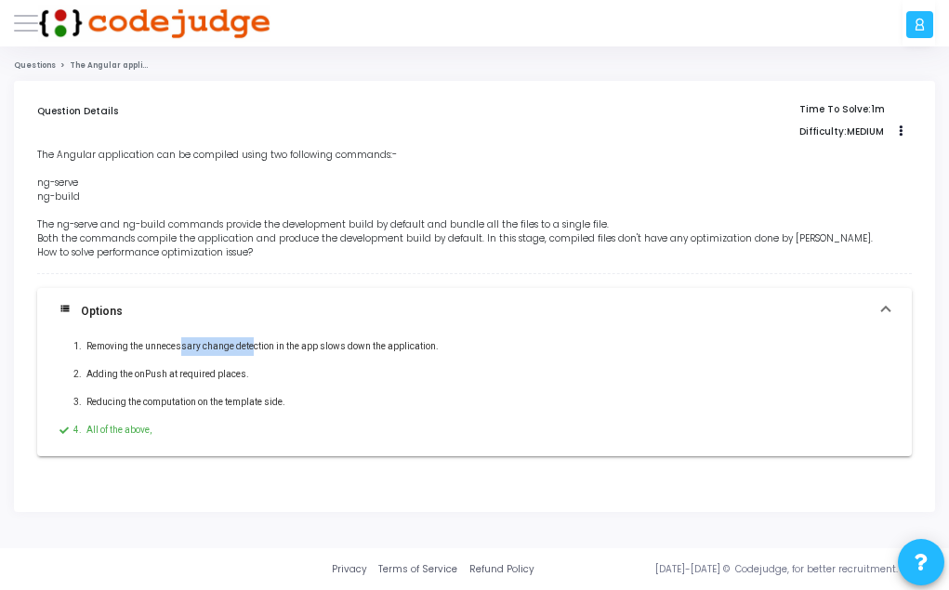
drag, startPoint x: 272, startPoint y: 378, endPoint x: 352, endPoint y: 368, distance: 80.6
click at [352, 356] on div "Removing the unnecessary change detection in the app slows down the application." at bounding box center [397, 346] width 623 height 19
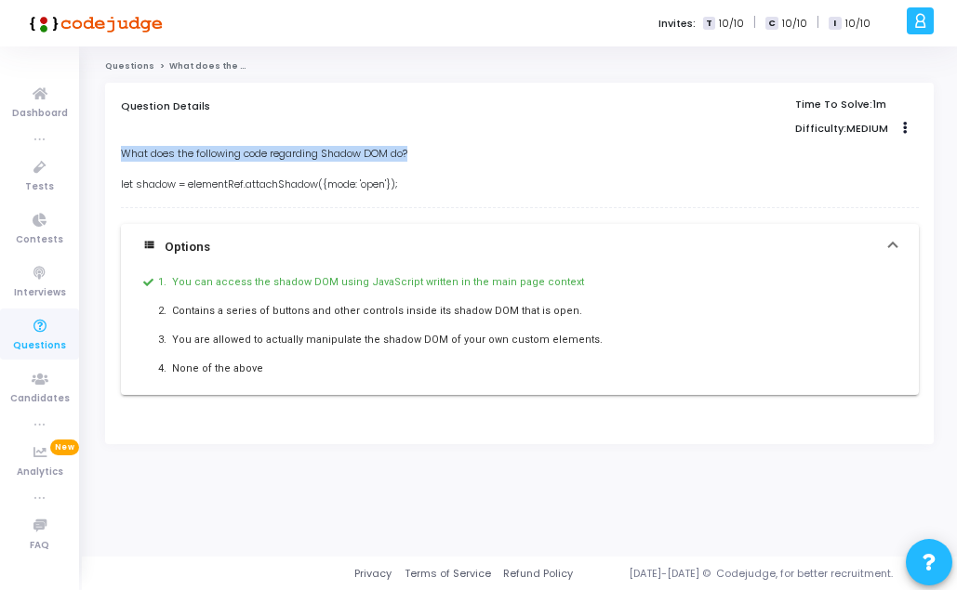
drag, startPoint x: 418, startPoint y: 152, endPoint x: 121, endPoint y: 156, distance: 297.5
click at [121, 156] on div "What does the following code regarding Shadow DOM do? let shadow = elementRef.a…" at bounding box center [520, 176] width 798 height 61
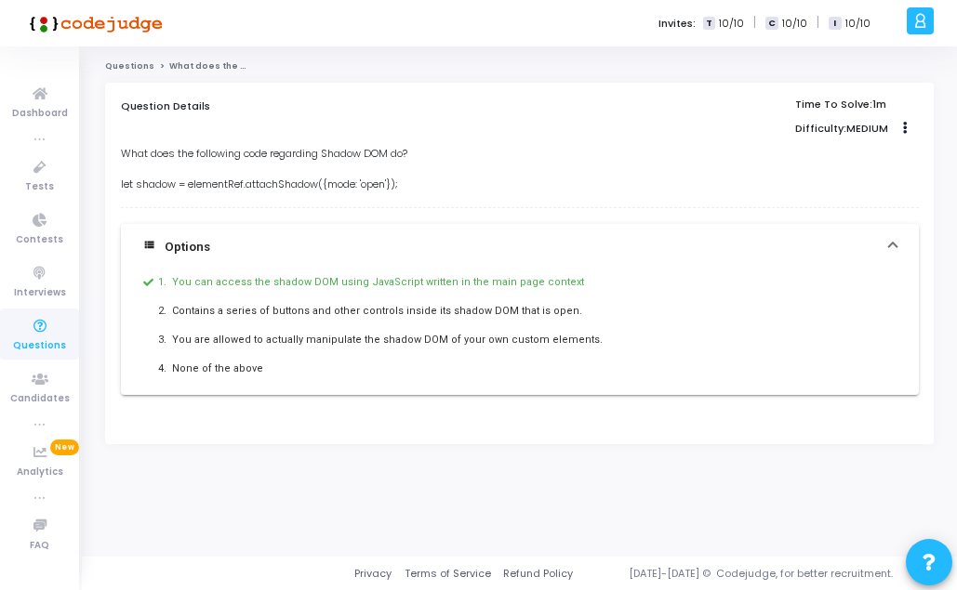
drag, startPoint x: 121, startPoint y: 156, endPoint x: 141, endPoint y: 190, distance: 39.2
click at [141, 190] on div "What does the following code regarding Shadow DOM do? let shadow = elementRef.a…" at bounding box center [520, 176] width 798 height 61
click at [288, 188] on div "What does the following code regarding Shadow DOM do? let shadow = elementRef.a…" at bounding box center [520, 176] width 798 height 61
drag, startPoint x: 288, startPoint y: 188, endPoint x: 437, endPoint y: 187, distance: 148.7
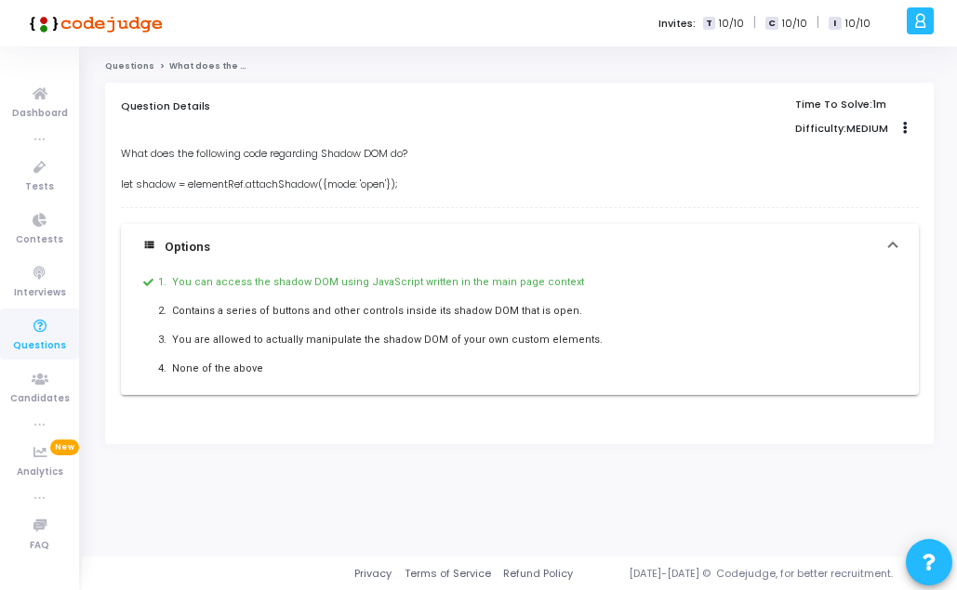
click at [437, 187] on div "What does the following code regarding Shadow DOM do? let shadow = elementRef.a…" at bounding box center [520, 176] width 798 height 61
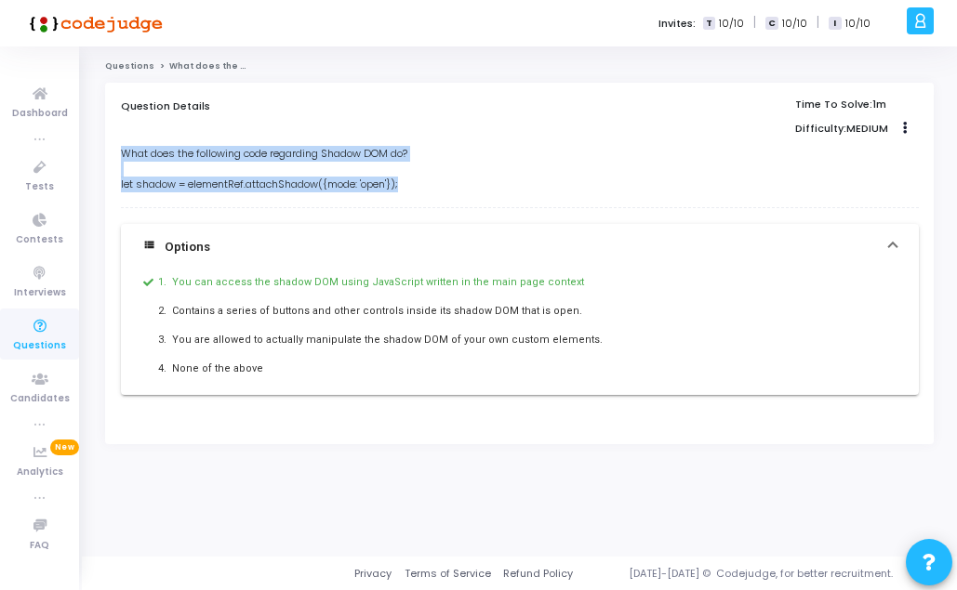
drag, startPoint x: 125, startPoint y: 152, endPoint x: 488, endPoint y: 185, distance: 365.0
click at [488, 185] on div "What does the following code regarding Shadow DOM do? let shadow = elementRef.a…" at bounding box center [520, 176] width 798 height 61
drag, startPoint x: 488, startPoint y: 185, endPoint x: 331, endPoint y: 176, distance: 157.4
copy div "What does the following code regarding Shadow DOM do? let shadow = elementRef.a…"
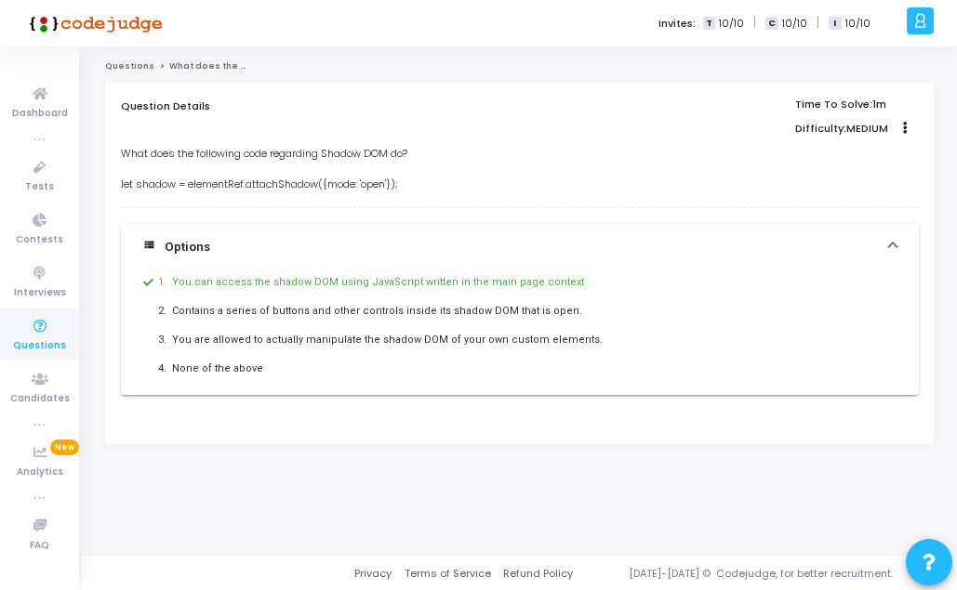
click at [389, 284] on div "You can access the shadow DOM using JavaScript written in the main page context" at bounding box center [454, 282] width 565 height 19
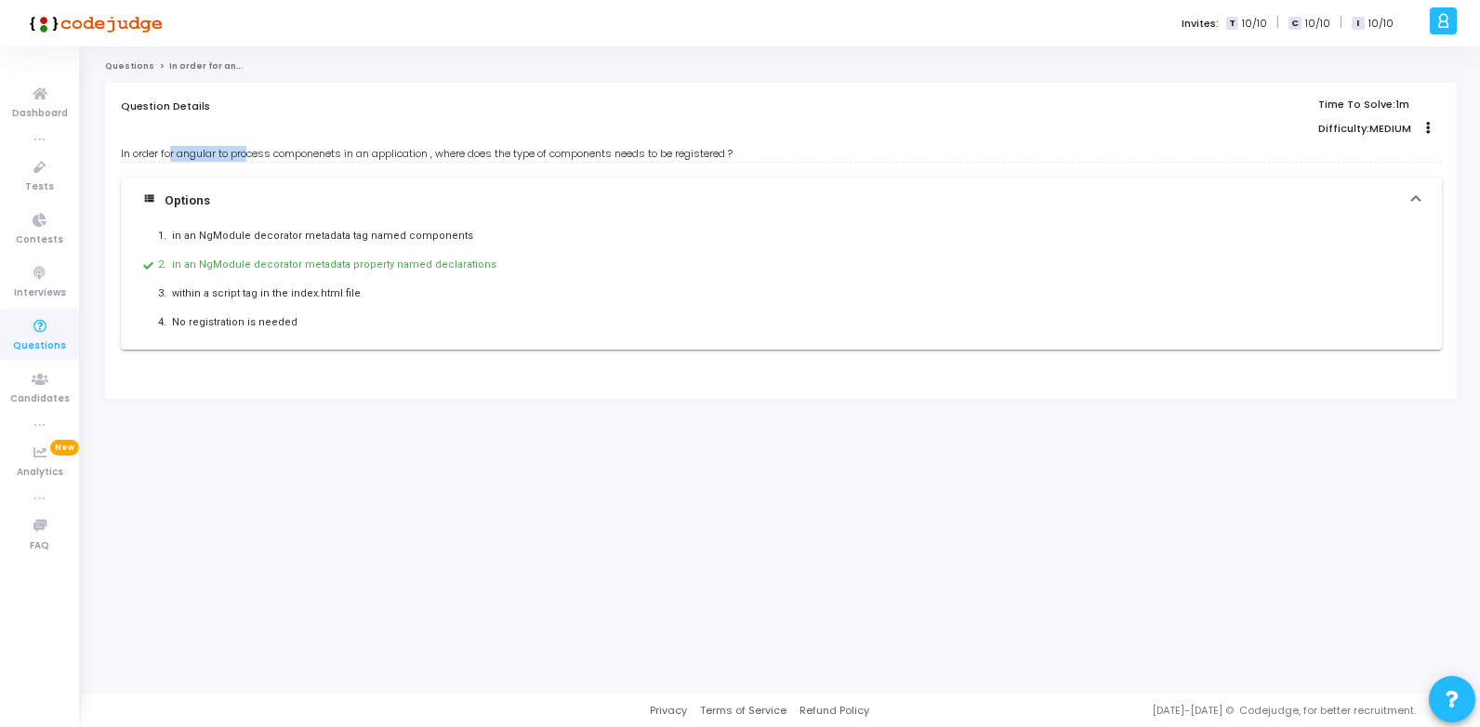
drag, startPoint x: 169, startPoint y: 161, endPoint x: 255, endPoint y: 156, distance: 85.6
click at [255, 156] on div "In order for angular to process componenets in an application , where does the …" at bounding box center [781, 154] width 1321 height 16
drag, startPoint x: 255, startPoint y: 156, endPoint x: 386, endPoint y: 160, distance: 131.1
click at [385, 160] on div "In order for angular to process componenets in an application , where does the …" at bounding box center [781, 154] width 1321 height 16
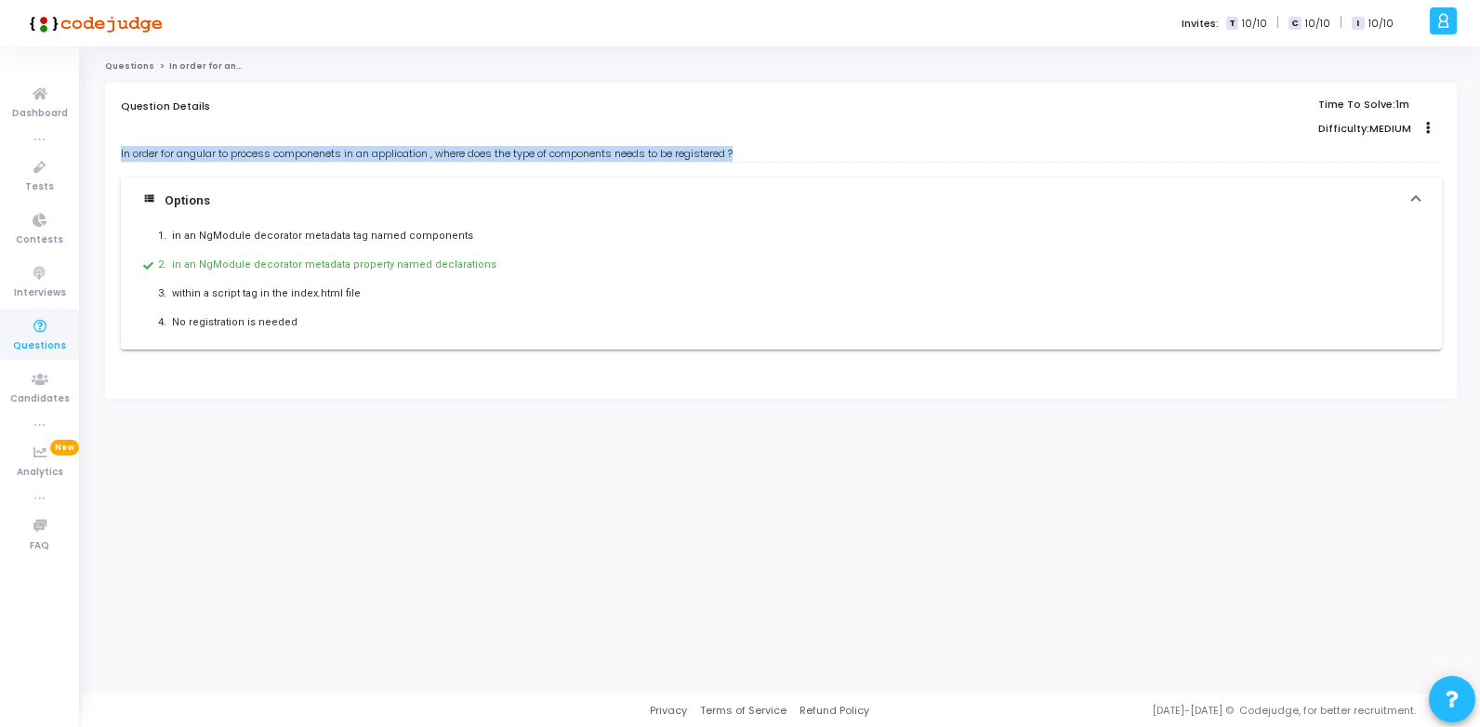
drag, startPoint x: 753, startPoint y: 155, endPoint x: 112, endPoint y: 148, distance: 641.4
click at [112, 148] on div "Question Details Time To Solve: 1m Difficulty: MEDIUM Clone Add To Test In orde…" at bounding box center [781, 241] width 1352 height 316
drag, startPoint x: 112, startPoint y: 148, endPoint x: 191, endPoint y: 149, distance: 79.9
click at [191, 149] on div "In order for angular to process componenets in an application , where does the …" at bounding box center [781, 154] width 1321 height 16
drag, startPoint x: 122, startPoint y: 151, endPoint x: 258, endPoint y: 167, distance: 137.7
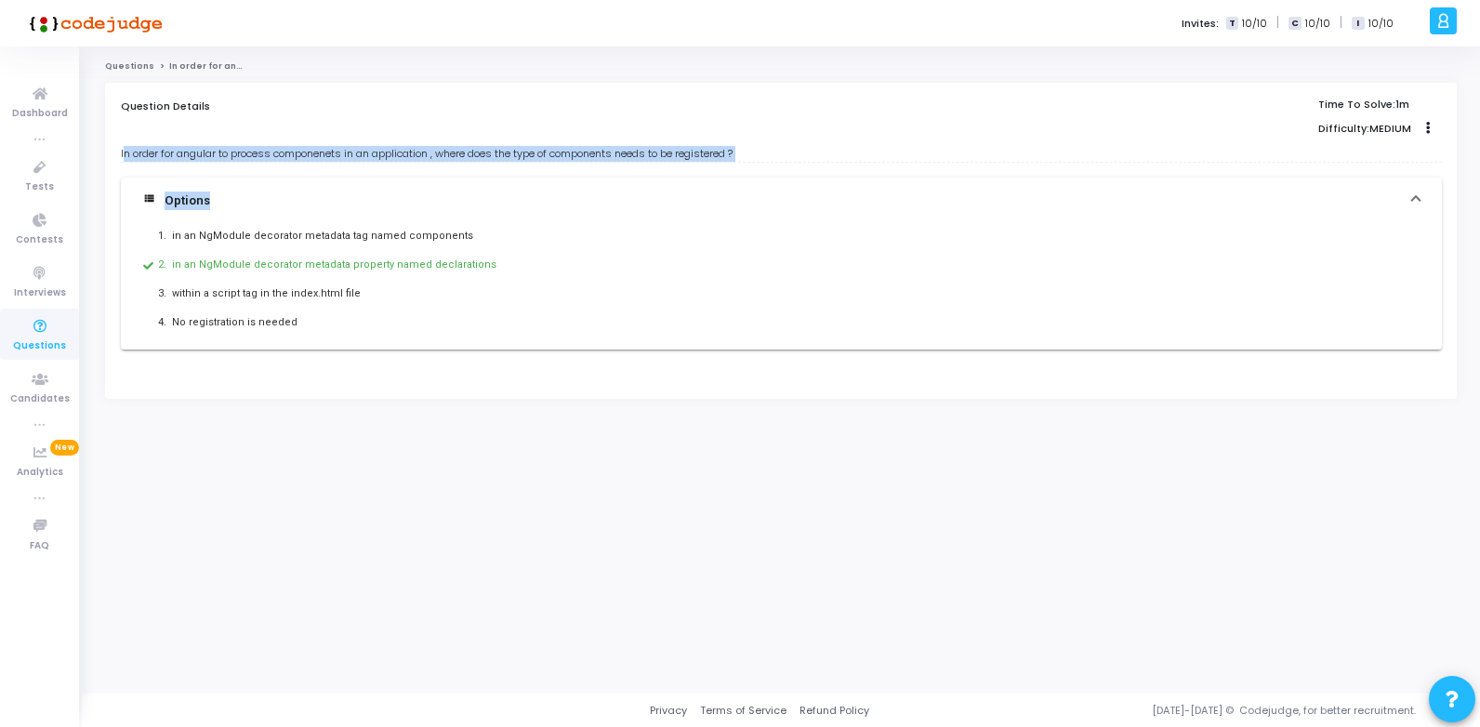
click at [258, 167] on div "In order for angular to process componenets in an application , where does the …" at bounding box center [781, 248] width 1321 height 204
drag, startPoint x: 258, startPoint y: 167, endPoint x: 241, endPoint y: 157, distance: 20.4
click at [241, 157] on div "In order for angular to process componenets in an application , where does the …" at bounding box center [781, 154] width 1321 height 16
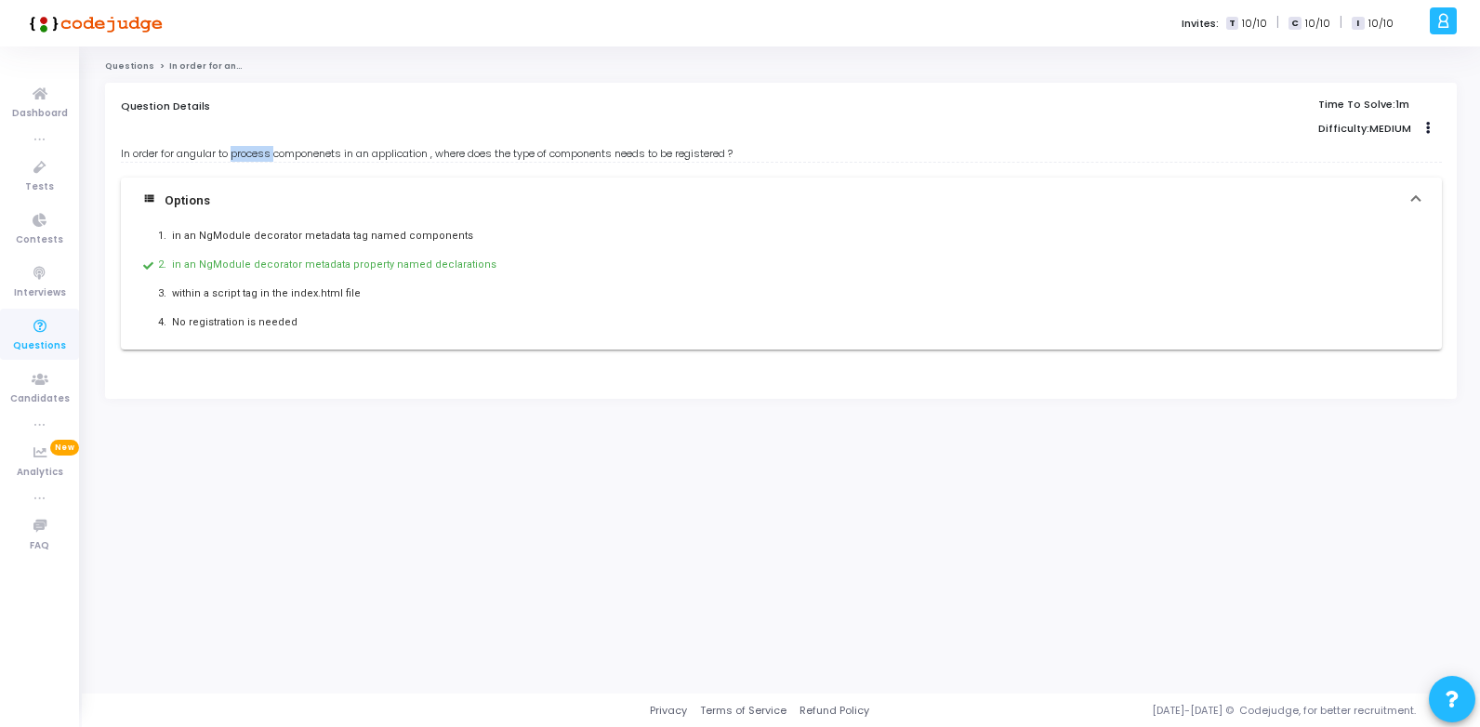
click at [241, 157] on div "In order for angular to process componenets in an application , where does the …" at bounding box center [781, 154] width 1321 height 16
drag, startPoint x: 241, startPoint y: 157, endPoint x: 330, endPoint y: 159, distance: 89.3
click at [330, 159] on div "In order for angular to process componenets in an application , where does the …" at bounding box center [781, 154] width 1321 height 16
drag, startPoint x: 330, startPoint y: 159, endPoint x: 406, endPoint y: 154, distance: 76.4
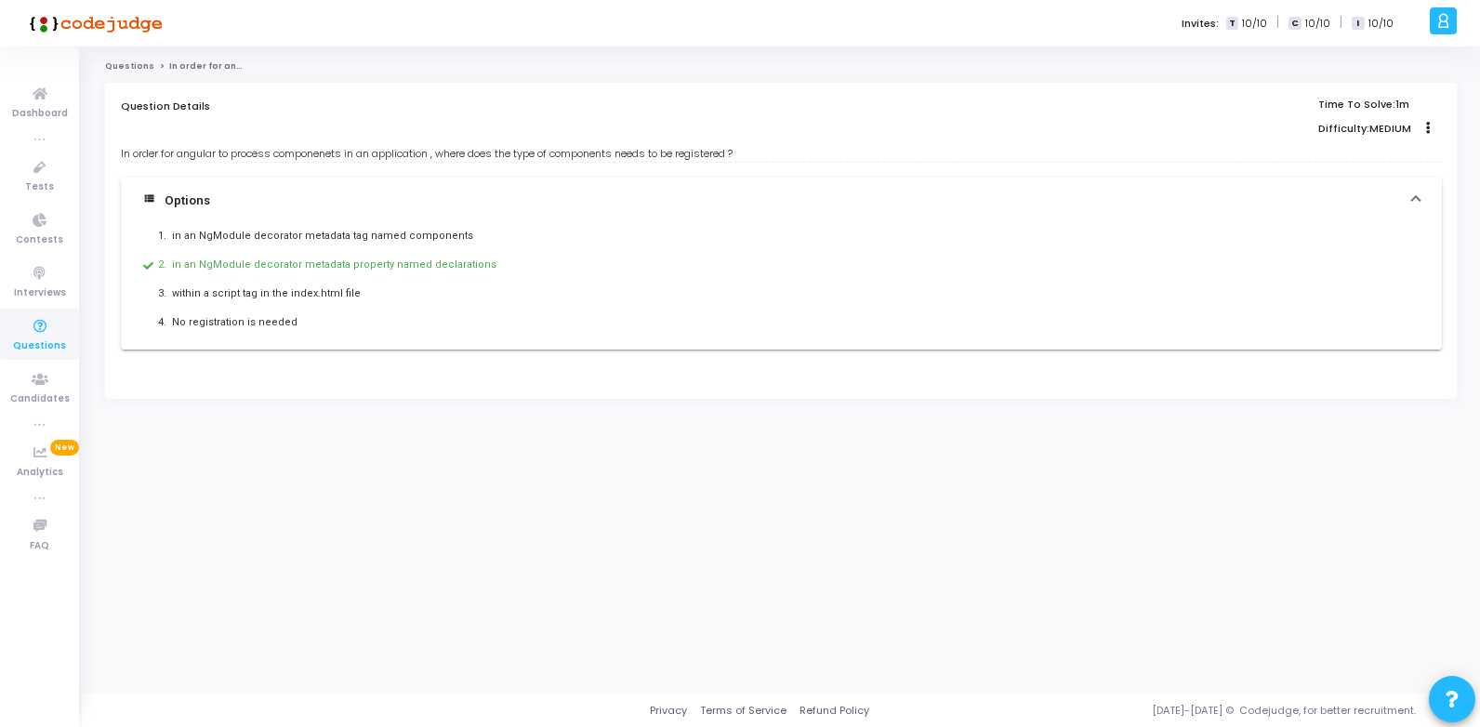
click at [406, 154] on div "In order for angular to process componenets in an application , where does the …" at bounding box center [781, 154] width 1321 height 16
drag, startPoint x: 406, startPoint y: 154, endPoint x: 381, endPoint y: 157, distance: 25.3
click at [381, 157] on div "In order for angular to process componenets in an application , where does the …" at bounding box center [781, 154] width 1321 height 16
drag, startPoint x: 377, startPoint y: 152, endPoint x: 546, endPoint y: 128, distance: 170.0
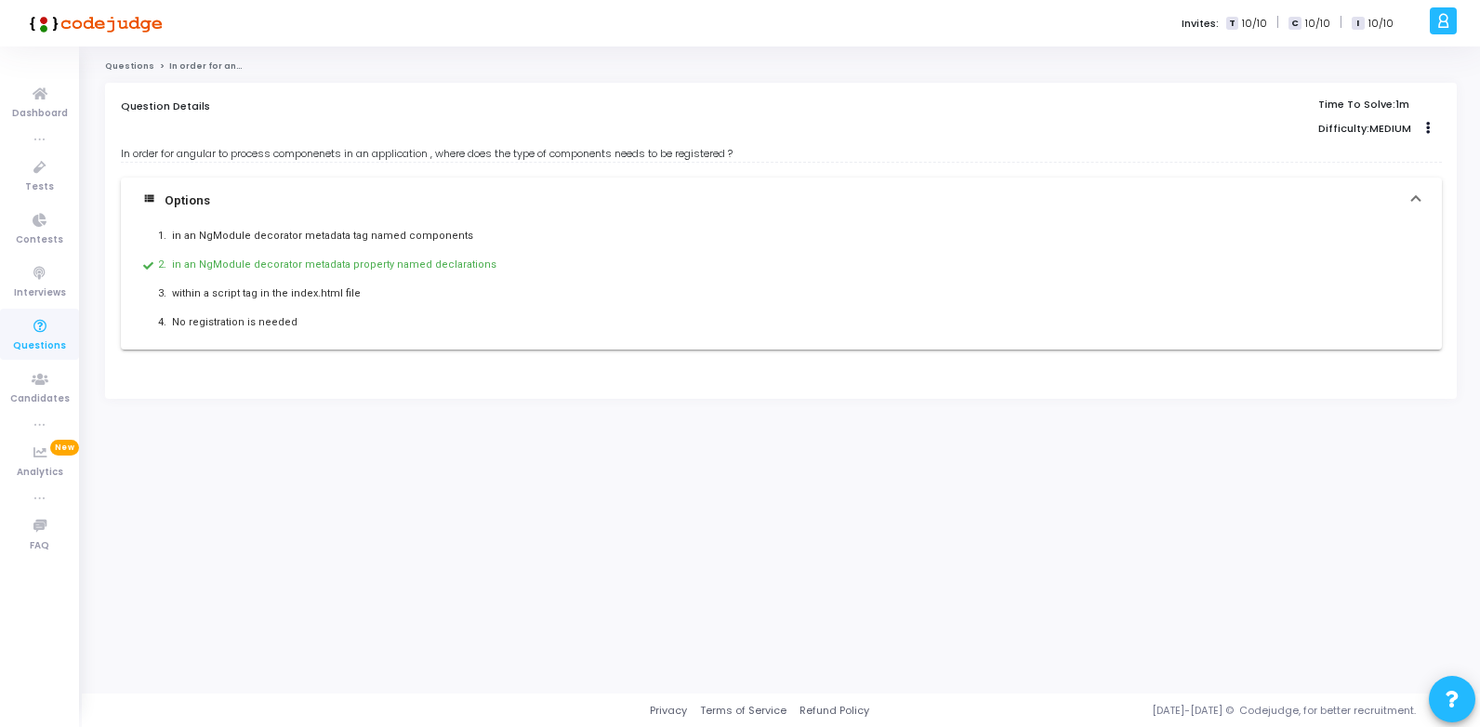
click at [546, 128] on div "Question Details Time To Solve: 1m Difficulty: MEDIUM Clone Add To Test In orde…" at bounding box center [781, 234] width 1321 height 270
drag, startPoint x: 546, startPoint y: 128, endPoint x: 765, endPoint y: 162, distance: 221.9
click at [765, 162] on div "view_list Options 1. in an NgModule decorator metadata tag named components 2. …" at bounding box center [781, 256] width 1321 height 188
drag, startPoint x: 743, startPoint y: 148, endPoint x: 358, endPoint y: 159, distance: 385.0
click at [358, 159] on div "In order for angular to process componenets in an application , where does the …" at bounding box center [781, 154] width 1321 height 16
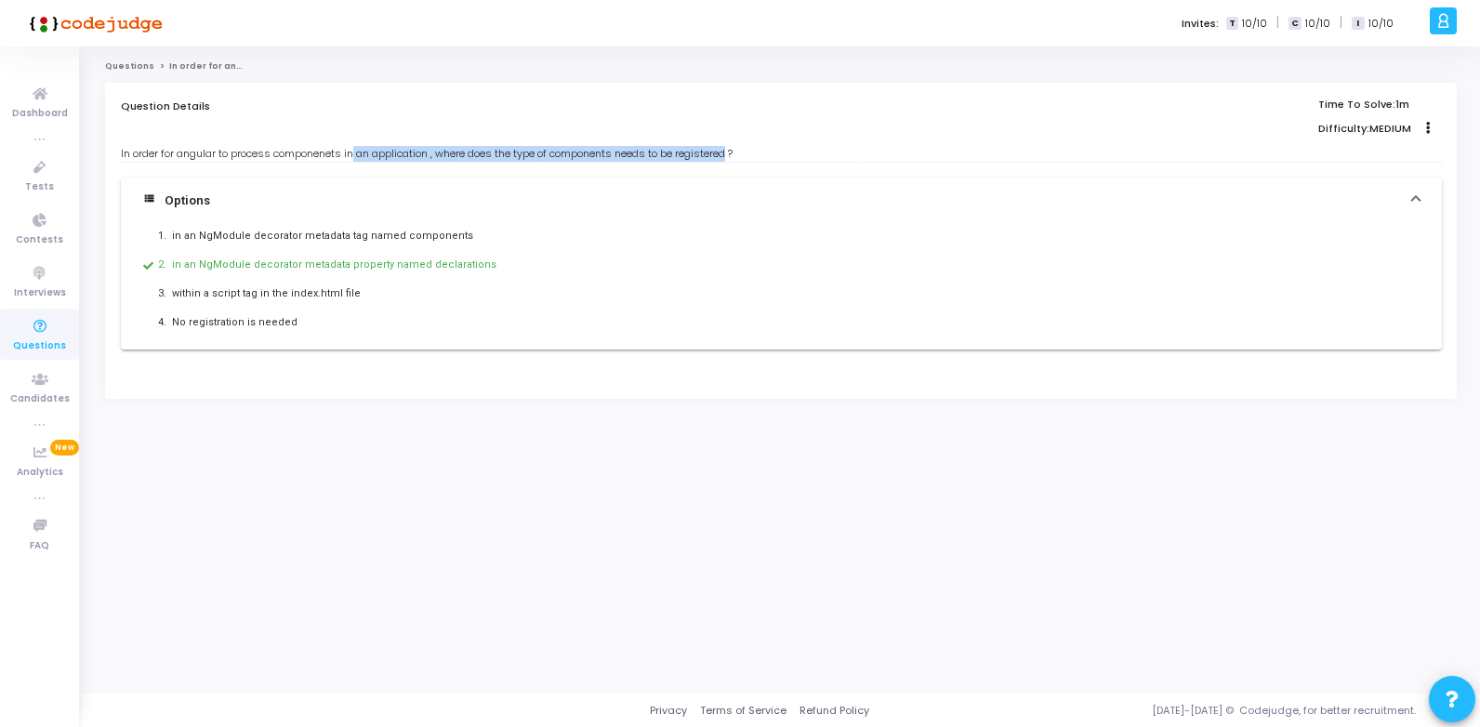
drag, startPoint x: 358, startPoint y: 159, endPoint x: 512, endPoint y: 154, distance: 154.4
click at [512, 154] on div "In order for angular to process componenets in an application , where does the …" at bounding box center [781, 154] width 1321 height 16
drag, startPoint x: 512, startPoint y: 154, endPoint x: 559, endPoint y: 154, distance: 46.5
click at [559, 154] on div "In order for angular to process componenets in an application , where does the …" at bounding box center [781, 154] width 1321 height 16
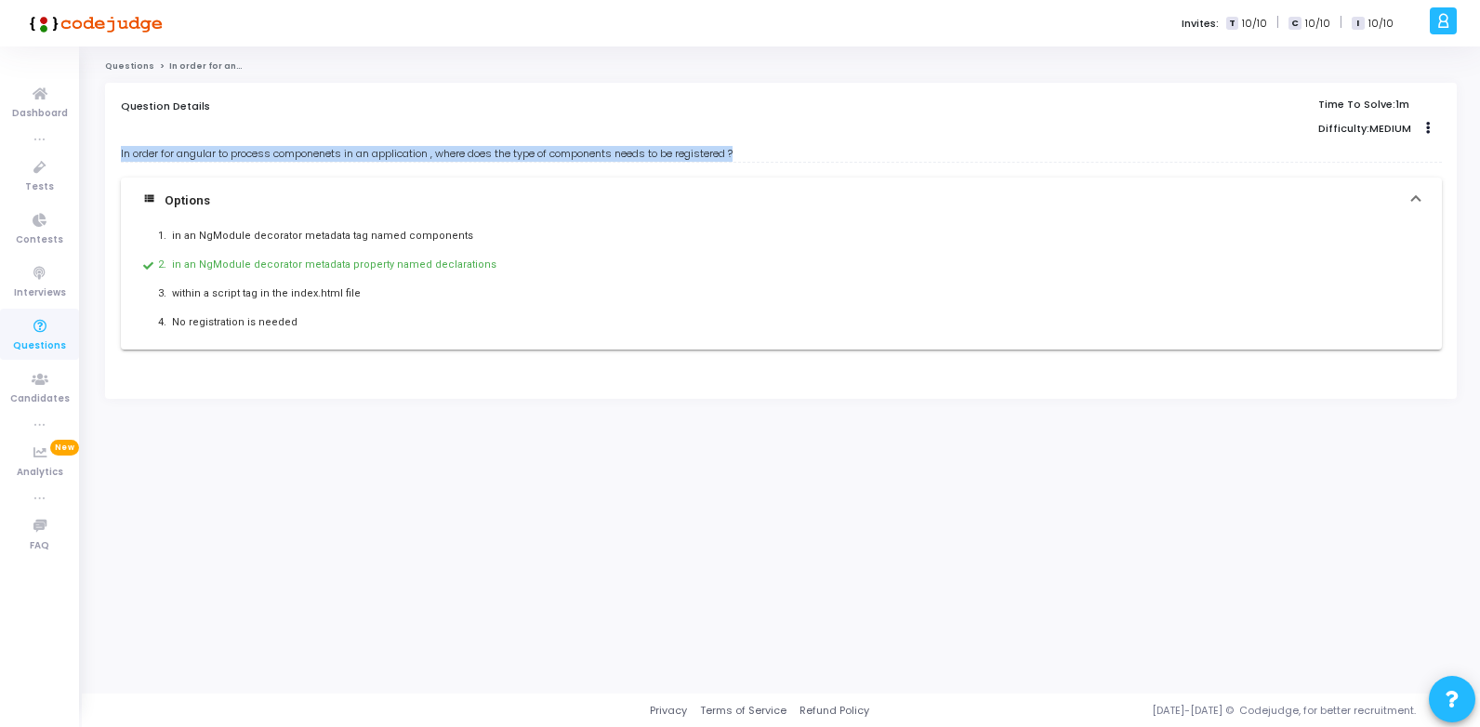
drag, startPoint x: 766, startPoint y: 156, endPoint x: 112, endPoint y: 154, distance: 653.5
click at [112, 154] on div "Question Details Time To Solve: 1m Difficulty: MEDIUM Clone Add To Test In orde…" at bounding box center [781, 241] width 1352 height 316
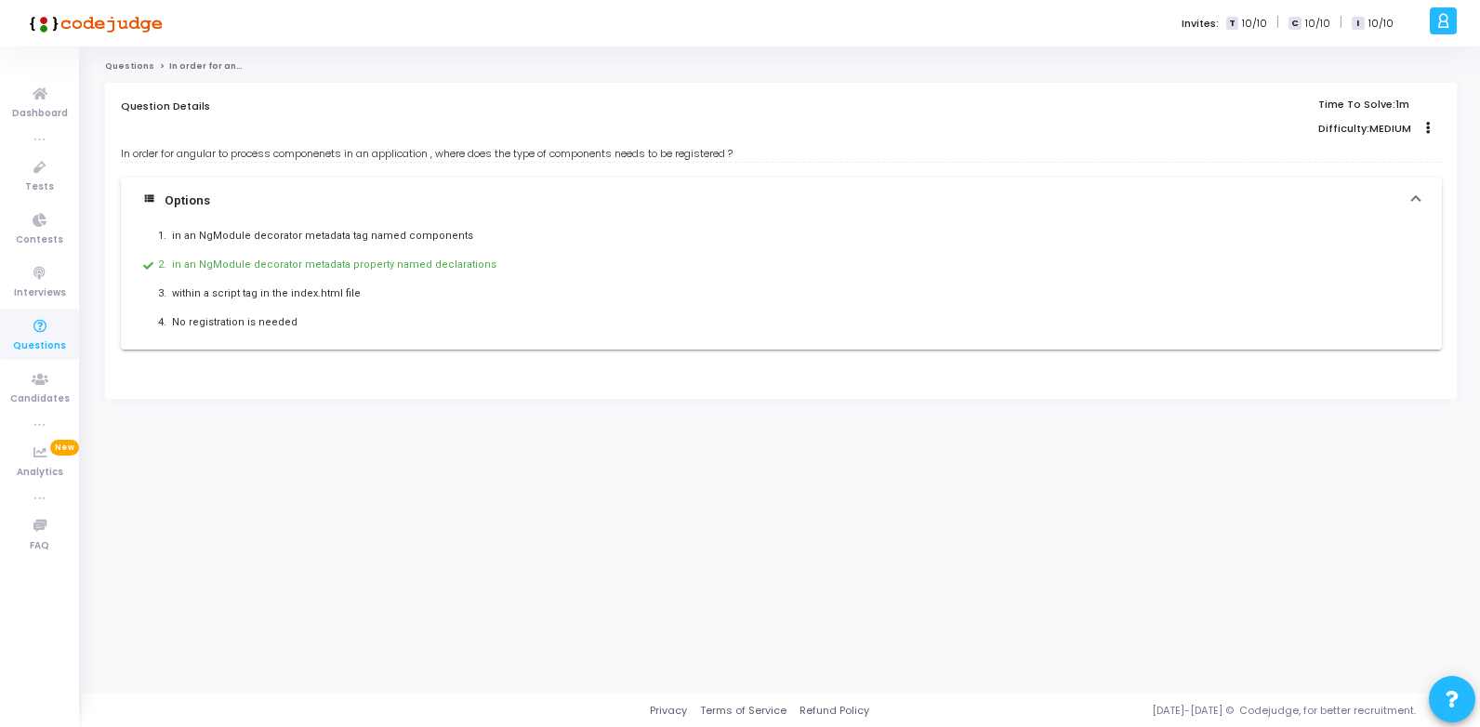
drag, startPoint x: 112, startPoint y: 154, endPoint x: 139, endPoint y: 167, distance: 29.1
click at [139, 167] on div "view_list Options 1. in an NgModule decorator metadata tag named components 2. …" at bounding box center [781, 256] width 1321 height 188
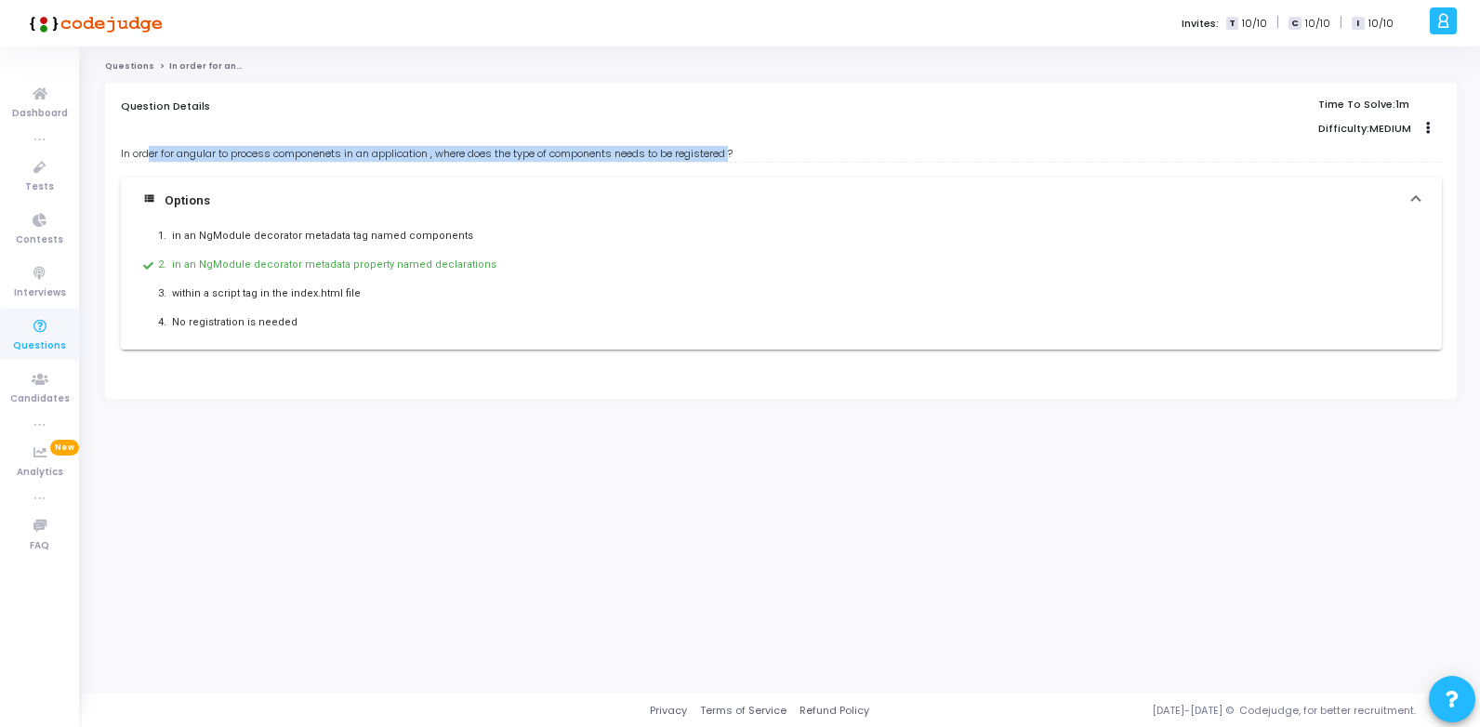
drag, startPoint x: 148, startPoint y: 158, endPoint x: 751, endPoint y: 155, distance: 603.3
click at [751, 155] on div "In order for angular to process componenets in an application , where does the …" at bounding box center [781, 154] width 1321 height 16
click at [753, 154] on div "In order for angular to process componenets in an application , where does the …" at bounding box center [781, 154] width 1321 height 16
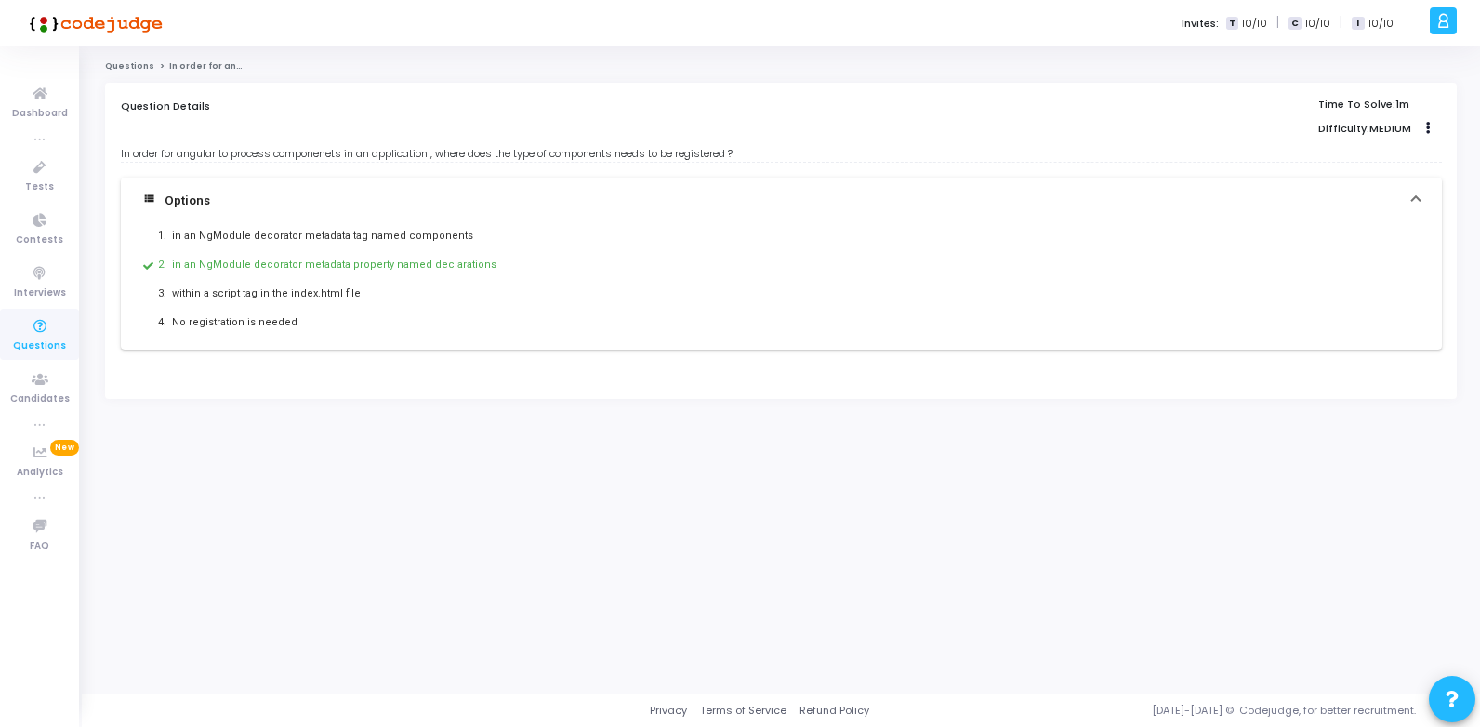
click at [732, 156] on div "In order for angular to process componenets in an application , where does the …" at bounding box center [781, 154] width 1321 height 16
click at [229, 266] on div "in an NgModule decorator metadata property named declarations" at bounding box center [650, 265] width 957 height 19
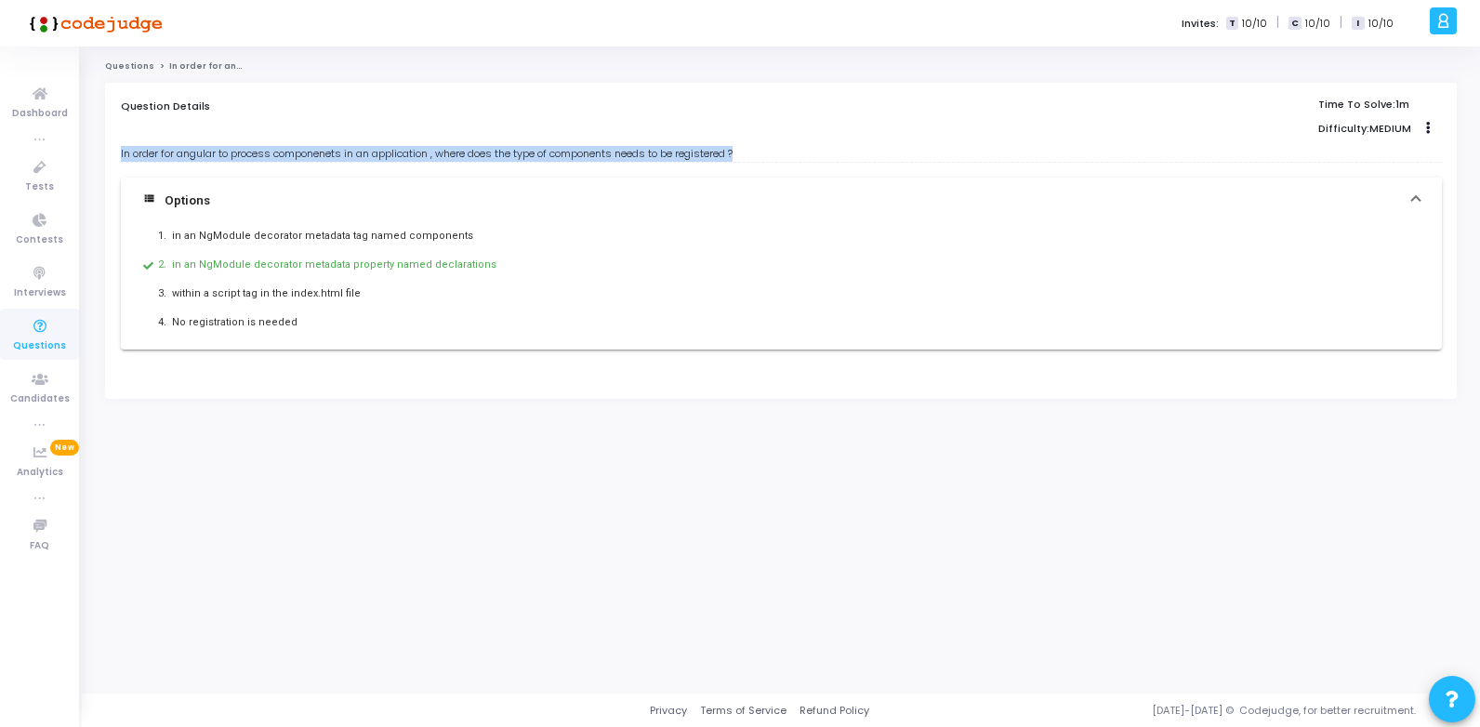
drag, startPoint x: 118, startPoint y: 154, endPoint x: 812, endPoint y: 152, distance: 694.4
click at [812, 152] on div "Question Details Time To Solve: 1m Difficulty: MEDIUM Clone Add To Test In orde…" at bounding box center [781, 241] width 1352 height 316
copy div "In order for angular to process componenets in an application , where does the …"
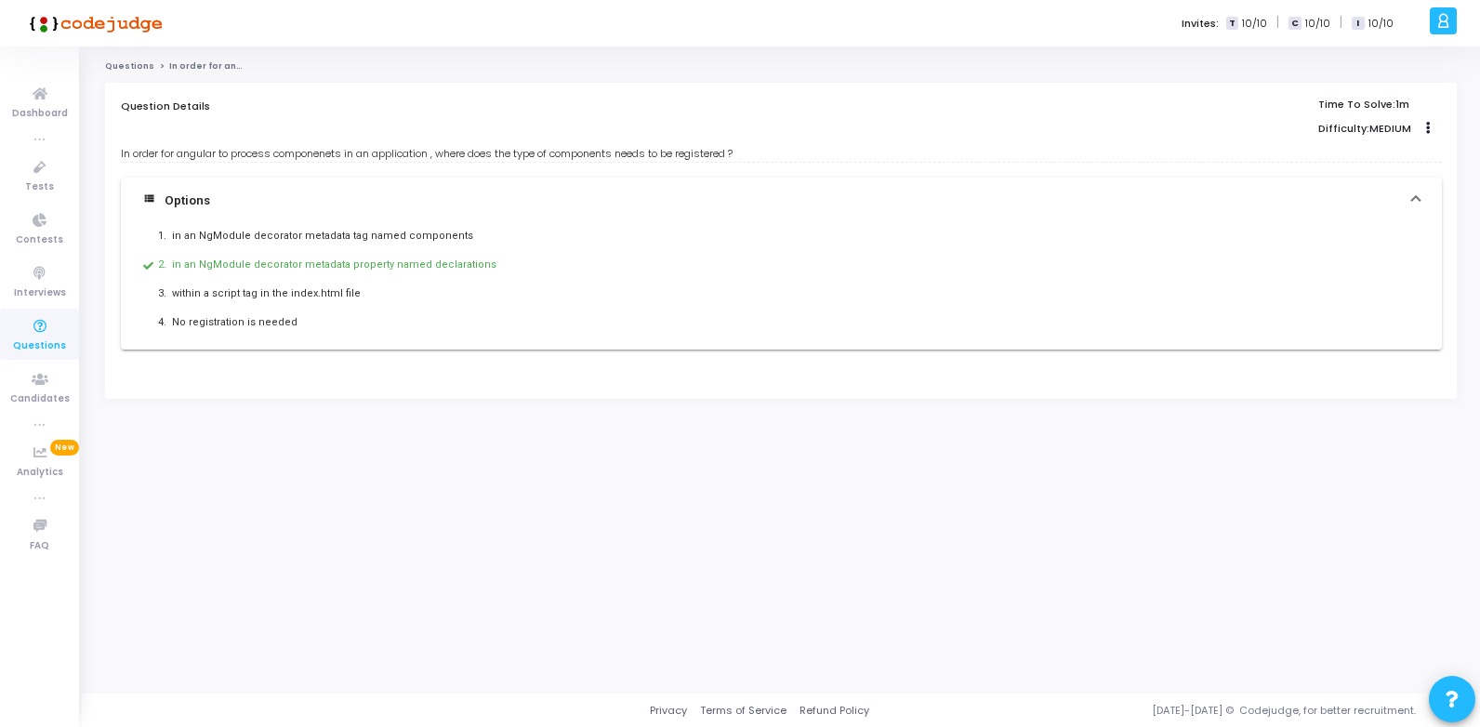
click at [545, 320] on div "No registration is needed" at bounding box center [650, 322] width 957 height 19
click at [210, 445] on div "Questions In order for angular to process componenets in an application , where…" at bounding box center [781, 369] width 1352 height 619
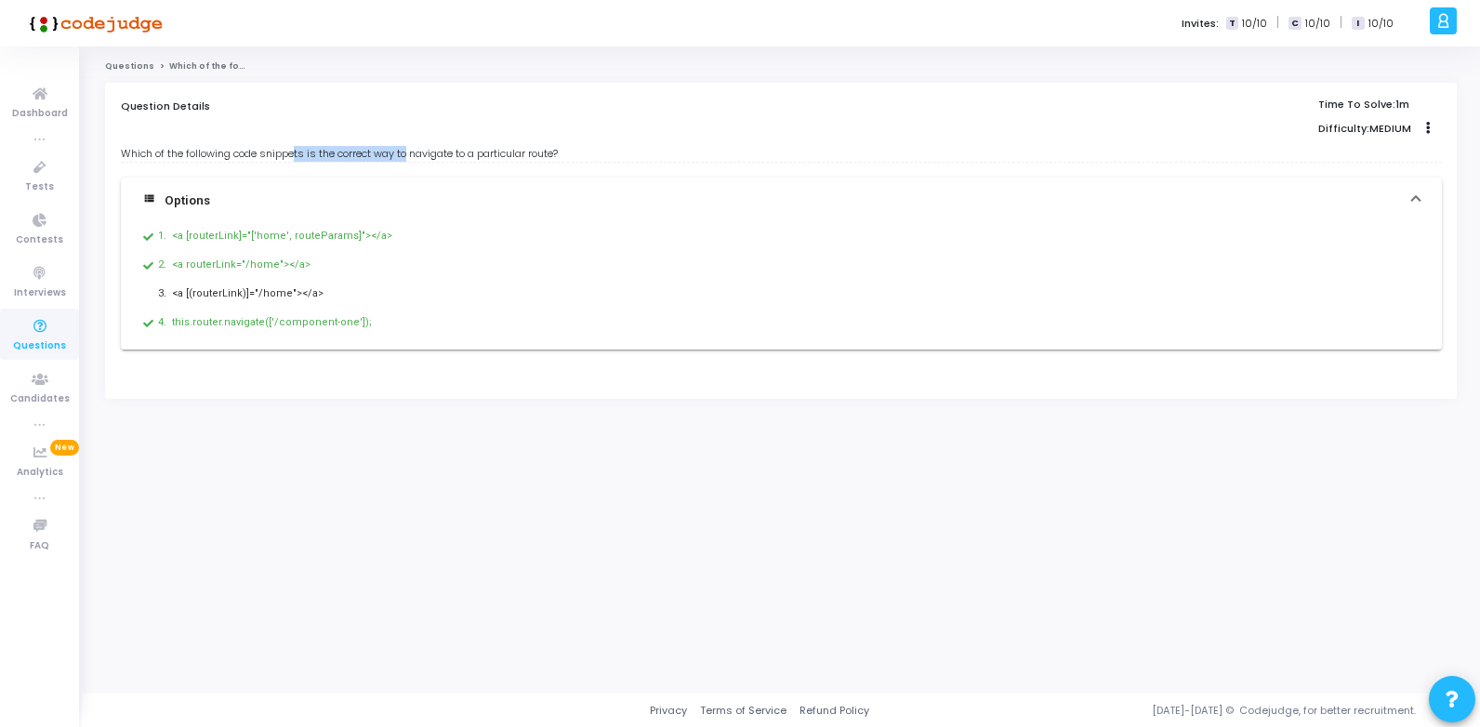
drag, startPoint x: 296, startPoint y: 152, endPoint x: 416, endPoint y: 157, distance: 120.0
click at [416, 157] on div "Which of the following code snippets is the correct way to navigate to a partic…" at bounding box center [781, 154] width 1321 height 16
drag, startPoint x: 416, startPoint y: 157, endPoint x: 367, endPoint y: 160, distance: 48.4
click at [367, 160] on div "Which of the following code snippets is the correct way to navigate to a partic…" at bounding box center [781, 154] width 1321 height 16
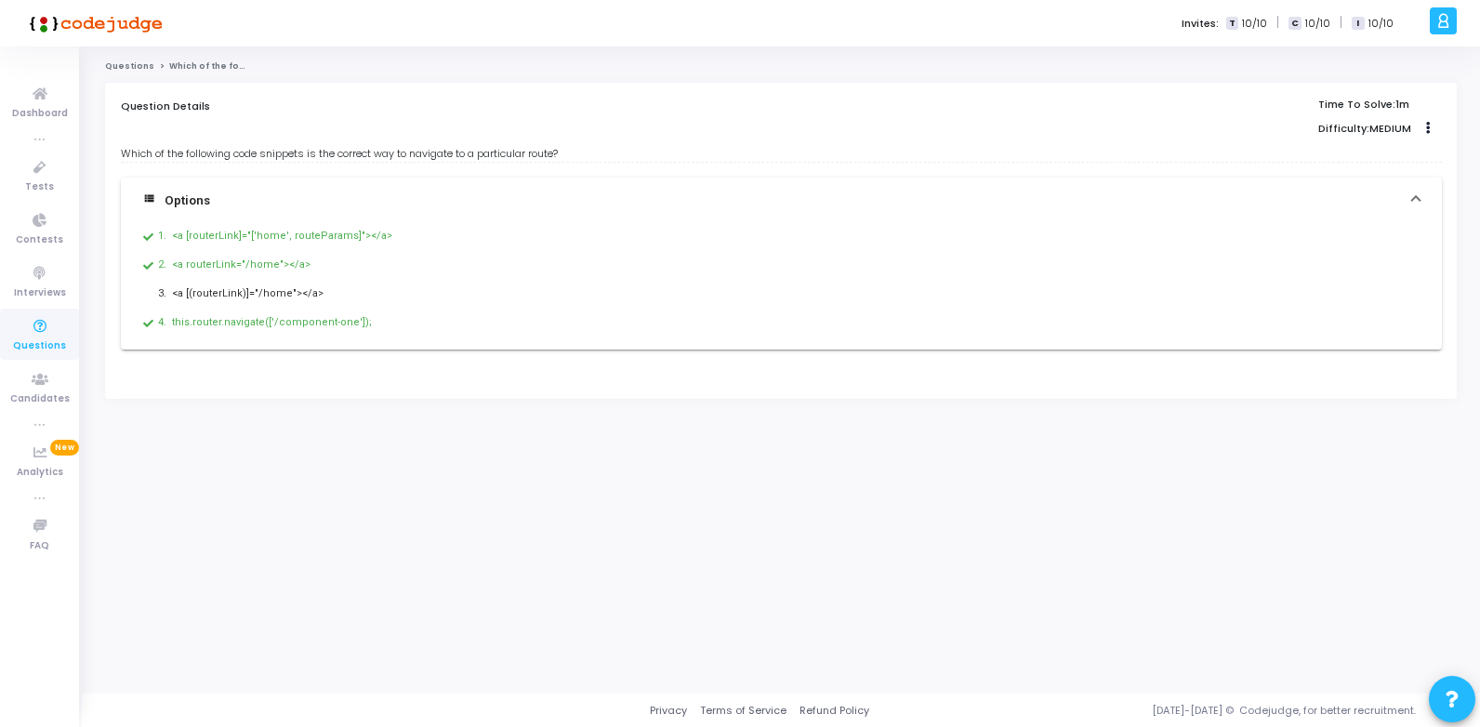
drag, startPoint x: 367, startPoint y: 160, endPoint x: 467, endPoint y: 158, distance: 99.5
click at [467, 158] on div "Which of the following code snippets is the correct way to navigate to a partic…" at bounding box center [781, 154] width 1321 height 16
click at [352, 152] on div "Which of the following code snippets is the correct way to navigate to a partic…" at bounding box center [781, 154] width 1321 height 16
drag, startPoint x: 352, startPoint y: 152, endPoint x: 578, endPoint y: 155, distance: 225.9
click at [574, 156] on div "Which of the following code snippets is the correct way to navigate to a partic…" at bounding box center [781, 154] width 1321 height 16
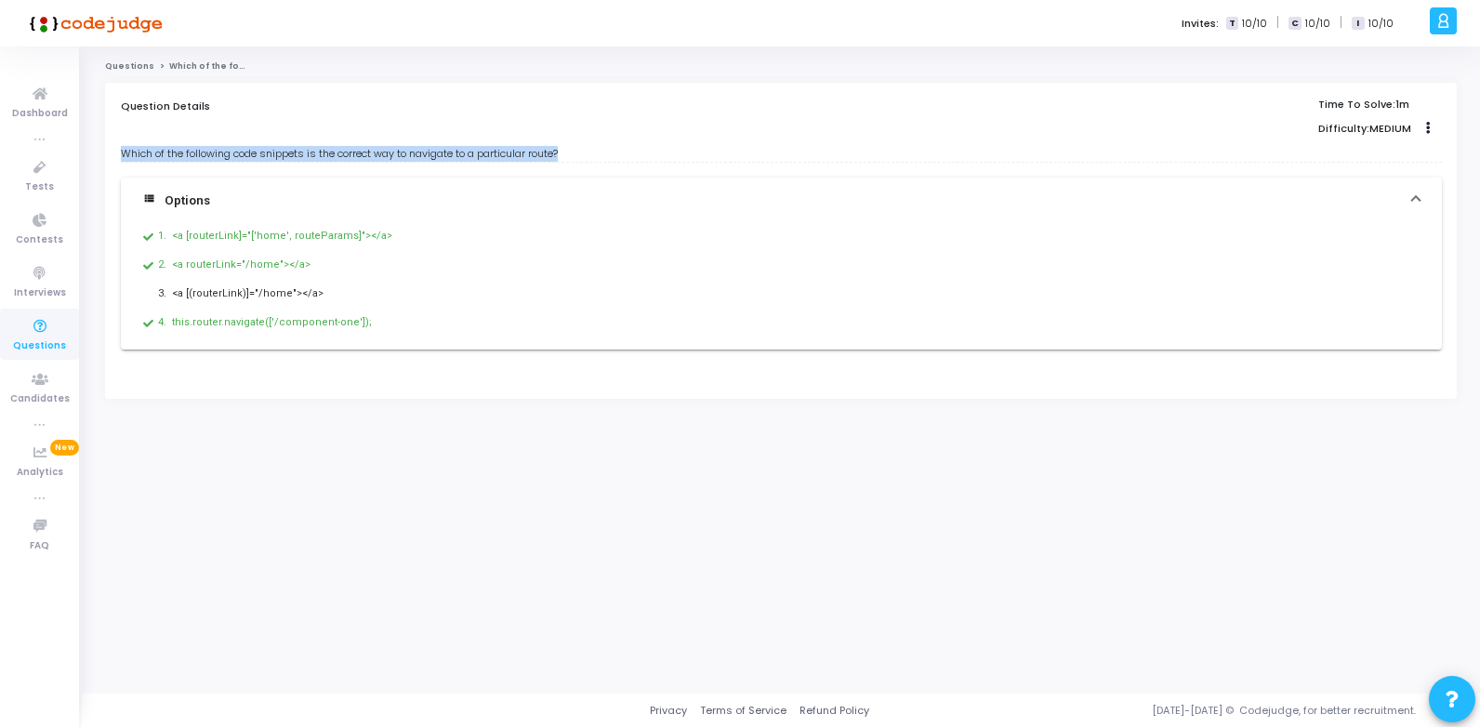
drag, startPoint x: 188, startPoint y: 146, endPoint x: 119, endPoint y: 146, distance: 68.8
click at [119, 146] on div "Question Details Time To Solve: 1m Difficulty: MEDIUM Clone Add To Test Which o…" at bounding box center [781, 241] width 1352 height 316
drag, startPoint x: 119, startPoint y: 146, endPoint x: 128, endPoint y: 155, distance: 13.1
click at [128, 155] on div "Which of the following code snippets is the correct way to navigate to a partic…" at bounding box center [781, 154] width 1321 height 16
drag, startPoint x: 125, startPoint y: 152, endPoint x: 606, endPoint y: 160, distance: 480.7
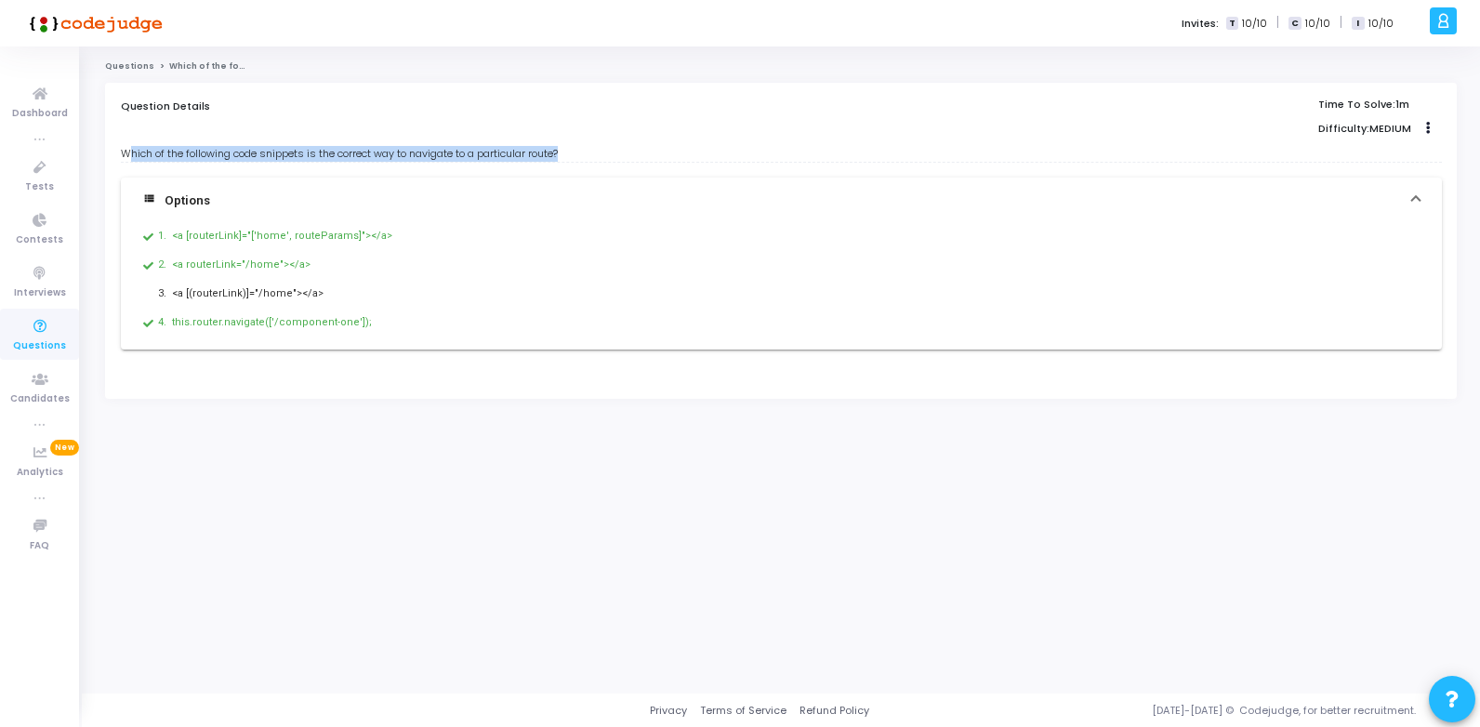
click at [606, 160] on div "Which of the following code snippets is the correct way to navigate to a partic…" at bounding box center [781, 154] width 1321 height 16
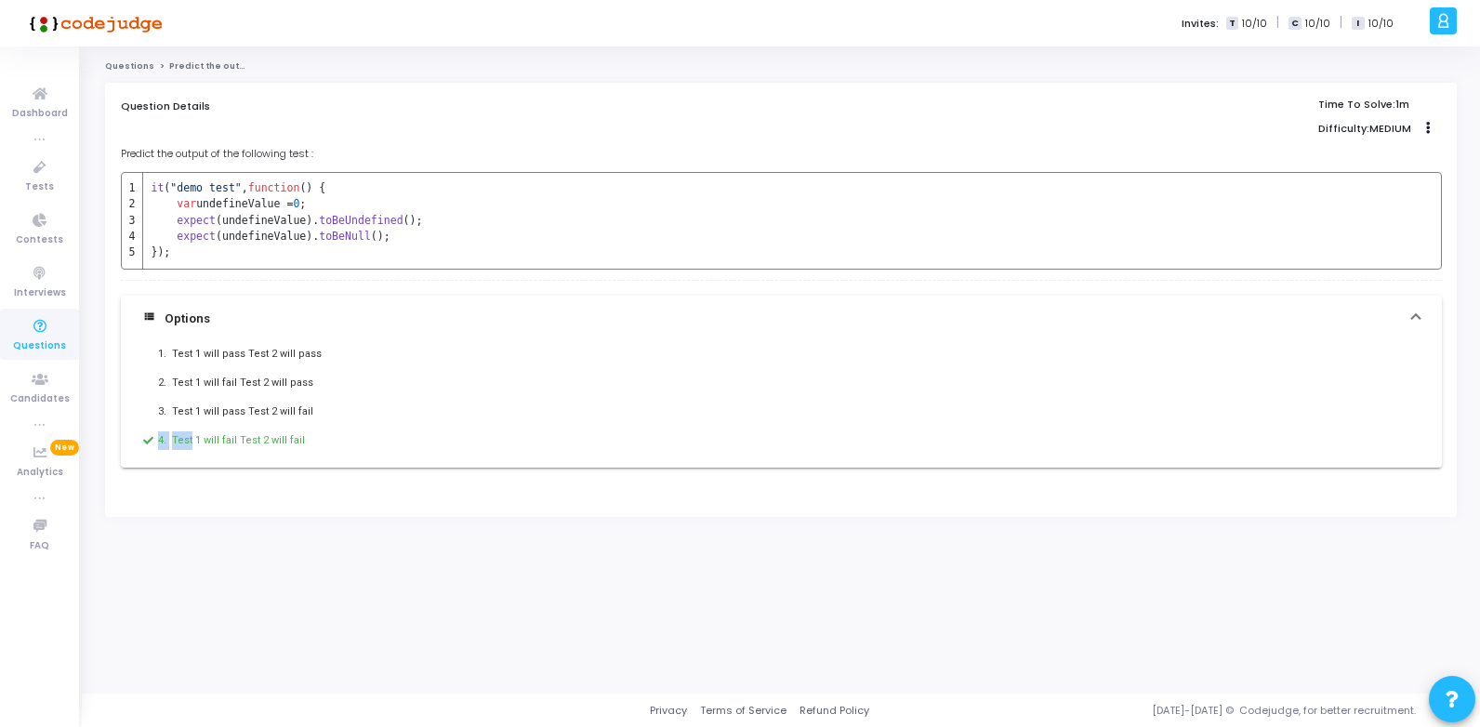
drag, startPoint x: 192, startPoint y: 443, endPoint x: 374, endPoint y: 422, distance: 182.5
click at [374, 422] on div "1. Test 1 will pass Test 2 will pass 2. Test 1 will fail Test 2 will pass 3. Te…" at bounding box center [781, 404] width 1321 height 125
drag, startPoint x: 374, startPoint y: 422, endPoint x: 224, endPoint y: 443, distance: 151.2
click at [224, 443] on div "Test 1 will fail Test 2 will fail" at bounding box center [650, 440] width 957 height 19
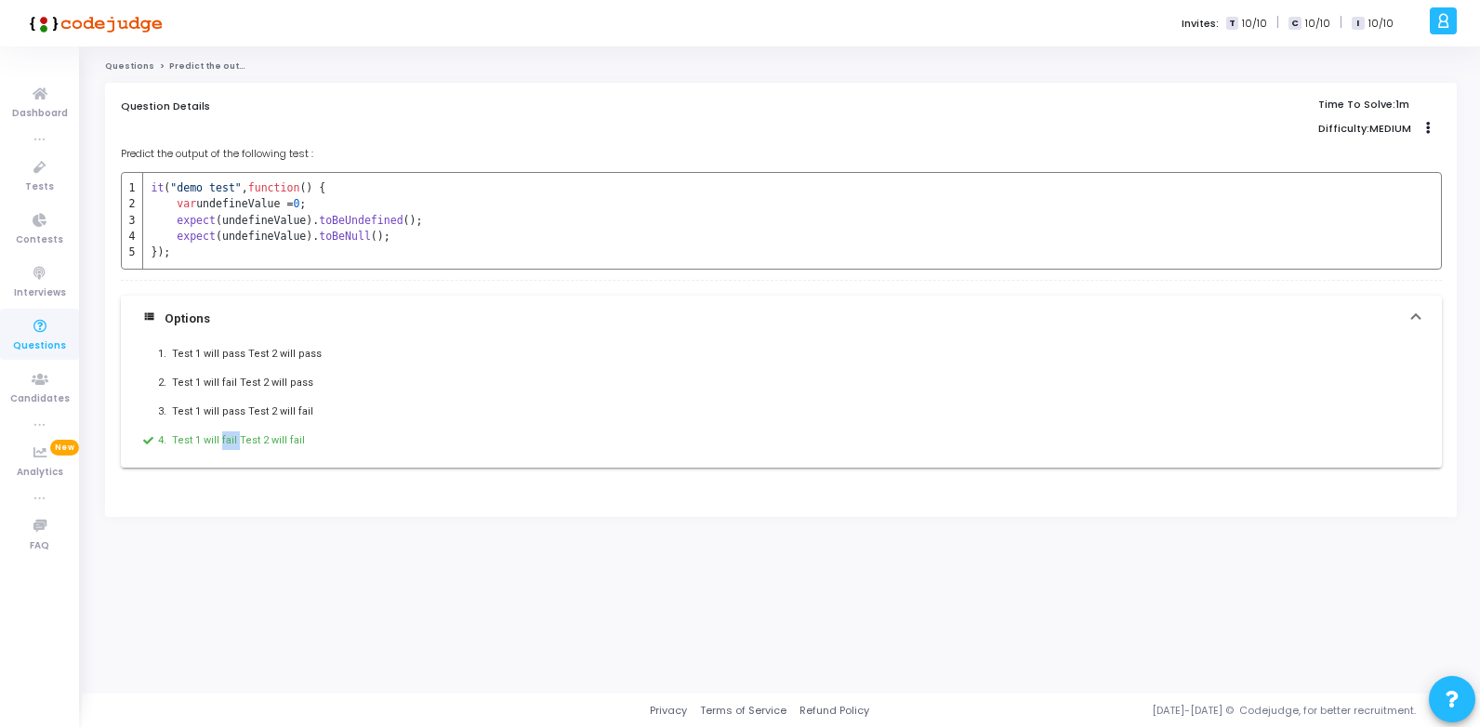
drag, startPoint x: 224, startPoint y: 443, endPoint x: 231, endPoint y: 457, distance: 15.8
click at [231, 458] on div "1. Test 1 will pass Test 2 will pass 2. Test 1 will fail Test 2 will pass 3. Te…" at bounding box center [781, 404] width 1321 height 125
drag, startPoint x: 299, startPoint y: 442, endPoint x: 237, endPoint y: 442, distance: 62.3
click at [237, 442] on div "Test 1 will fail Test 2 will fail" at bounding box center [650, 440] width 957 height 19
drag, startPoint x: 237, startPoint y: 442, endPoint x: 248, endPoint y: 501, distance: 59.6
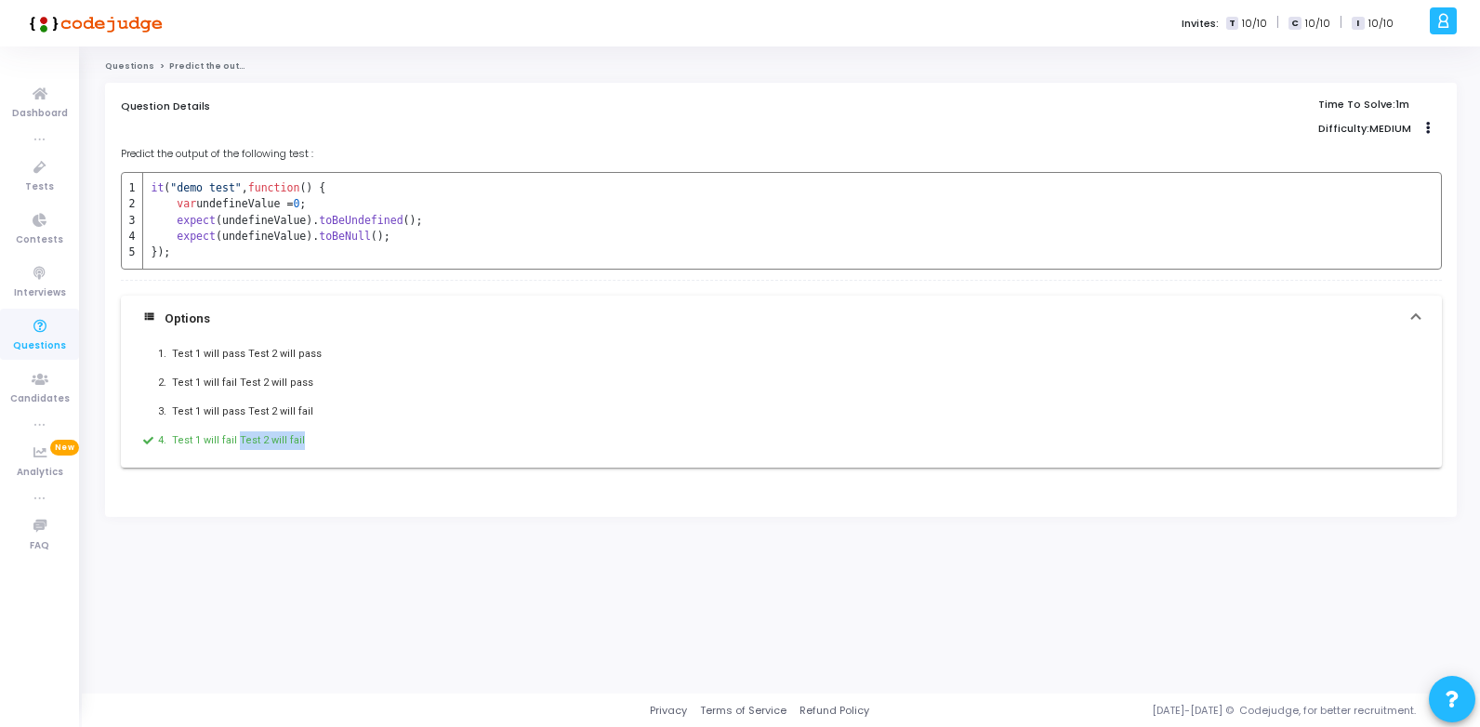
click at [248, 501] on div "Question Details Time To Solve: 1m Difficulty: MEDIUM Clone Add To Test Predict…" at bounding box center [781, 300] width 1321 height 403
click at [402, 222] on code "it ( "demo test" , function ( ) { var undefineValue = 0 ; expect (undefineValue…" at bounding box center [781, 221] width 1321 height 98
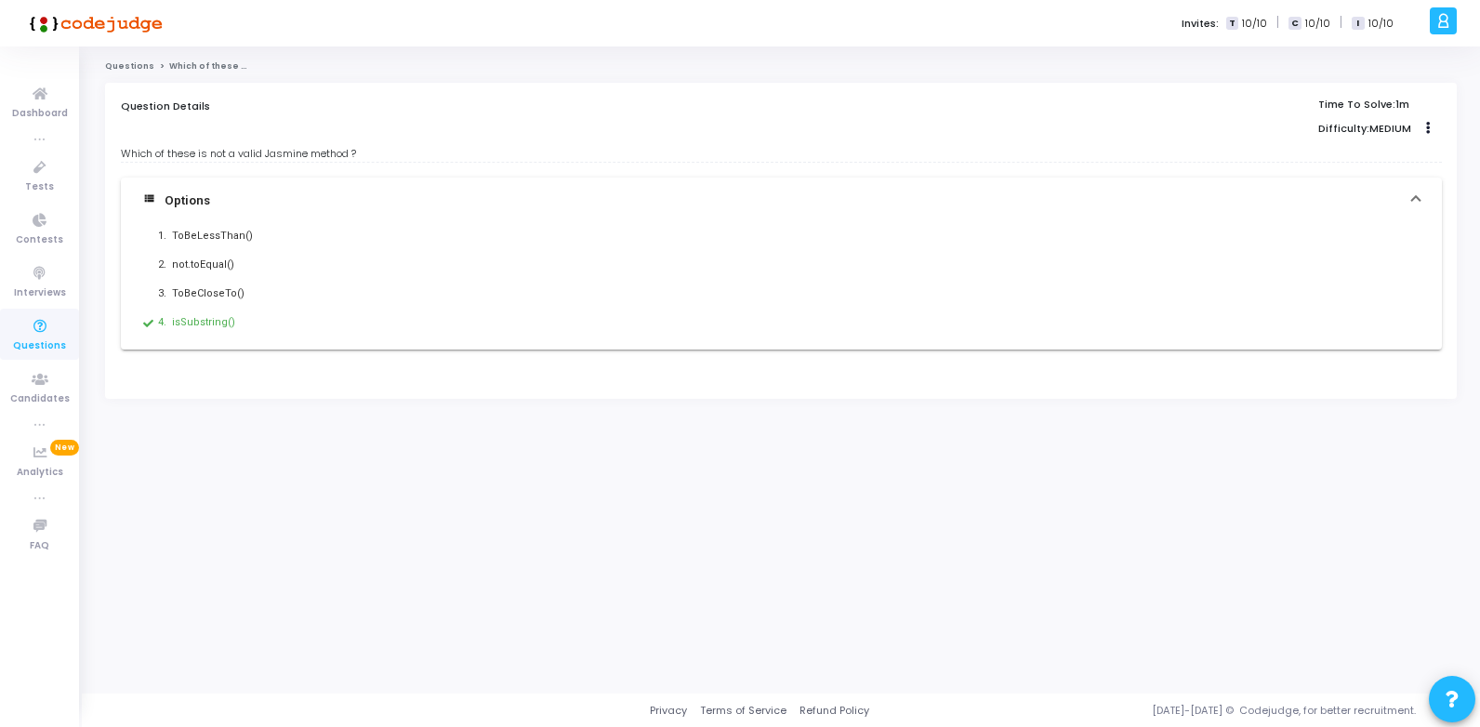
click at [202, 323] on div "isSubstring()" at bounding box center [650, 322] width 957 height 19
drag, startPoint x: 202, startPoint y: 323, endPoint x: 263, endPoint y: 330, distance: 61.7
click at [263, 330] on div "isSubstring()" at bounding box center [650, 322] width 957 height 19
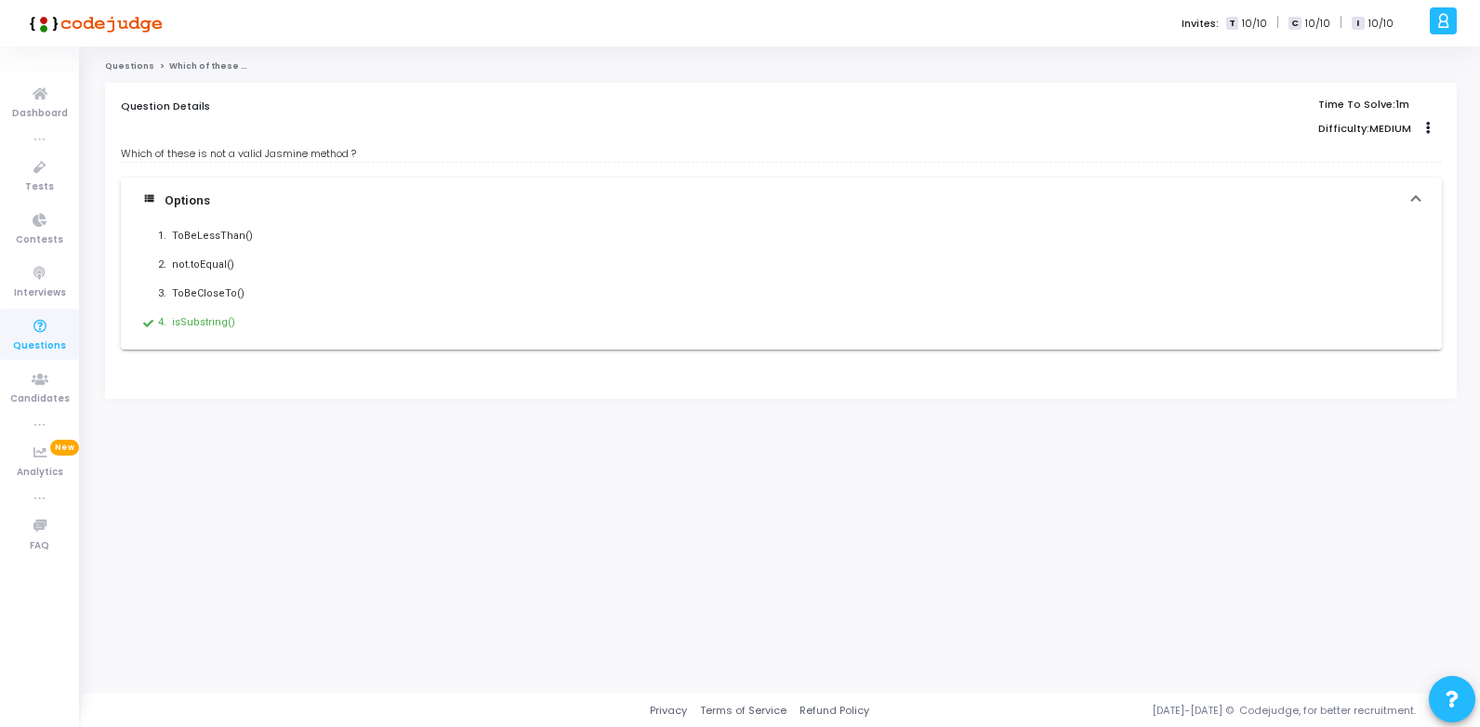
click at [213, 329] on div "isSubstring()" at bounding box center [650, 322] width 957 height 19
click at [209, 324] on div "isSubstring()" at bounding box center [650, 322] width 957 height 19
drag, startPoint x: 209, startPoint y: 324, endPoint x: 414, endPoint y: 249, distance: 217.9
click at [417, 252] on div "1. ToBeLessThan() 2. not.toEqual() 3. ToBeCloseTo() 4. isSubstring()" at bounding box center [781, 286] width 1321 height 125
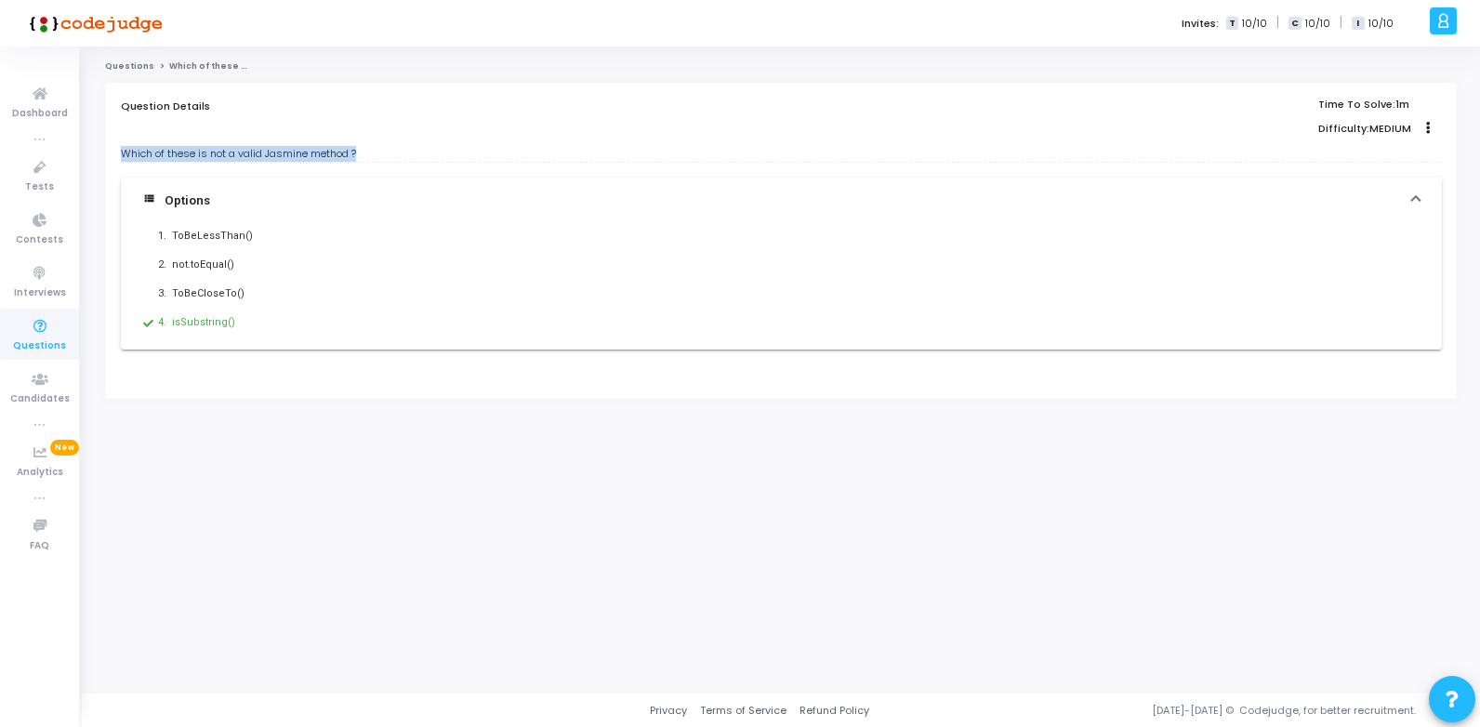
drag, startPoint x: 123, startPoint y: 155, endPoint x: 356, endPoint y: 153, distance: 233.3
click at [356, 153] on div "Which of these is not a valid Jasmine method ?" at bounding box center [781, 154] width 1321 height 16
drag, startPoint x: 356, startPoint y: 153, endPoint x: 345, endPoint y: 153, distance: 11.2
copy div "Which of these is not a valid Jasmine method ?"
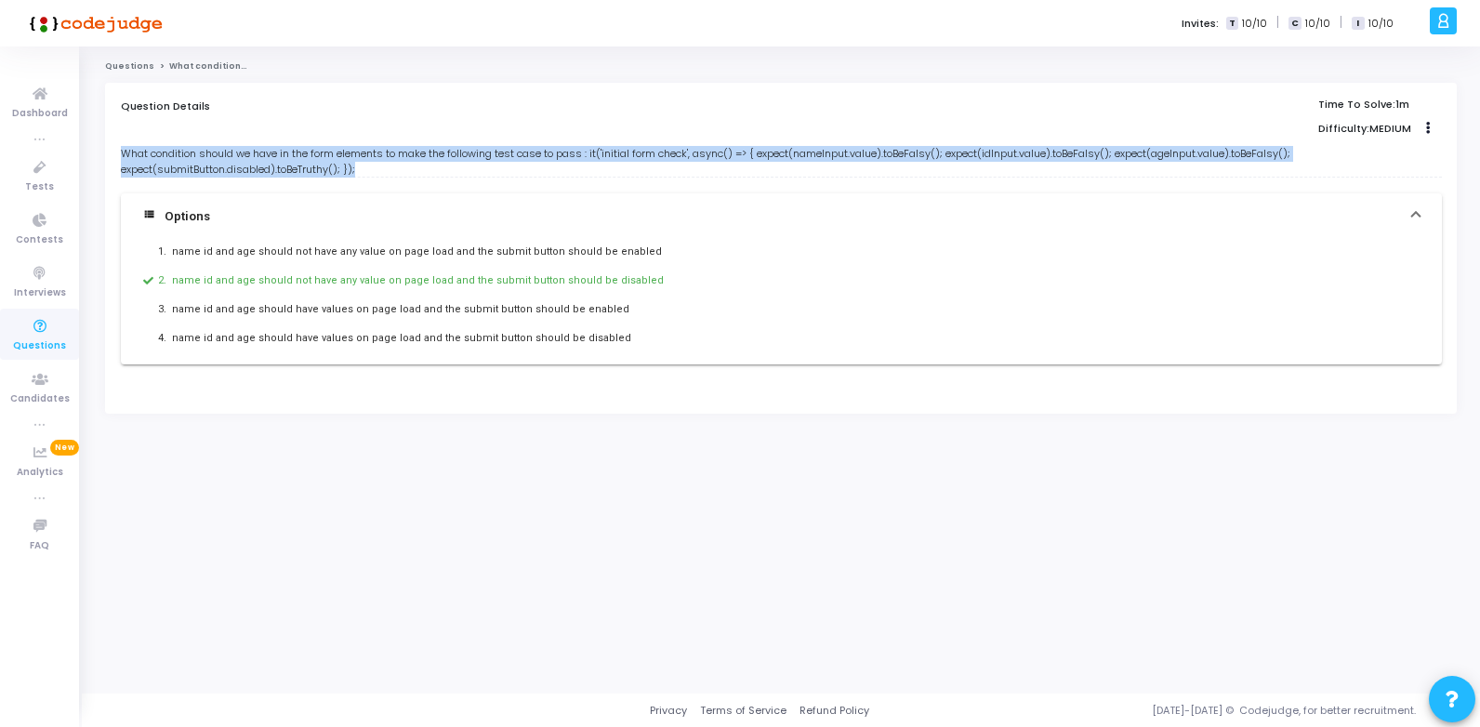
drag, startPoint x: 124, startPoint y: 152, endPoint x: 389, endPoint y: 165, distance: 266.2
click at [389, 165] on div "What condition should we have in the form elements to make the following test c…" at bounding box center [781, 161] width 1321 height 31
copy div "What condition should we have in the form elements to make the following test c…"
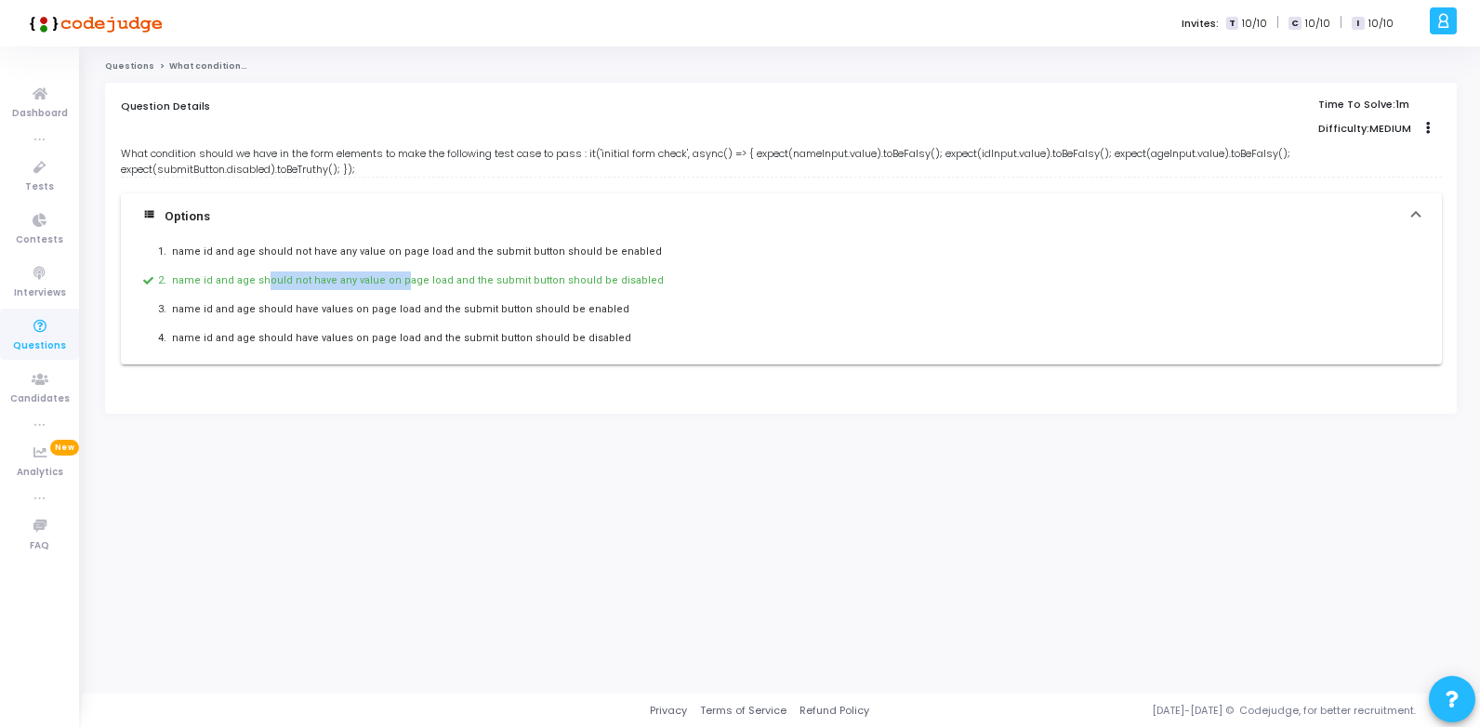
click at [425, 279] on div "name id and age should not have any value on page load and the submit button sh…" at bounding box center [650, 280] width 957 height 19
drag, startPoint x: 425, startPoint y: 279, endPoint x: 353, endPoint y: 284, distance: 71.8
click at [353, 284] on div "name id and age should not have any value on page load and the submit button sh…" at bounding box center [650, 280] width 957 height 19
drag, startPoint x: 361, startPoint y: 286, endPoint x: 485, endPoint y: 286, distance: 124.6
click at [485, 286] on div "name id and age should not have any value on page load and the submit button sh…" at bounding box center [650, 280] width 957 height 19
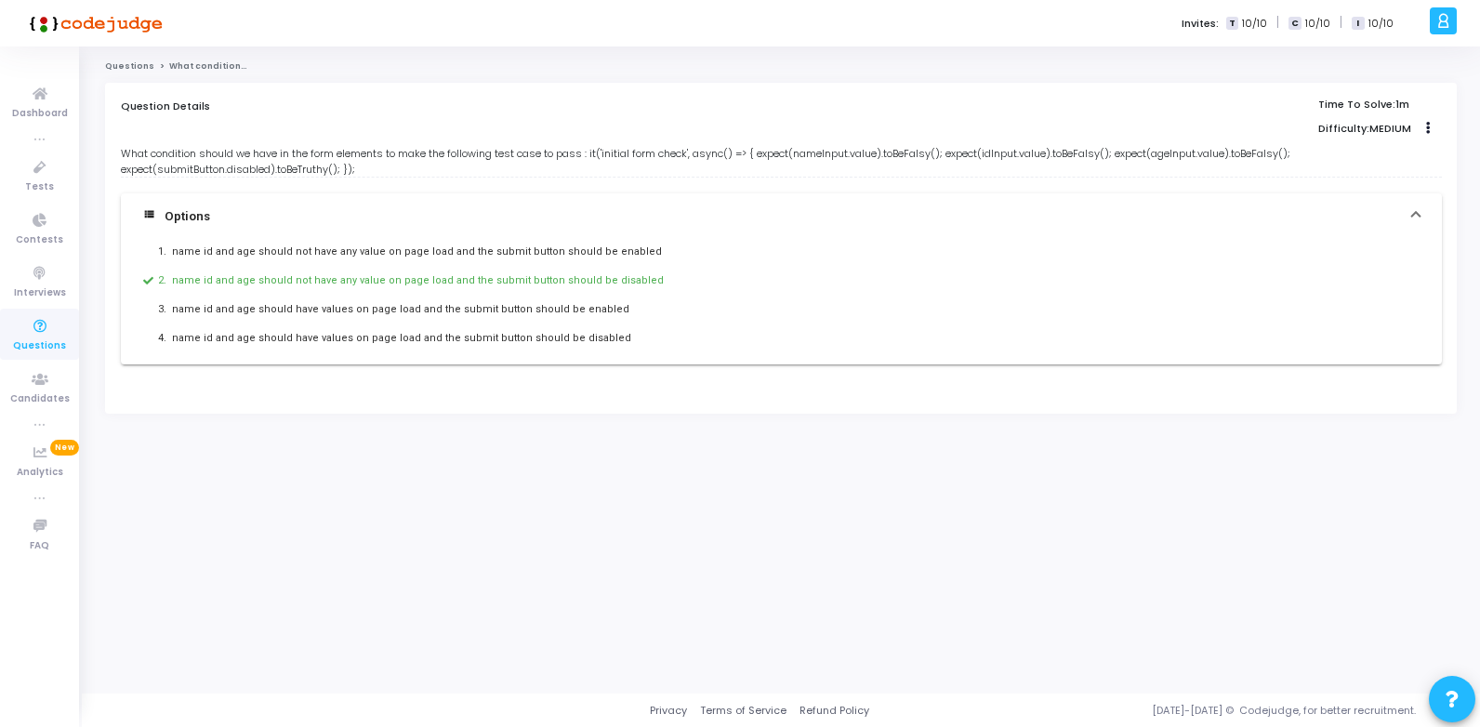
drag, startPoint x: 485, startPoint y: 286, endPoint x: 431, endPoint y: 294, distance: 54.4
click at [431, 294] on div "1. name id and age should not have any value on page load and the submit button…" at bounding box center [781, 302] width 1321 height 125
drag, startPoint x: 449, startPoint y: 283, endPoint x: 496, endPoint y: 283, distance: 47.4
click at [496, 283] on div "name id and age should not have any value on page load and the submit button sh…" at bounding box center [650, 280] width 957 height 19
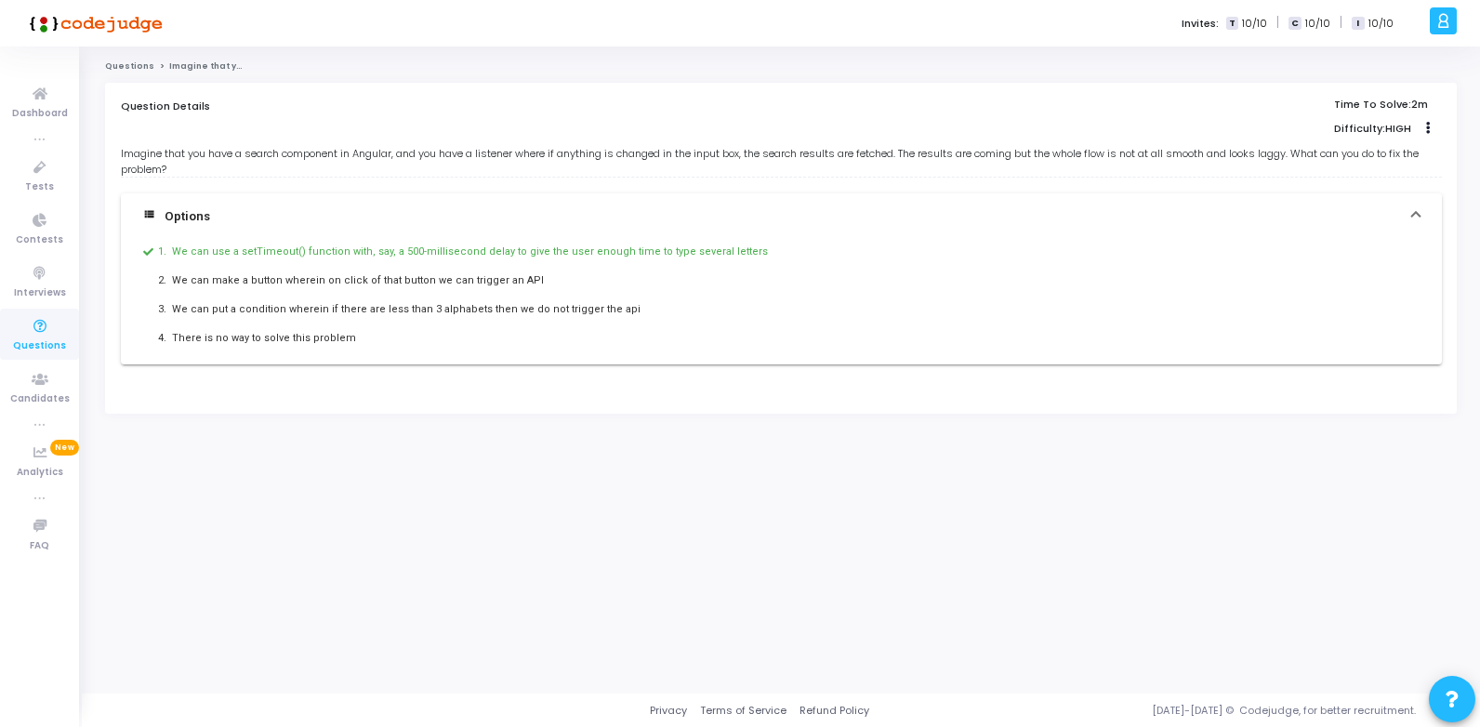
drag, startPoint x: 210, startPoint y: 155, endPoint x: 462, endPoint y: 132, distance: 253.0
click at [462, 132] on div "Question Details Time To Solve: 2m Difficulty: HIGH Clone Add To Test Imagine t…" at bounding box center [781, 241] width 1321 height 285
drag, startPoint x: 462, startPoint y: 132, endPoint x: 306, endPoint y: 159, distance: 158.5
click at [306, 159] on div "Imagine that you have a search component in Angular, and you have a listener wh…" at bounding box center [781, 161] width 1321 height 31
click at [283, 152] on div "Imagine that you have a search component in Angular, and you have a listener wh…" at bounding box center [781, 161] width 1321 height 31
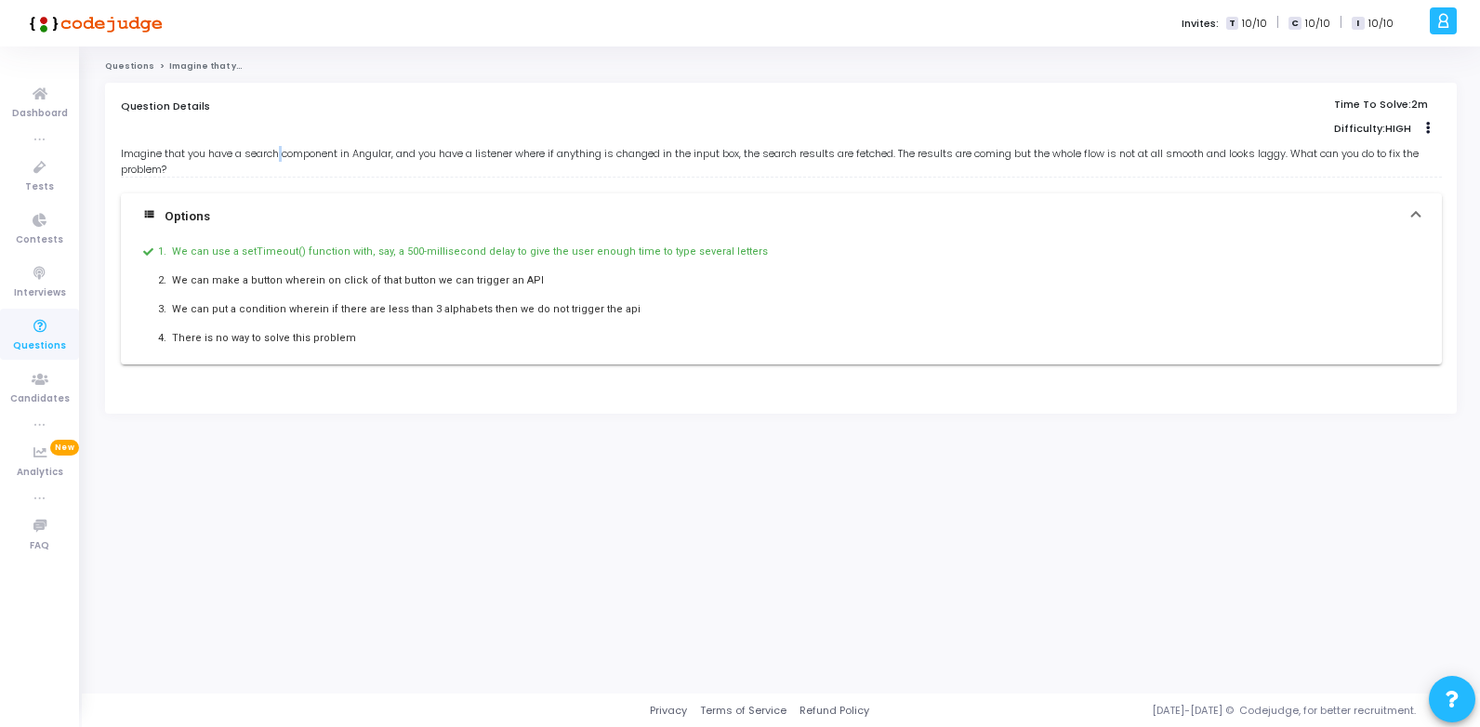
click at [283, 152] on div "Imagine that you have a search component in Angular, and you have a listener wh…" at bounding box center [781, 161] width 1321 height 31
drag, startPoint x: 395, startPoint y: 158, endPoint x: 473, endPoint y: 158, distance: 78.1
click at [473, 158] on div "Imagine that you have a search component in Angular, and you have a listener wh…" at bounding box center [781, 161] width 1321 height 31
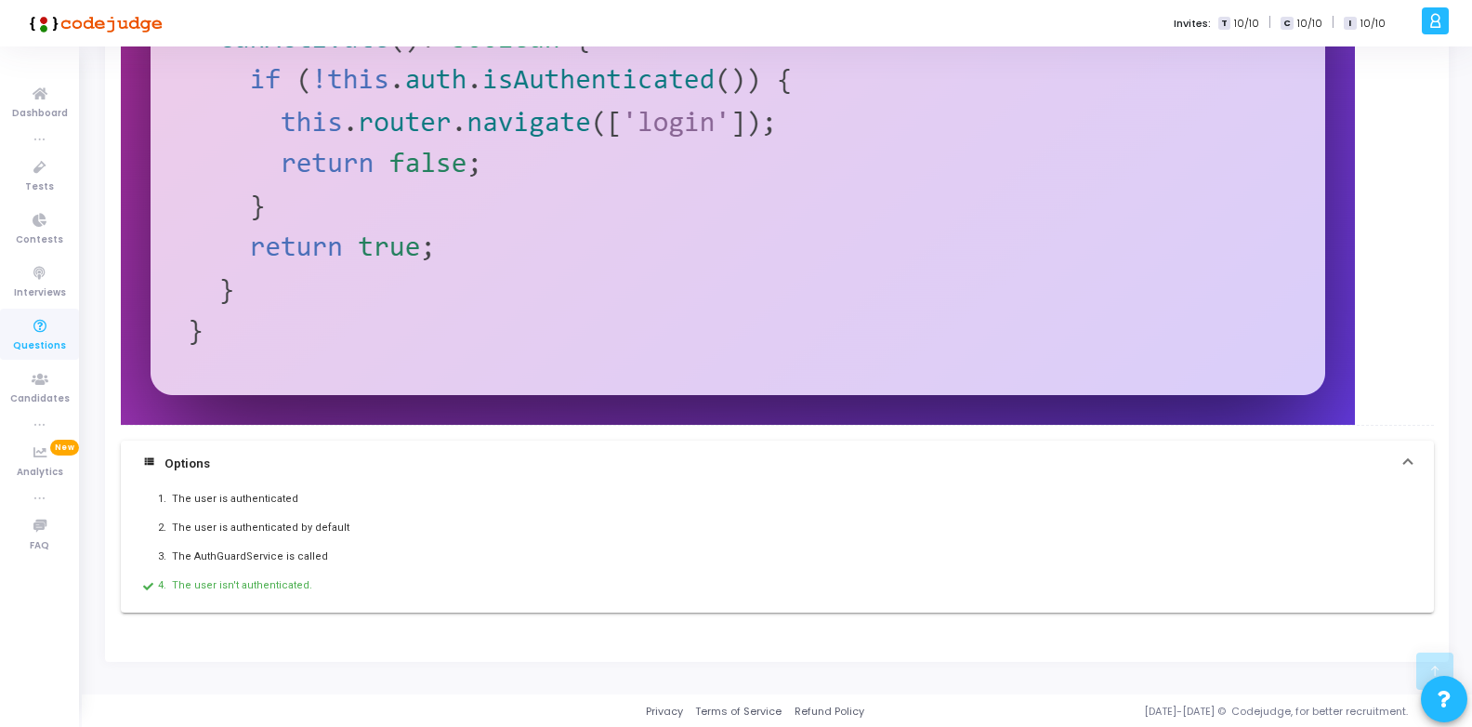
scroll to position [571, 0]
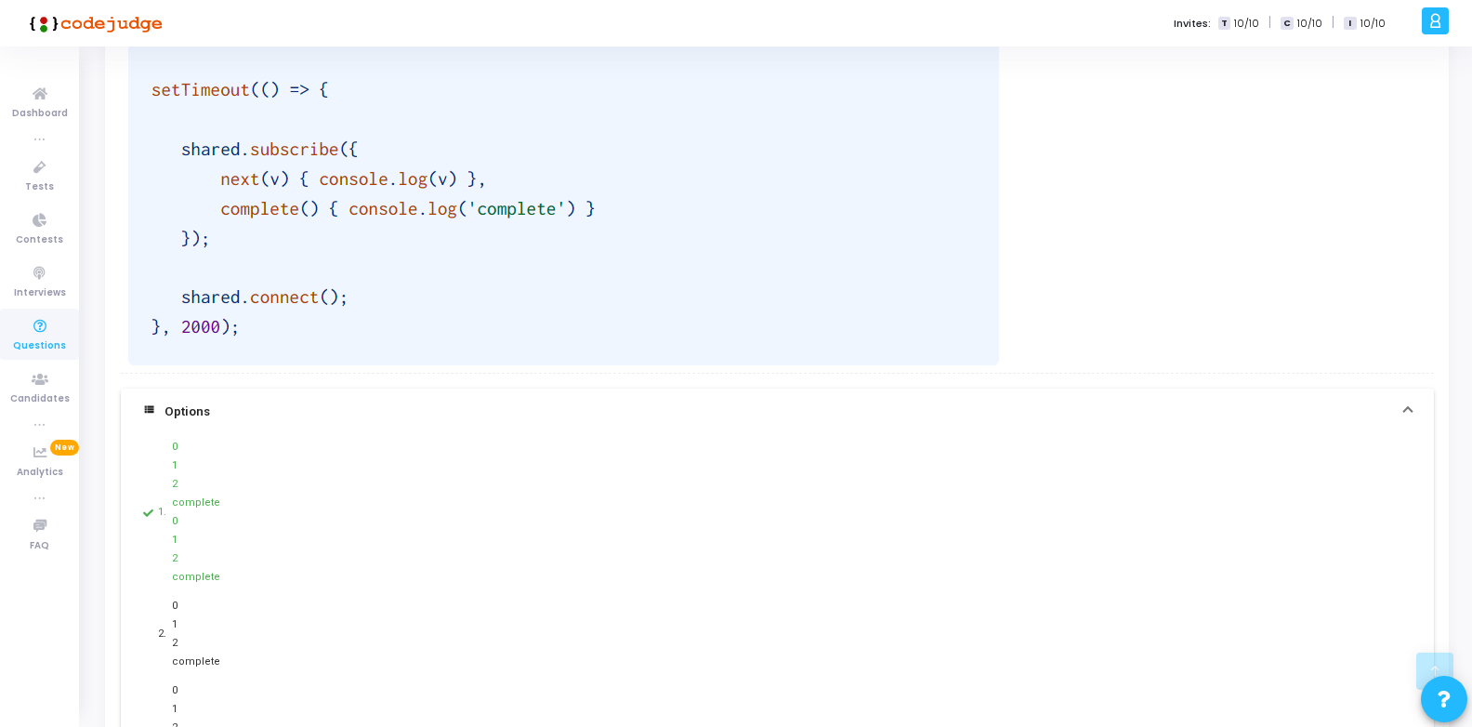
scroll to position [497, 0]
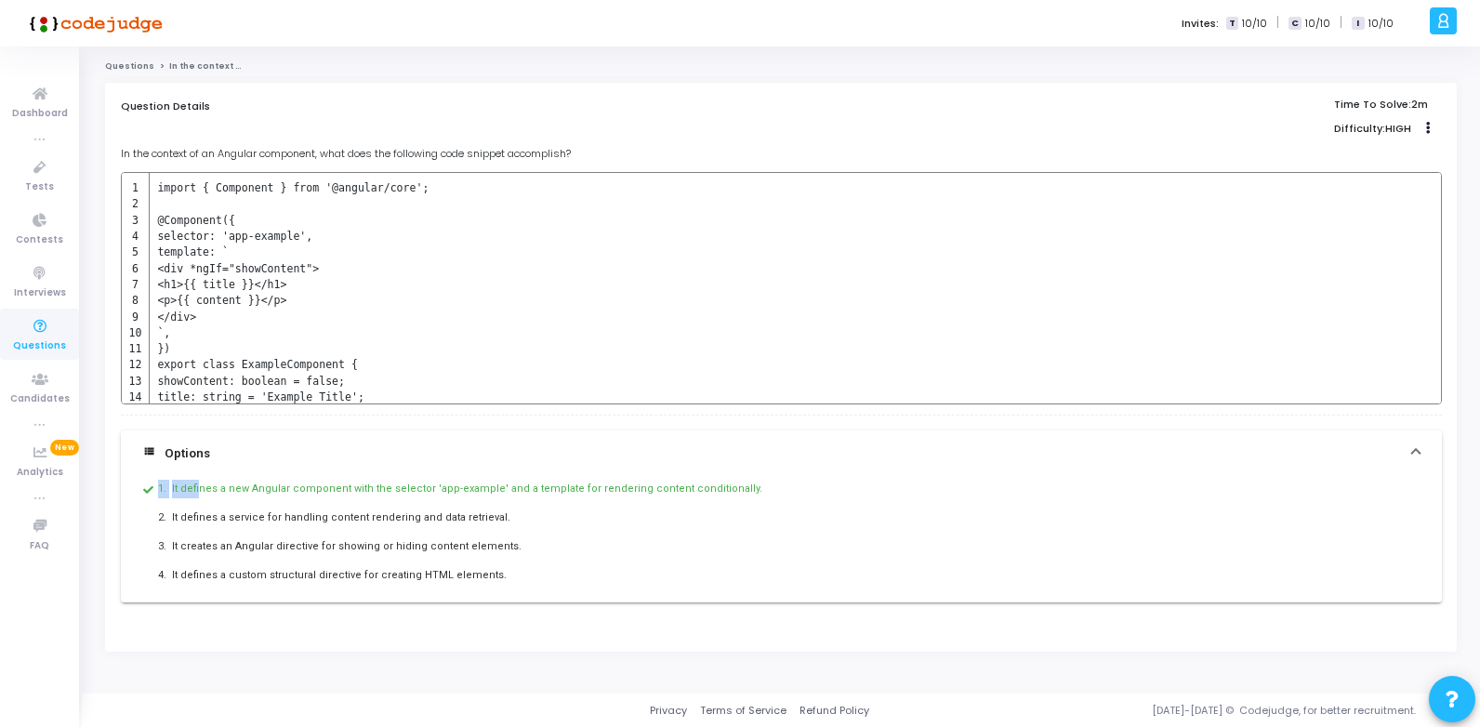
drag, startPoint x: 267, startPoint y: 481, endPoint x: 627, endPoint y: 468, distance: 359.9
click at [627, 468] on mat-expansion-panel "view_list Options 1. It defines a new Angular component with the selector 'app-…" at bounding box center [781, 516] width 1321 height 172
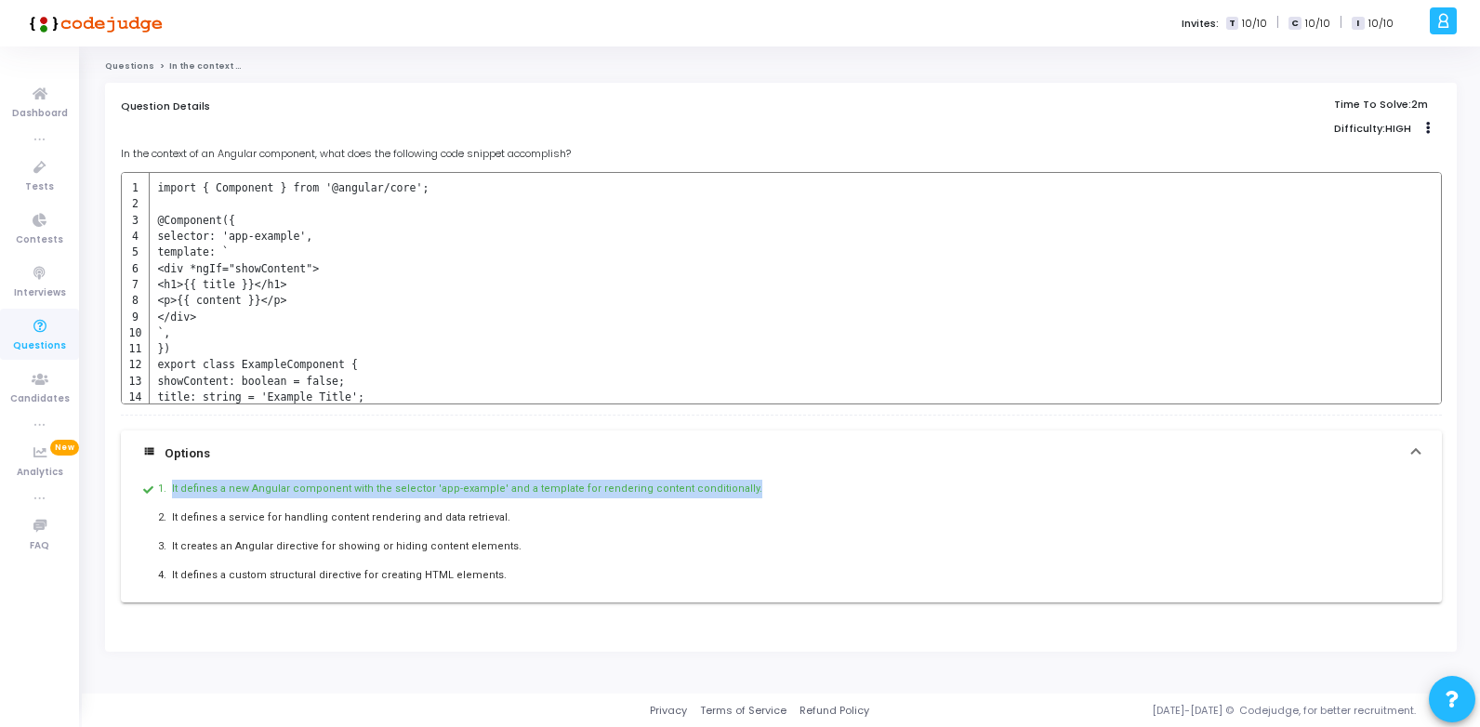
drag, startPoint x: 627, startPoint y: 468, endPoint x: 169, endPoint y: 491, distance: 457.9
click at [169, 491] on div "1. It defines a new Angular component with the selector 'app-example' and a tem…" at bounding box center [781, 489] width 1276 height 24
drag, startPoint x: 169, startPoint y: 491, endPoint x: 196, endPoint y: 487, distance: 27.2
copy div "It defines a new Angular component with the selector 'app-example' and a templa…"
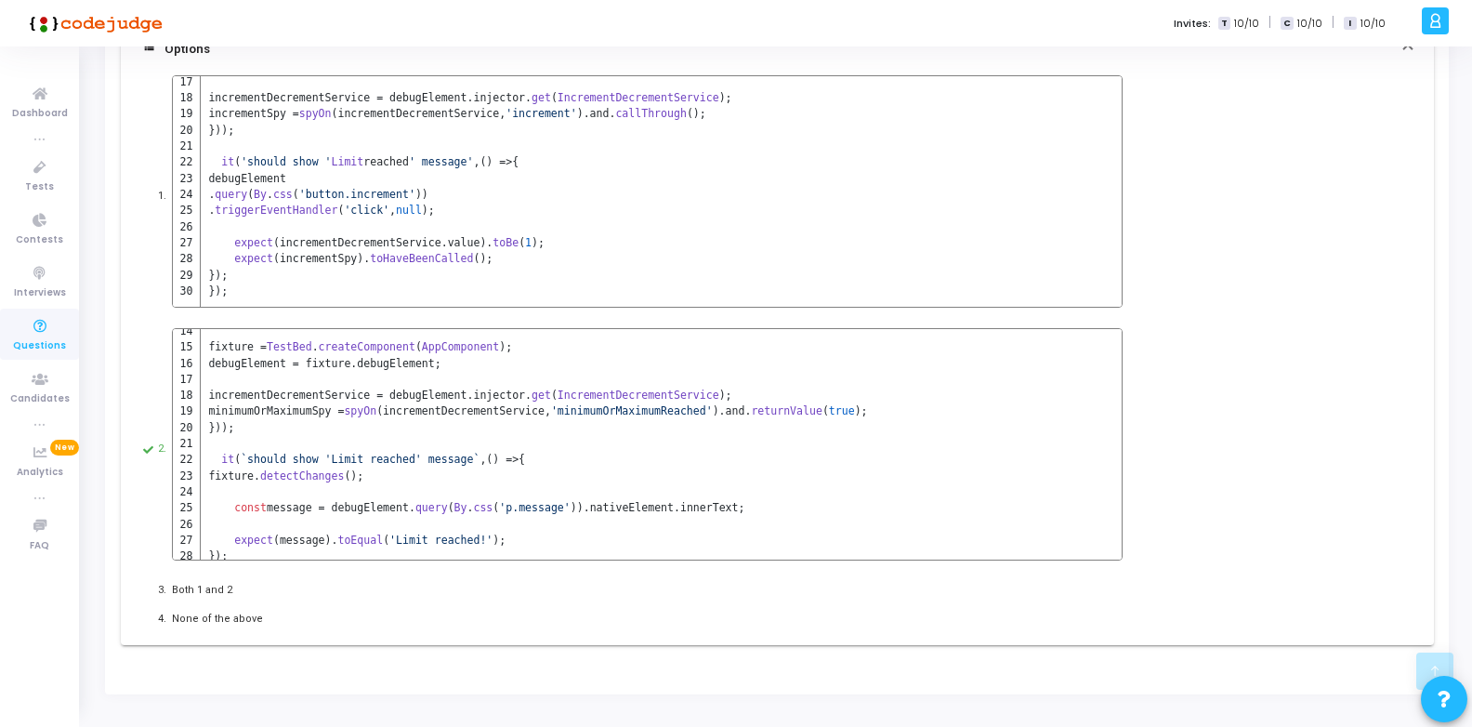
scroll to position [251, 0]
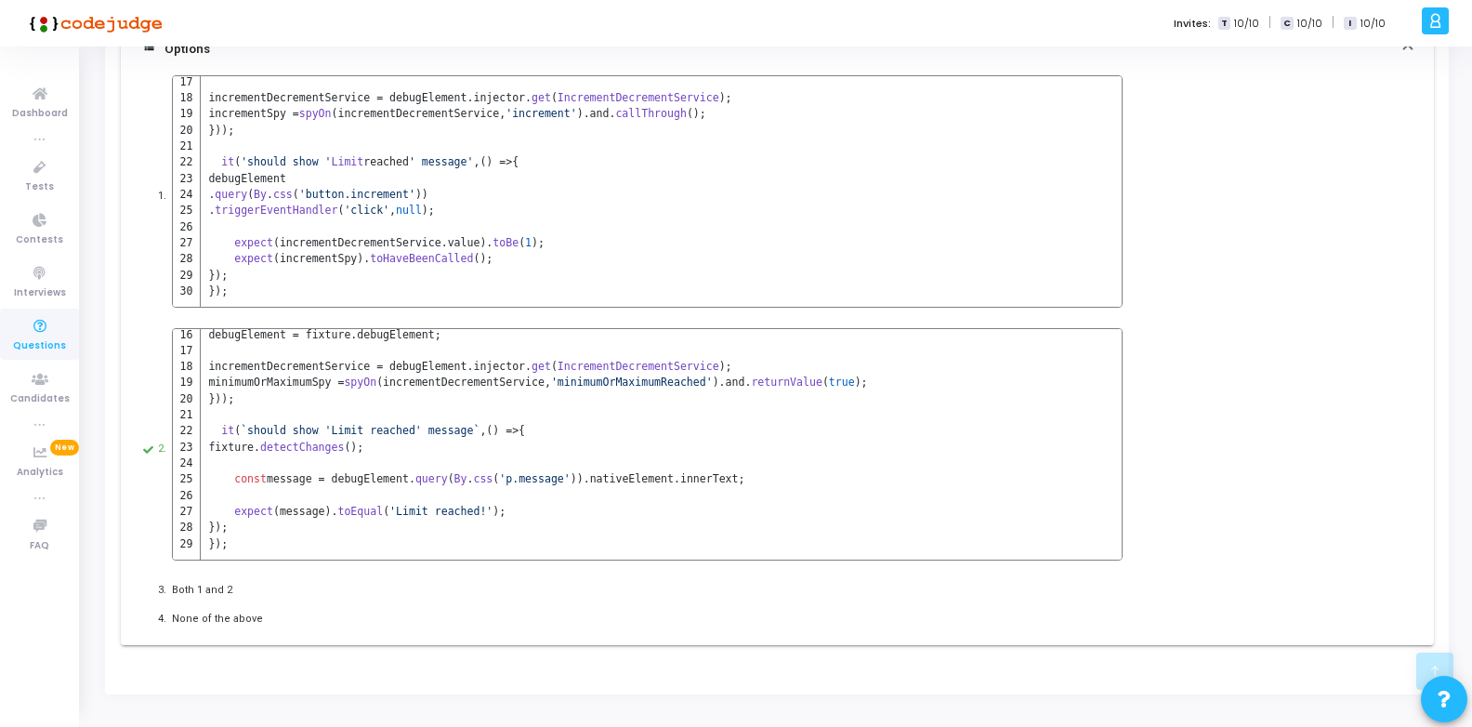
click at [278, 636] on div "1. describe ( 'AppComponent' , () => { let fixture : ComponentFixture < AppComp…" at bounding box center [777, 360] width 1313 height 574
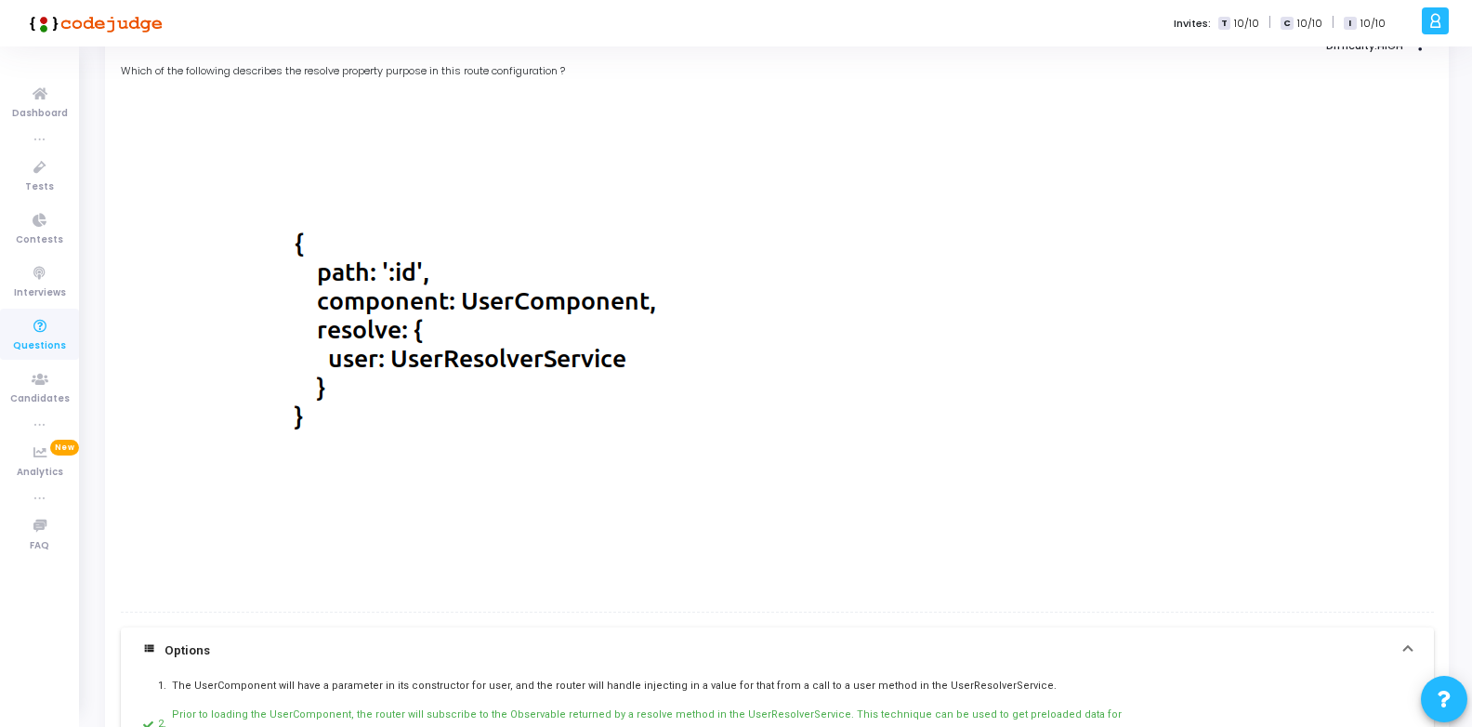
scroll to position [271, 0]
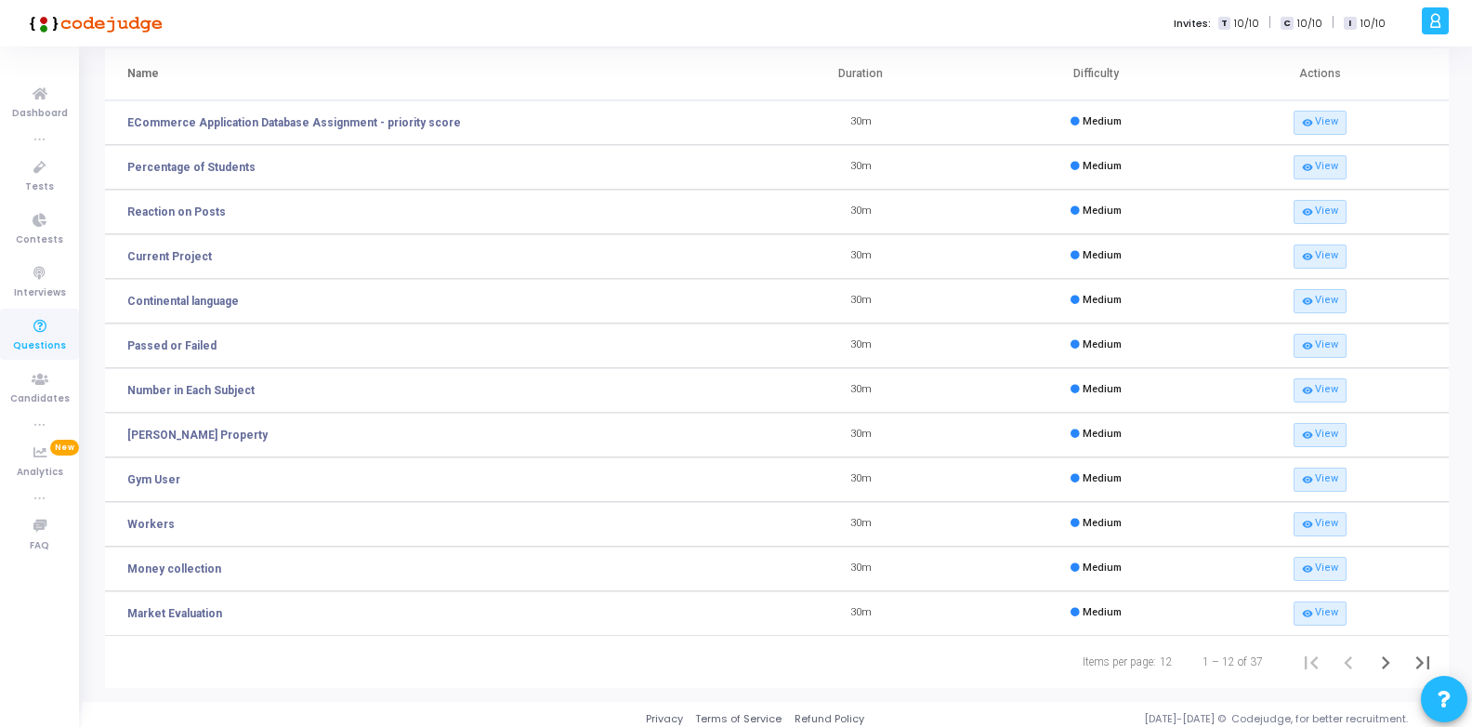
scroll to position [99, 0]
